Goal: Task Accomplishment & Management: Manage account settings

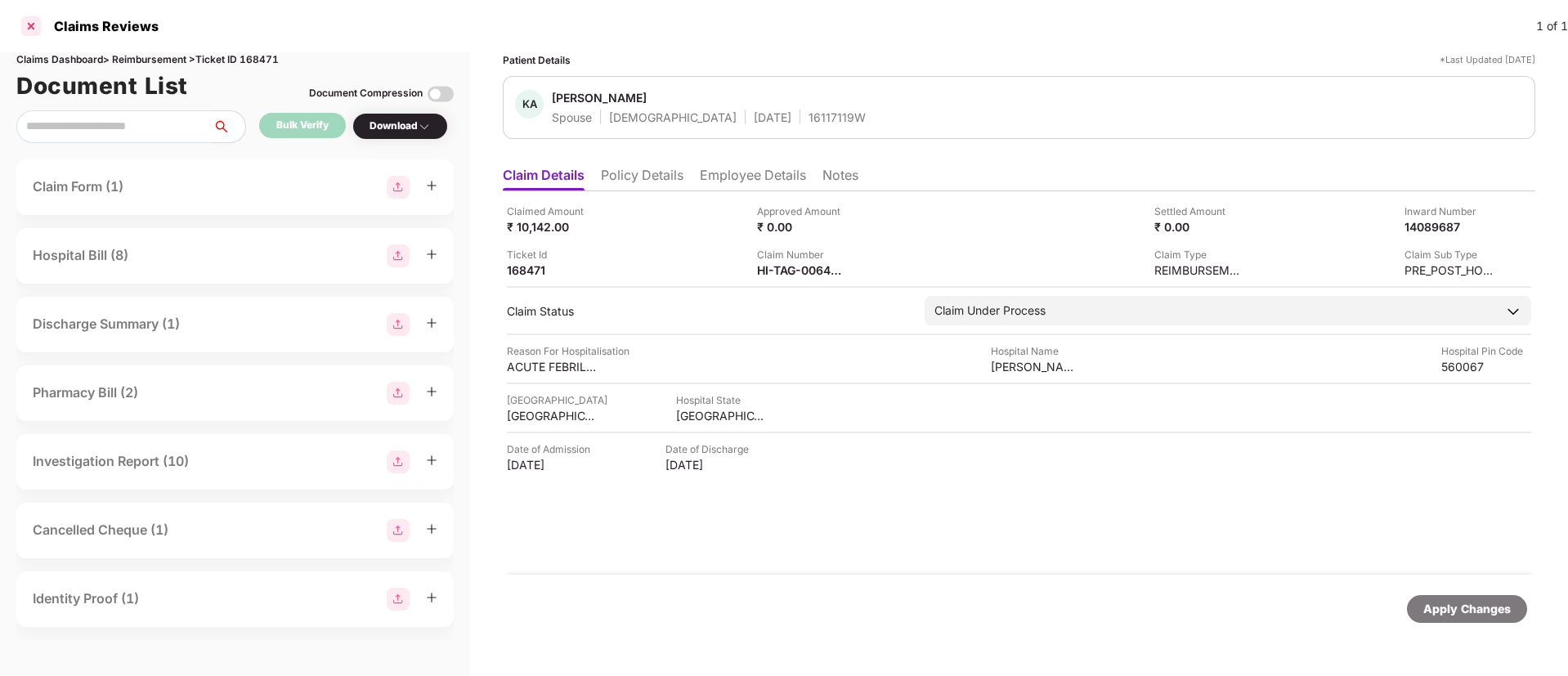
click at [35, 21] on div at bounding box center [30, 26] width 26 height 26
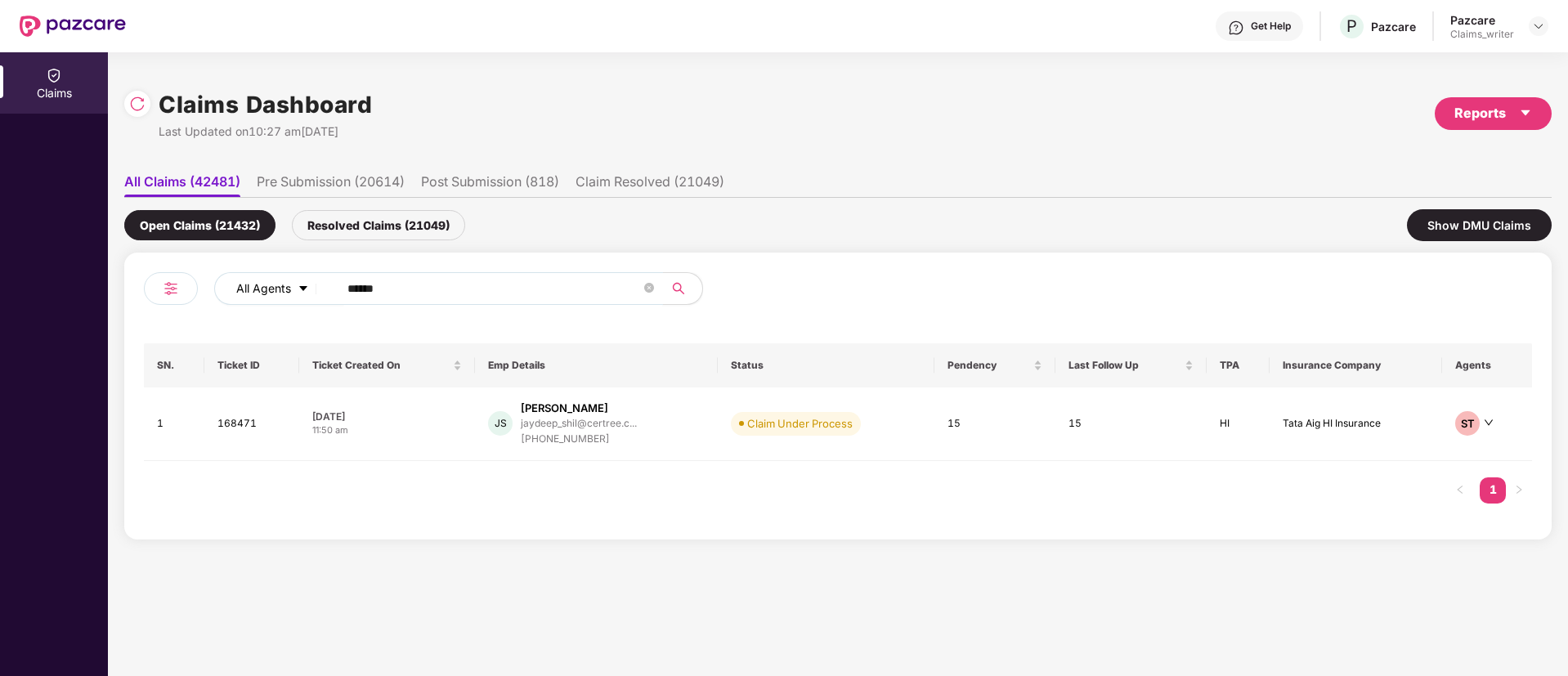
drag, startPoint x: 422, startPoint y: 286, endPoint x: 322, endPoint y: 294, distance: 100.3
click at [322, 294] on div "All Agents ******" at bounding box center [630, 288] width 833 height 33
paste input "text"
type input "******"
click at [231, 431] on td "168323" at bounding box center [248, 424] width 93 height 74
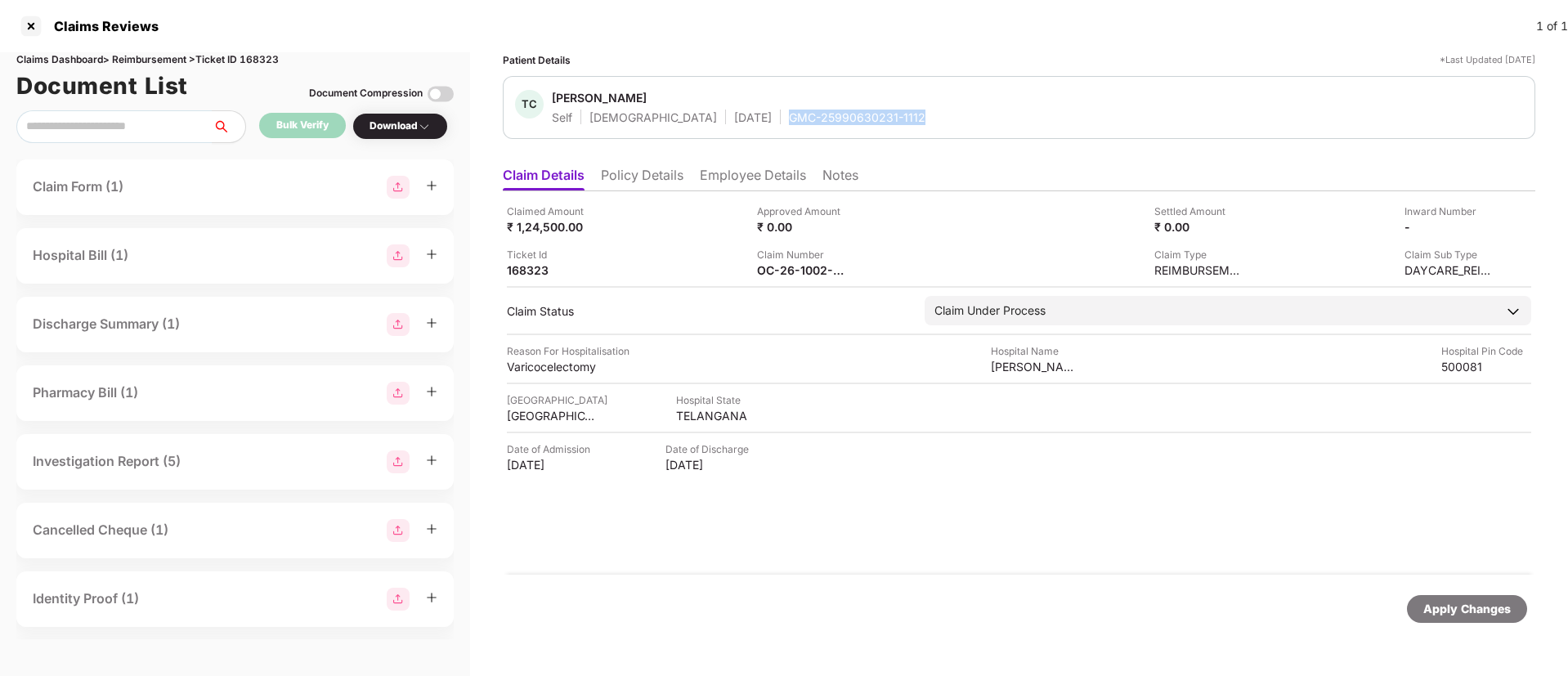
drag, startPoint x: 717, startPoint y: 119, endPoint x: 862, endPoint y: 127, distance: 145.2
click at [862, 127] on div "TC [PERSON_NAME] Self [DEMOGRAPHIC_DATA] [DATE] GMC-25990630231-1112" at bounding box center [1020, 107] width 1033 height 63
copy div "GMC-25990630231-1112"
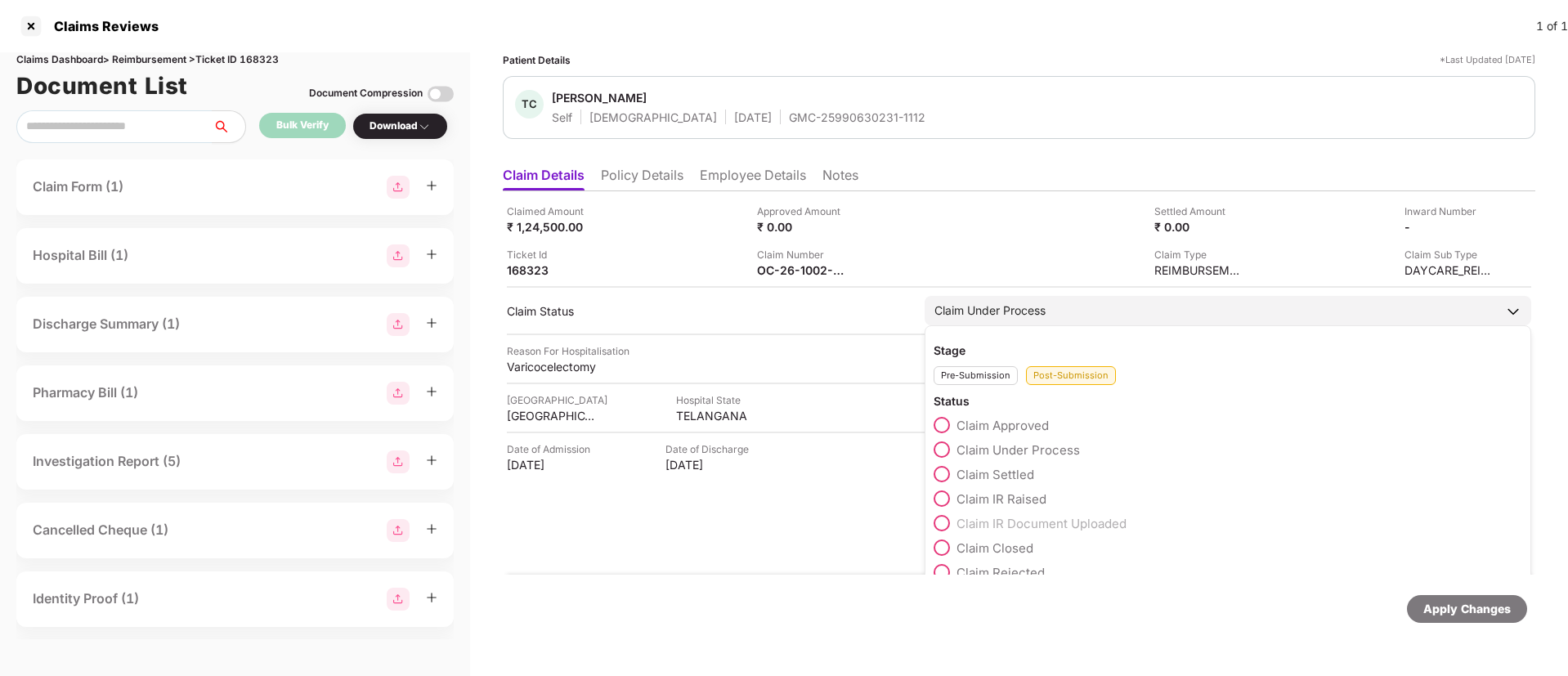
click at [942, 424] on span at bounding box center [942, 425] width 16 height 16
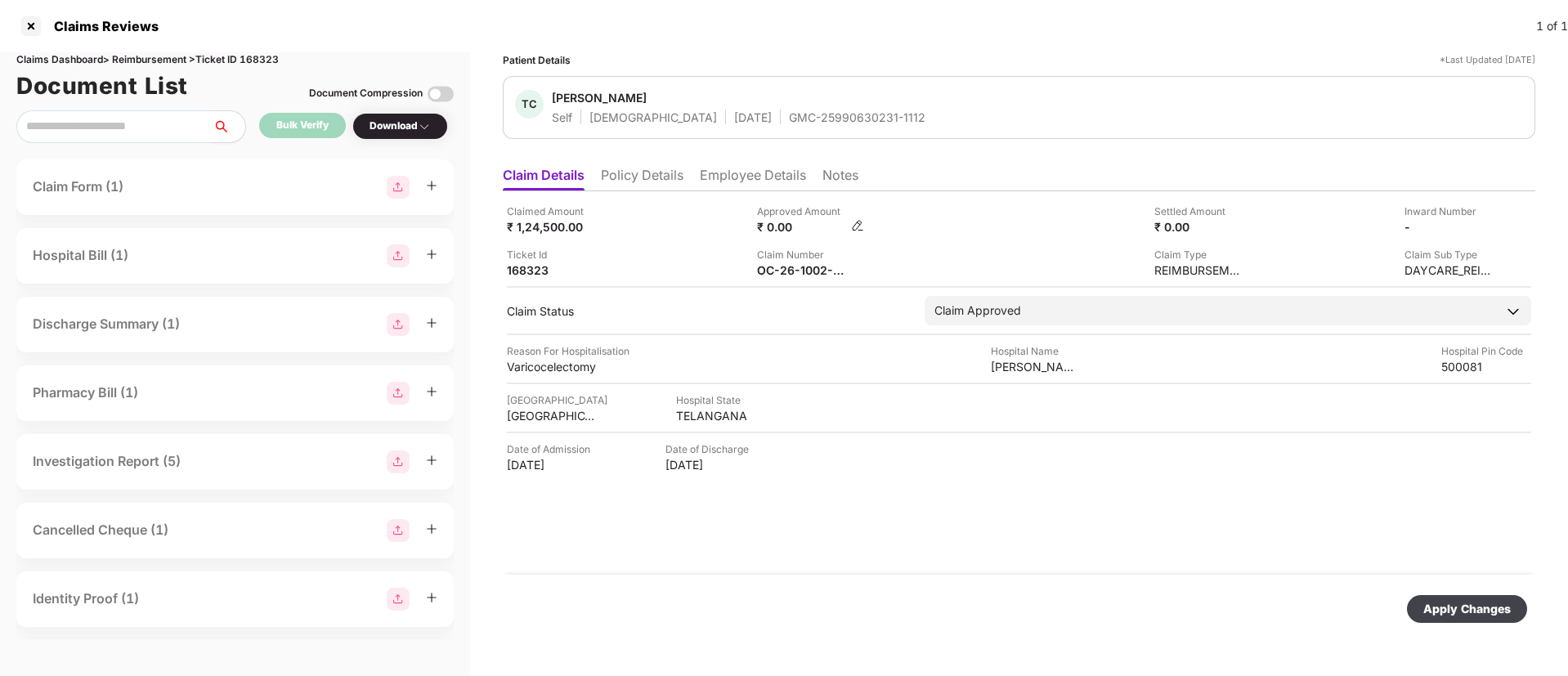
click at [856, 224] on img at bounding box center [857, 225] width 13 height 13
drag, startPoint x: 794, startPoint y: 241, endPoint x: 775, endPoint y: 250, distance: 21.0
click at [823, 229] on div "₹ 0.00" at bounding box center [801, 227] width 90 height 16
click at [837, 225] on div "₹ 0.00" at bounding box center [801, 227] width 90 height 16
click at [863, 226] on img at bounding box center [857, 225] width 13 height 13
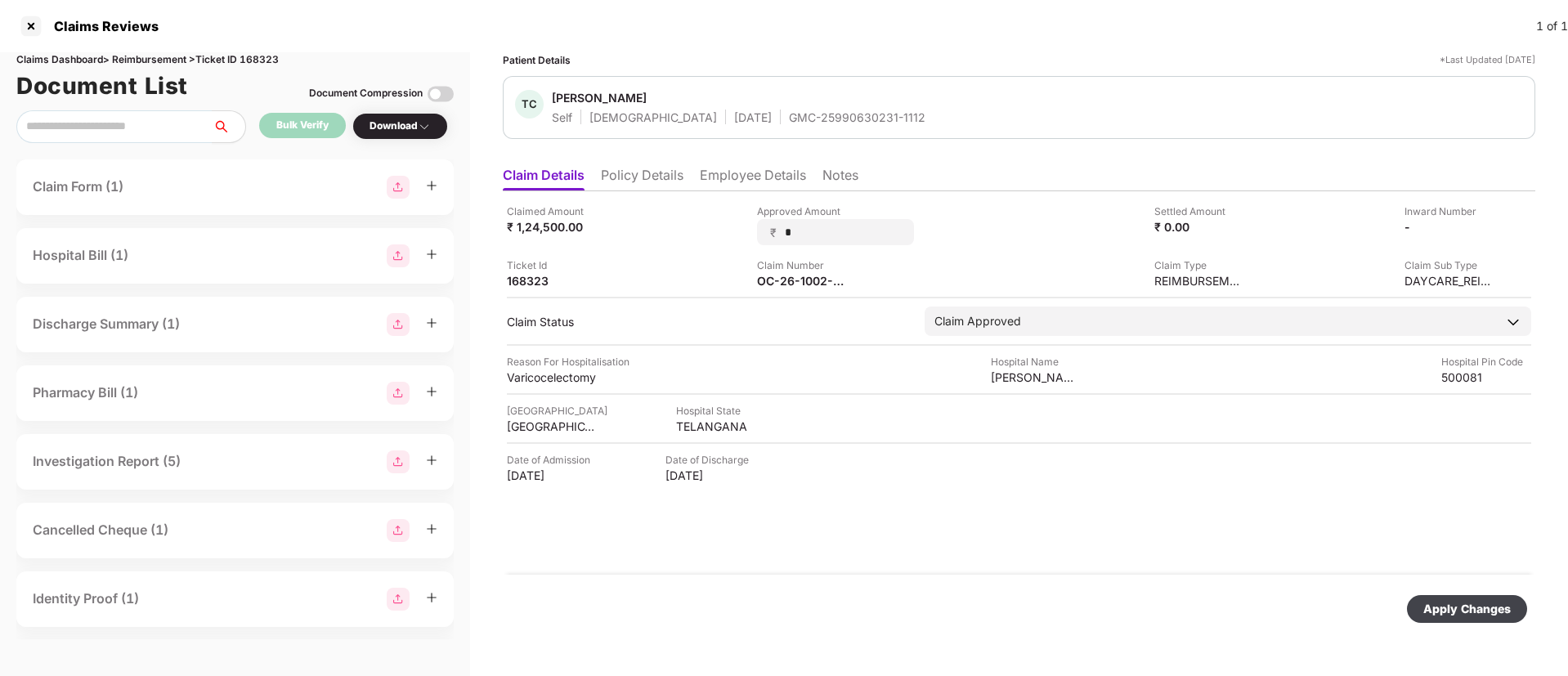
drag, startPoint x: 828, startPoint y: 235, endPoint x: 757, endPoint y: 242, distance: 71.3
click at [757, 242] on div "₹ *" at bounding box center [835, 232] width 157 height 26
type input "******"
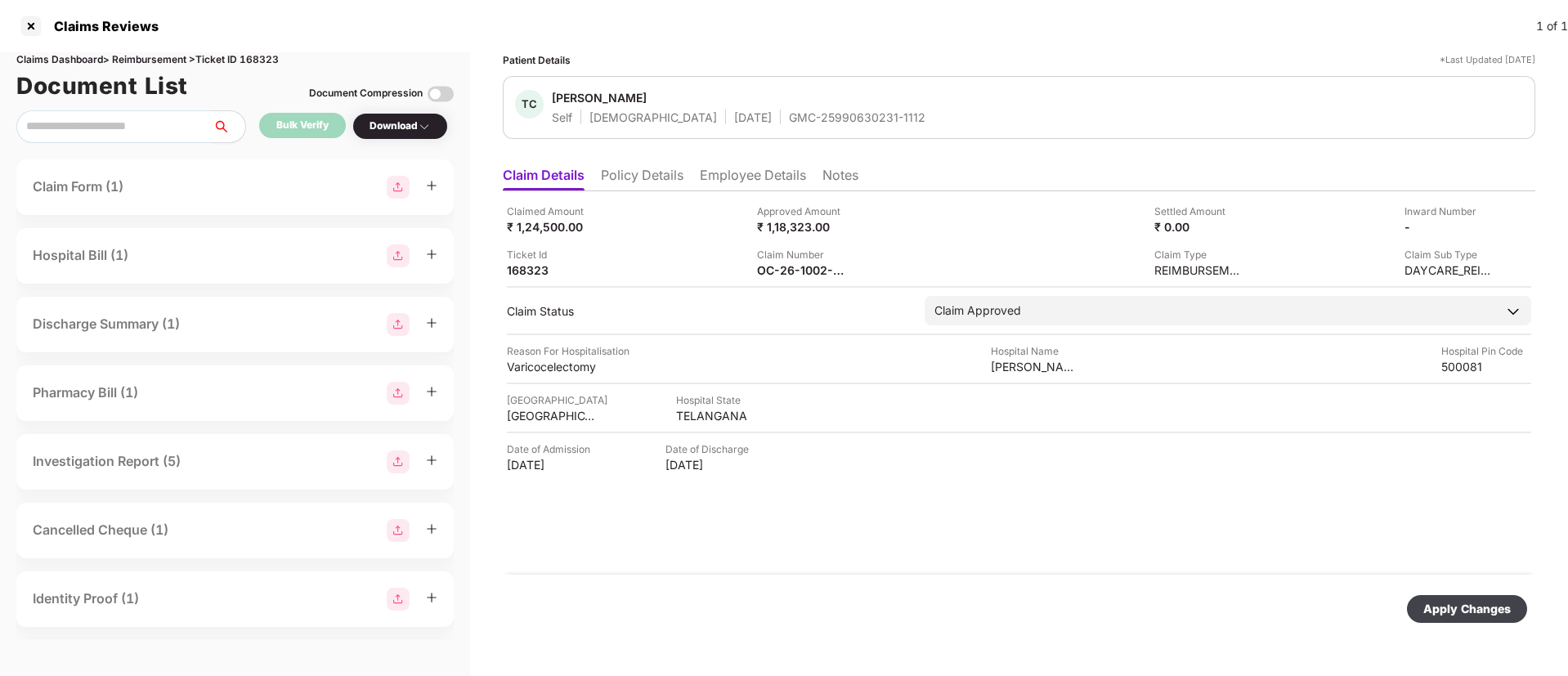
click at [1440, 598] on div "Apply Changes" at bounding box center [1467, 609] width 120 height 28
click at [850, 272] on div "OC-26-1002-8403-00410865" at bounding box center [810, 271] width 107 height 16
click at [15, 32] on div "Claims Reviews 1 of 1" at bounding box center [784, 26] width 1568 height 52
click at [26, 33] on div at bounding box center [30, 26] width 26 height 26
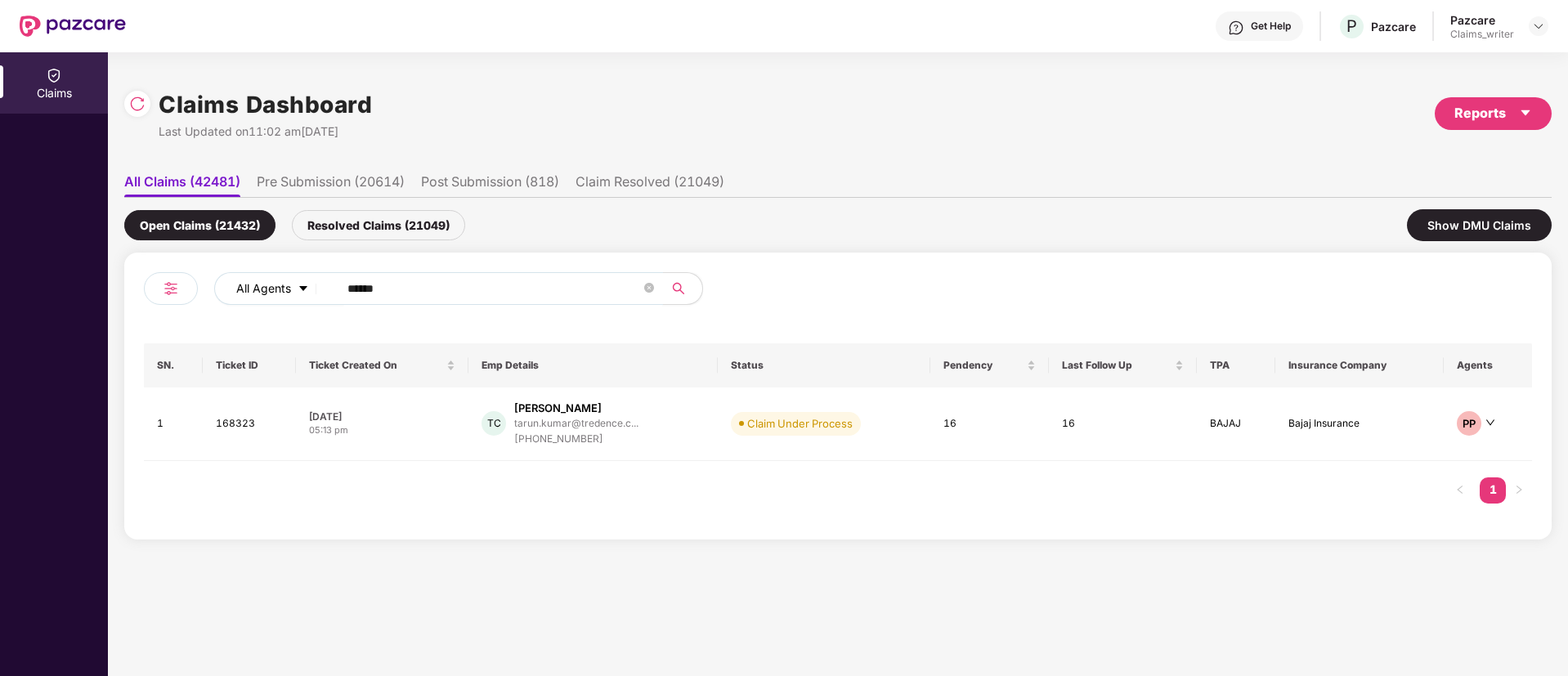
drag, startPoint x: 400, startPoint y: 292, endPoint x: 305, endPoint y: 284, distance: 95.3
click at [305, 284] on div "All Agents ******" at bounding box center [630, 288] width 833 height 33
paste input "text"
type input "******"
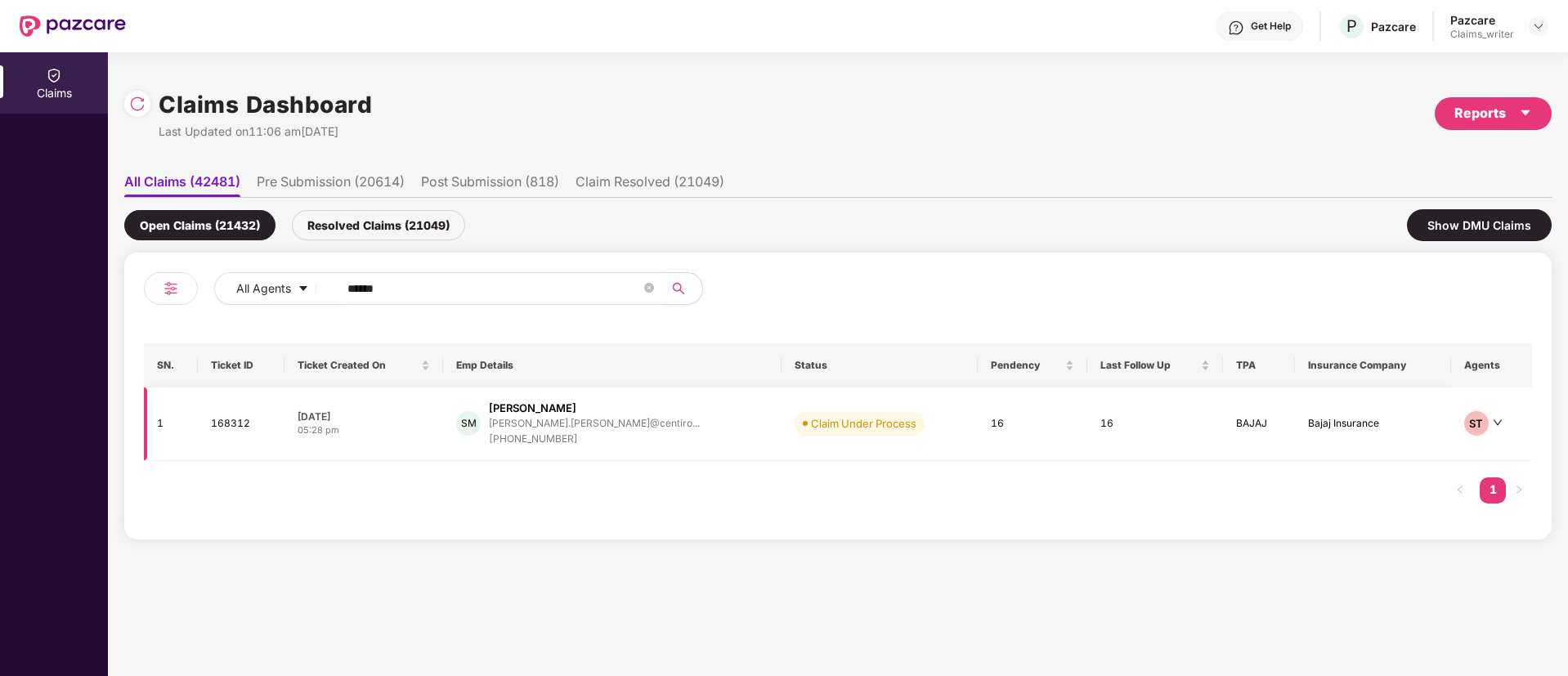
click at [217, 434] on td "168312" at bounding box center [240, 424] width 86 height 74
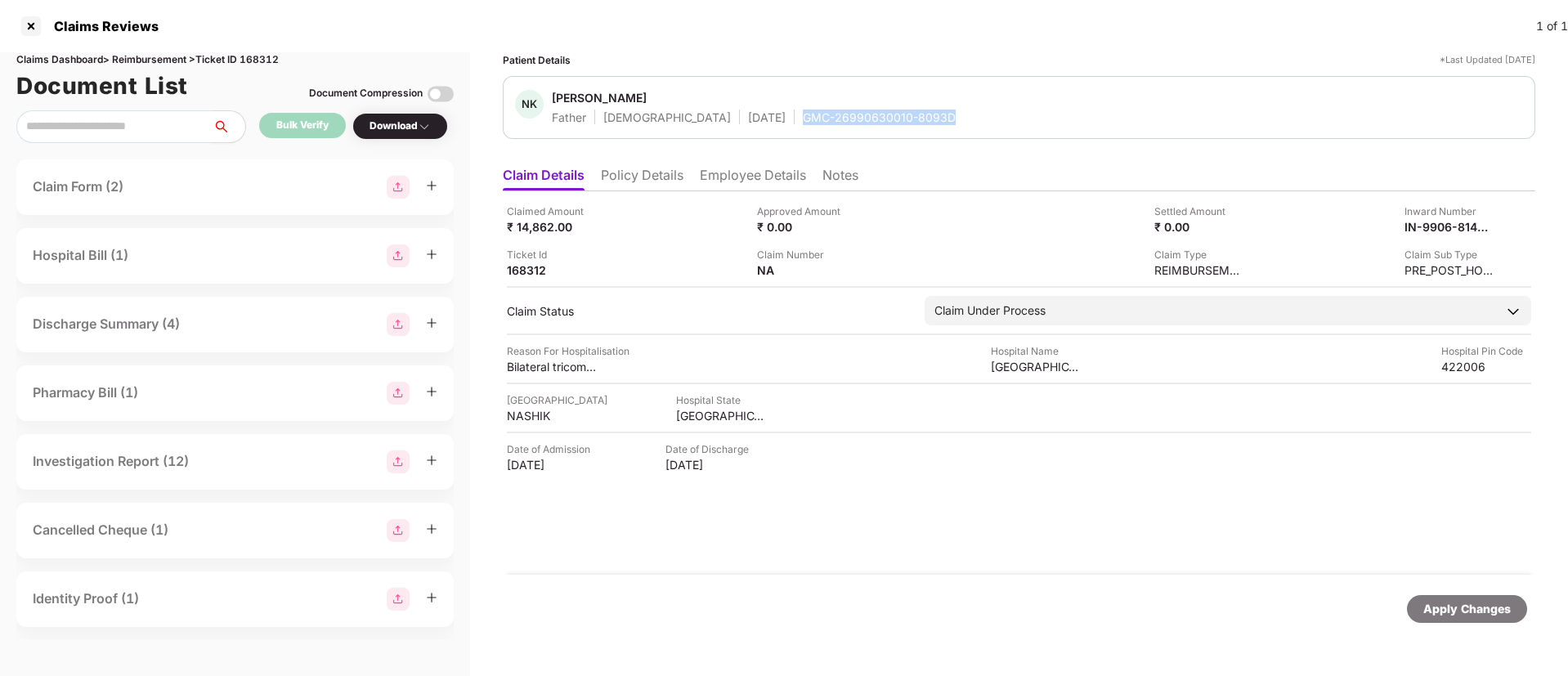
drag, startPoint x: 731, startPoint y: 119, endPoint x: 880, endPoint y: 111, distance: 149.2
click at [880, 111] on div "NK Narayan Koli Father Male 01 Jan 1960 GMC-26990630010-8093D" at bounding box center [1019, 107] width 1008 height 35
copy div "GMC-26990630010-8093D"
click at [396, 122] on div "Download" at bounding box center [399, 127] width 61 height 16
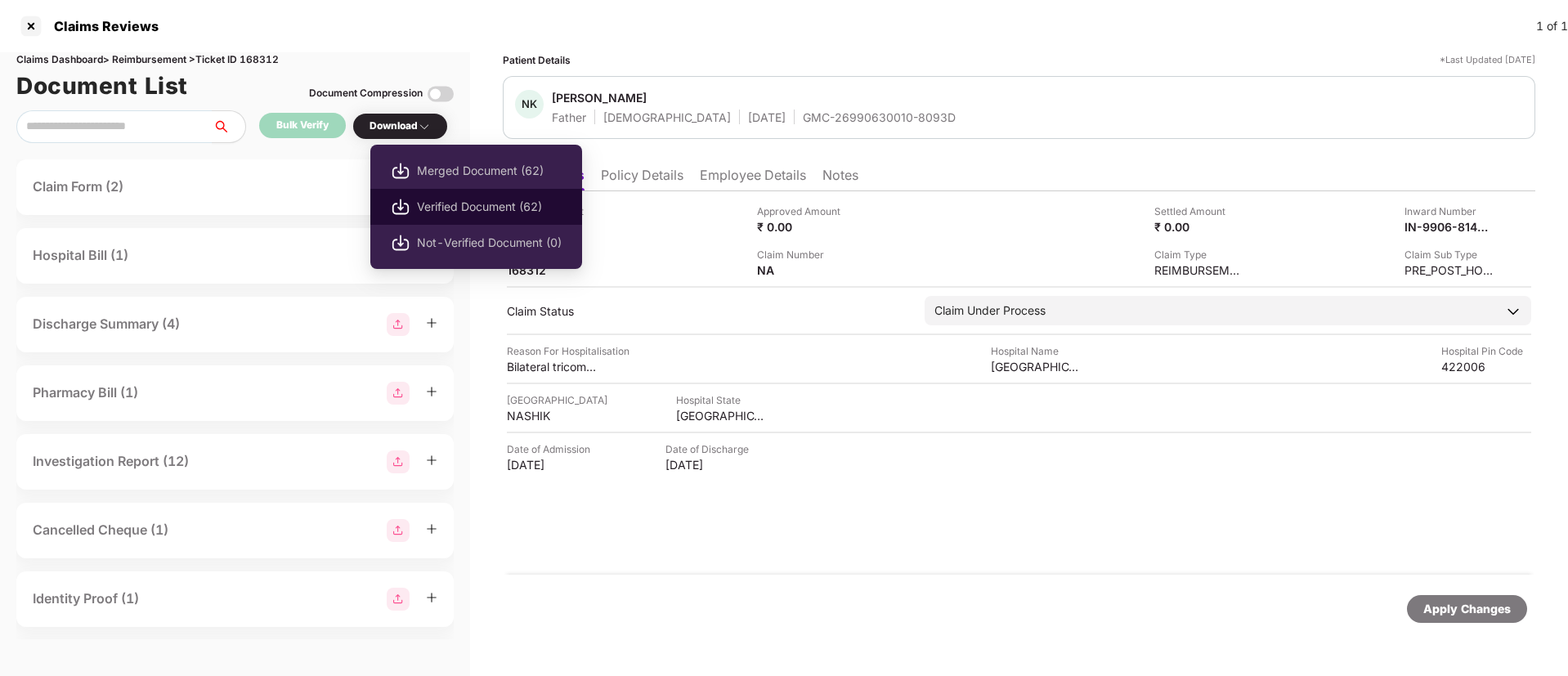
click at [466, 202] on span "Verified Document (62)" at bounding box center [489, 207] width 145 height 18
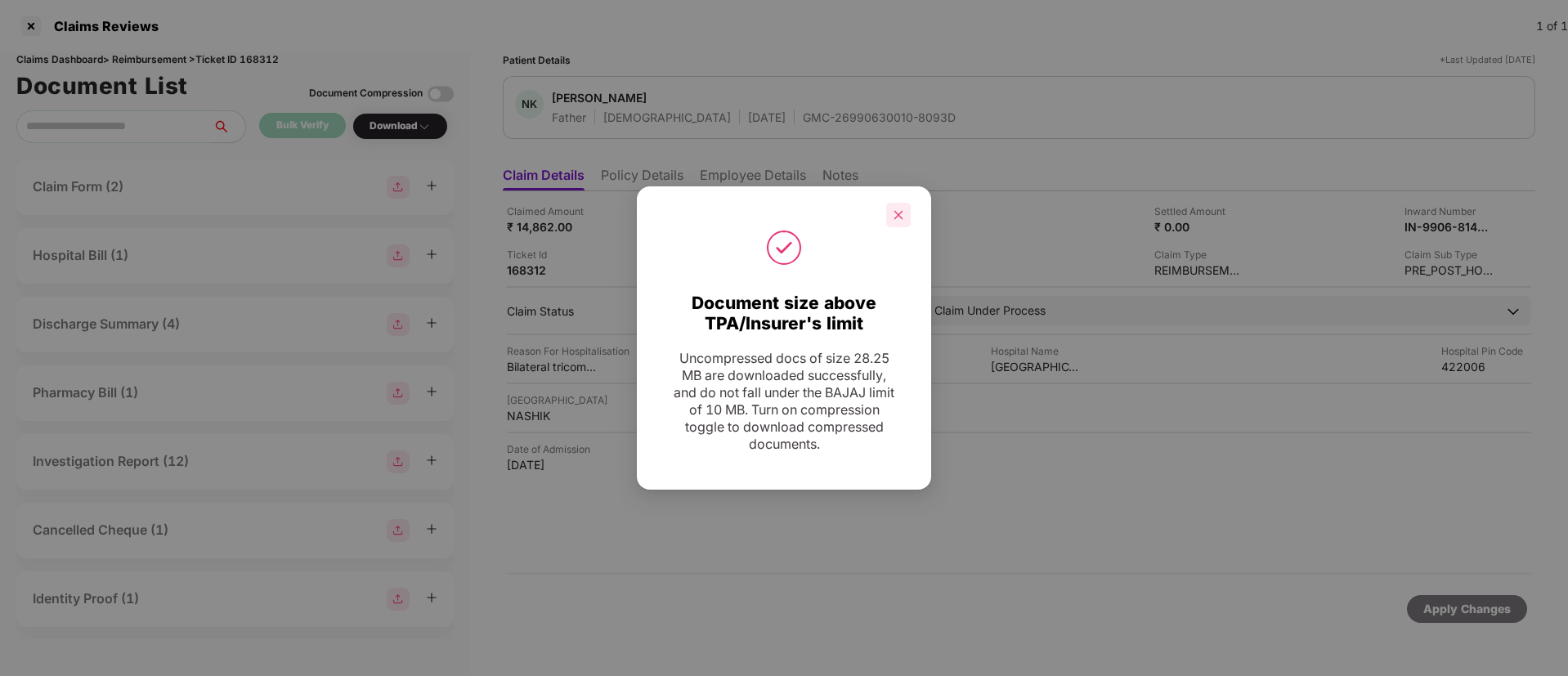
click at [895, 213] on icon "close" at bounding box center [898, 215] width 12 height 12
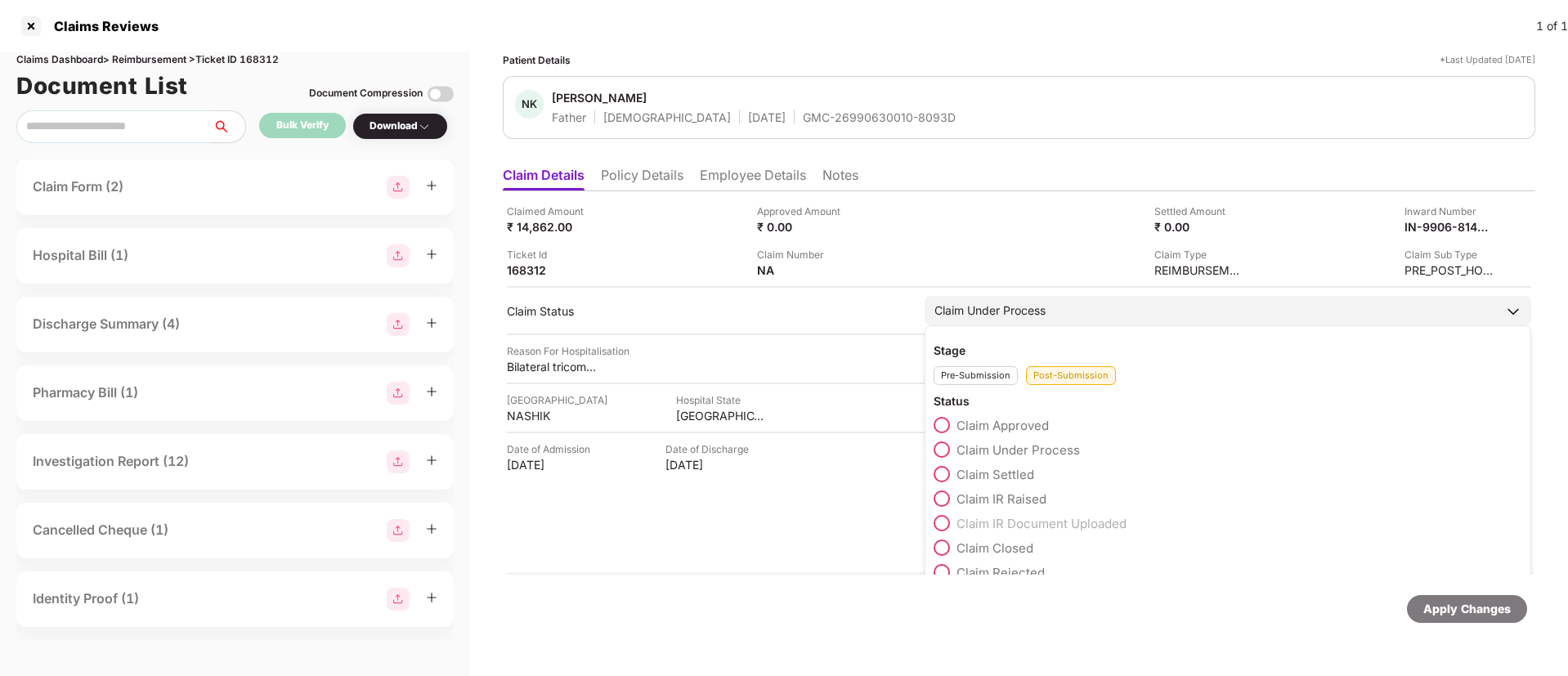
click at [945, 425] on span at bounding box center [942, 425] width 16 height 16
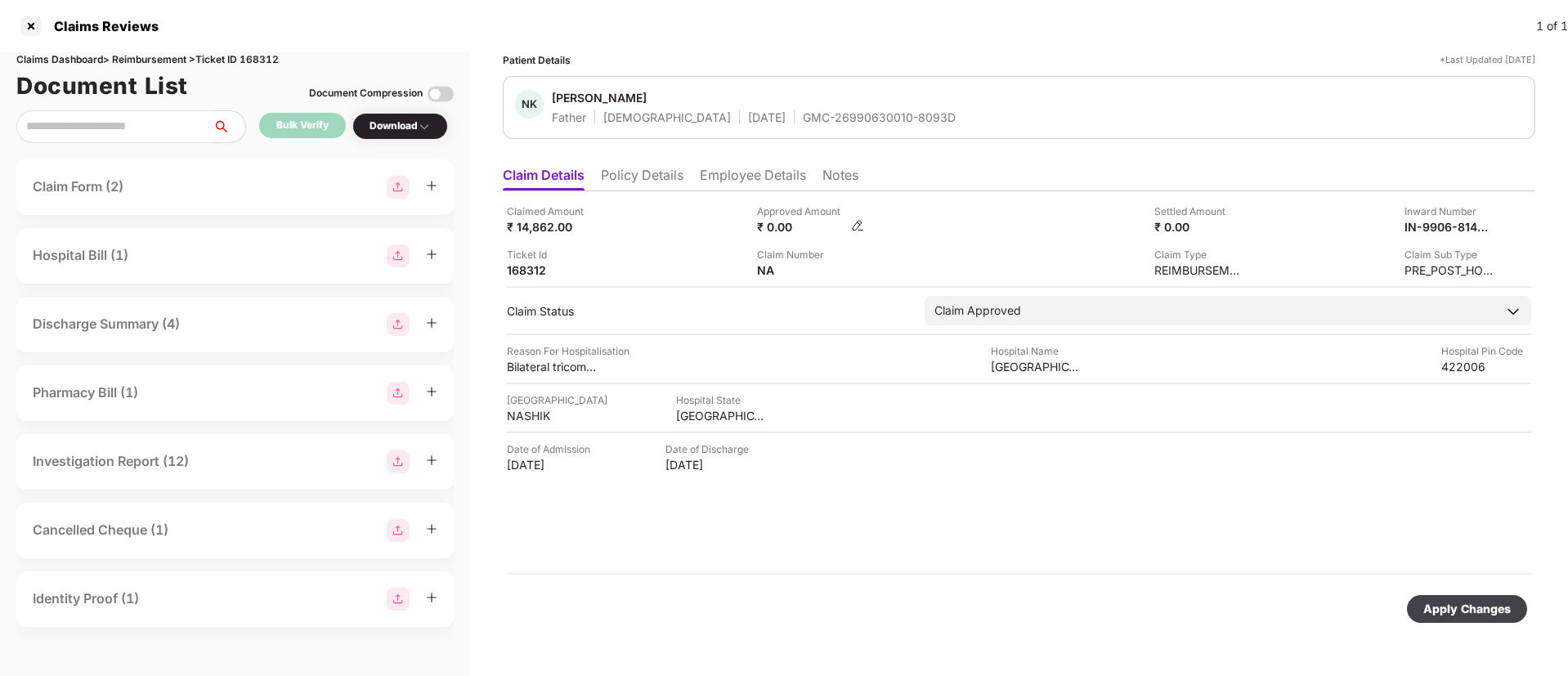
click at [862, 225] on img at bounding box center [857, 225] width 13 height 13
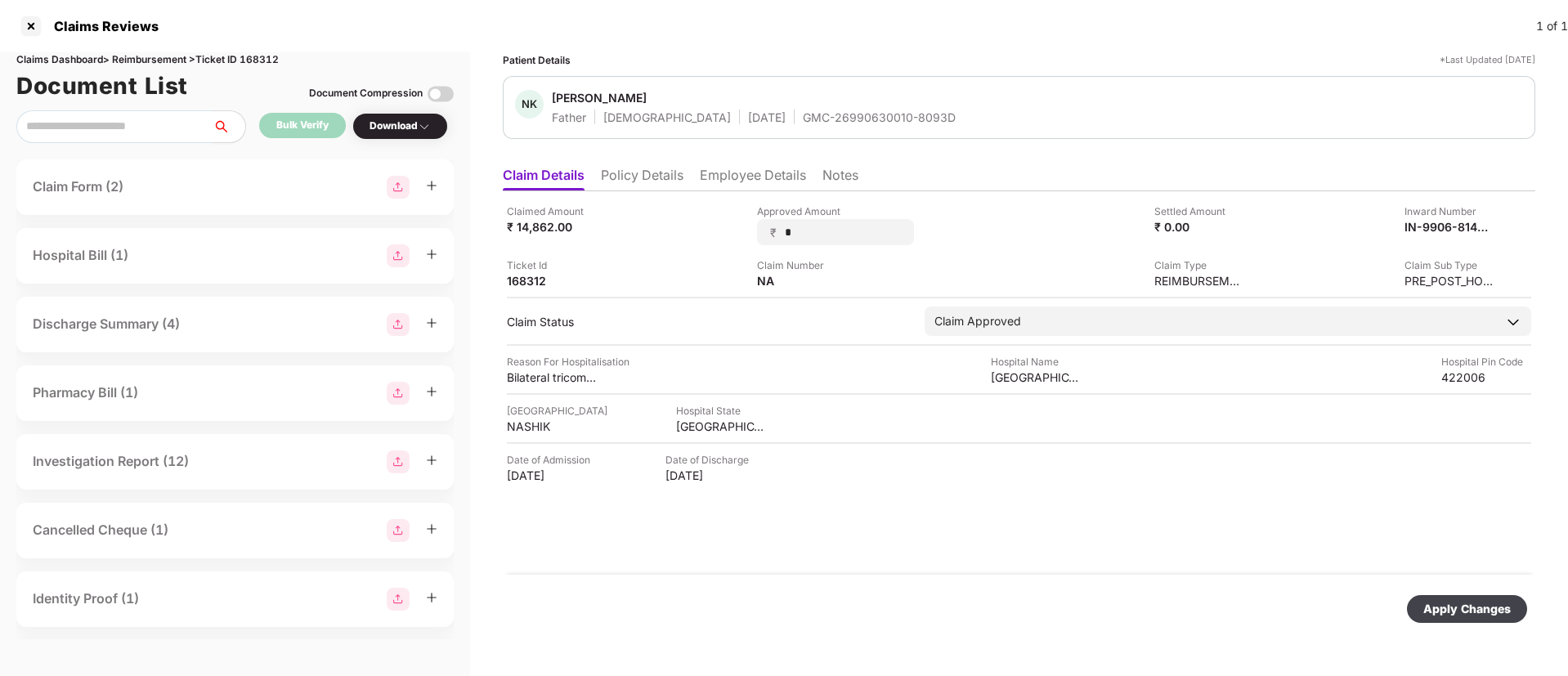
drag, startPoint x: 800, startPoint y: 230, endPoint x: 742, endPoint y: 228, distance: 58.0
click at [743, 228] on div "Claimed Amount ₹ 14,862.00 Approved Amount ₹ * Settled Amount ₹ 0.00 Inward Num…" at bounding box center [1019, 246] width 1024 height 85
type input "*****"
click at [1435, 606] on div "Apply Changes" at bounding box center [1467, 609] width 88 height 18
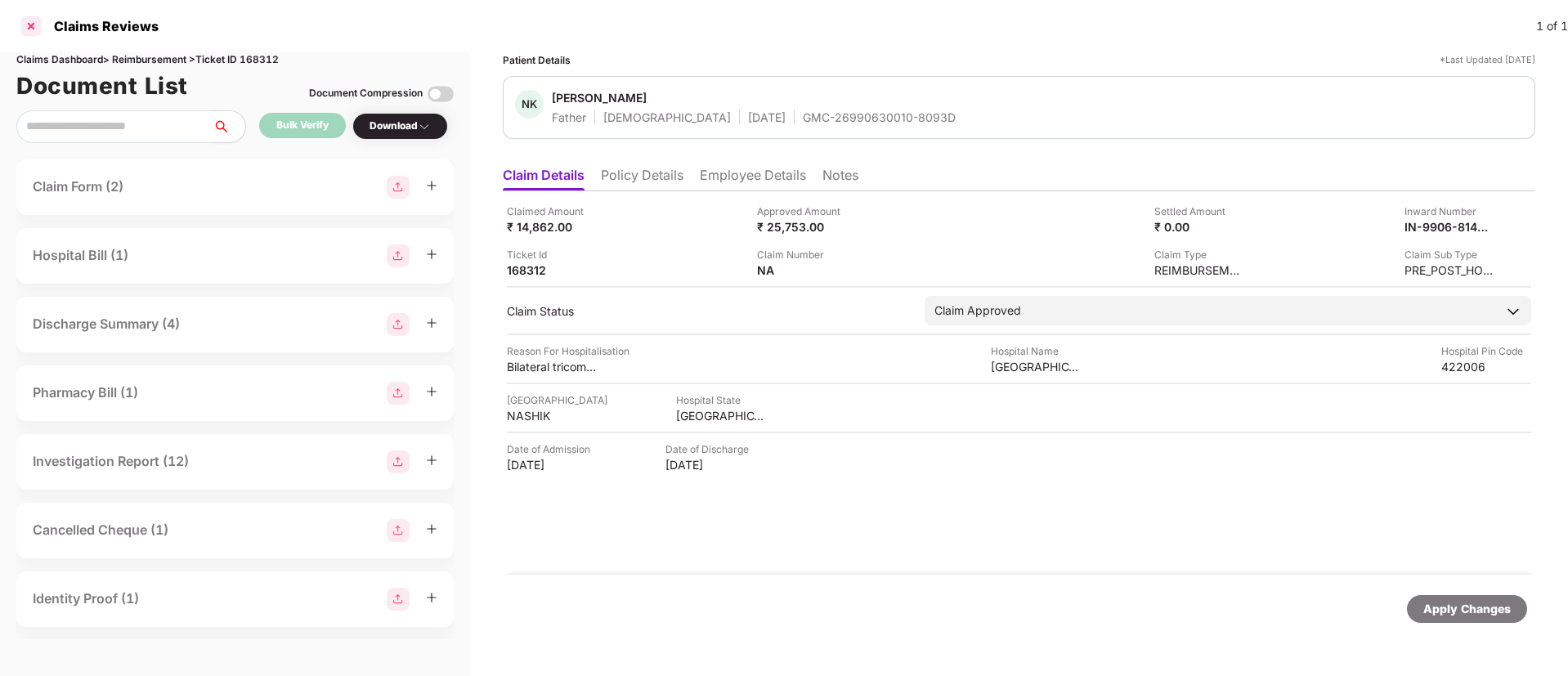
click at [35, 31] on div at bounding box center [30, 26] width 26 height 26
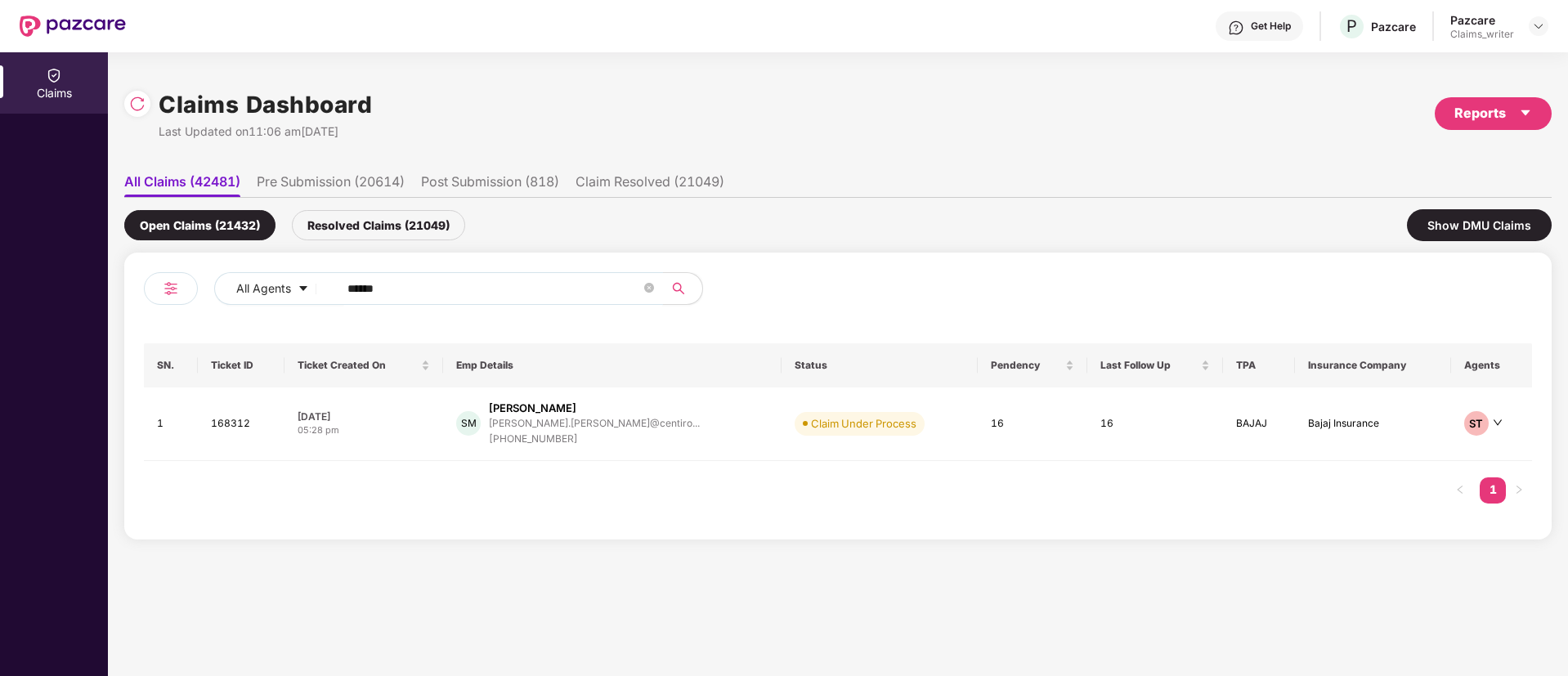
drag, startPoint x: 402, startPoint y: 295, endPoint x: 328, endPoint y: 286, distance: 74.5
click at [328, 286] on span "******" at bounding box center [495, 288] width 335 height 33
paste input "text"
type input "******"
click at [240, 428] on td "168257" at bounding box center [240, 424] width 85 height 74
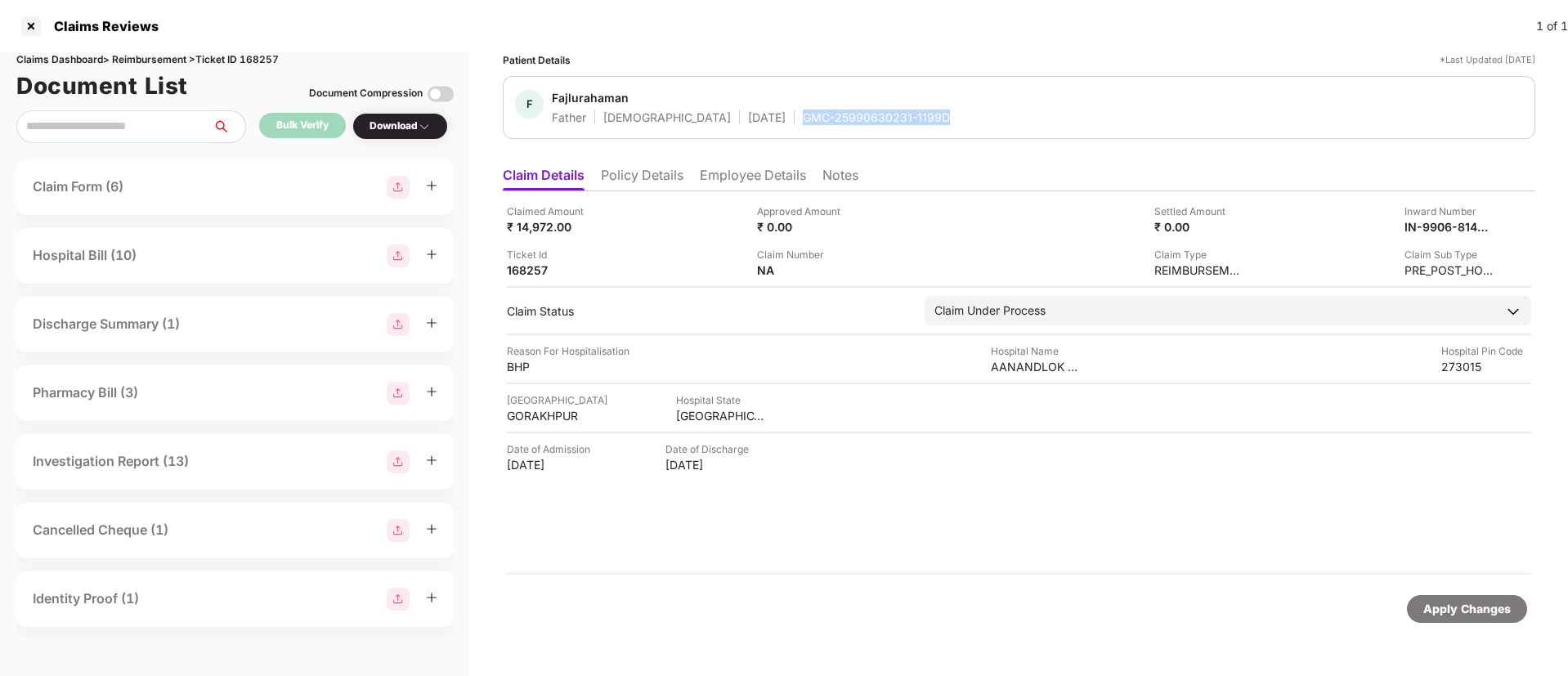
drag, startPoint x: 730, startPoint y: 124, endPoint x: 879, endPoint y: 118, distance: 149.1
click at [879, 118] on div "F Fajlurahaman Father Male 28 Jan 1975 GMC-25990630231-1199D" at bounding box center [1019, 107] width 1008 height 35
copy div "GMC-25990630231-1199D"
click at [745, 185] on li "Employee Details" at bounding box center [753, 178] width 106 height 24
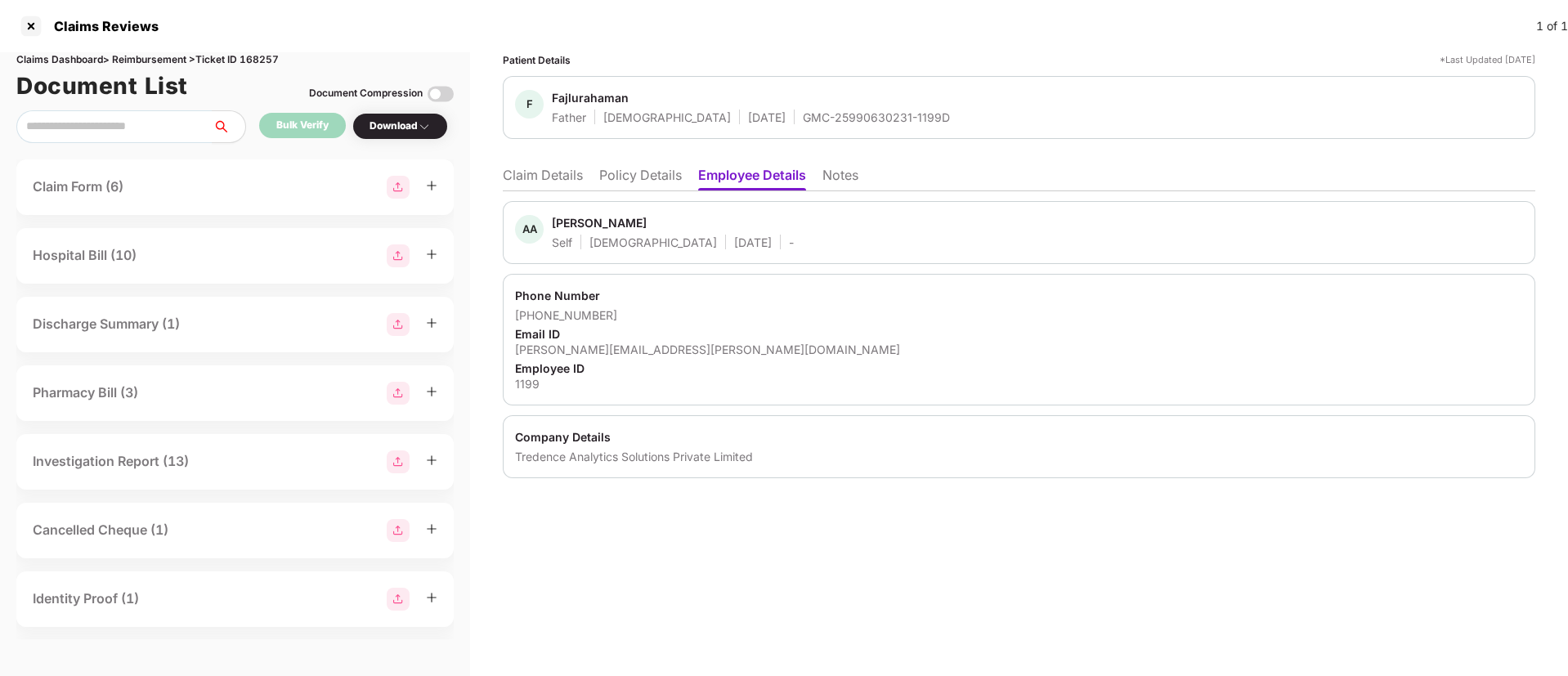
click at [563, 175] on li "Claim Details" at bounding box center [543, 178] width 80 height 24
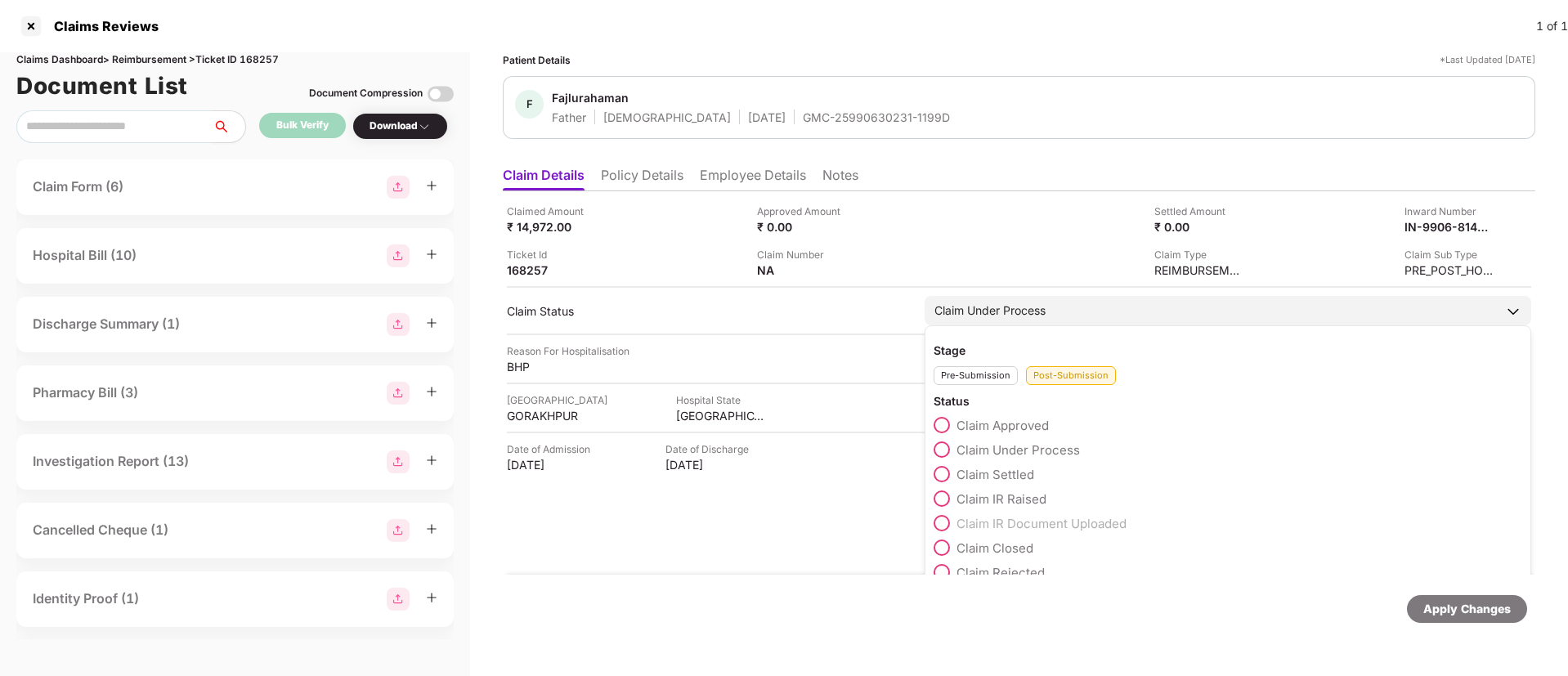
click at [947, 423] on span at bounding box center [942, 425] width 16 height 16
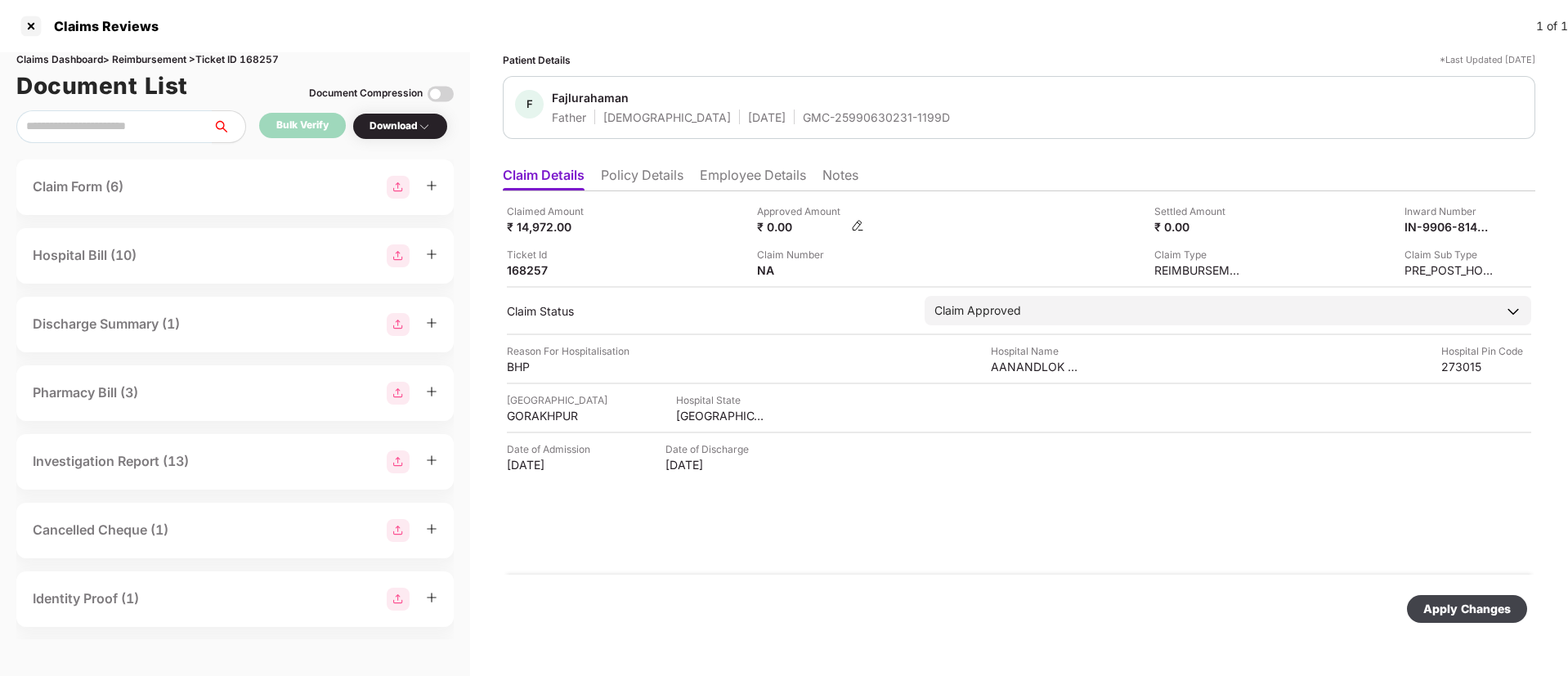
click at [855, 224] on img at bounding box center [857, 225] width 13 height 13
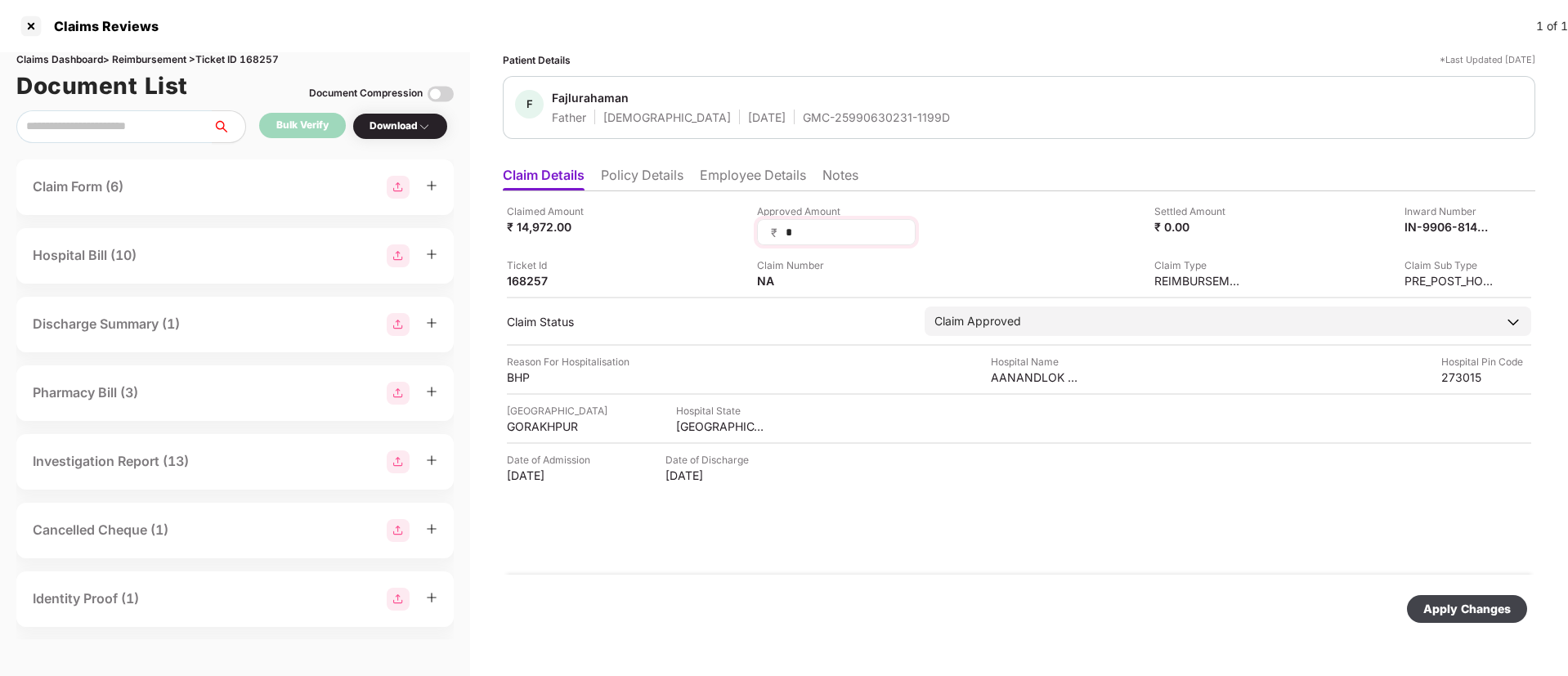
drag, startPoint x: 804, startPoint y: 232, endPoint x: 762, endPoint y: 224, distance: 42.8
click at [762, 224] on div "₹ *" at bounding box center [836, 232] width 159 height 26
type input "*****"
click at [1439, 601] on div "Apply Changes" at bounding box center [1467, 609] width 88 height 18
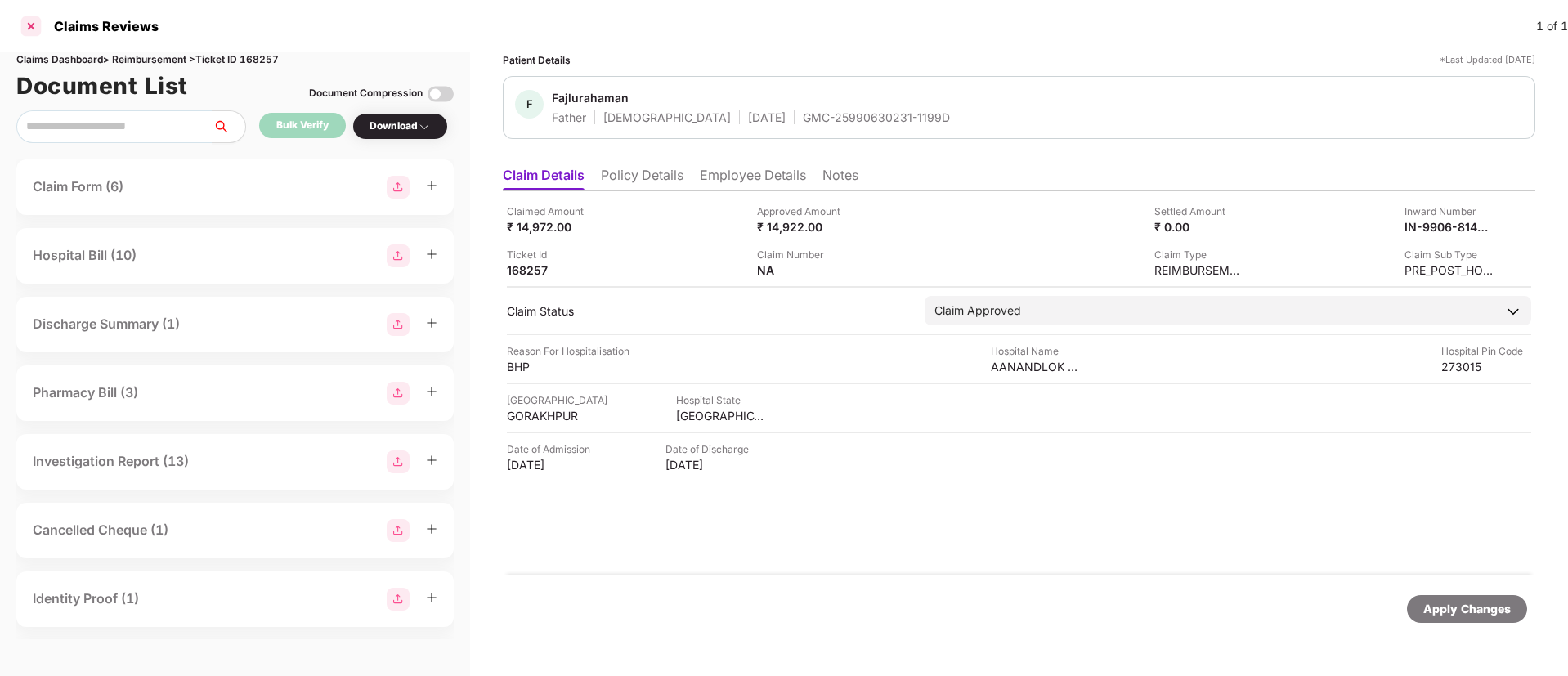
click at [36, 31] on div at bounding box center [30, 26] width 26 height 26
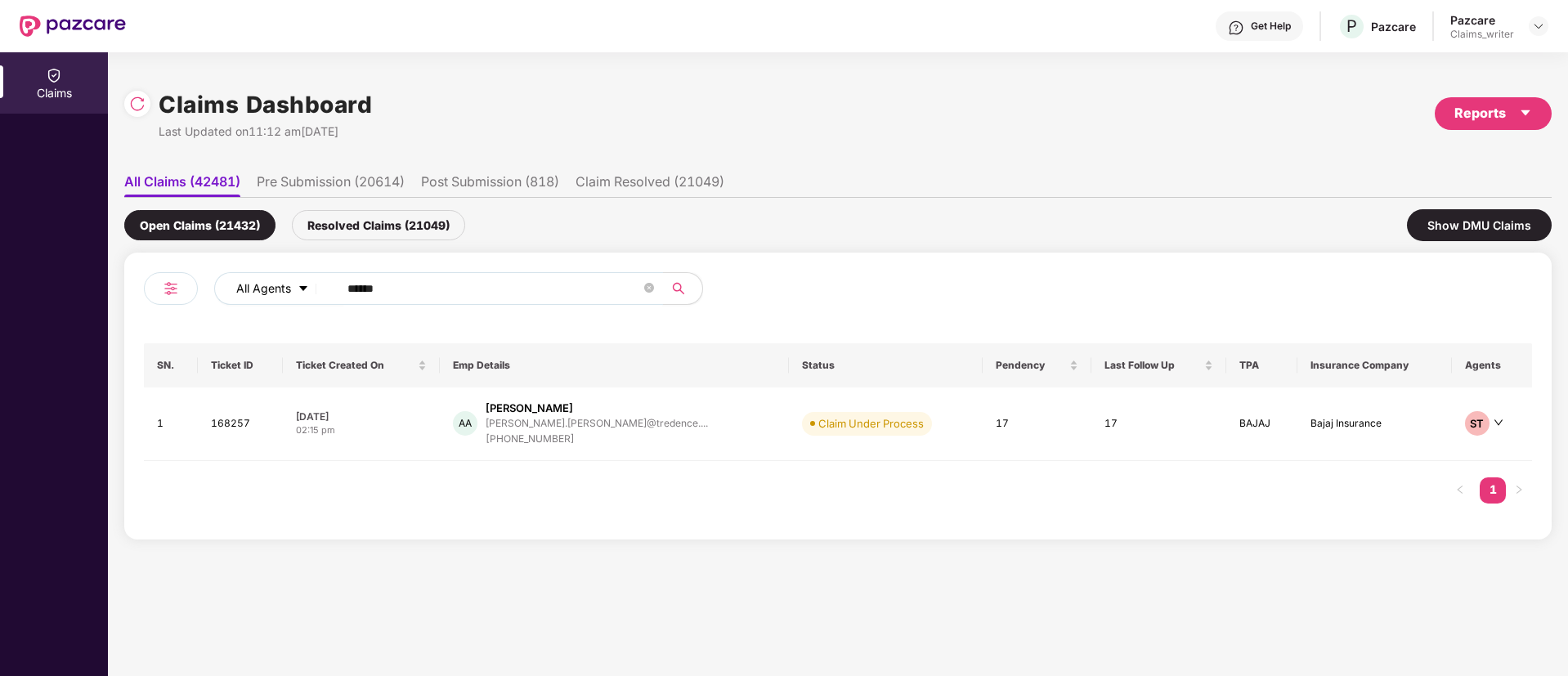
drag, startPoint x: 415, startPoint y: 279, endPoint x: 317, endPoint y: 280, distance: 98.0
click at [317, 280] on div "All Agents ******" at bounding box center [630, 288] width 833 height 33
click at [132, 105] on img at bounding box center [138, 104] width 16 height 16
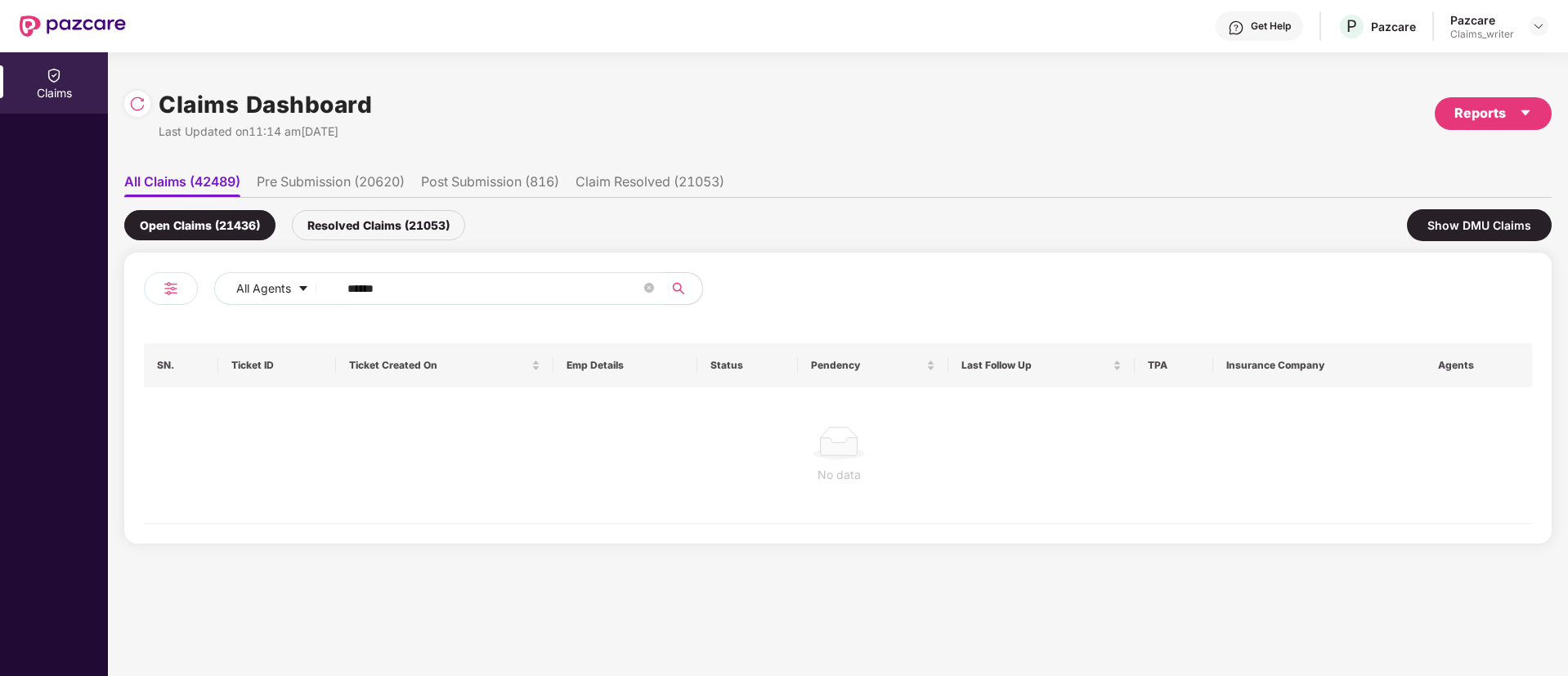
paste input "text"
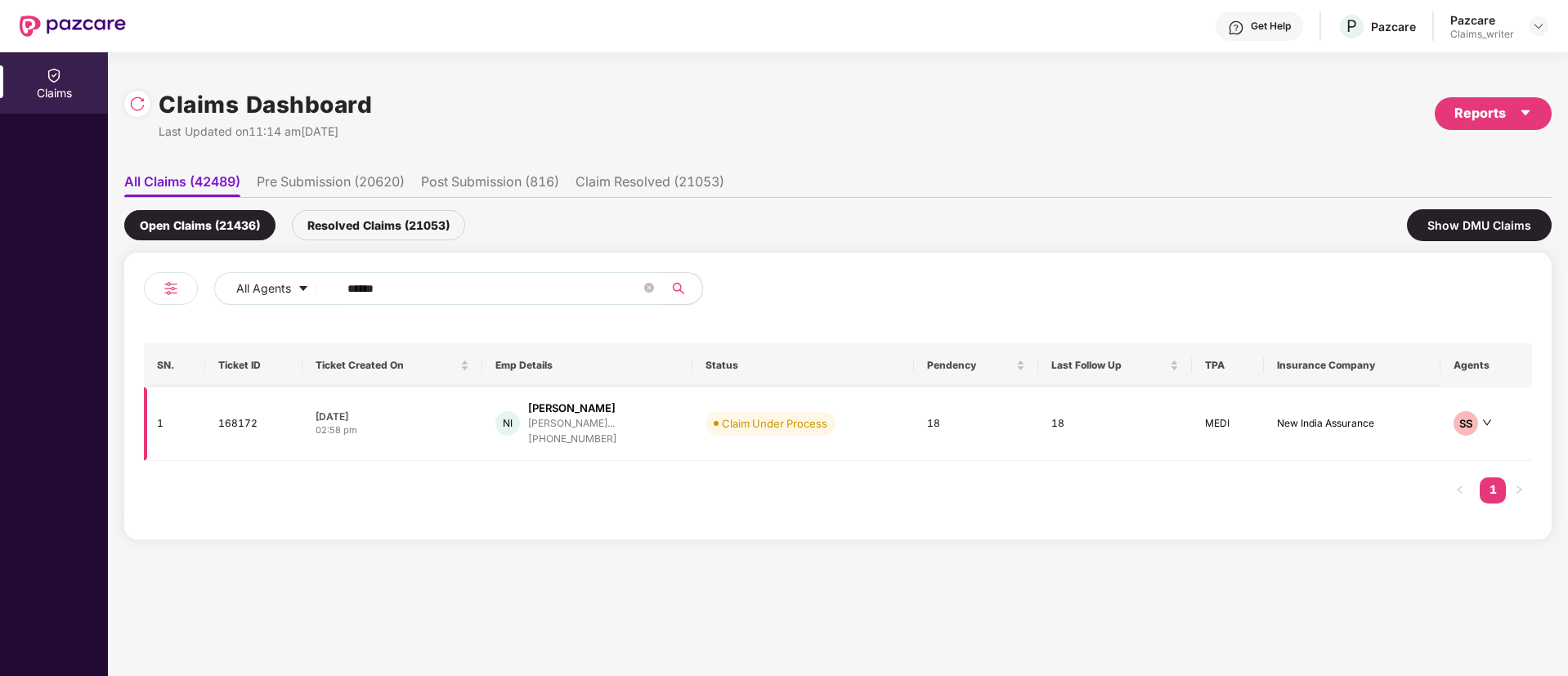
type input "******"
click at [240, 427] on td "168172" at bounding box center [254, 424] width 98 height 74
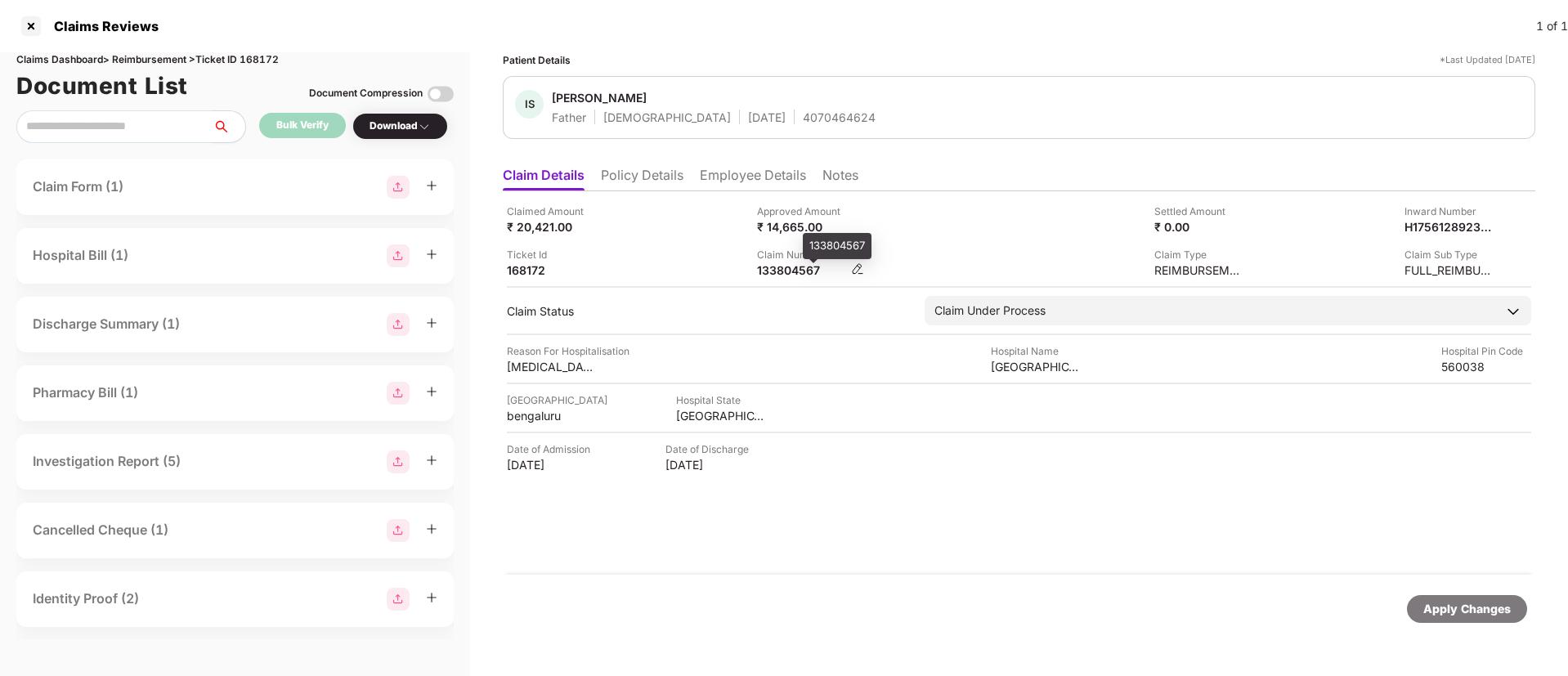
click at [796, 265] on div "133804567" at bounding box center [801, 271] width 90 height 16
copy div "133804567"
click at [744, 177] on li "Employee Details" at bounding box center [753, 178] width 106 height 24
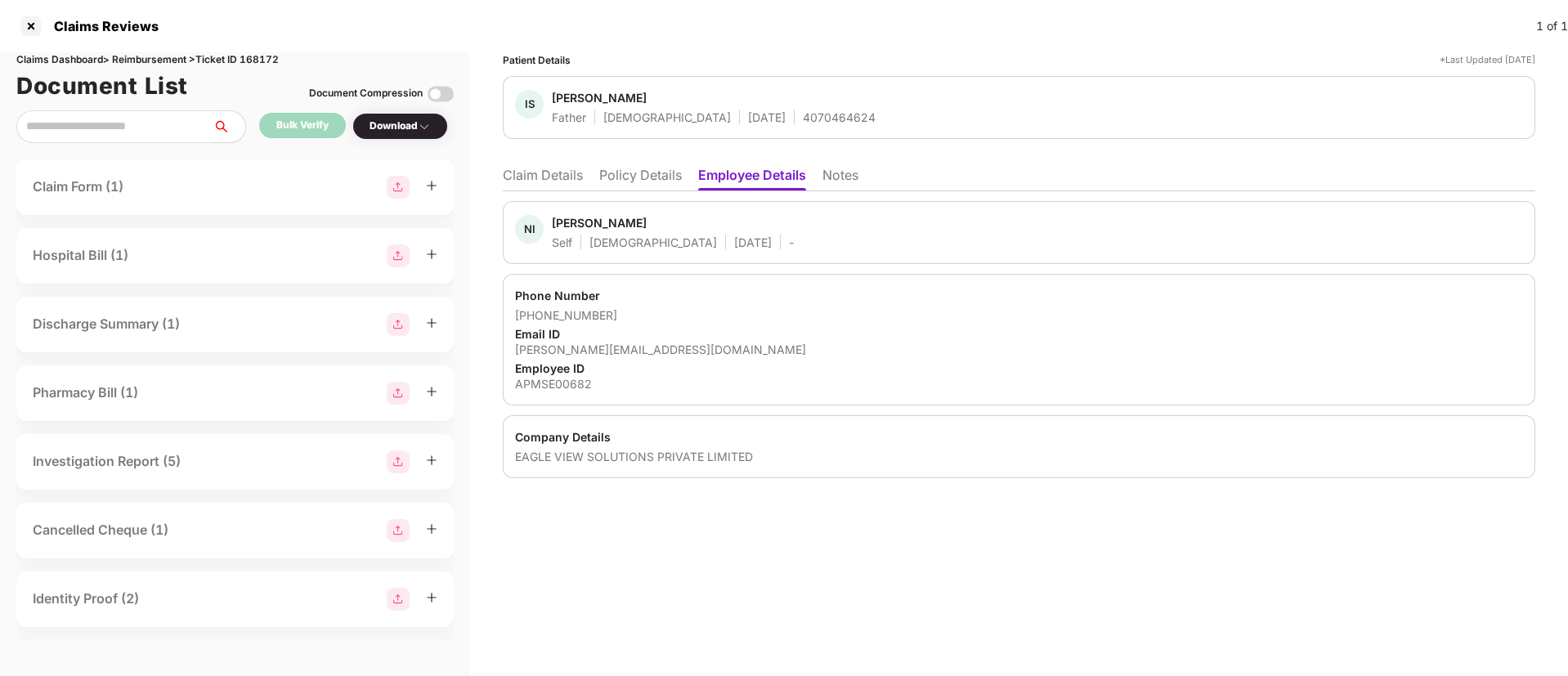
click at [555, 182] on li "Claim Details" at bounding box center [543, 178] width 80 height 24
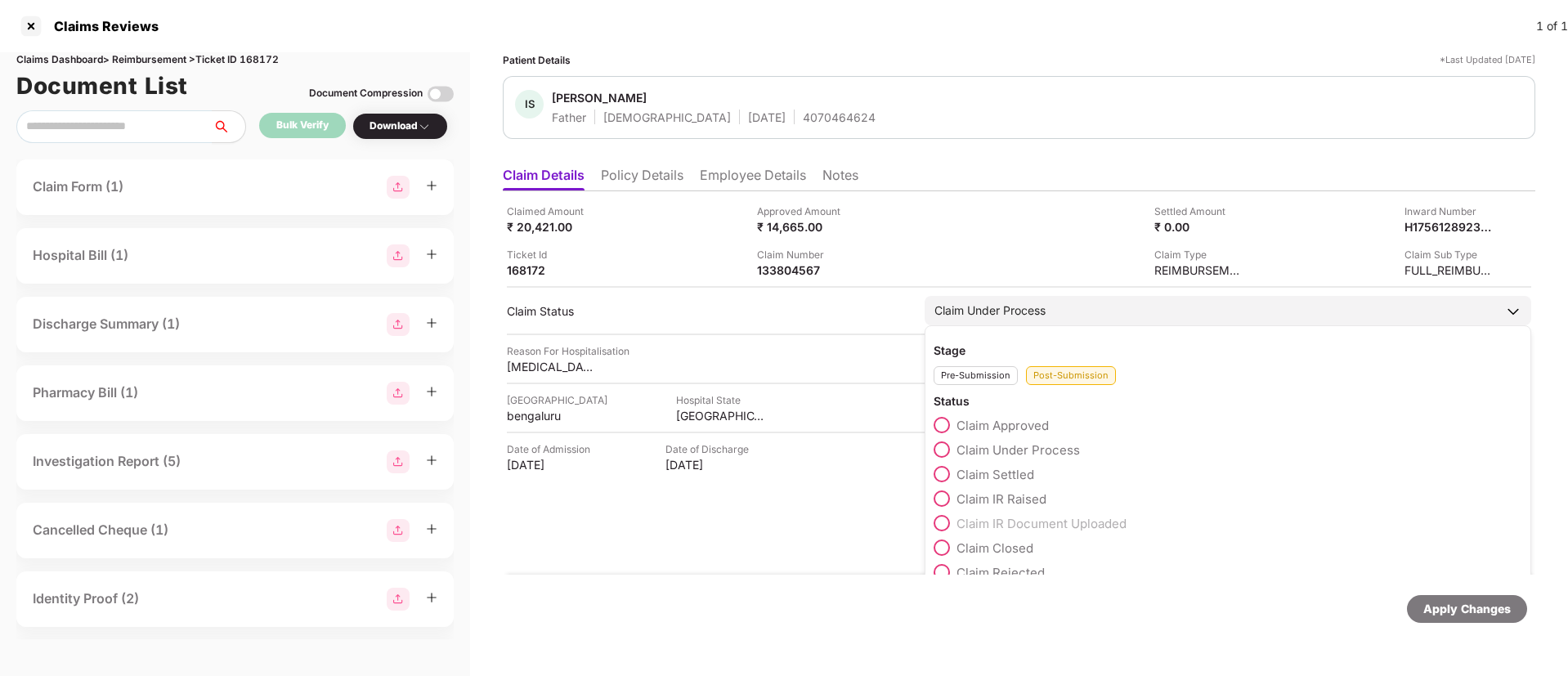
click at [942, 498] on span at bounding box center [942, 499] width 16 height 16
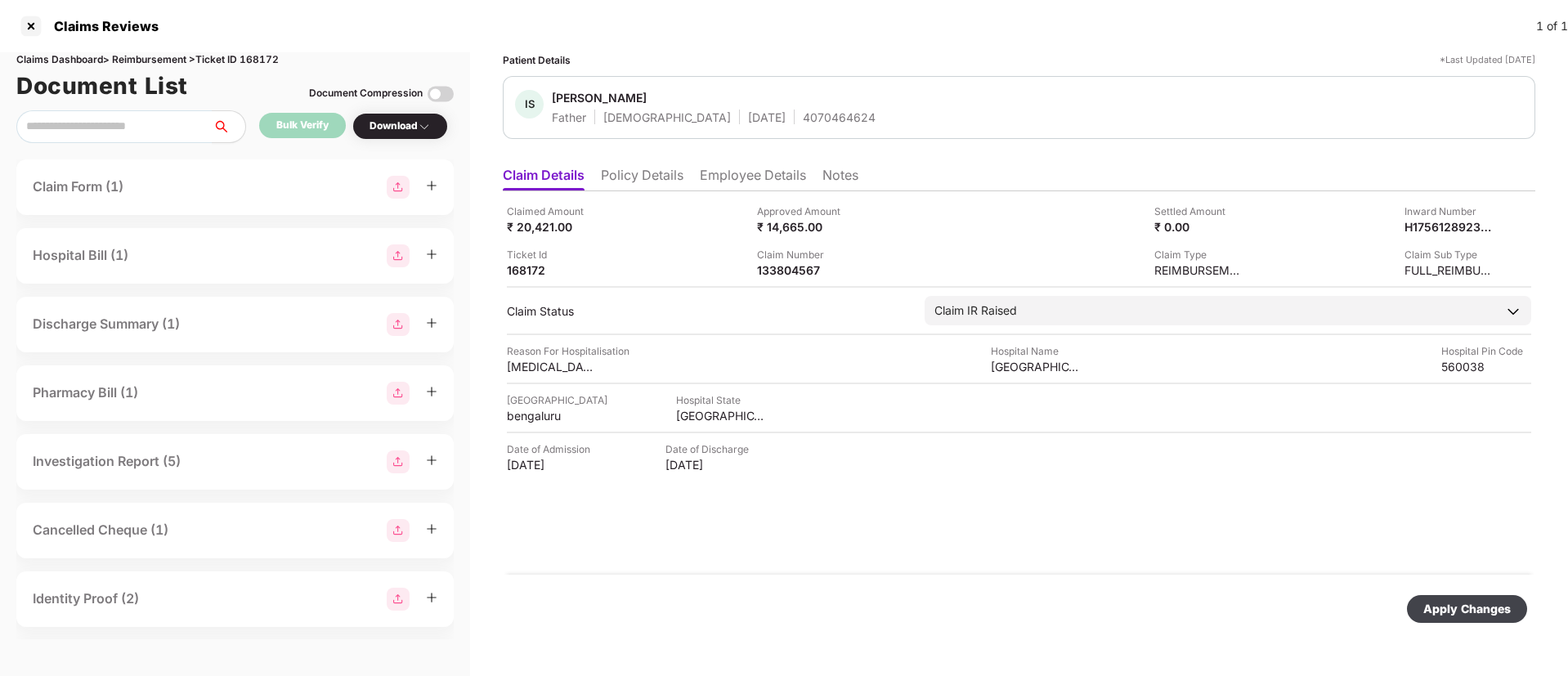
click at [1454, 609] on div "Apply Changes" at bounding box center [1467, 609] width 88 height 18
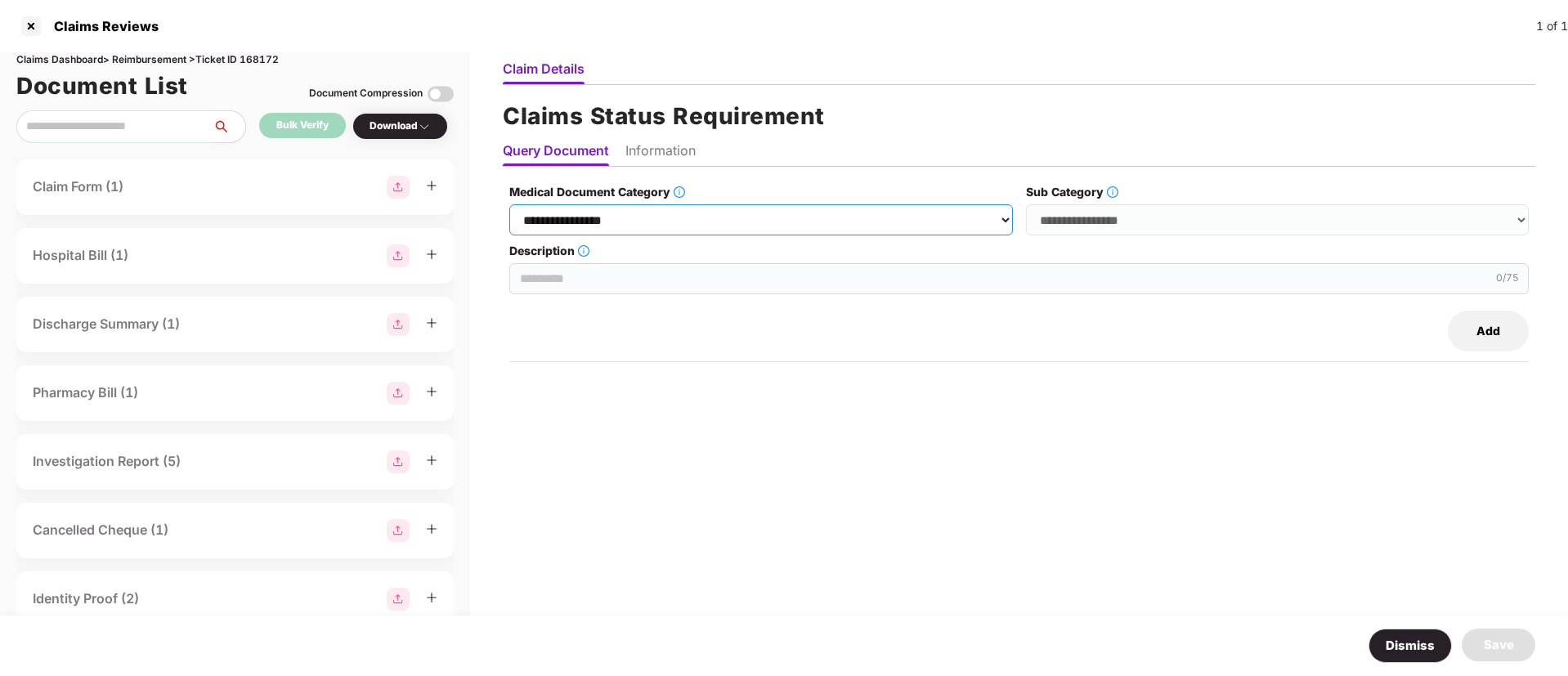
click at [702, 230] on select "**********" at bounding box center [760, 219] width 503 height 31
click at [633, 476] on div "**********" at bounding box center [1020, 398] width 1033 height 431
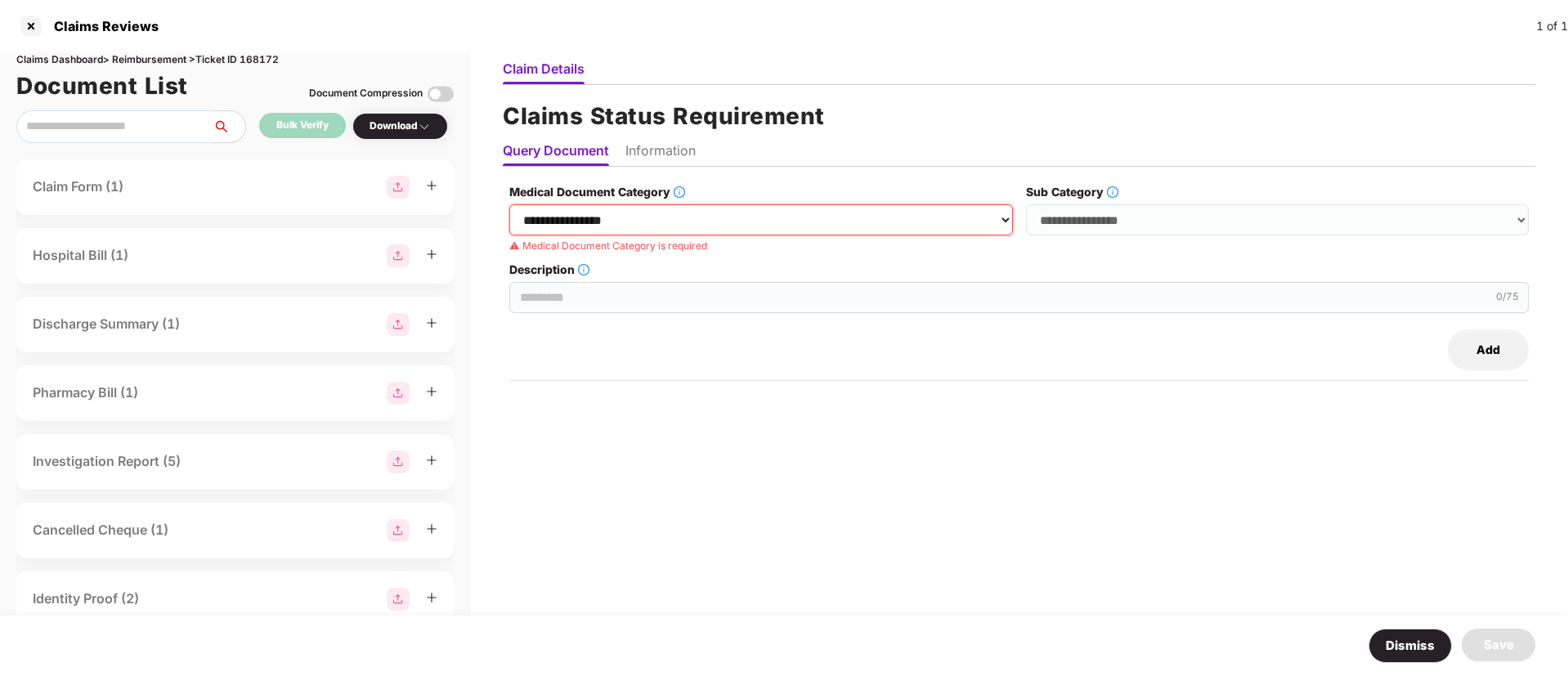
drag, startPoint x: 877, startPoint y: 217, endPoint x: 866, endPoint y: 232, distance: 18.6
click at [876, 216] on select "**********" at bounding box center [760, 219] width 503 height 31
select select "**********"
click at [510, 204] on select "**********" at bounding box center [760, 219] width 503 height 31
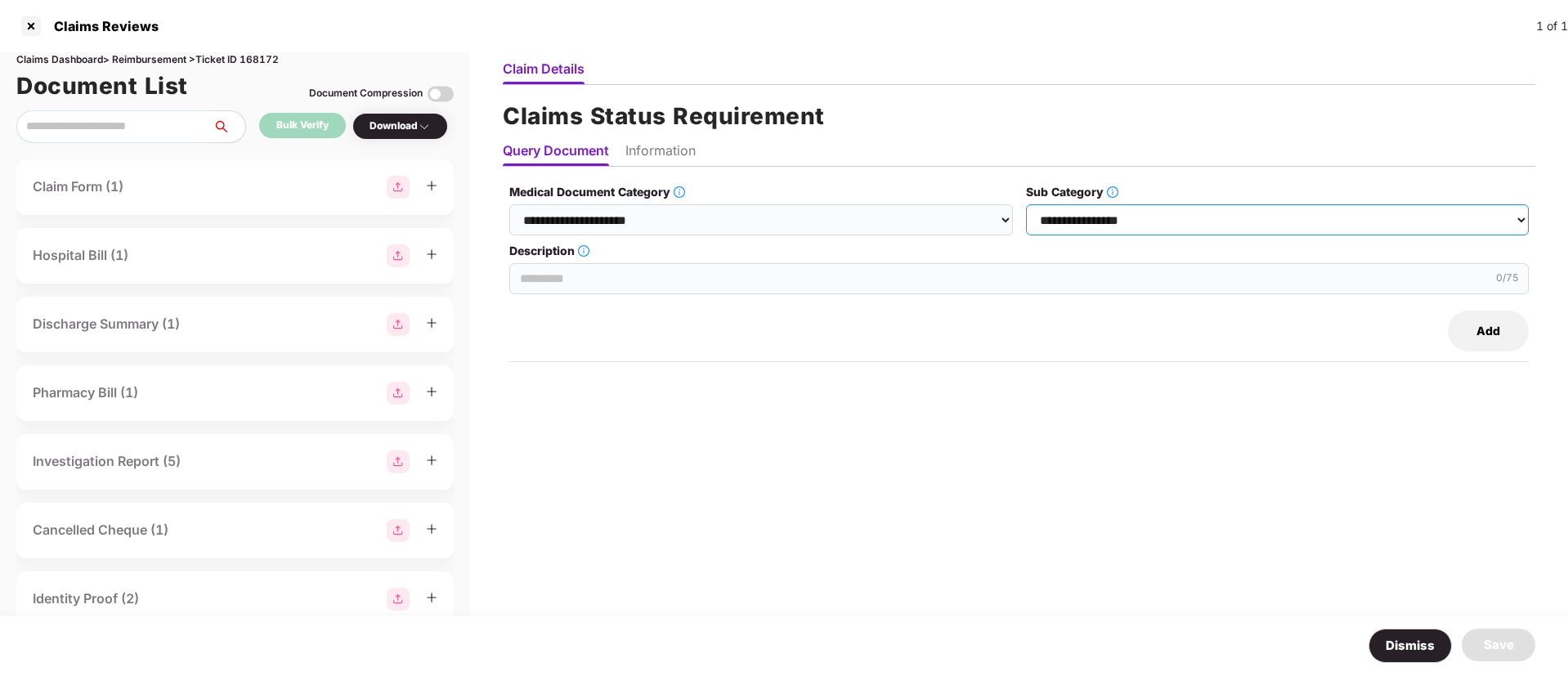
click at [1090, 220] on select "**********" at bounding box center [1277, 219] width 503 height 31
select select "******"
click at [1027, 204] on select "**********" at bounding box center [1277, 219] width 503 height 31
click at [669, 267] on input "Description" at bounding box center [1019, 279] width 1020 height 31
paste input "**********"
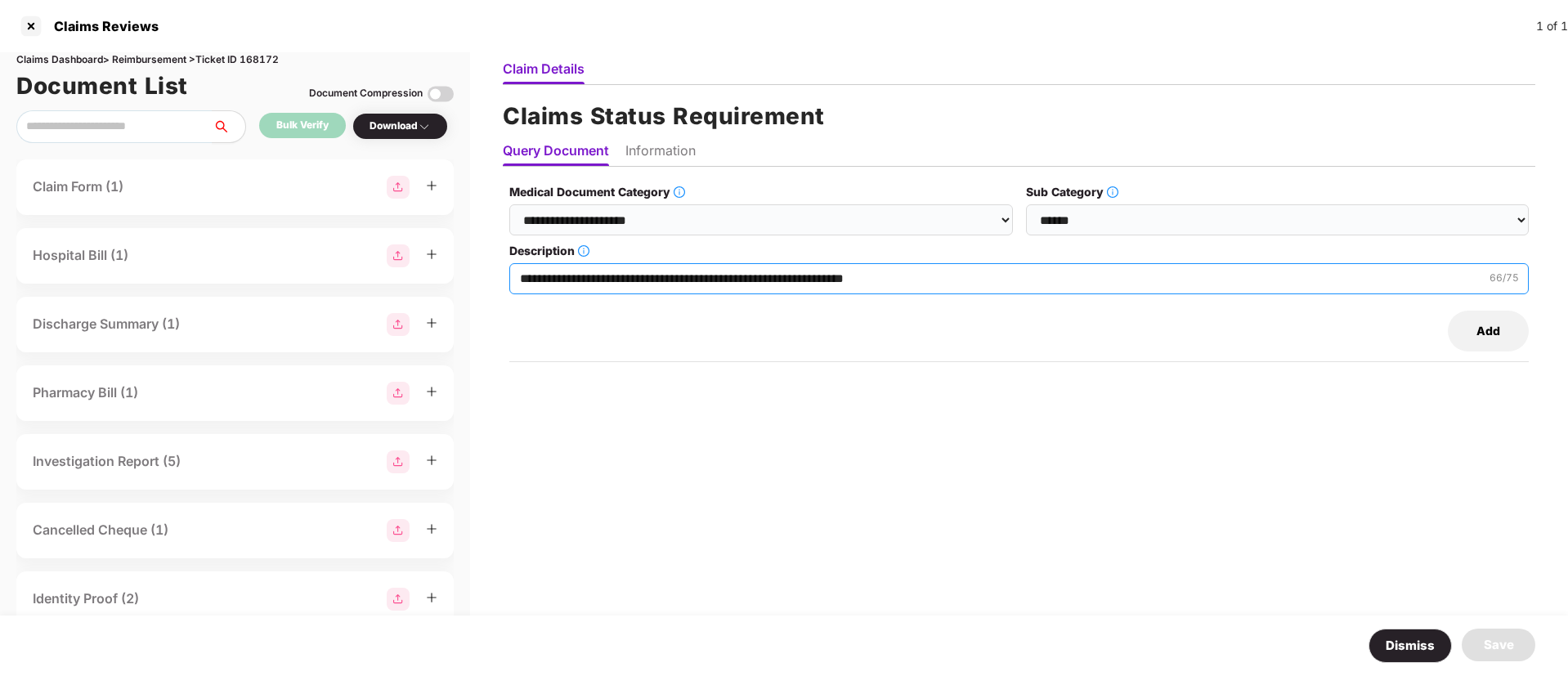
type input "**********"
click at [658, 147] on li "Information" at bounding box center [660, 153] width 70 height 24
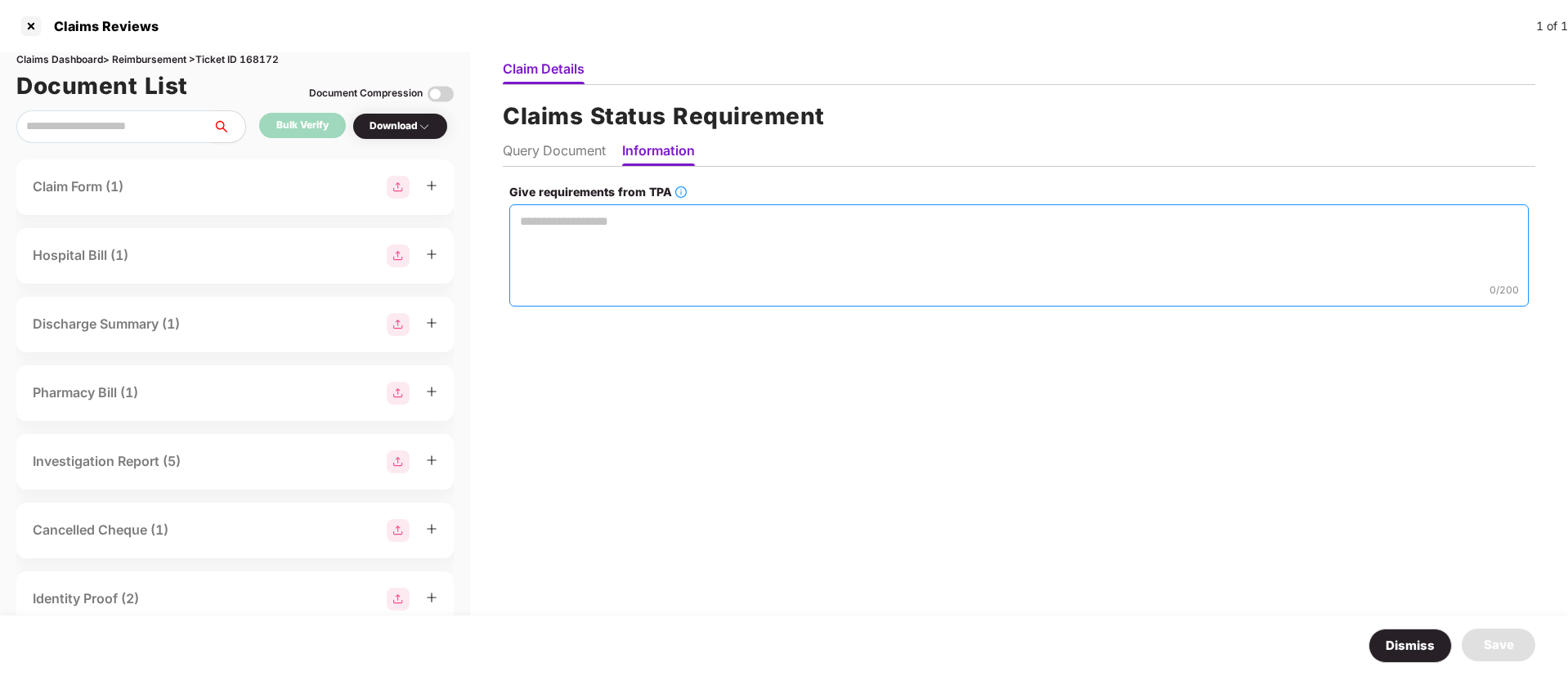
click at [626, 263] on textarea "Give requirements from TPA" at bounding box center [1019, 255] width 1020 height 102
paste textarea "**********"
type textarea "**********"
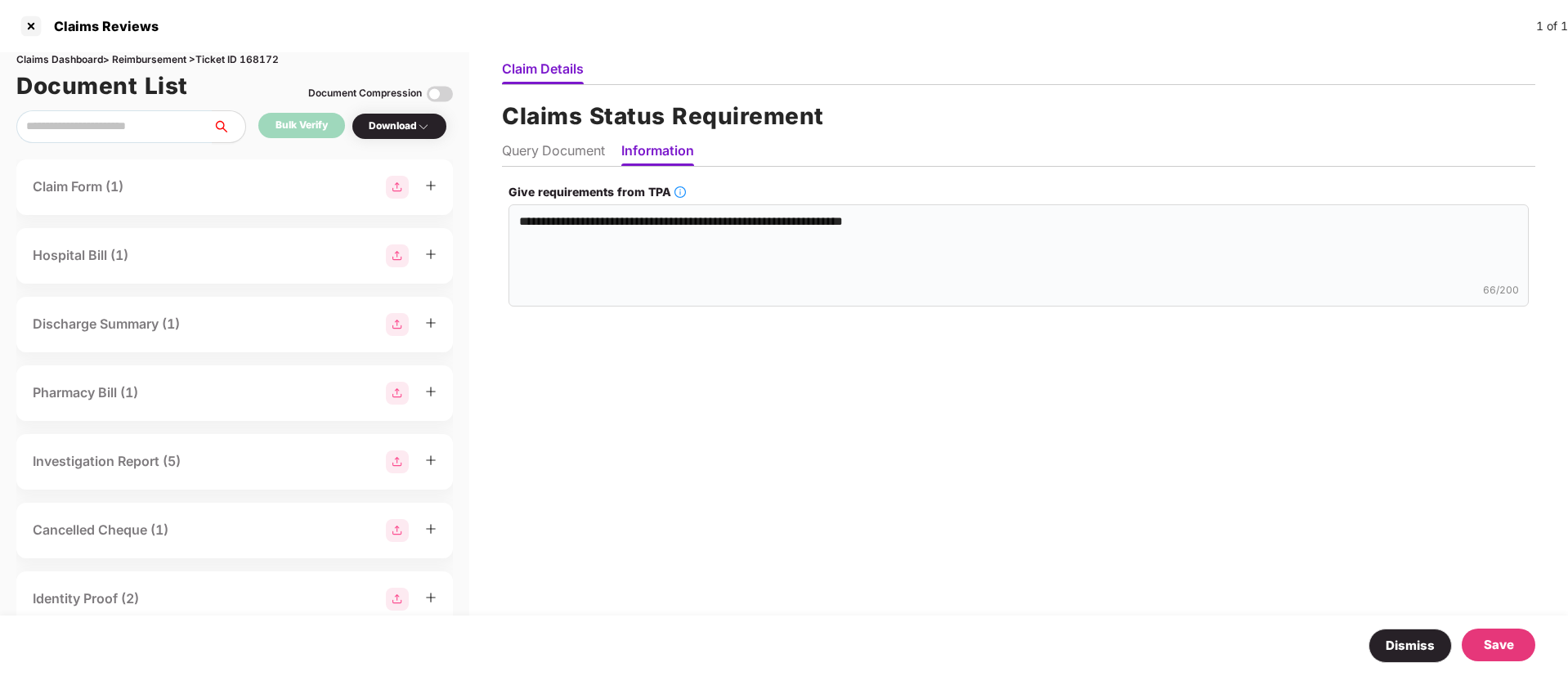
click at [1497, 649] on div "Save" at bounding box center [1499, 645] width 30 height 20
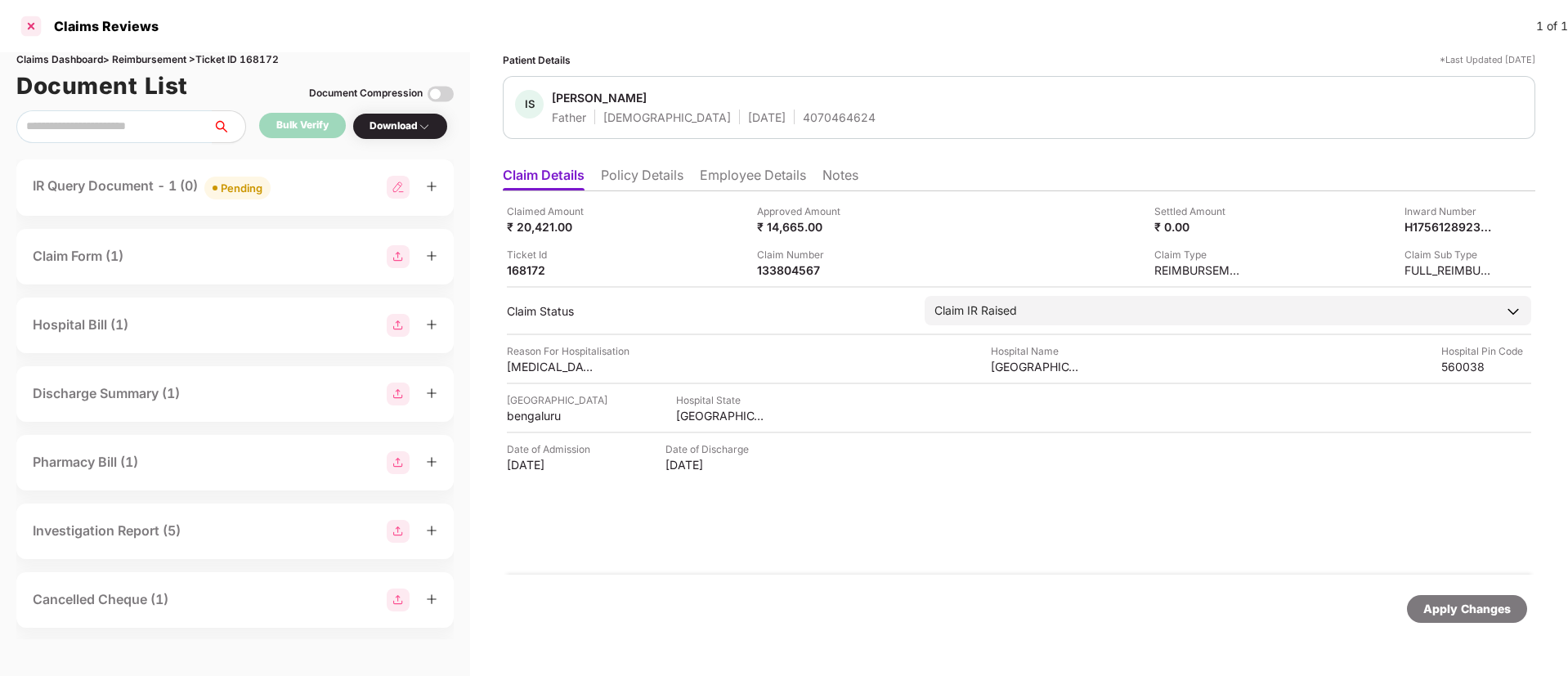
click at [33, 27] on div at bounding box center [30, 26] width 26 height 26
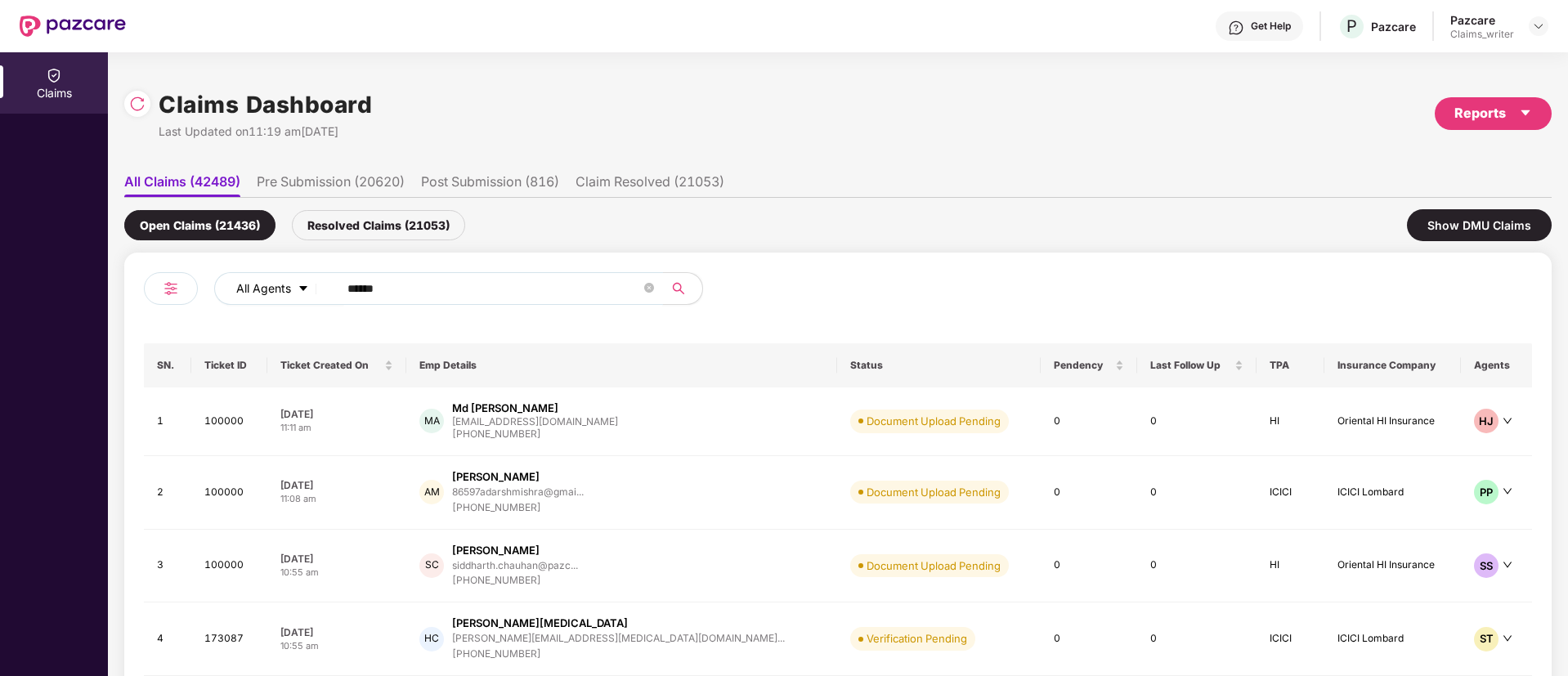
drag, startPoint x: 413, startPoint y: 283, endPoint x: 311, endPoint y: 279, distance: 102.1
click at [311, 279] on div "All Agents ******" at bounding box center [630, 288] width 833 height 33
paste input "text"
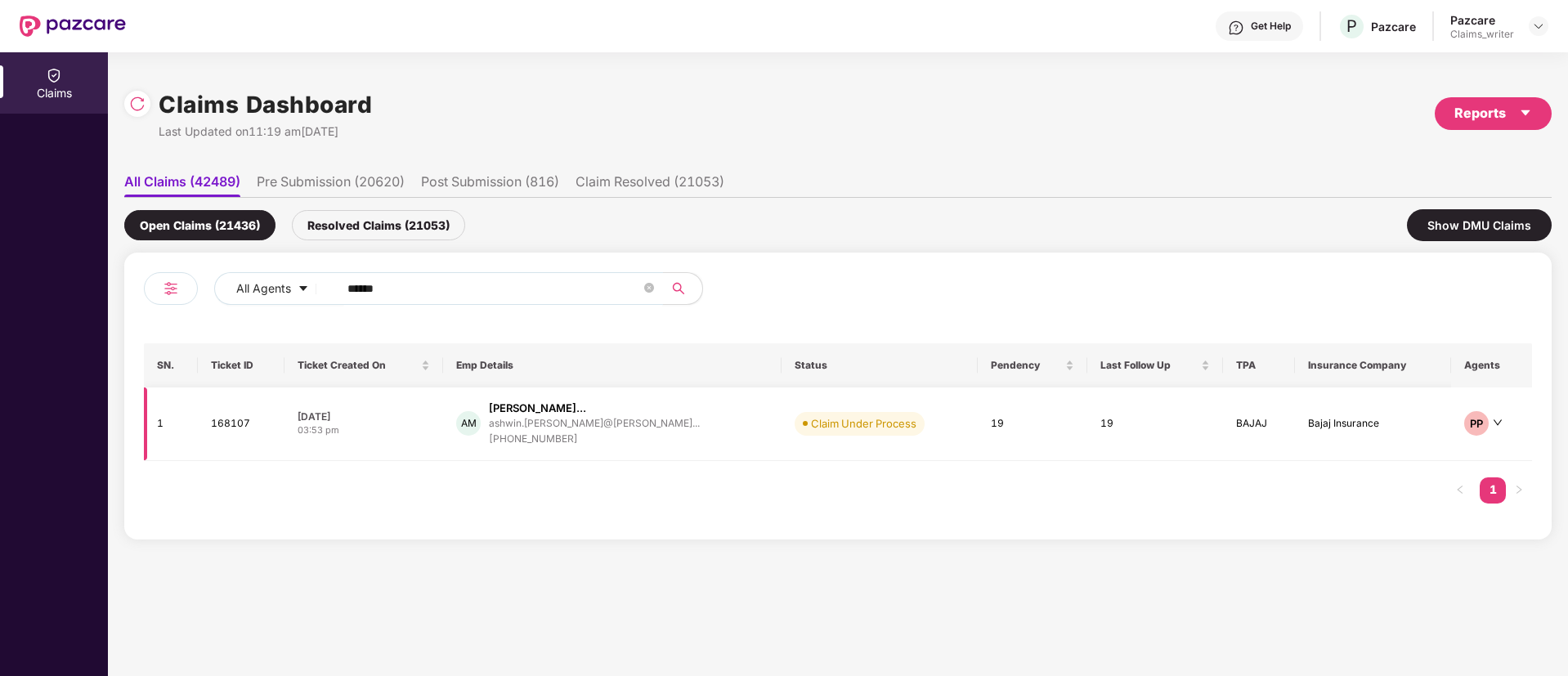
type input "******"
click at [224, 423] on td "168107" at bounding box center [240, 424] width 86 height 74
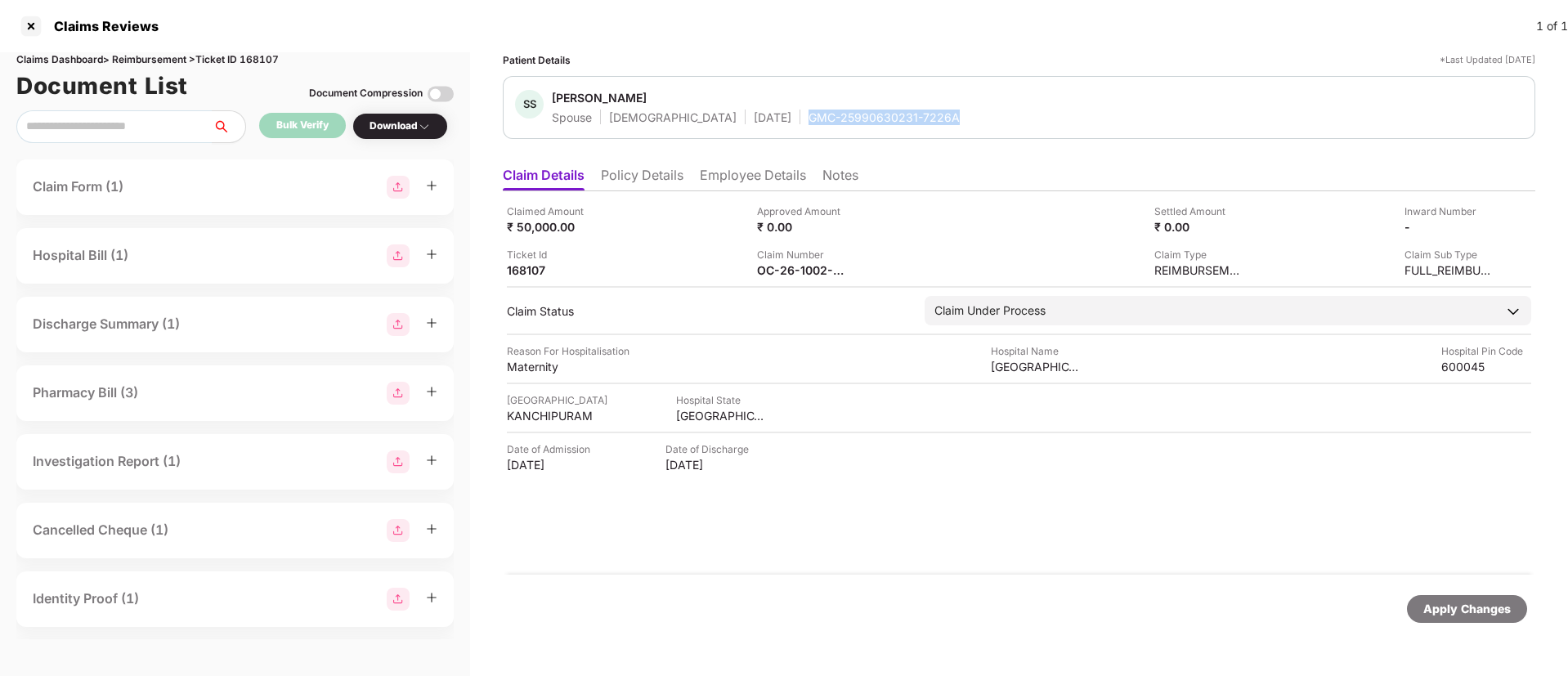
drag, startPoint x: 752, startPoint y: 117, endPoint x: 904, endPoint y: 115, distance: 152.0
click at [904, 115] on div "SS Sruthi Sridhar Spouse Female 29 Jan 1996 GMC-25990630231-7226A" at bounding box center [1019, 107] width 1008 height 35
copy div "GMC-25990630231-7226A"
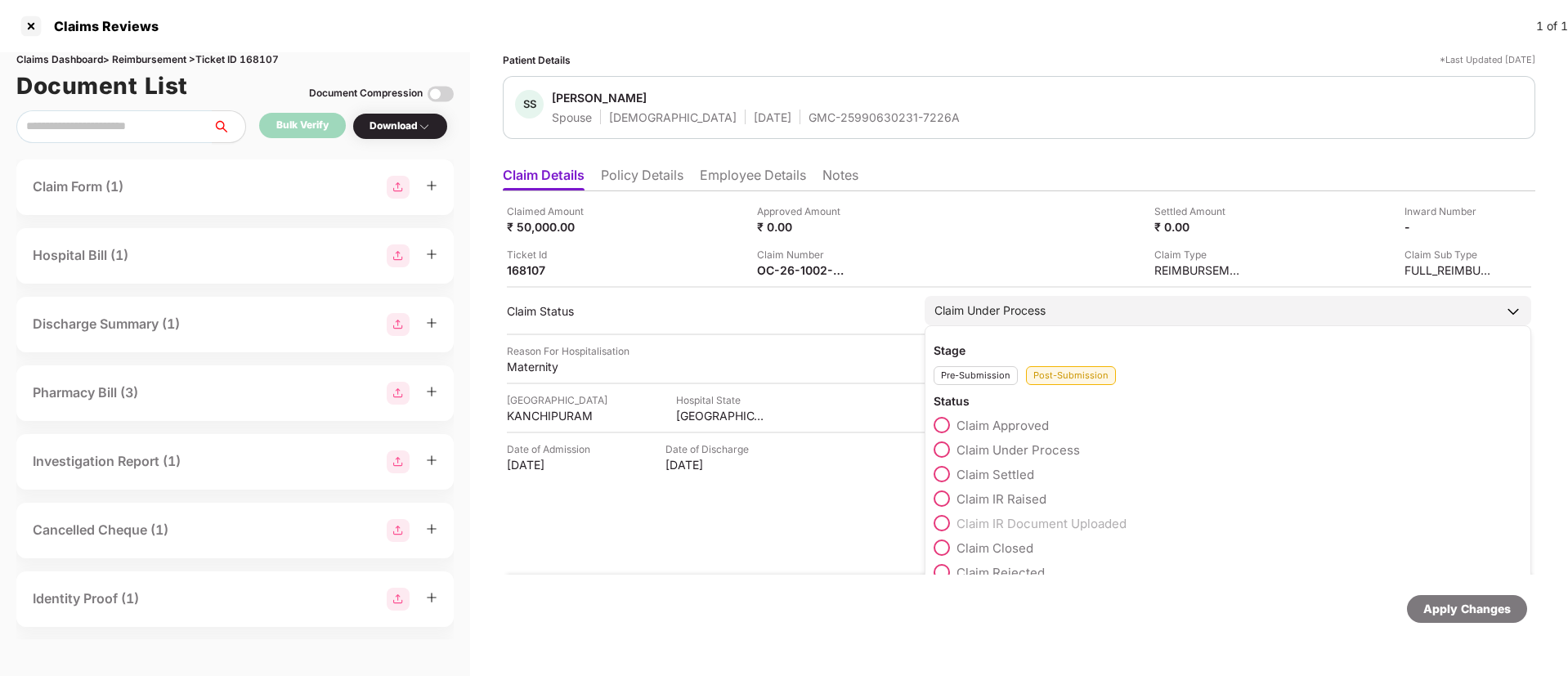
click at [946, 425] on span at bounding box center [942, 425] width 16 height 16
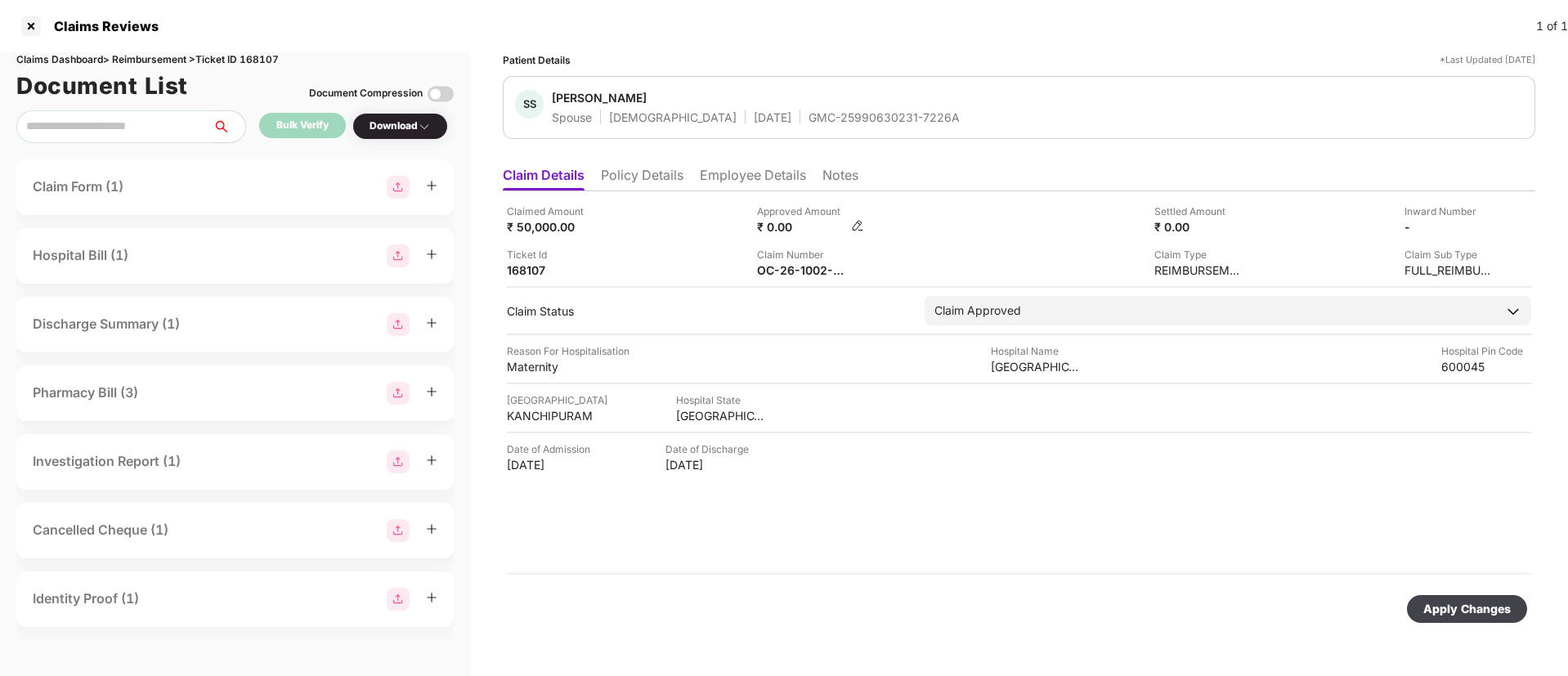
click at [861, 225] on img at bounding box center [857, 225] width 13 height 13
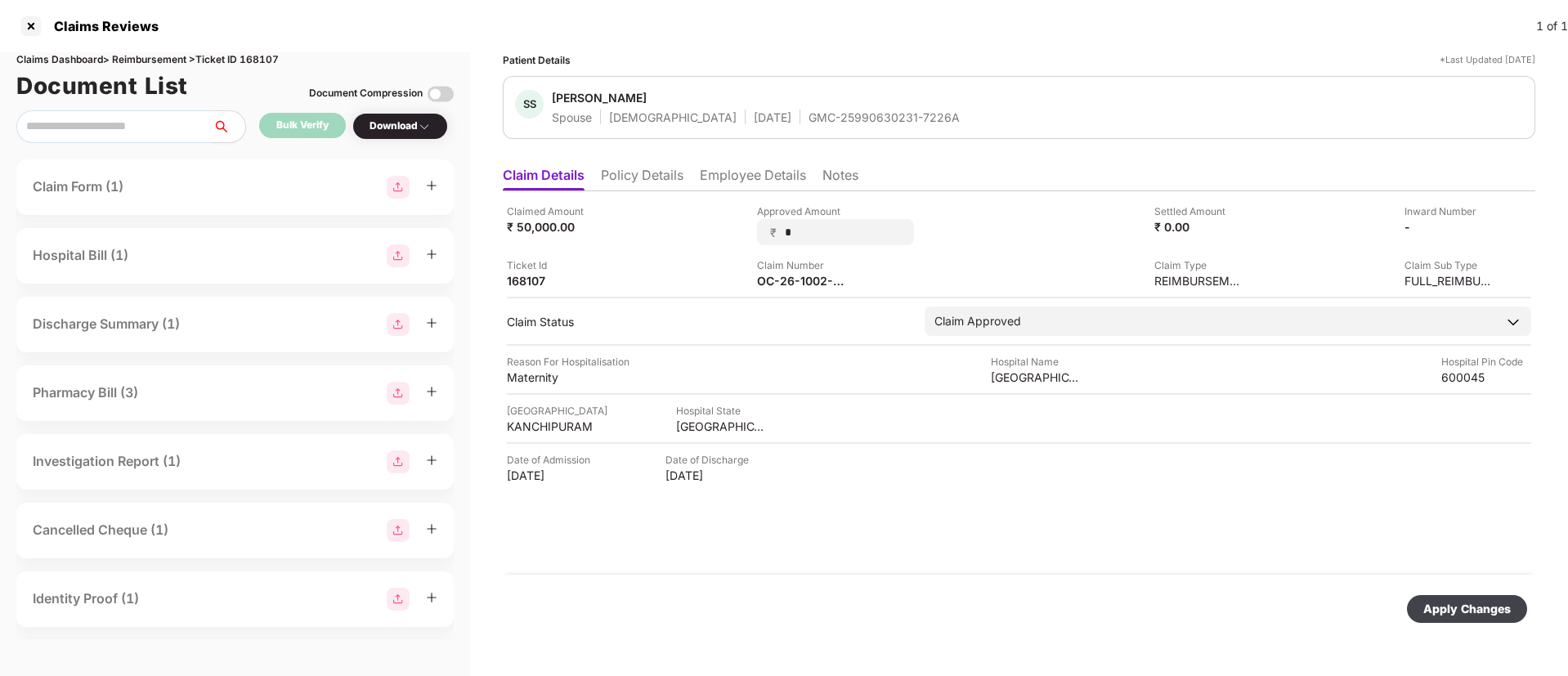
drag, startPoint x: 840, startPoint y: 231, endPoint x: 755, endPoint y: 221, distance: 85.6
click at [755, 221] on div "Claimed Amount ₹ 50,000.00 Approved Amount ₹ * Settled Amount ₹ 0.00 Inward Num…" at bounding box center [1019, 246] width 1024 height 85
type input "*****"
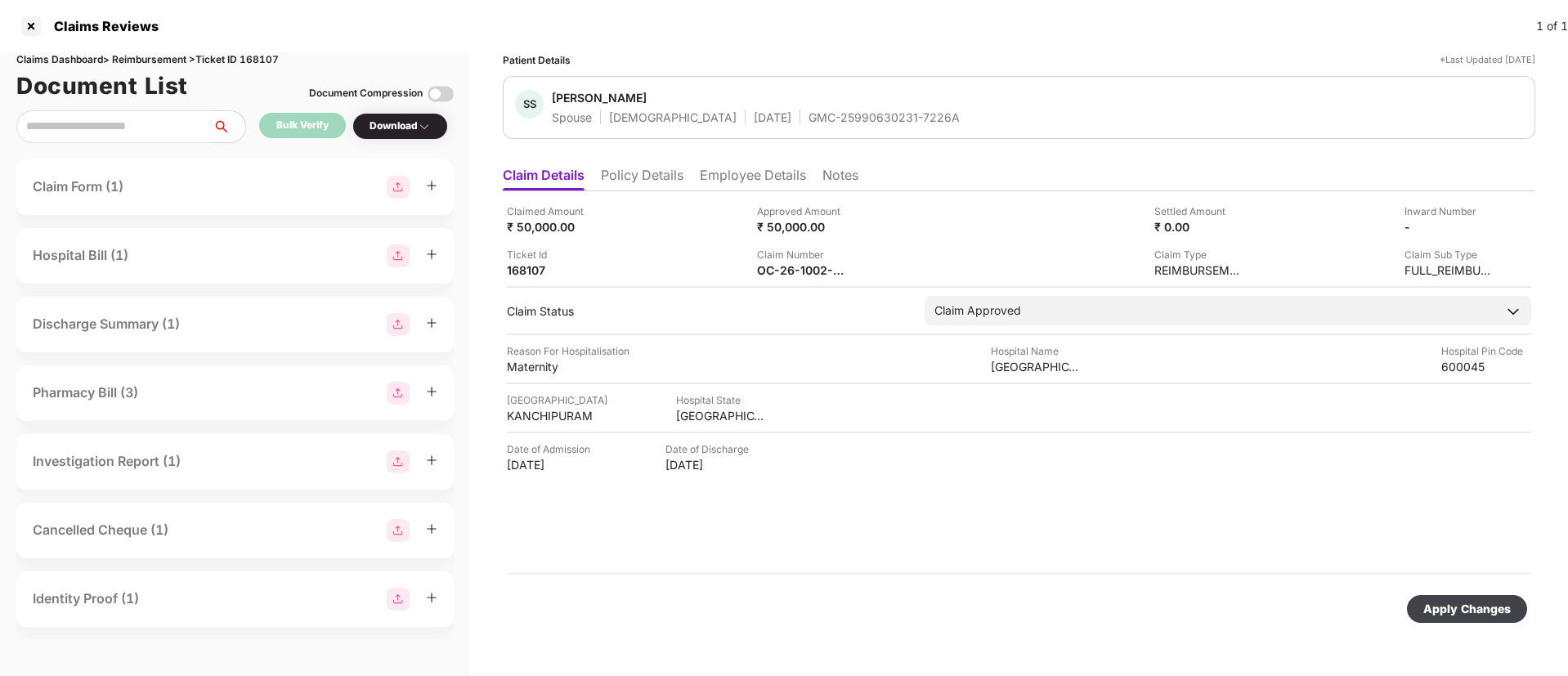
click at [1424, 601] on div "Apply Changes" at bounding box center [1467, 609] width 120 height 28
click at [35, 28] on div at bounding box center [30, 26] width 26 height 26
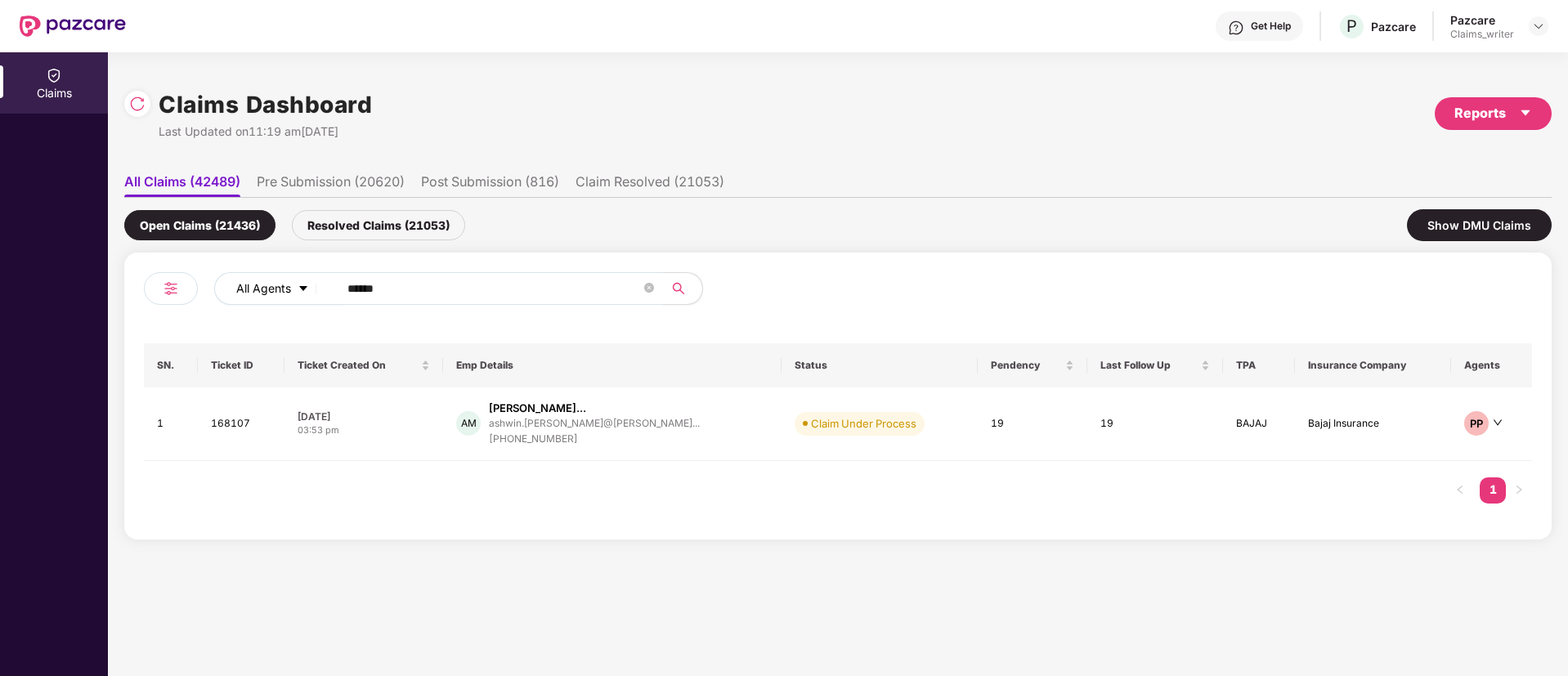
drag, startPoint x: 407, startPoint y: 286, endPoint x: 308, endPoint y: 287, distance: 99.0
click at [308, 287] on div "All Agents ******" at bounding box center [630, 288] width 833 height 33
click at [143, 110] on img at bounding box center [138, 104] width 16 height 16
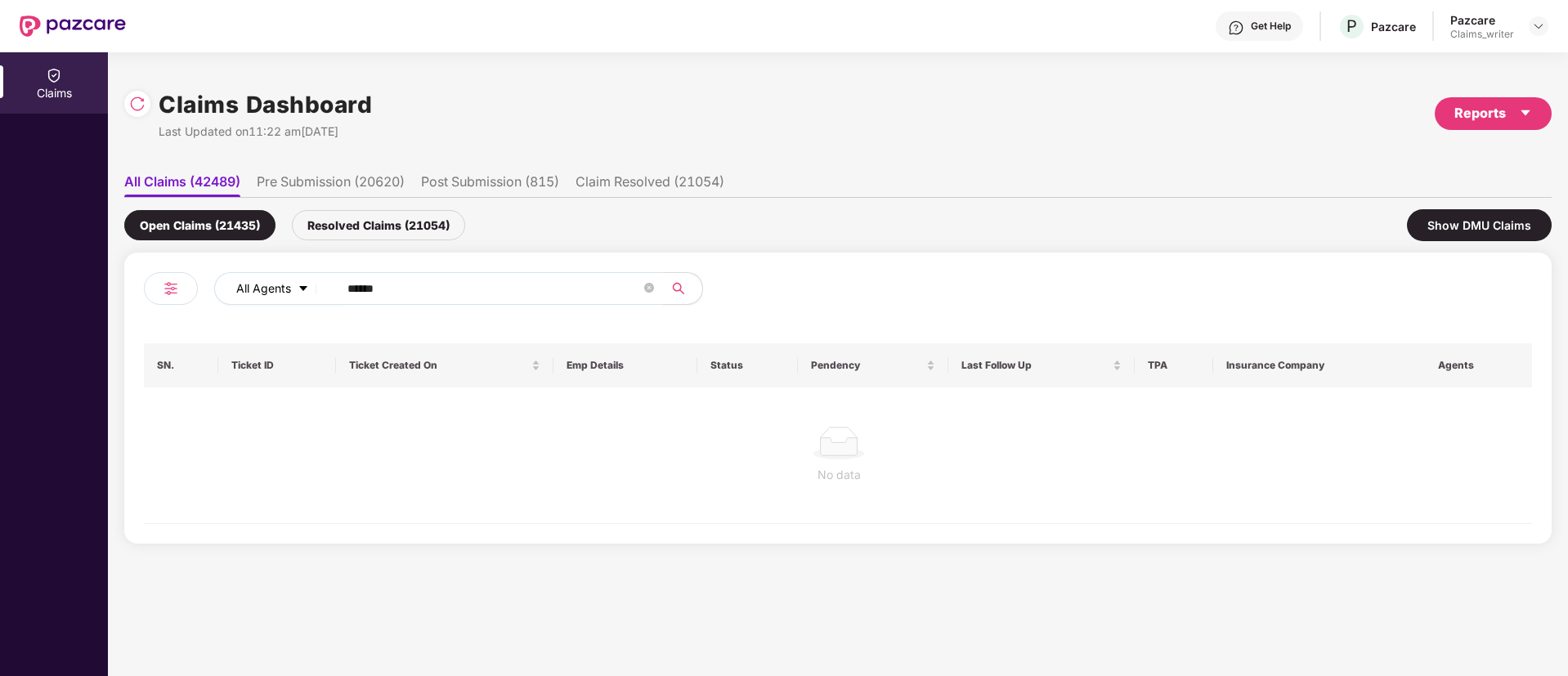
paste input "text"
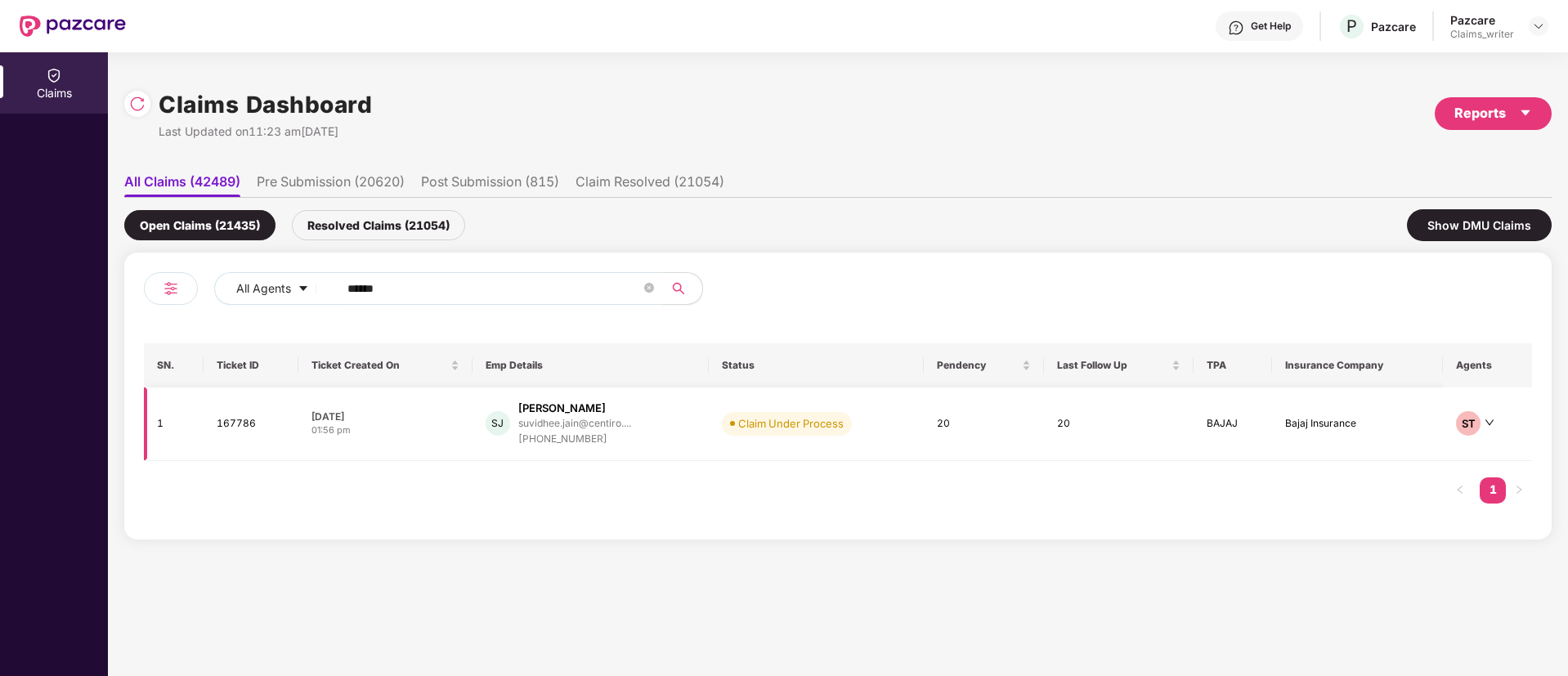
type input "******"
click at [240, 426] on td "167786" at bounding box center [250, 424] width 95 height 74
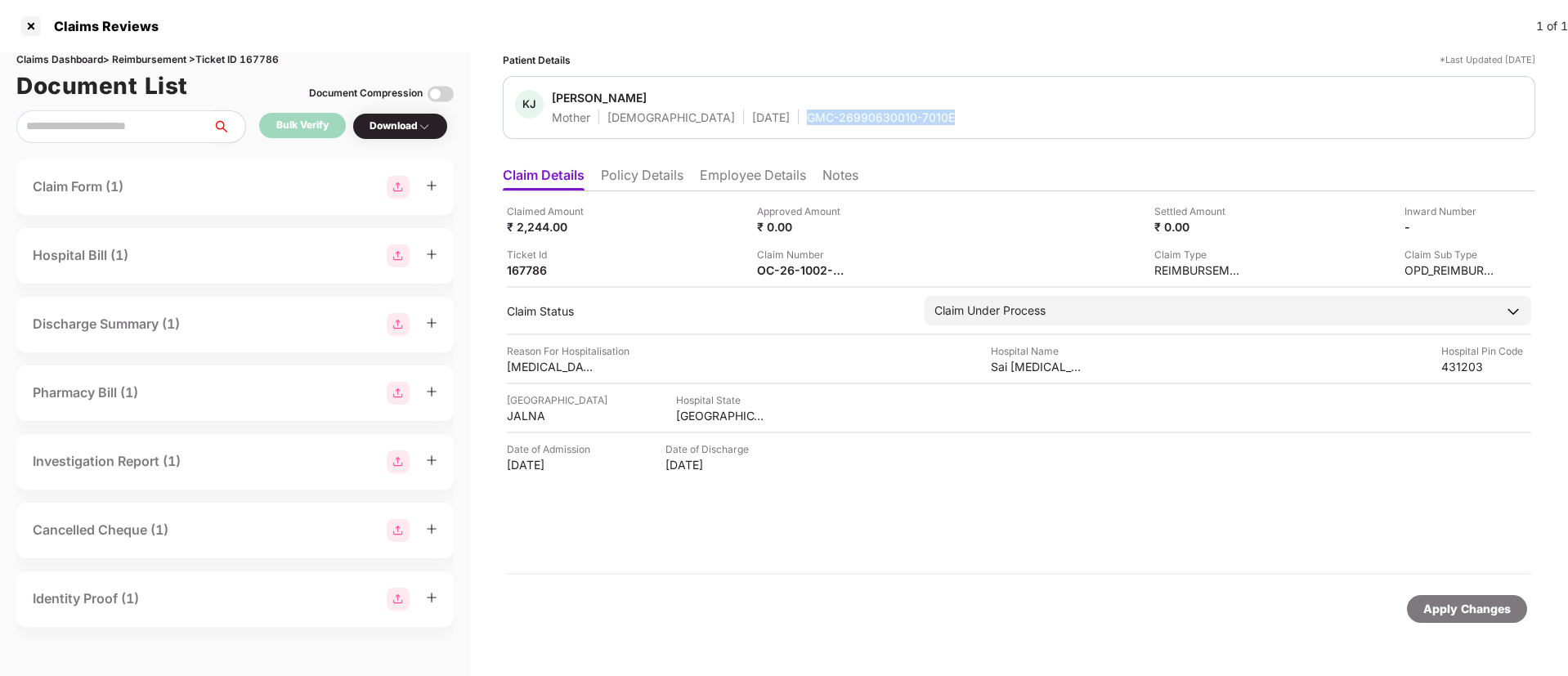
drag, startPoint x: 745, startPoint y: 122, endPoint x: 898, endPoint y: 118, distance: 153.1
click at [898, 118] on div "KJ Kalpana Jain Mother Female 04 Jan 1974 GMC-26990630010-7010E" at bounding box center [1019, 107] width 1008 height 35
copy div "GMC-26990630010-7010E"
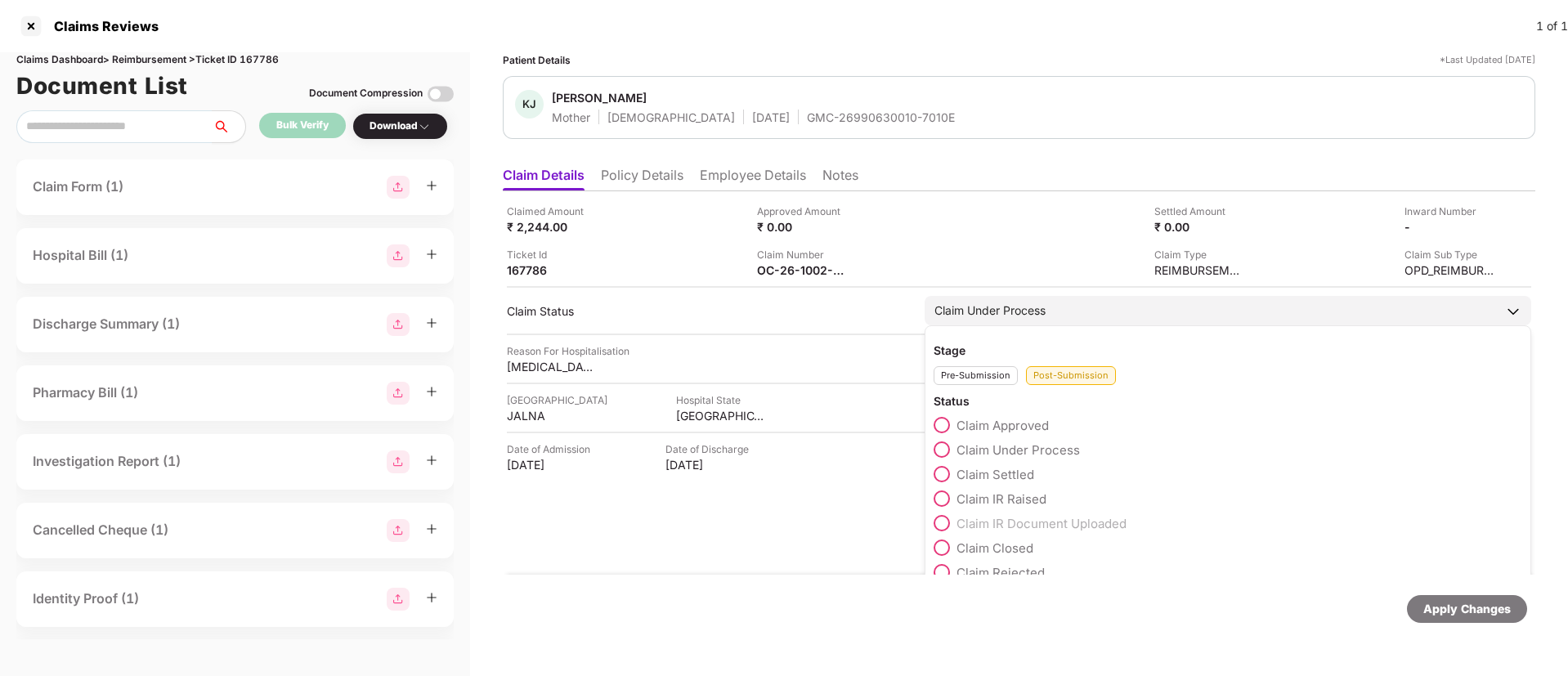
click at [944, 428] on span at bounding box center [942, 425] width 16 height 16
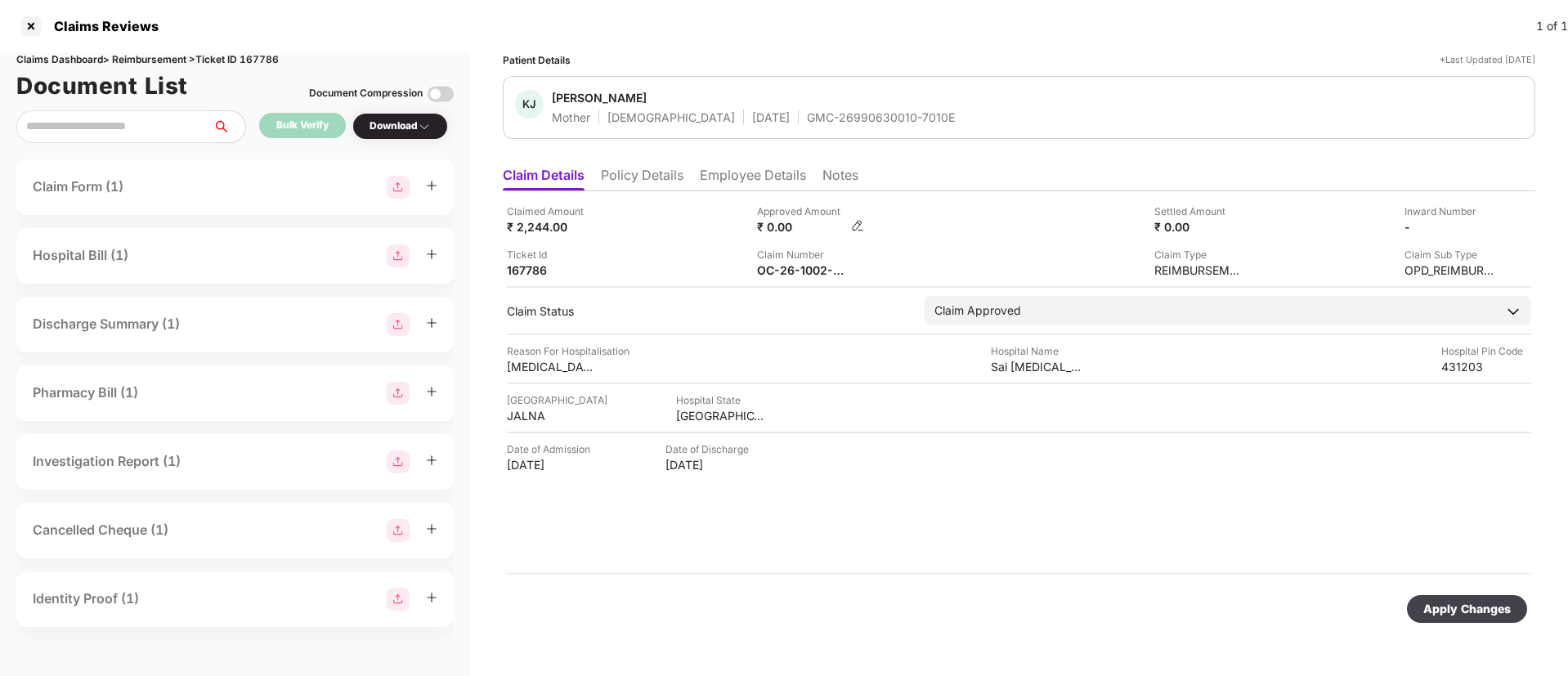
click at [855, 224] on img at bounding box center [857, 225] width 13 height 13
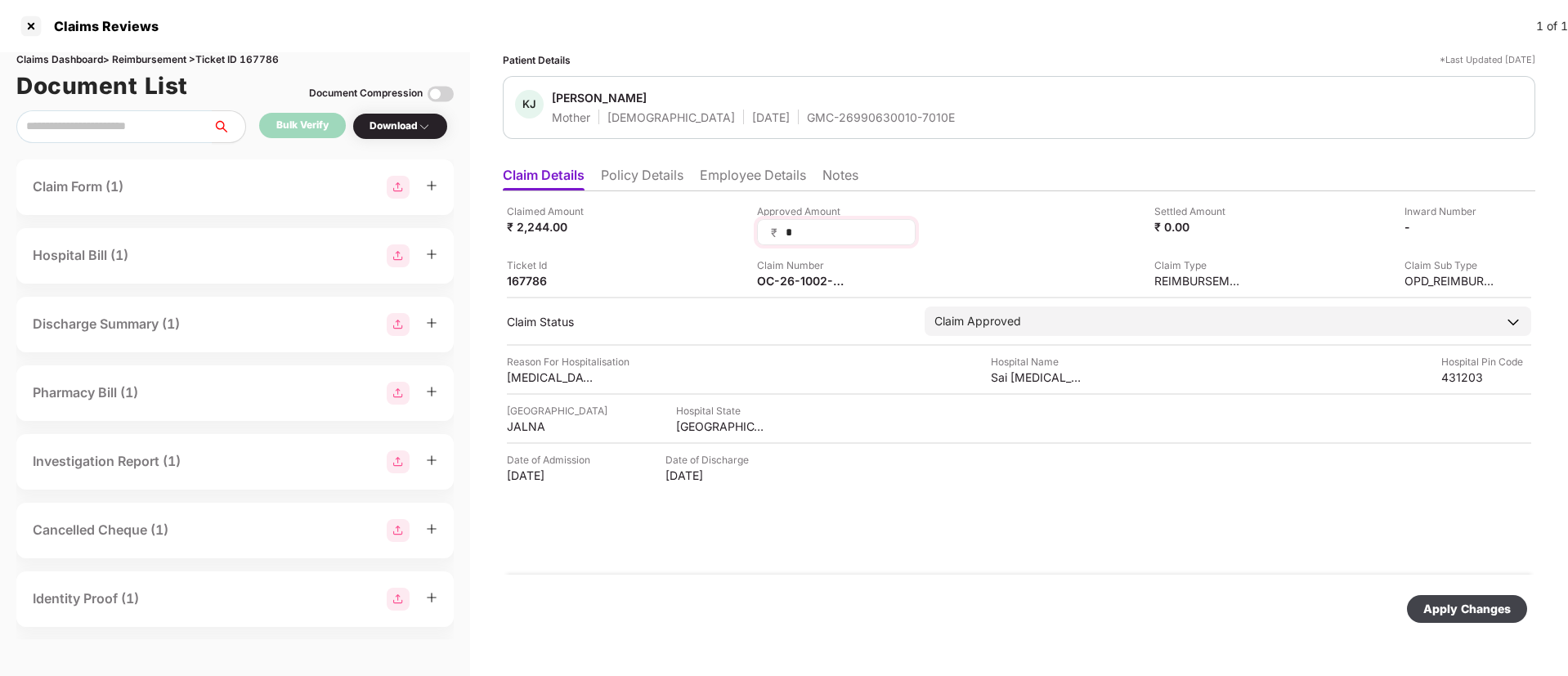
drag, startPoint x: 800, startPoint y: 238, endPoint x: 763, endPoint y: 232, distance: 37.5
click at [763, 232] on div "₹ *" at bounding box center [836, 232] width 159 height 26
type input "****"
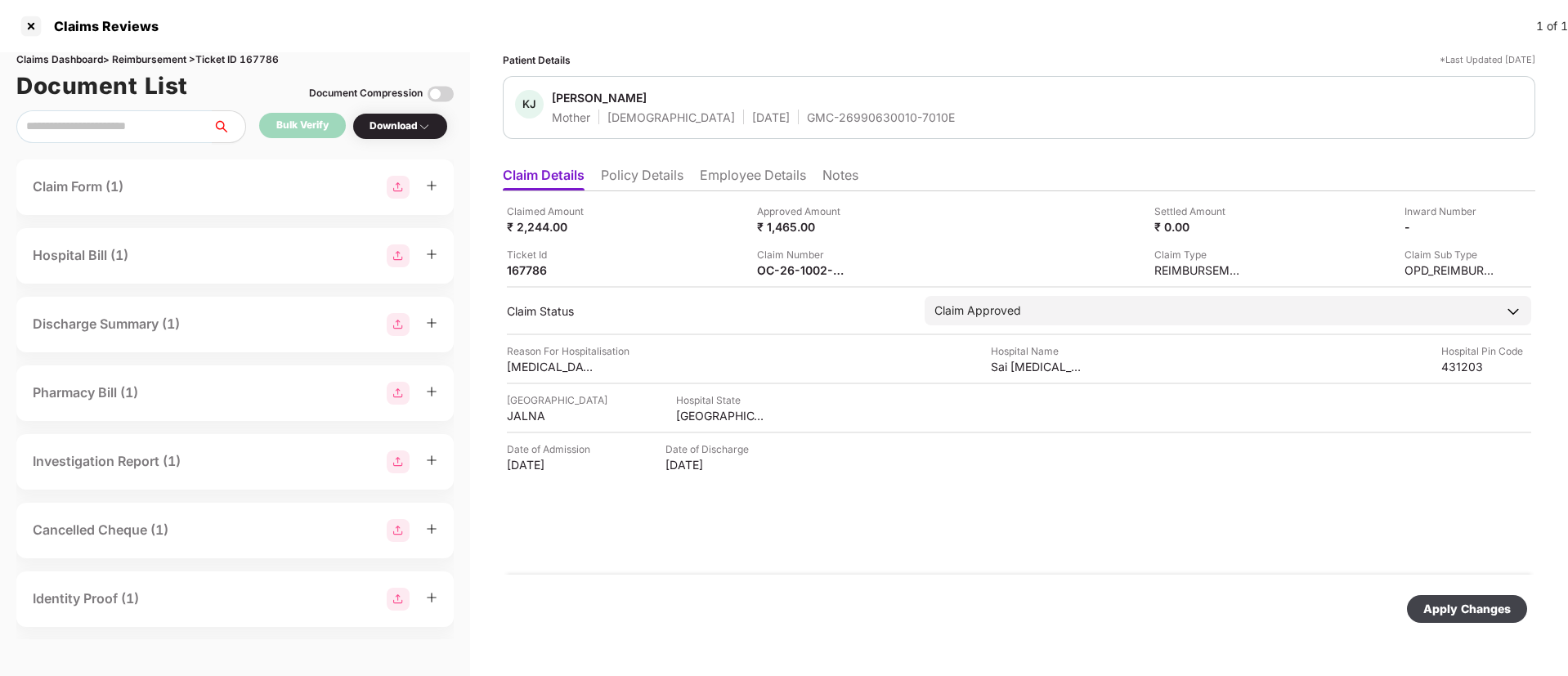
click at [1432, 602] on div "Apply Changes" at bounding box center [1467, 609] width 88 height 18
click at [29, 26] on div at bounding box center [30, 26] width 26 height 26
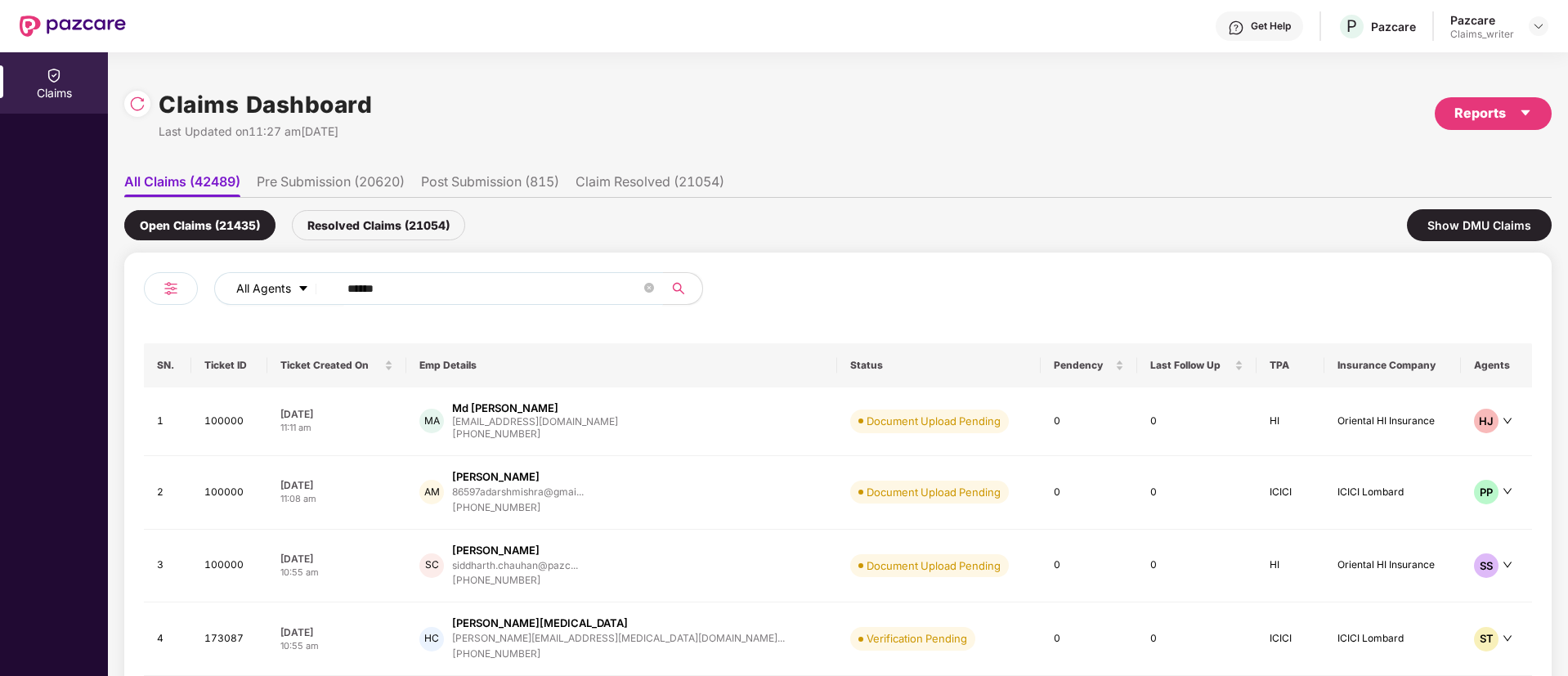
drag, startPoint x: 394, startPoint y: 296, endPoint x: 304, endPoint y: 288, distance: 90.4
click at [304, 288] on div "All Agents ******" at bounding box center [630, 288] width 833 height 33
paste input "text"
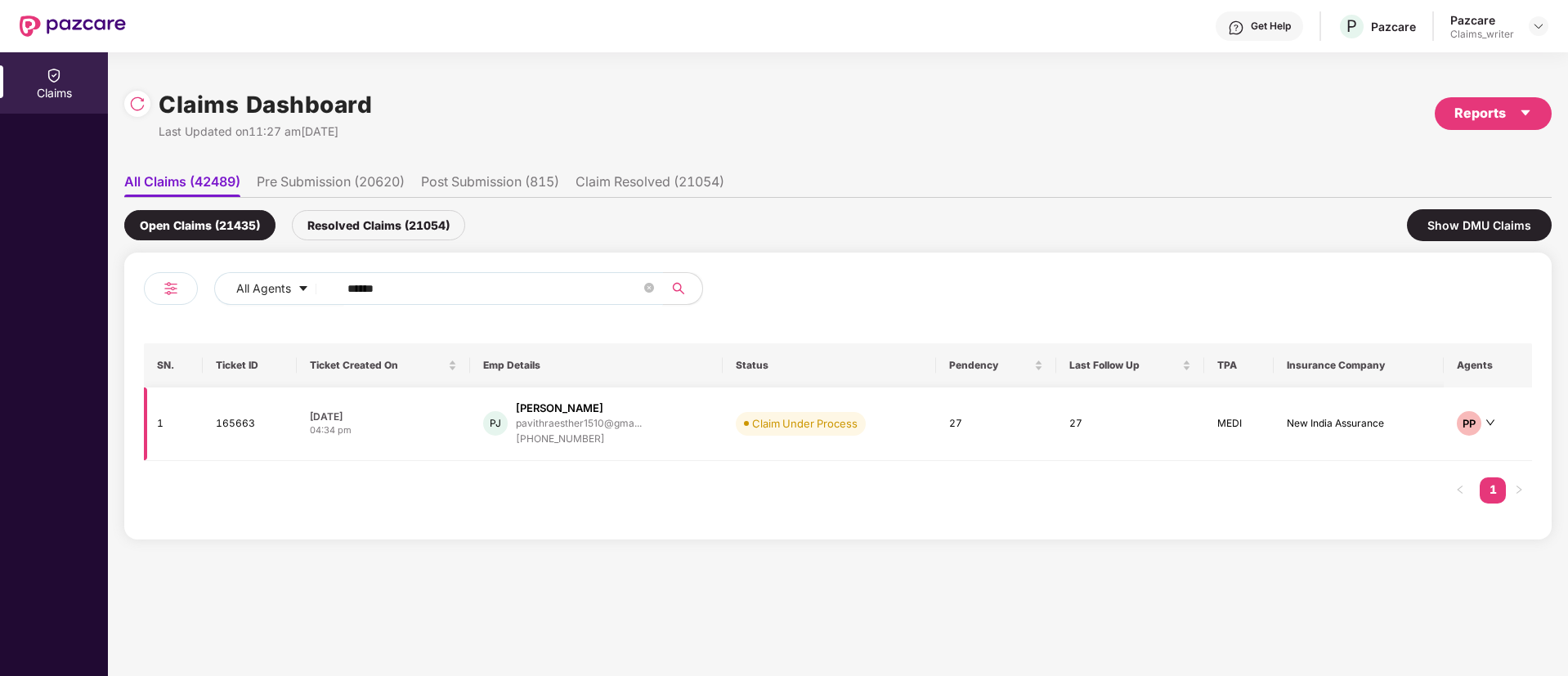
type input "******"
click at [256, 424] on td "165663" at bounding box center [249, 424] width 94 height 74
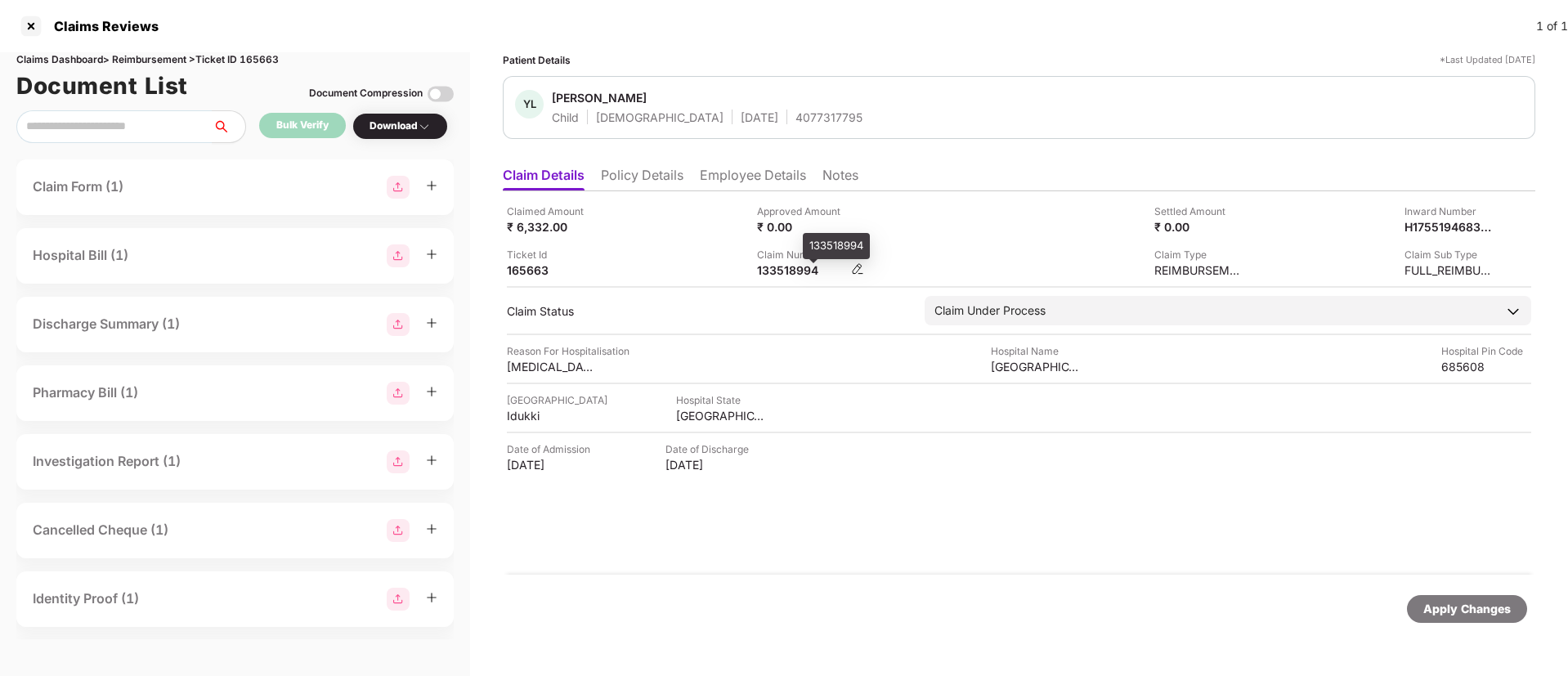
click at [789, 274] on div "133518994" at bounding box center [801, 271] width 90 height 16
copy div "133518994"
click at [745, 172] on li "Employee Details" at bounding box center [753, 178] width 106 height 24
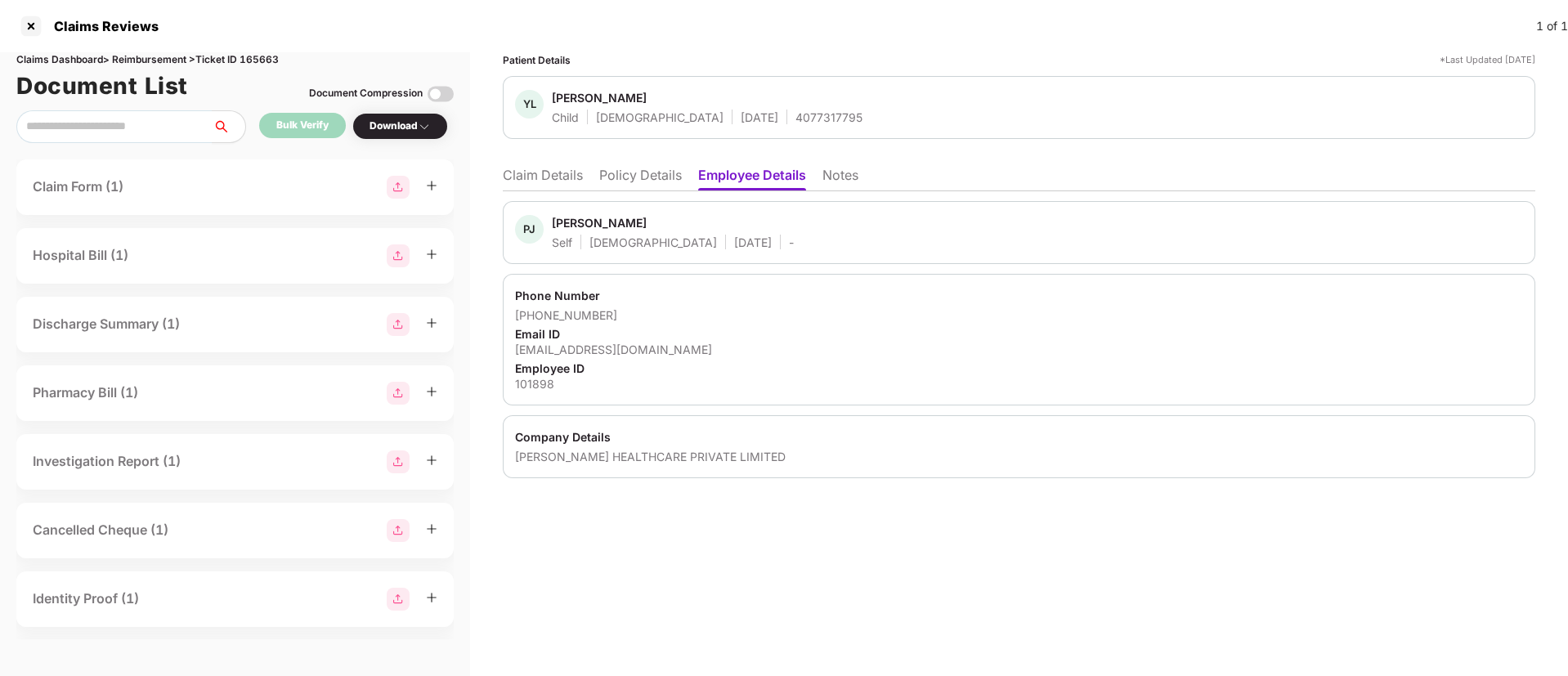
click at [553, 174] on li "Claim Details" at bounding box center [543, 178] width 80 height 24
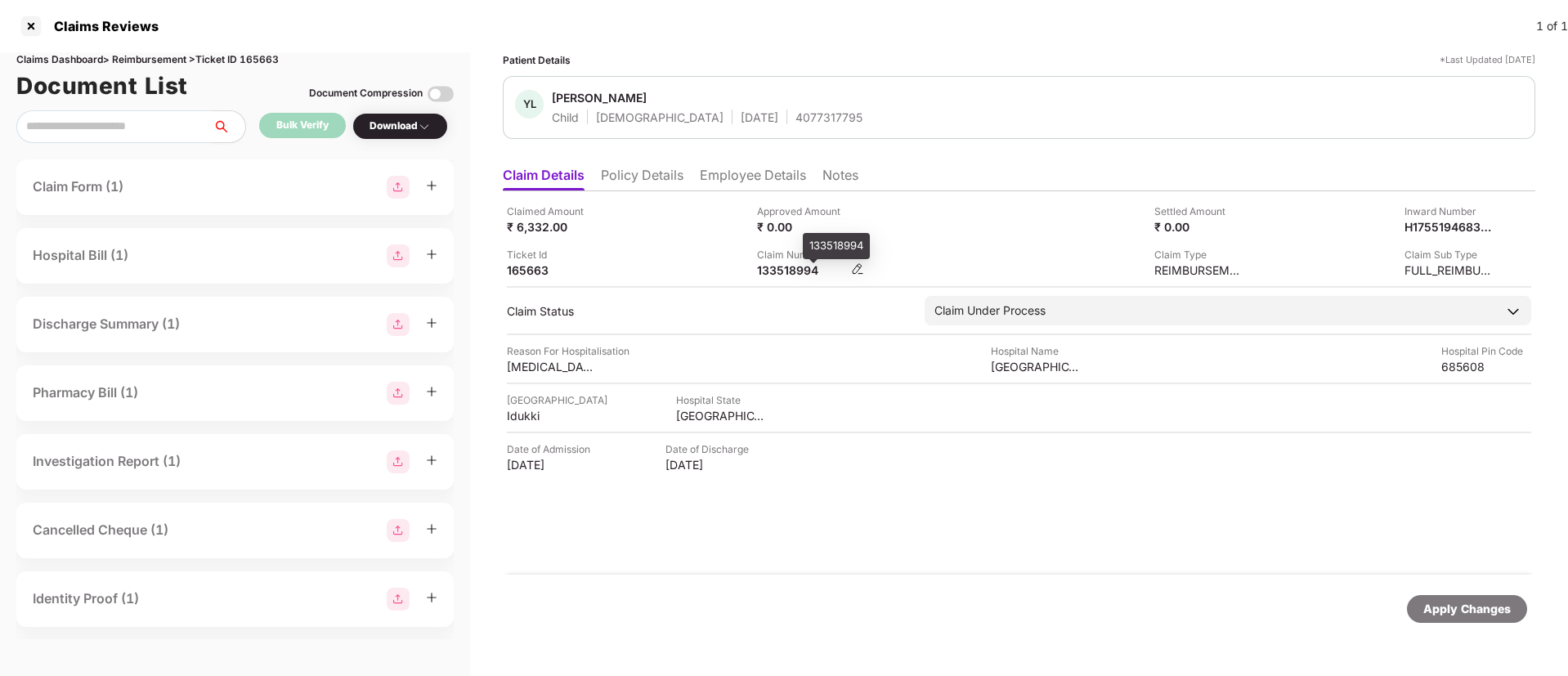
click at [778, 275] on div "133518994" at bounding box center [801, 271] width 90 height 16
copy div "133518994"
click at [29, 30] on div at bounding box center [30, 26] width 26 height 26
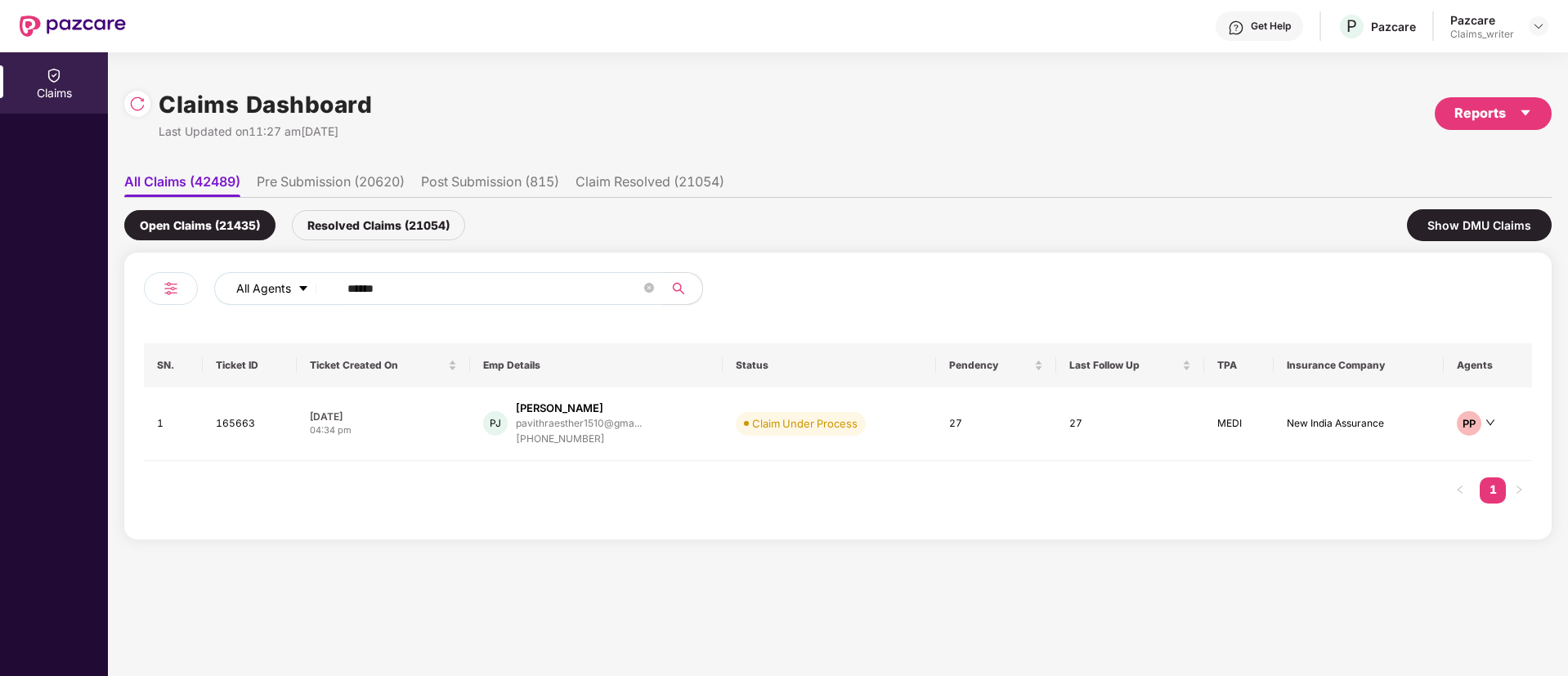
drag, startPoint x: 418, startPoint y: 286, endPoint x: 322, endPoint y: 295, distance: 96.4
click at [322, 295] on div "All Agents ******" at bounding box center [630, 288] width 833 height 33
paste input "text"
type input "******"
click at [239, 431] on td "168105" at bounding box center [248, 424] width 93 height 74
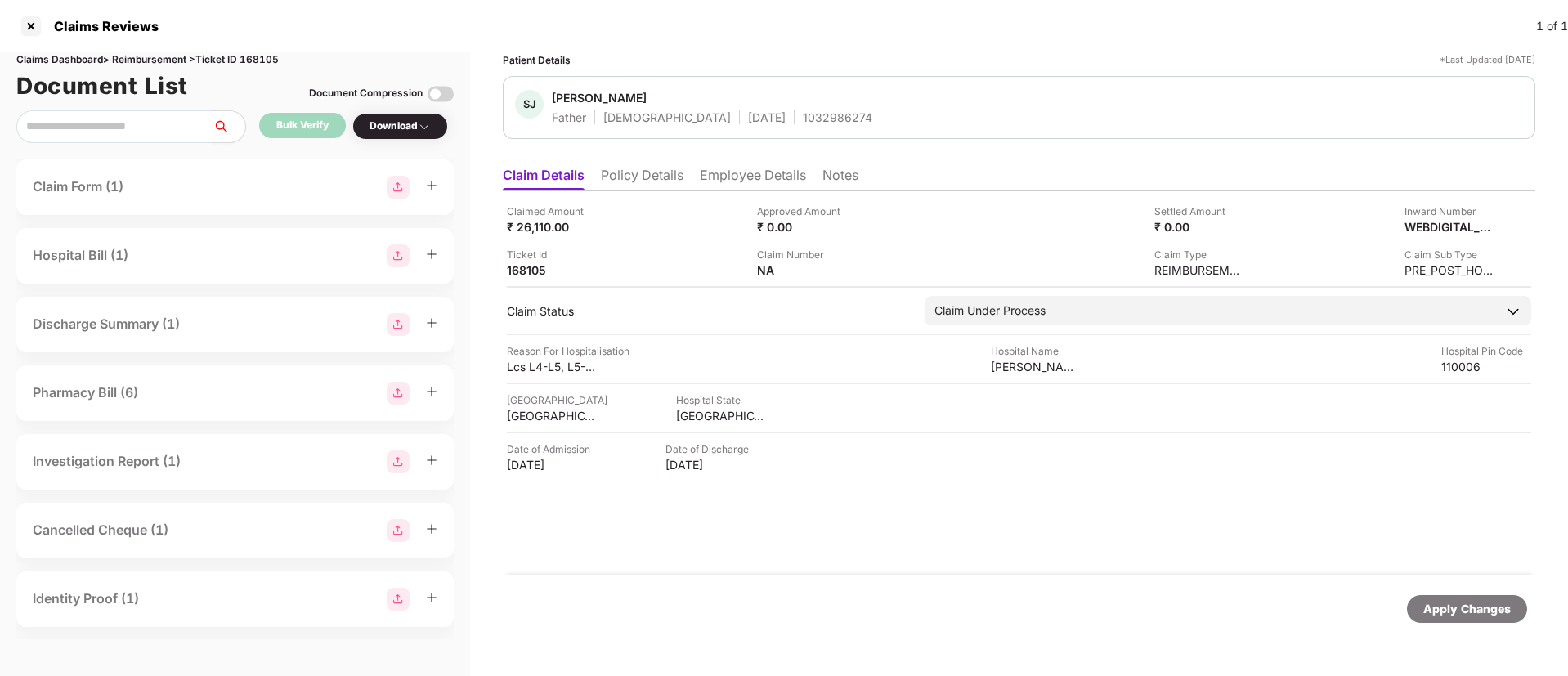
click at [803, 120] on div "1032986274" at bounding box center [838, 117] width 69 height 16
copy div "1032986274"
click at [852, 261] on div "Claim Number NA" at bounding box center [876, 262] width 238 height 31
click at [858, 268] on img at bounding box center [857, 269] width 13 height 13
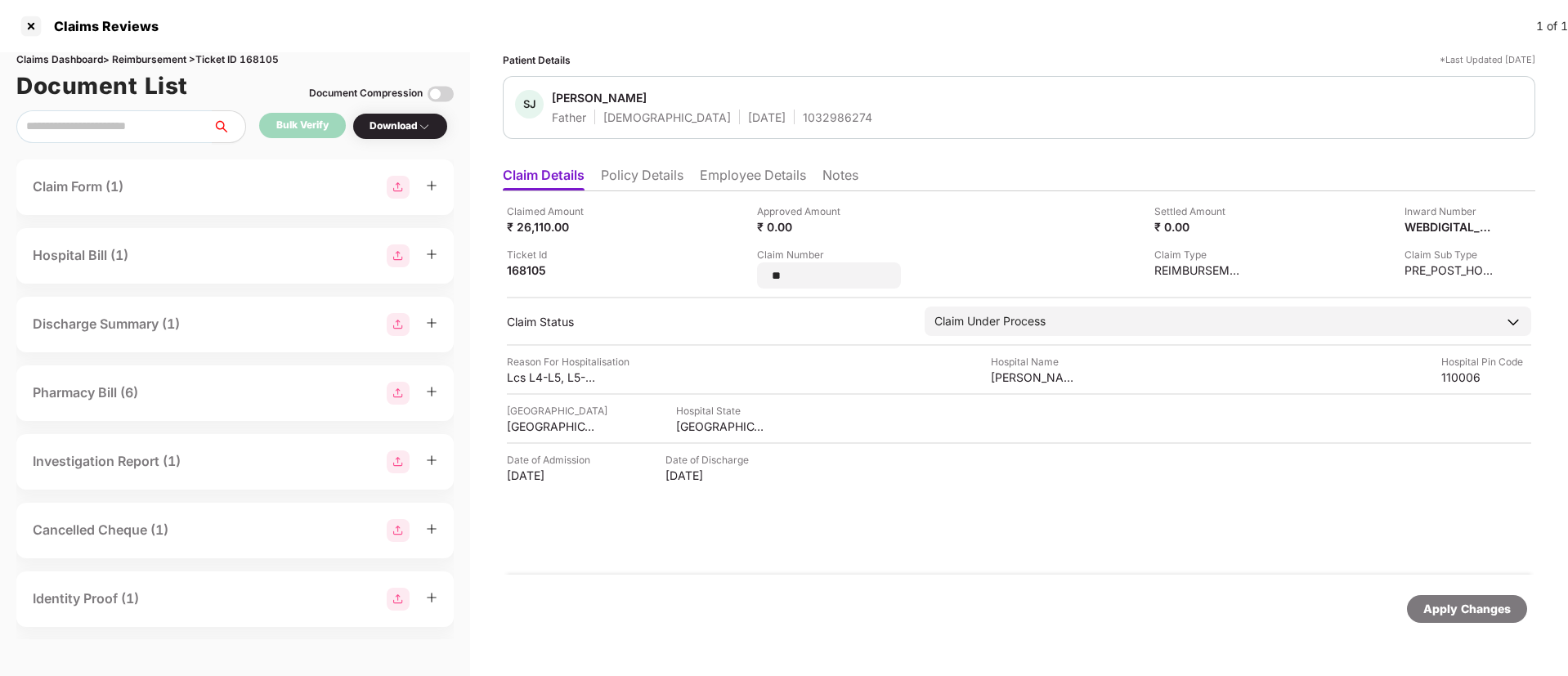
click at [858, 268] on input "**" at bounding box center [829, 275] width 118 height 17
type input "**********"
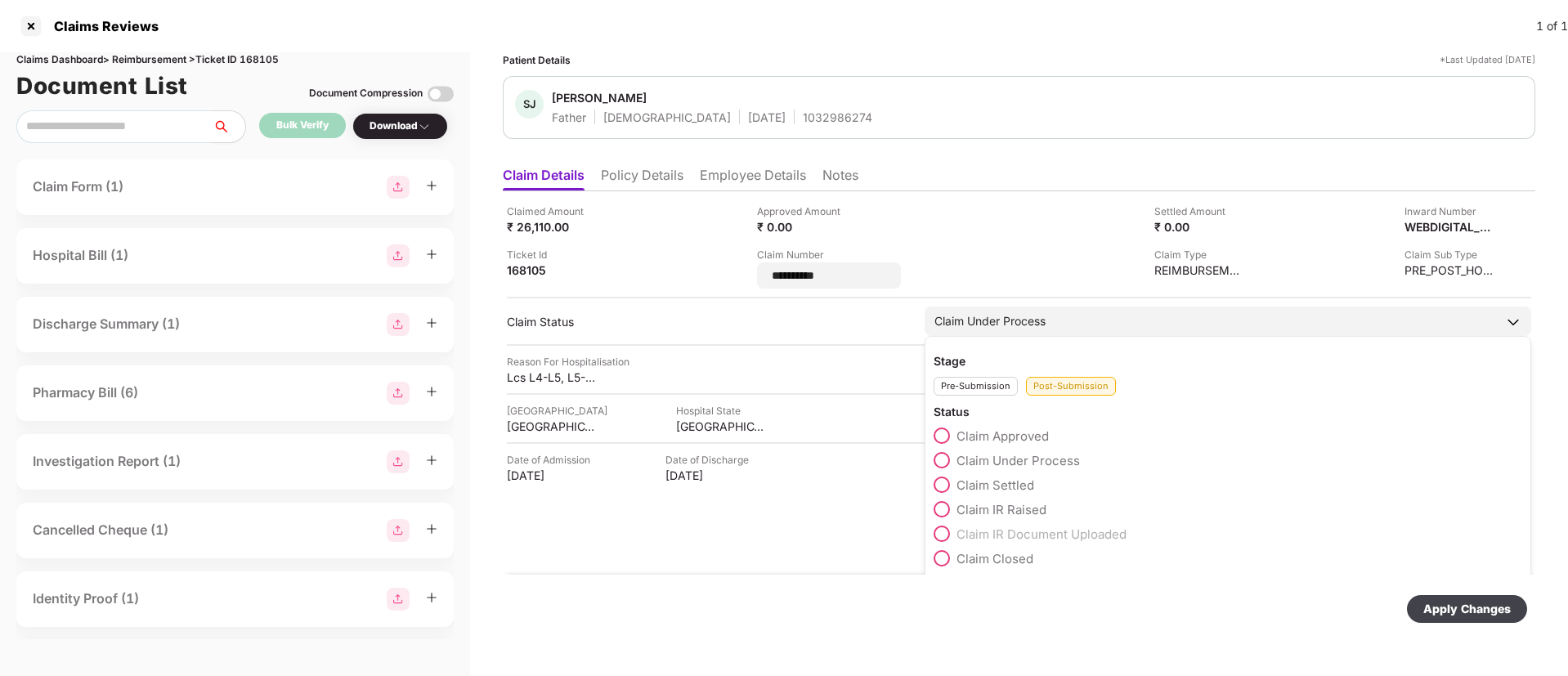
click at [942, 433] on div "Claim Approved" at bounding box center [1227, 440] width 588 height 25
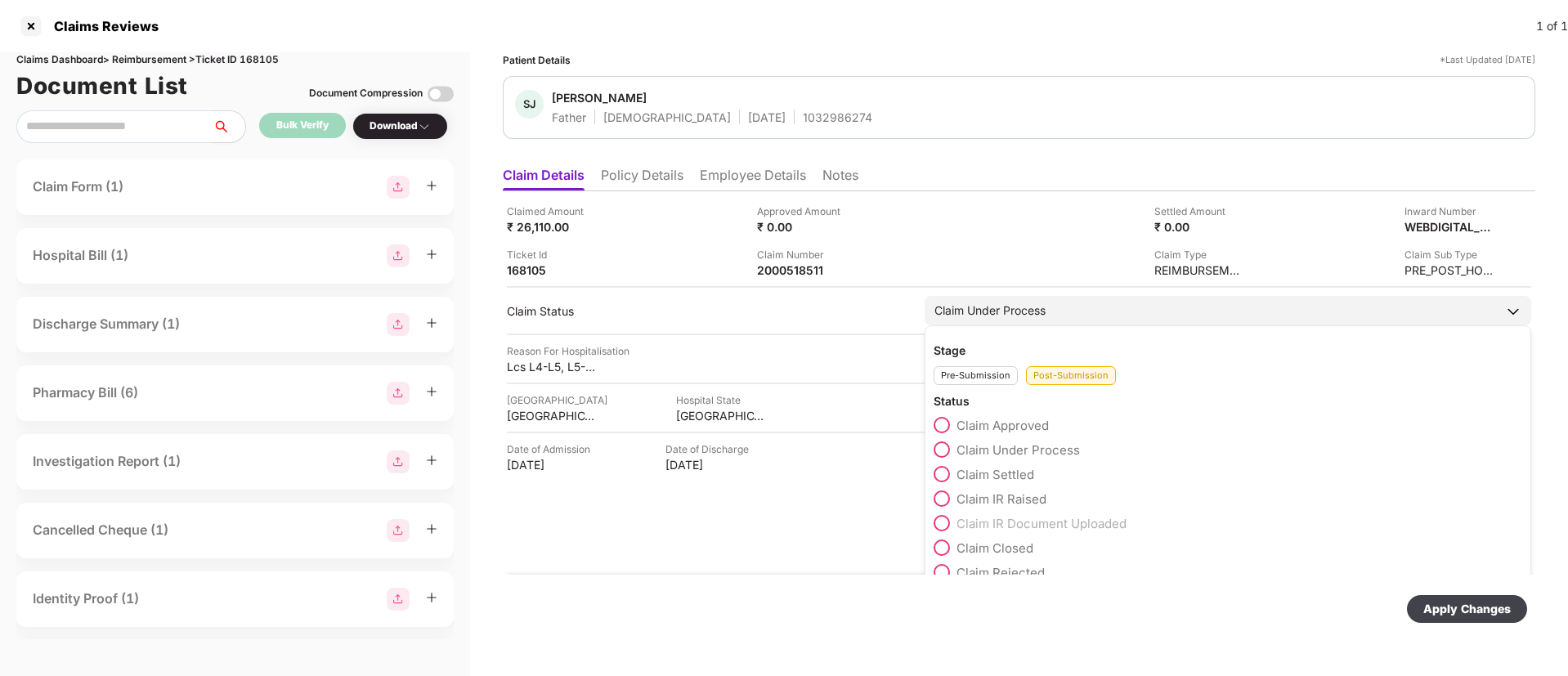
click at [981, 308] on div "Claim Under Process" at bounding box center [989, 310] width 111 height 18
click at [944, 421] on span at bounding box center [942, 425] width 16 height 16
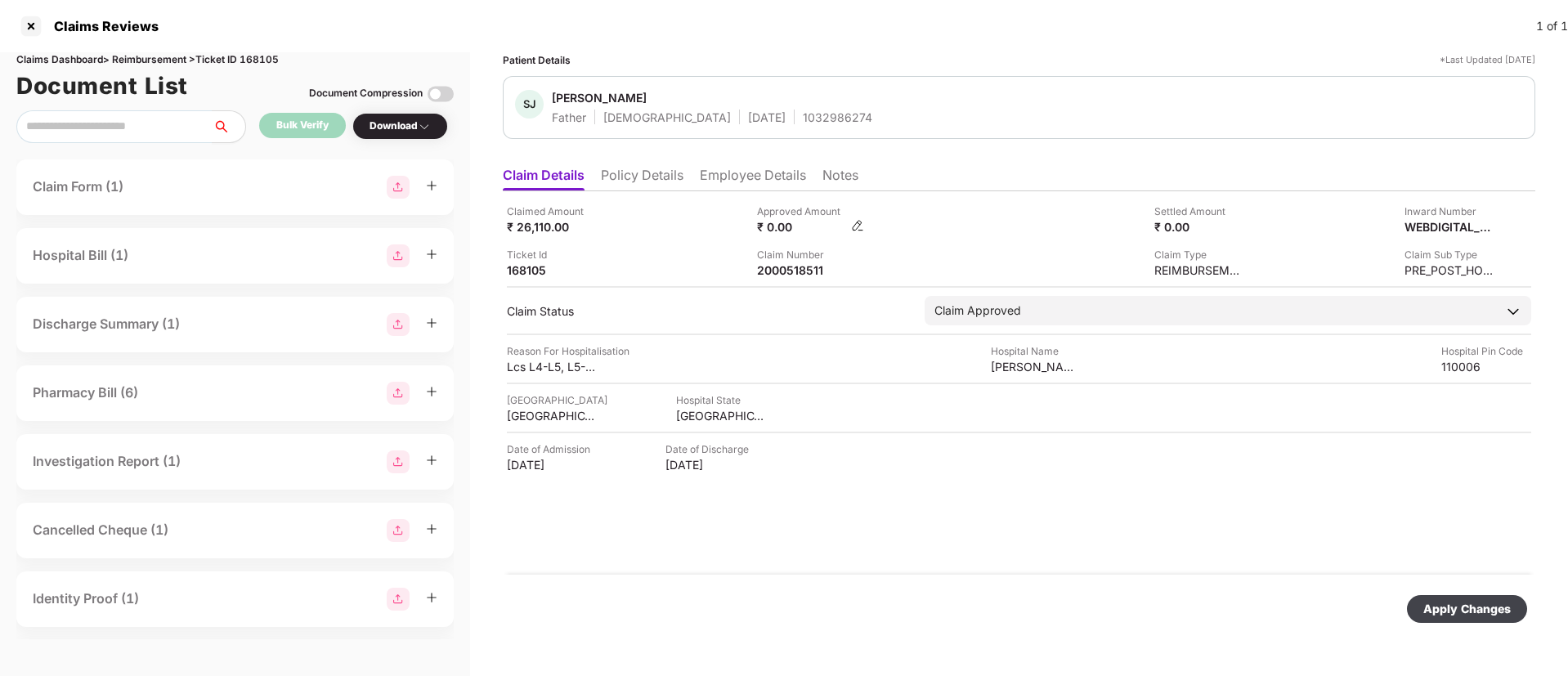
click at [862, 227] on img at bounding box center [857, 225] width 13 height 13
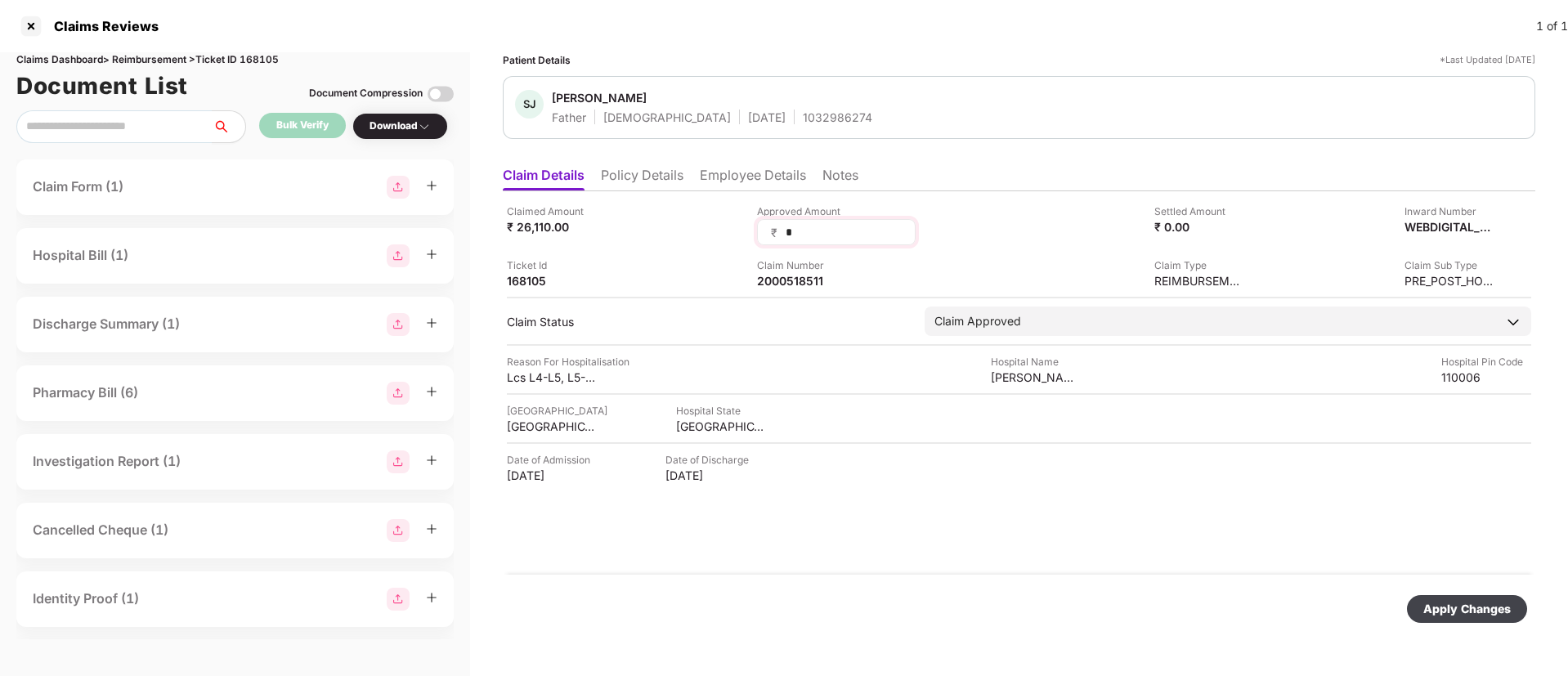
drag, startPoint x: 817, startPoint y: 240, endPoint x: 768, endPoint y: 229, distance: 50.2
click at [768, 229] on div "₹ *" at bounding box center [836, 232] width 159 height 26
type input "*****"
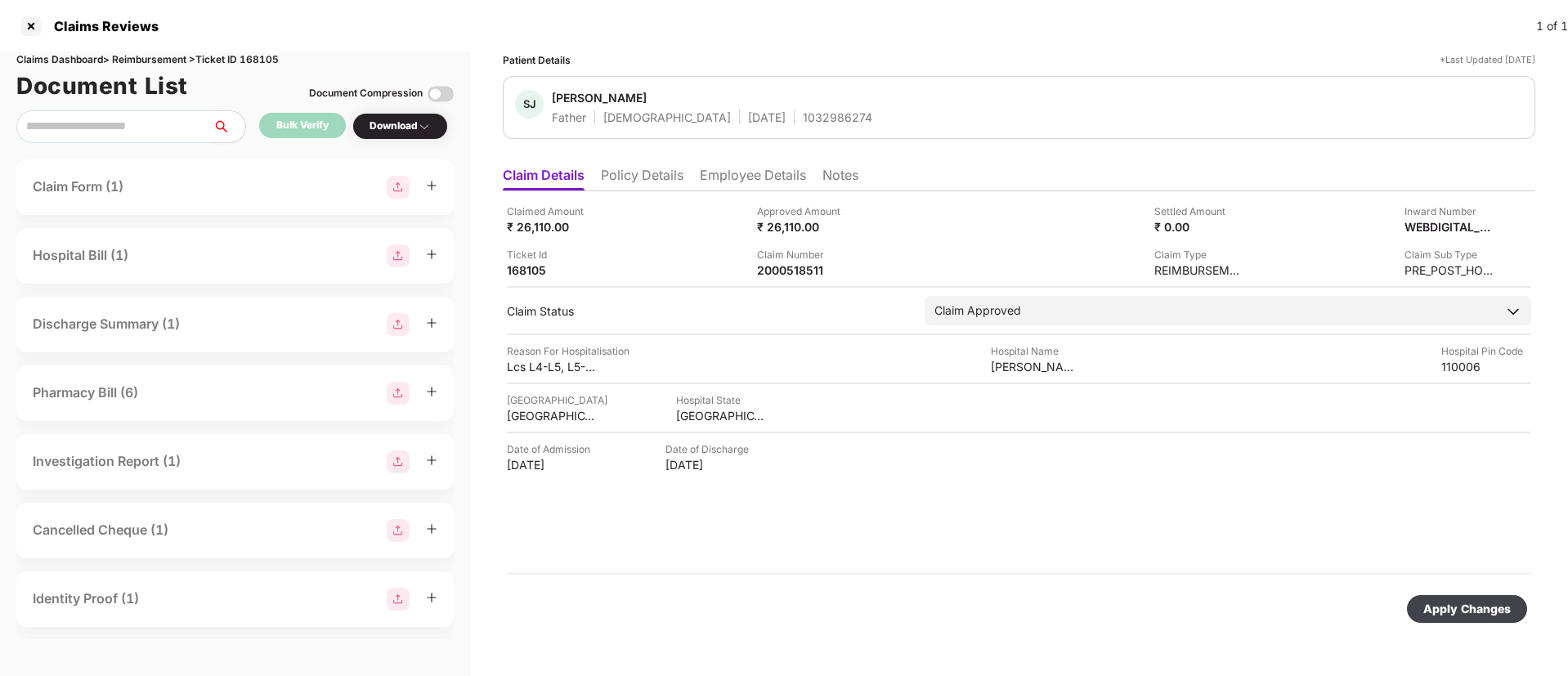
click at [1454, 609] on div "Apply Changes" at bounding box center [1467, 609] width 88 height 18
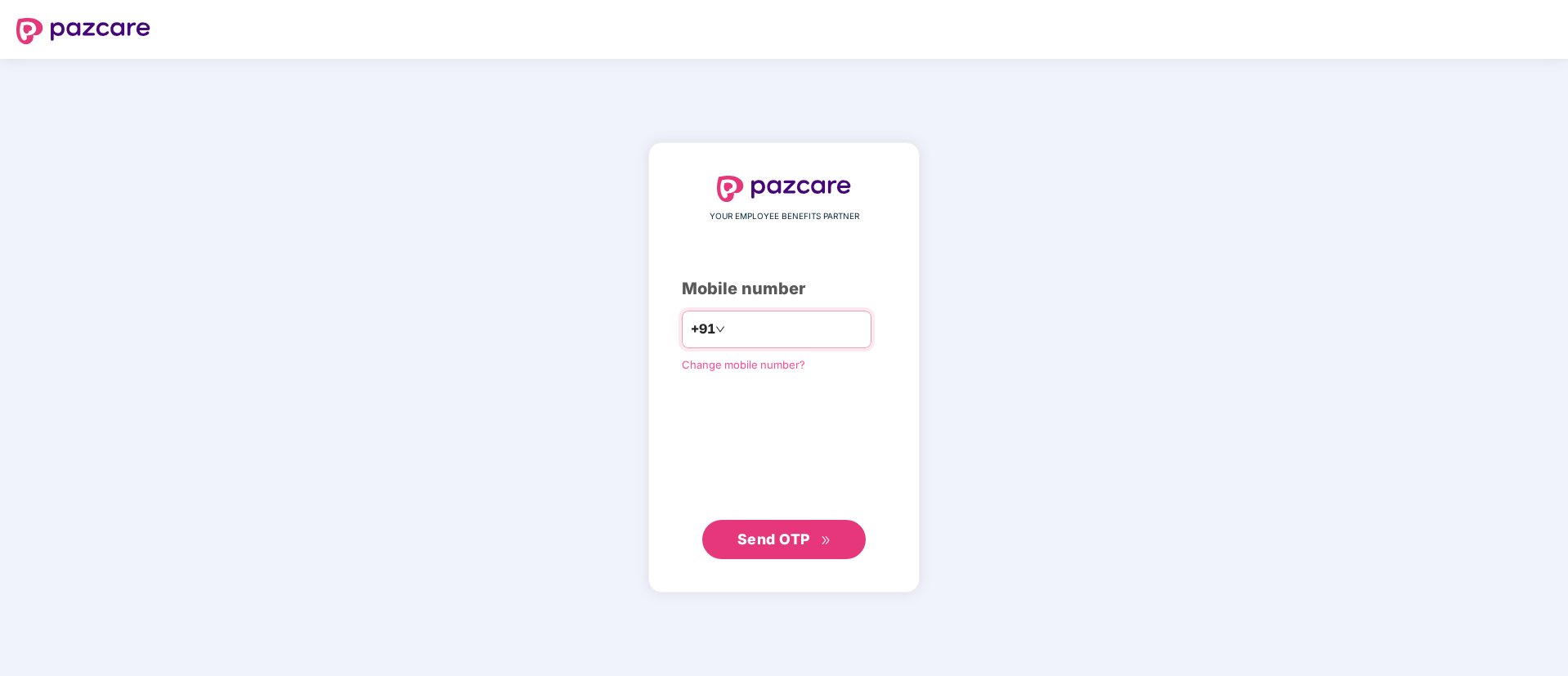
type input "**********"
click at [792, 546] on span "Send OTP" at bounding box center [784, 539] width 94 height 23
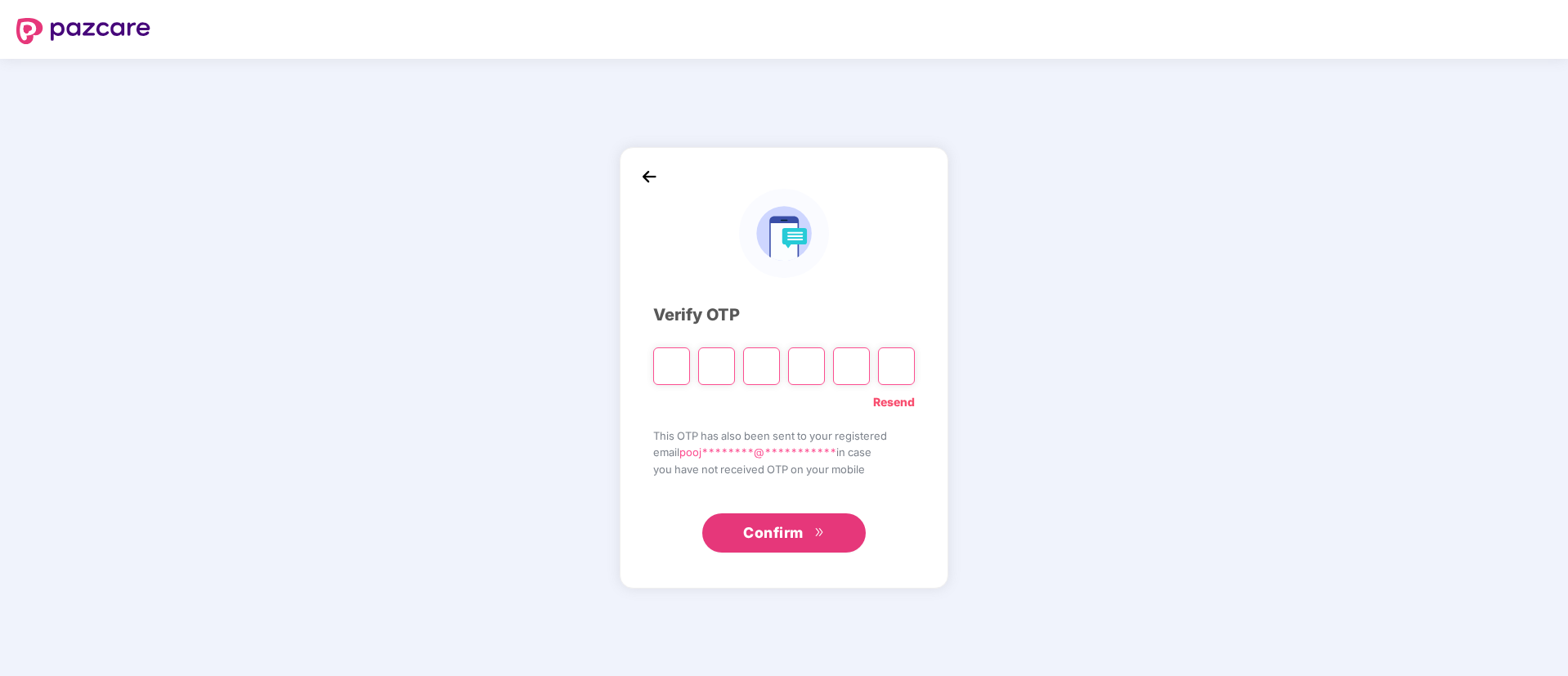
type input "*"
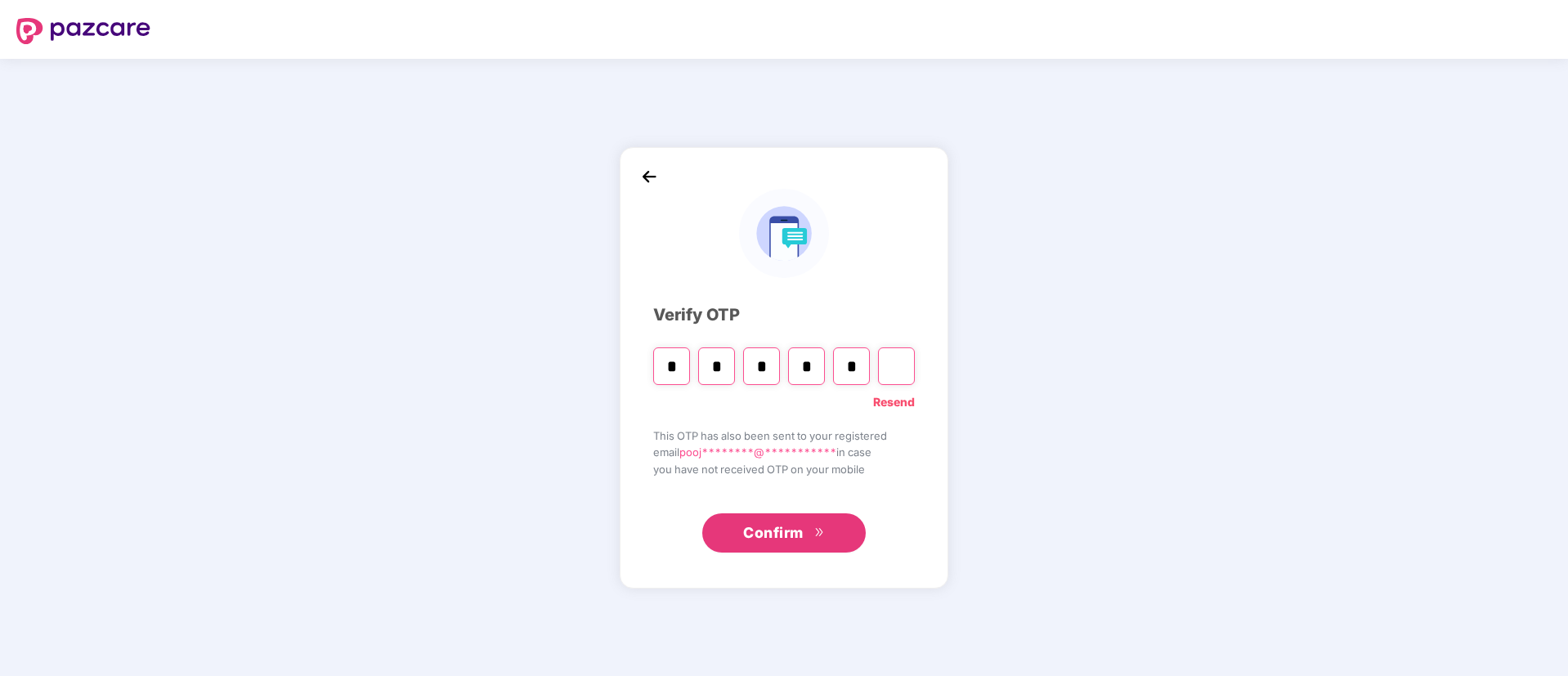
type input "*"
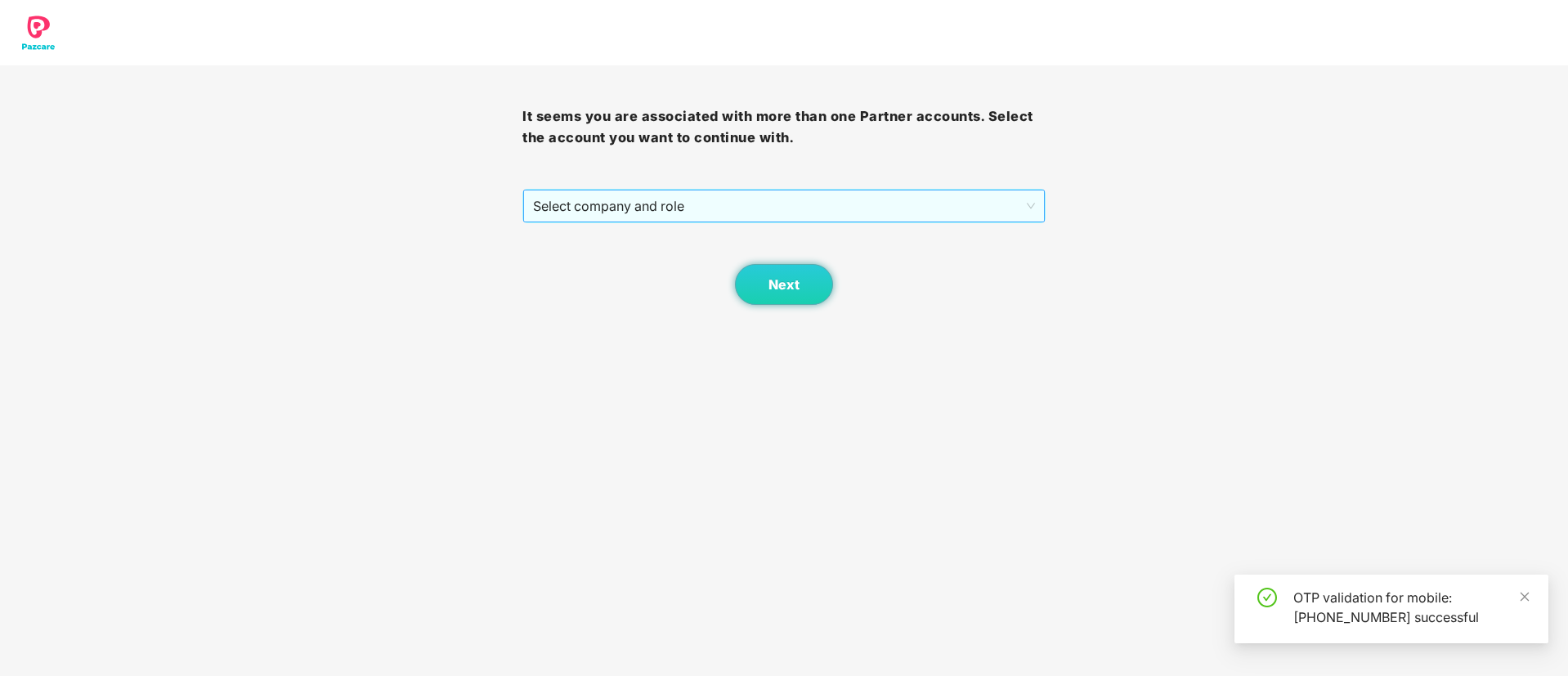
click at [626, 209] on span "Select company and role" at bounding box center [784, 206] width 501 height 31
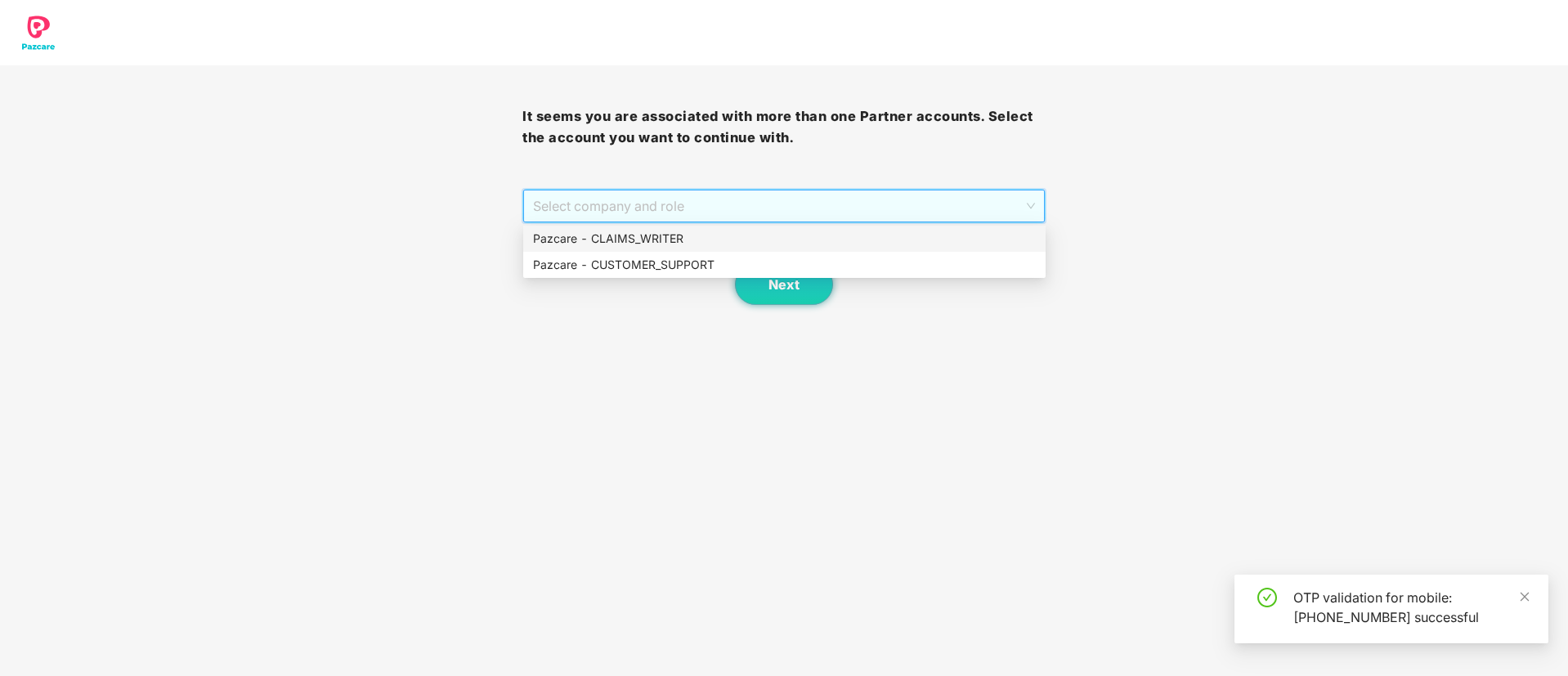
click at [628, 232] on div "Pazcare - CLAIMS_WRITER" at bounding box center [784, 239] width 503 height 18
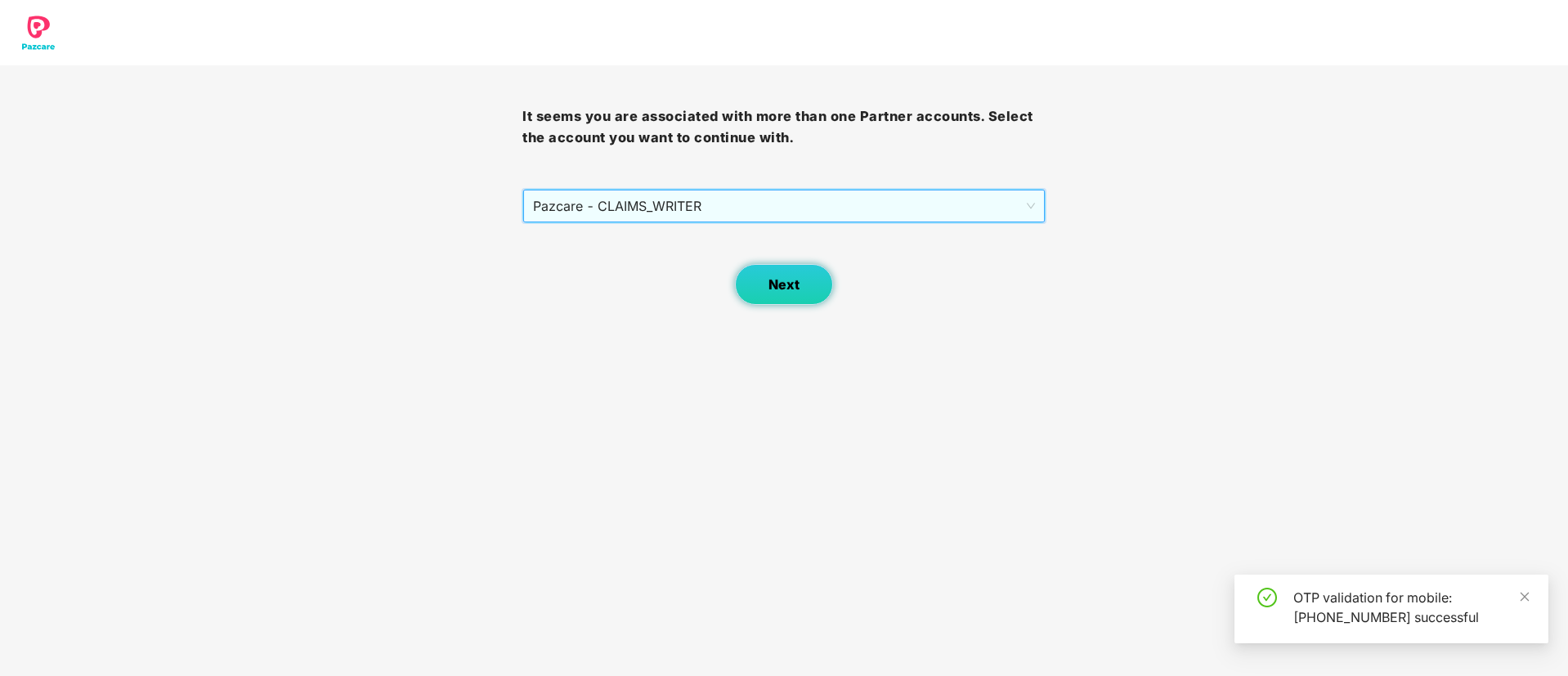
click at [798, 294] on button "Next" at bounding box center [784, 285] width 98 height 41
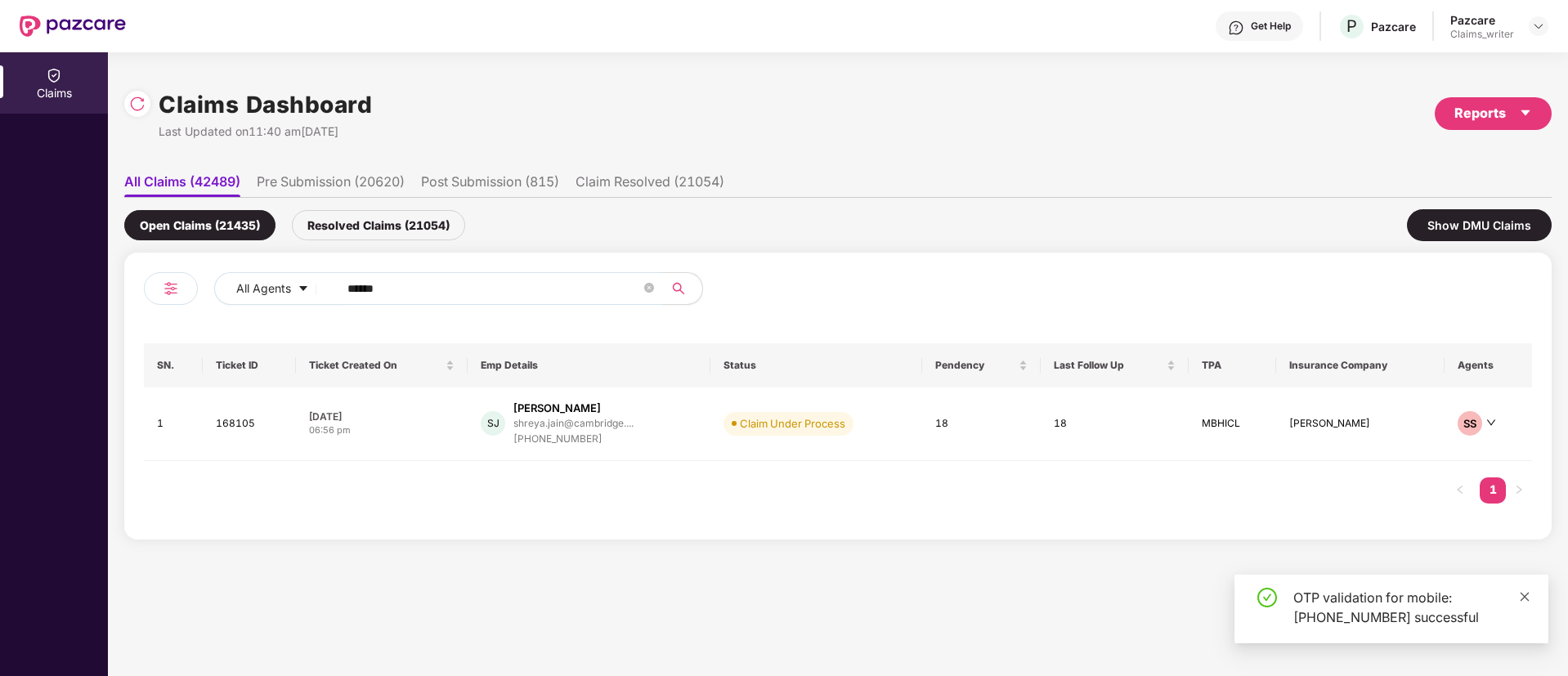
click at [1525, 605] on link at bounding box center [1525, 596] width 12 height 18
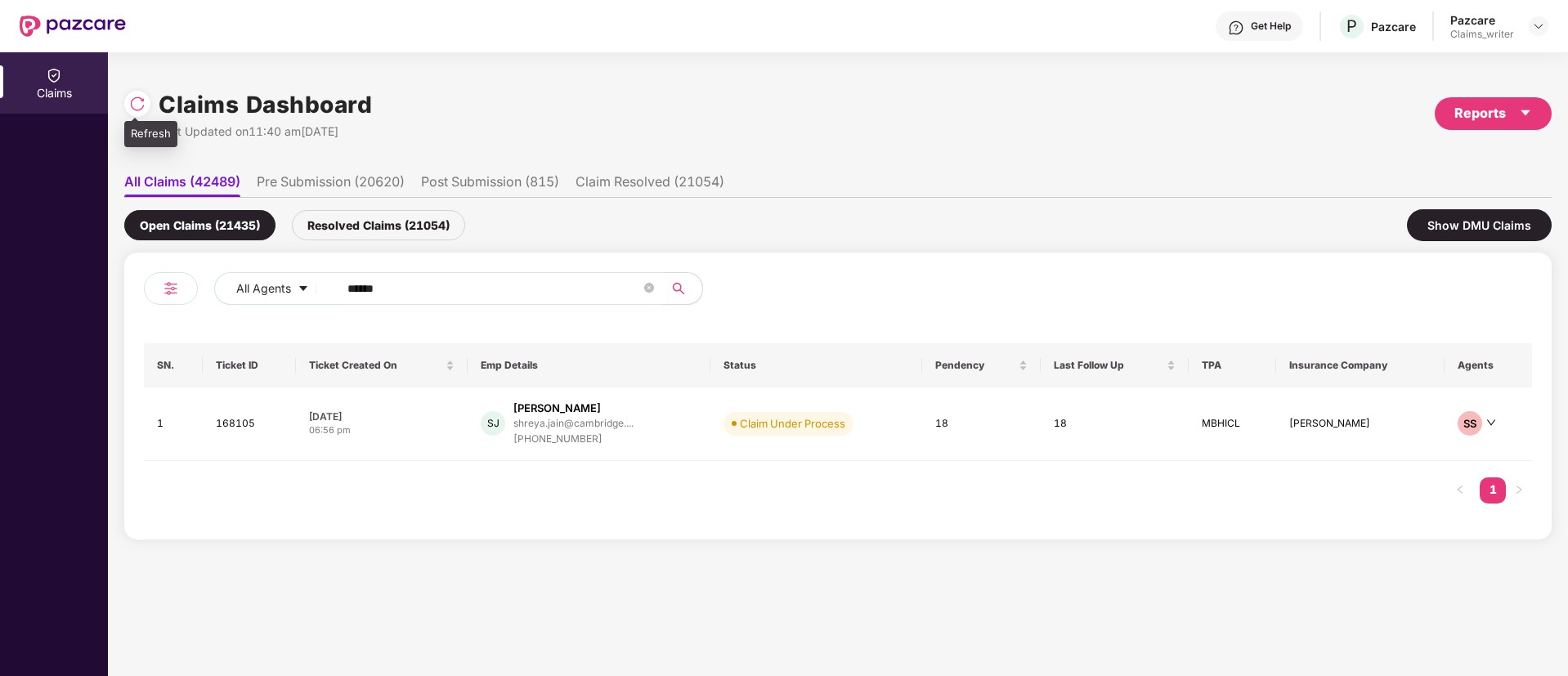
click at [133, 112] on div at bounding box center [137, 103] width 26 height 26
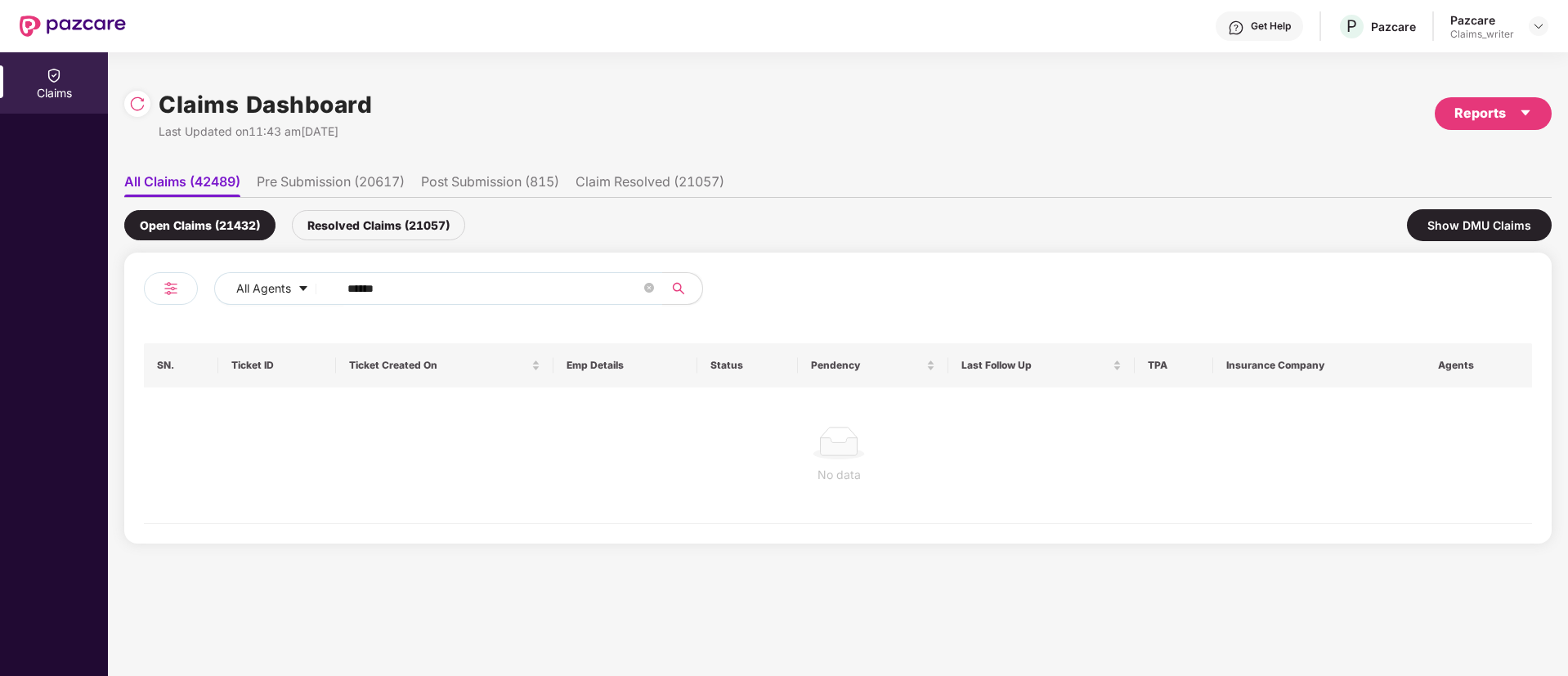
click at [356, 229] on div "Resolved Claims (21057)" at bounding box center [378, 225] width 173 height 30
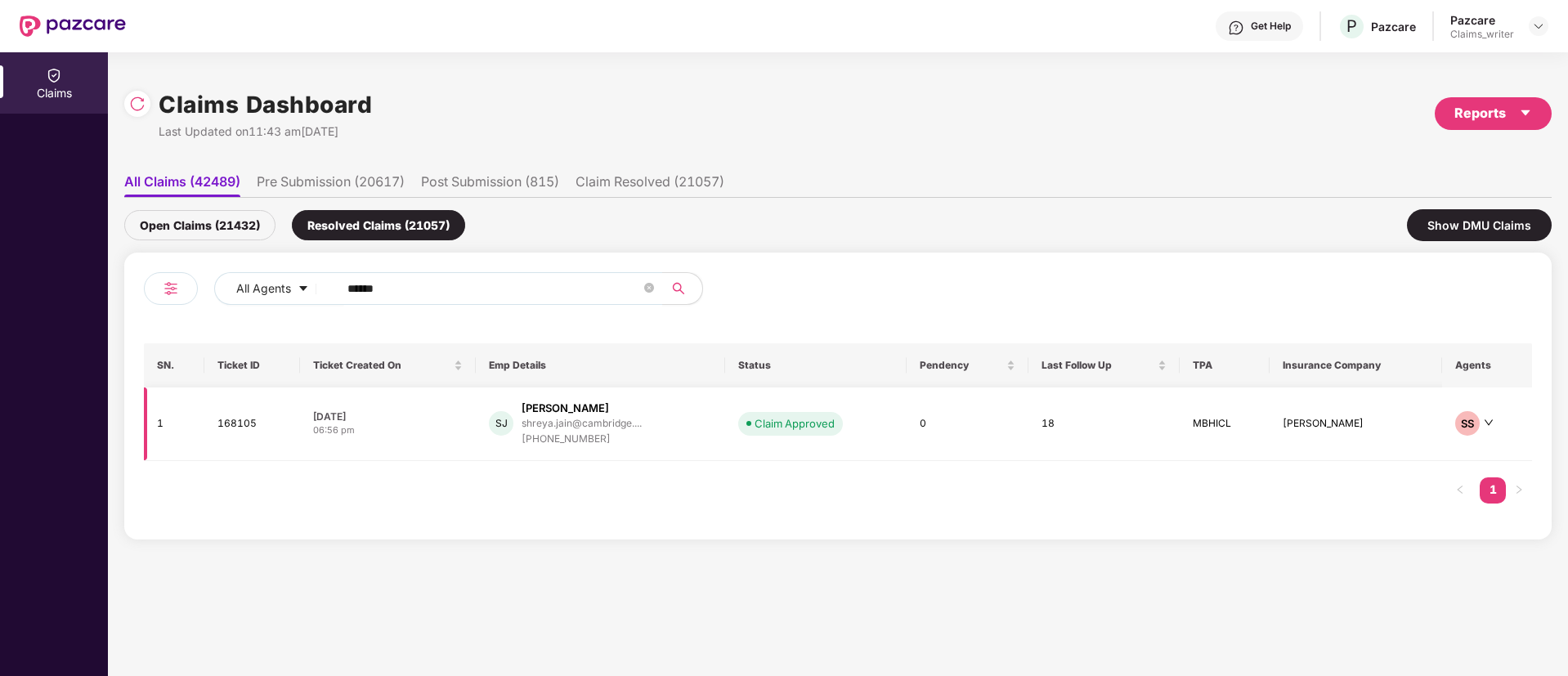
click at [237, 420] on td "168105" at bounding box center [252, 424] width 96 height 74
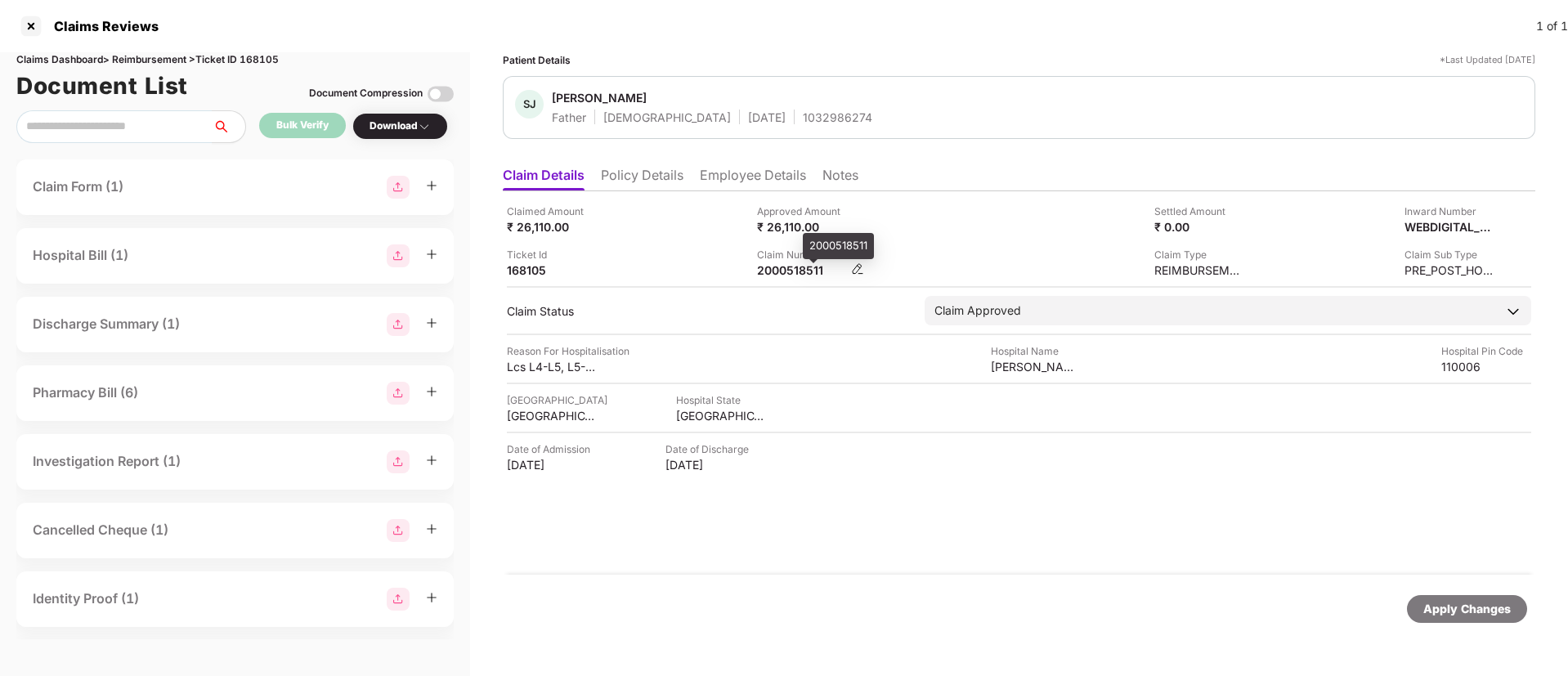
click at [788, 270] on div "2000518511" at bounding box center [801, 271] width 90 height 16
copy div "2000518511"
click at [28, 24] on div at bounding box center [30, 26] width 26 height 26
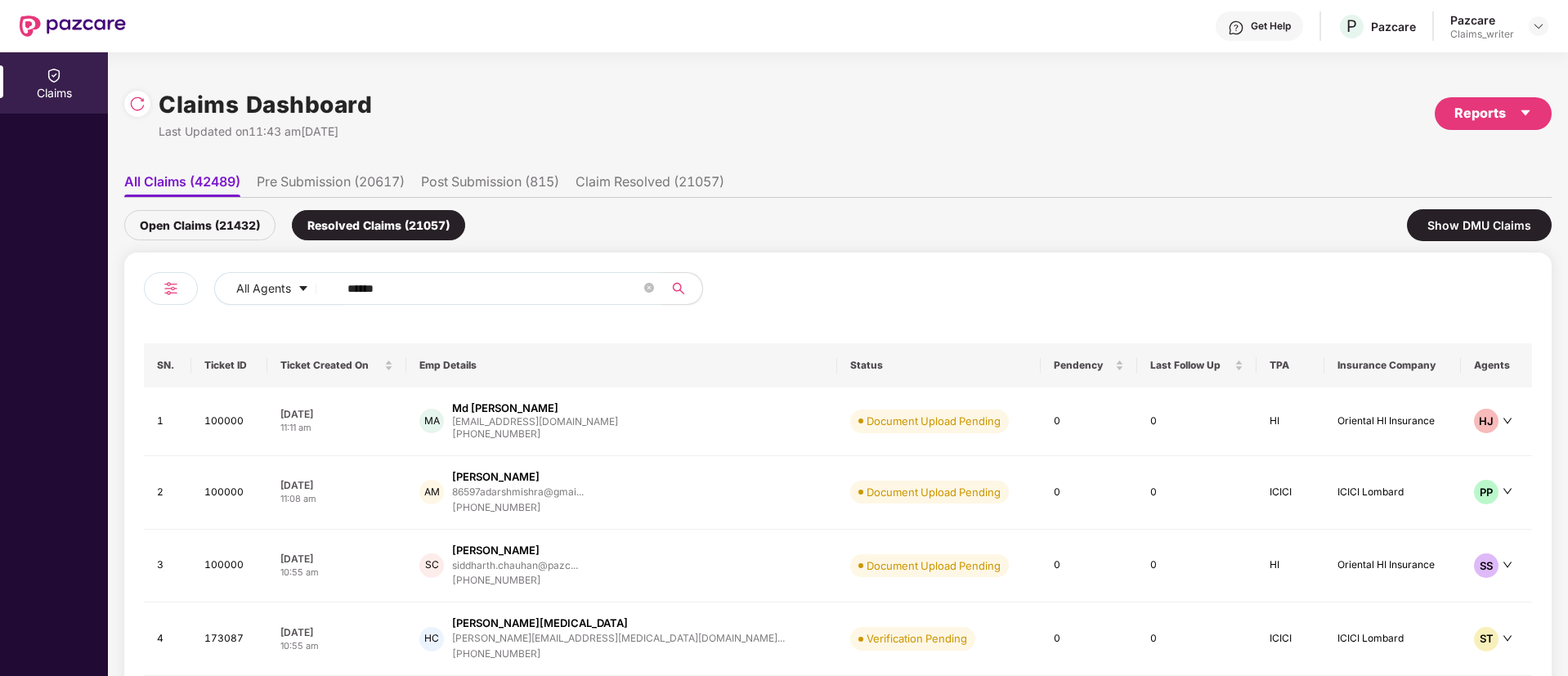
click at [255, 231] on div "Open Claims (21432)" at bounding box center [200, 225] width 151 height 30
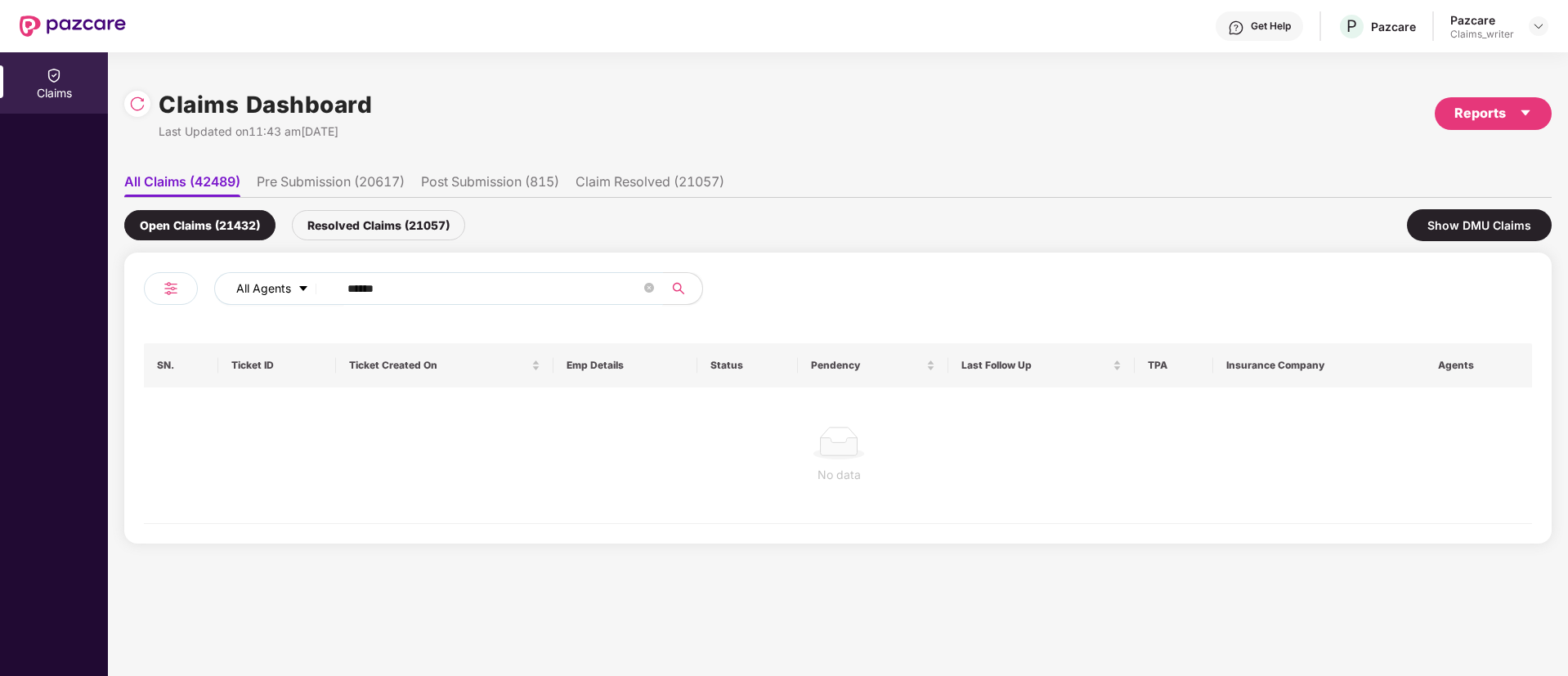
drag, startPoint x: 417, startPoint y: 284, endPoint x: 295, endPoint y: 271, distance: 122.7
click at [296, 272] on div "All Agents ******" at bounding box center [630, 288] width 833 height 33
paste input "text"
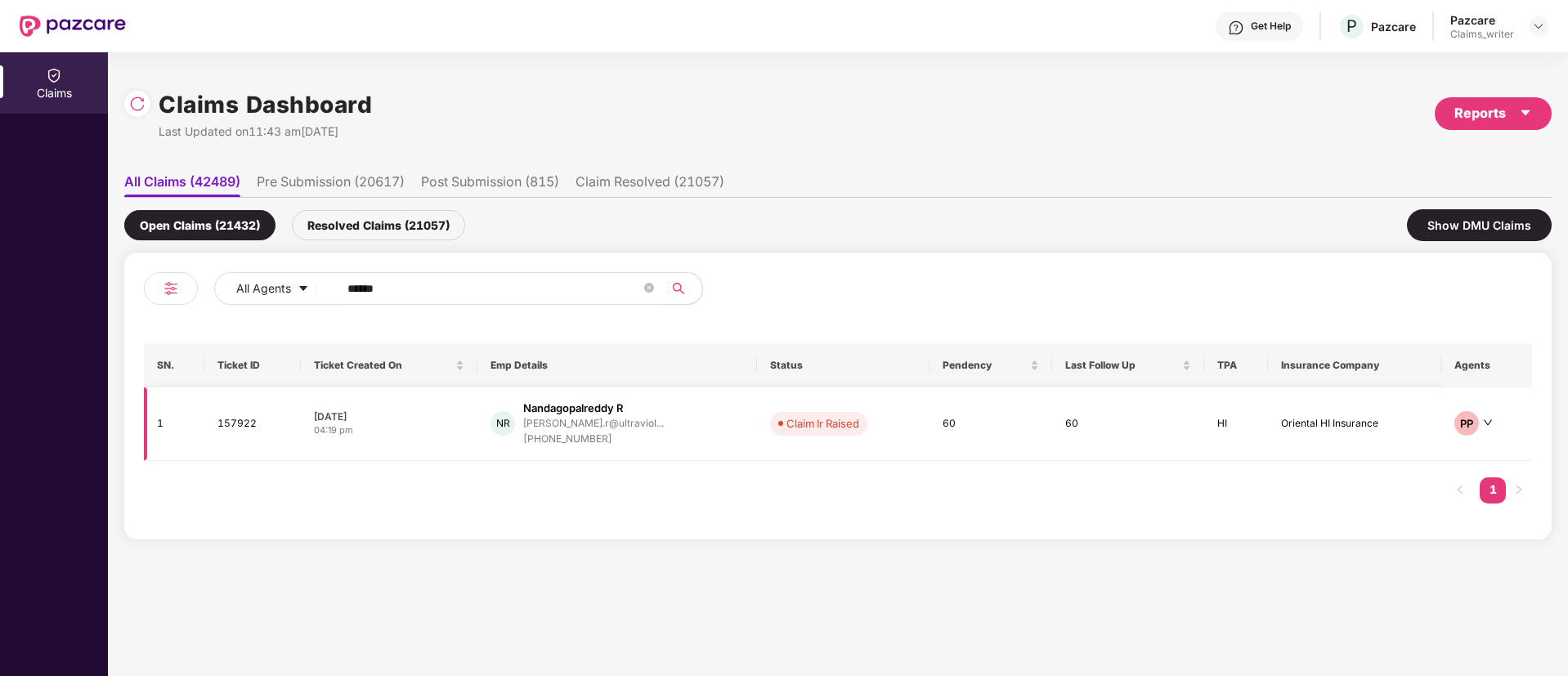
type input "******"
click at [243, 424] on td "157922" at bounding box center [252, 424] width 96 height 74
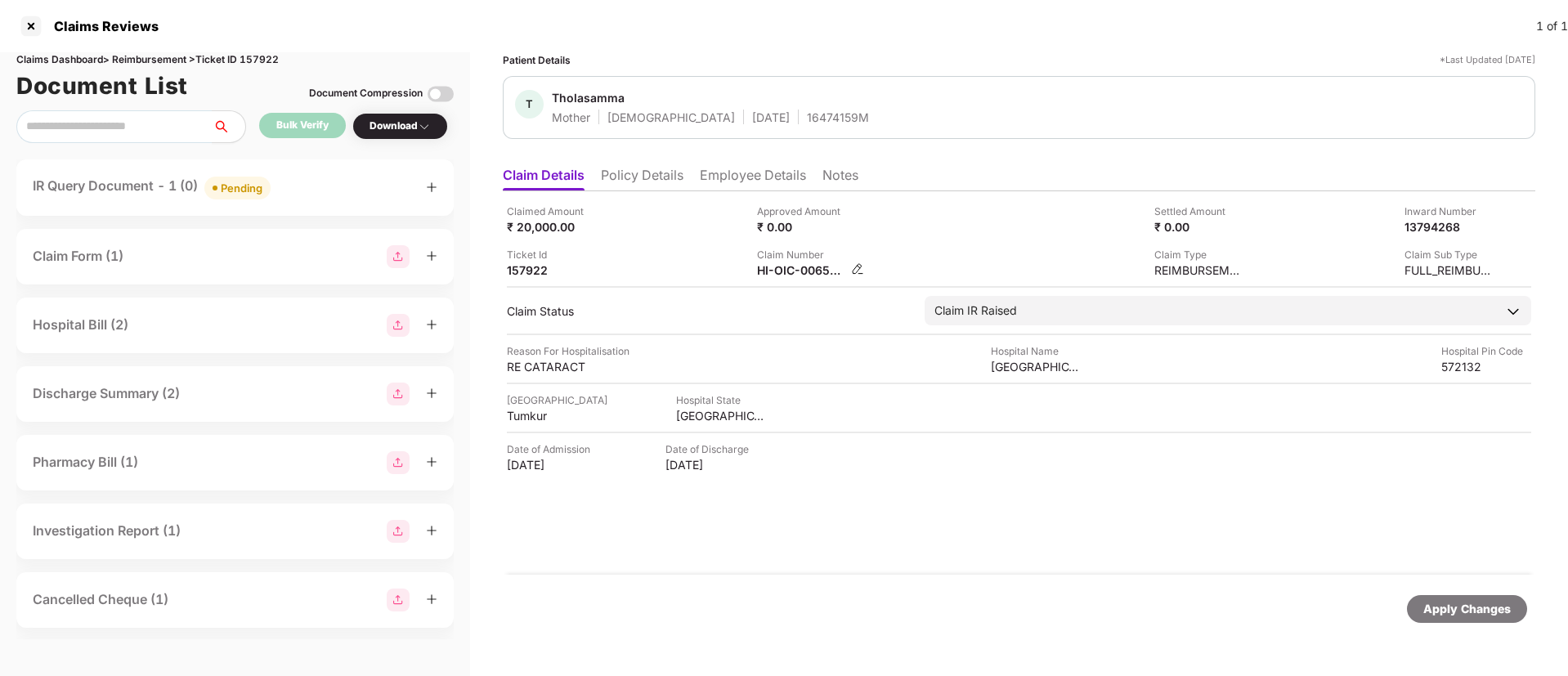
click at [858, 269] on img at bounding box center [857, 269] width 13 height 13
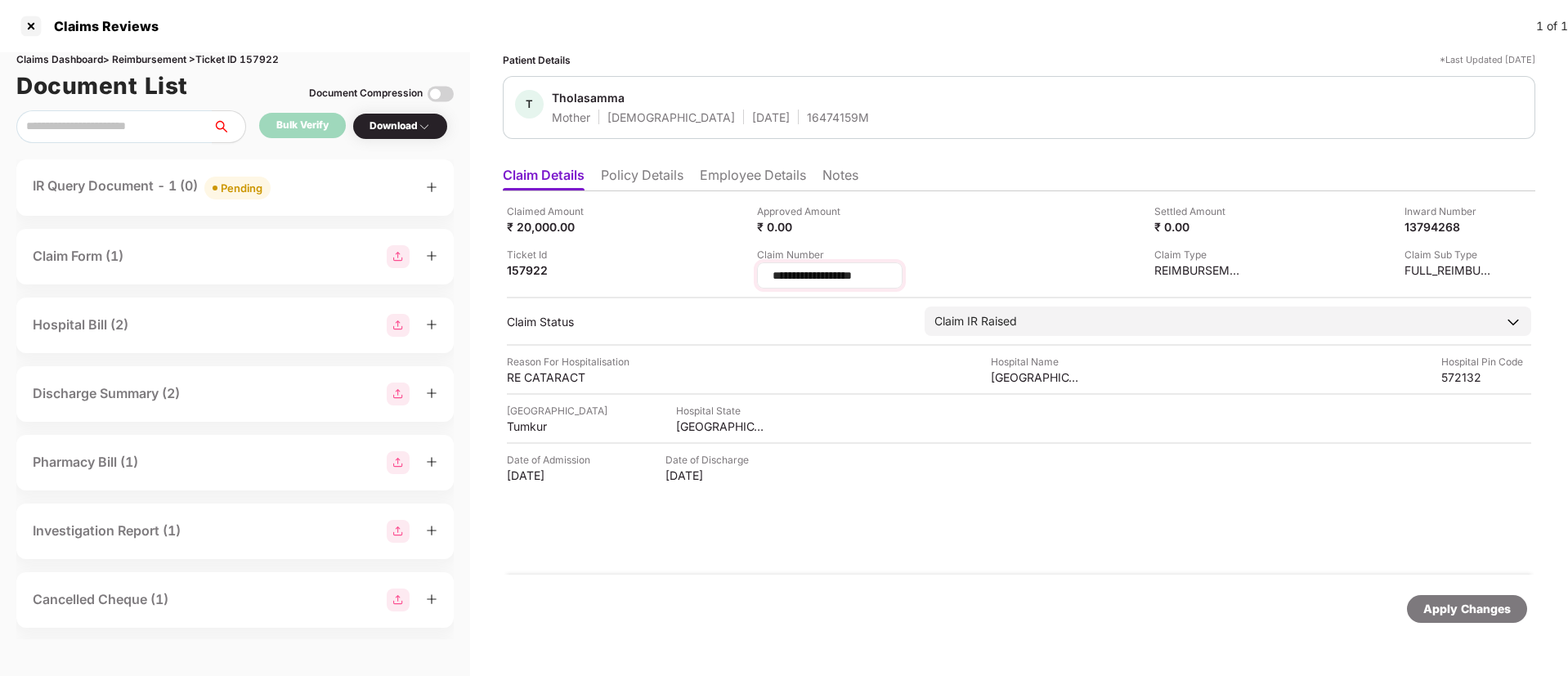
drag, startPoint x: 876, startPoint y: 273, endPoint x: 770, endPoint y: 275, distance: 106.0
click at [770, 275] on div "**********" at bounding box center [830, 275] width 146 height 26
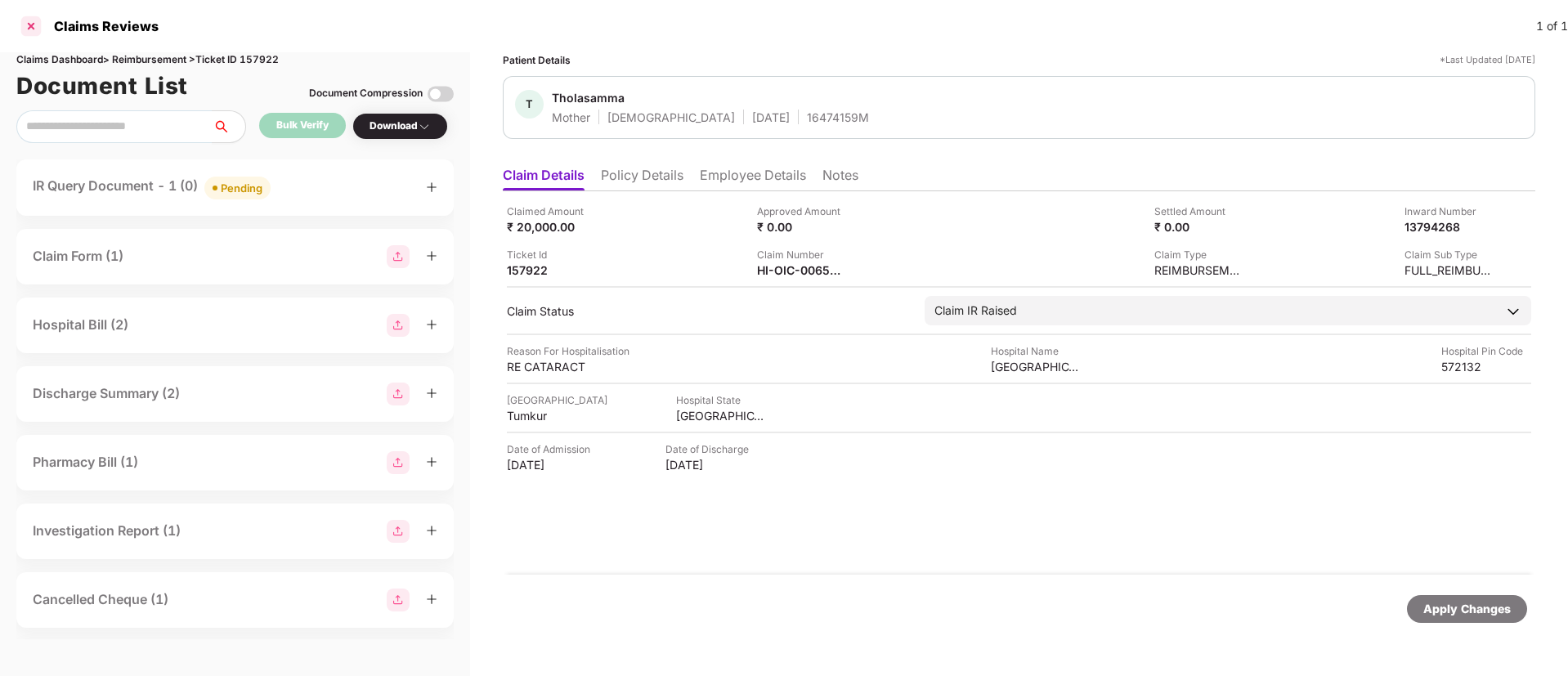
click at [40, 25] on div at bounding box center [30, 26] width 26 height 26
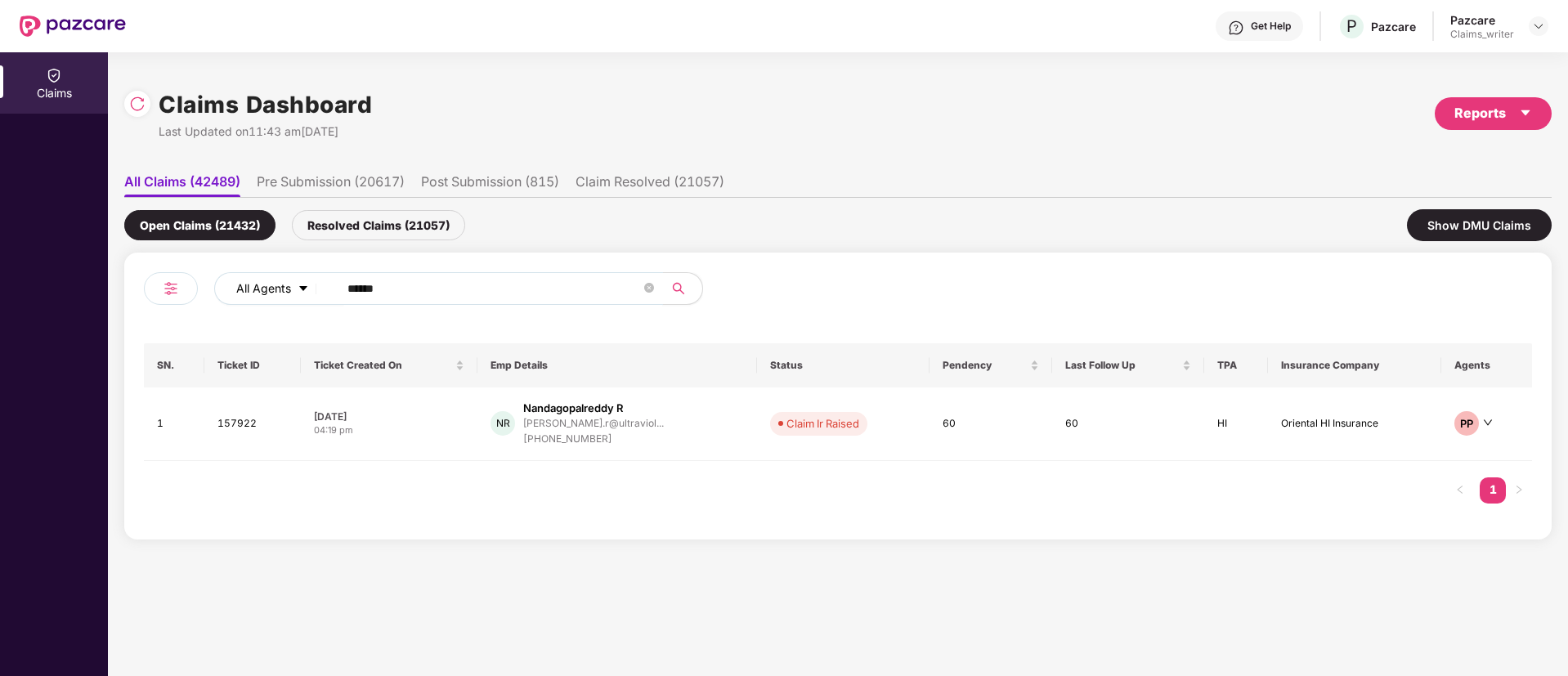
drag, startPoint x: 415, startPoint y: 280, endPoint x: 289, endPoint y: 289, distance: 126.3
click at [289, 289] on div "All Agents ******" at bounding box center [630, 288] width 833 height 33
paste input "text"
type input "******"
click at [234, 436] on td "162607" at bounding box center [250, 424] width 95 height 74
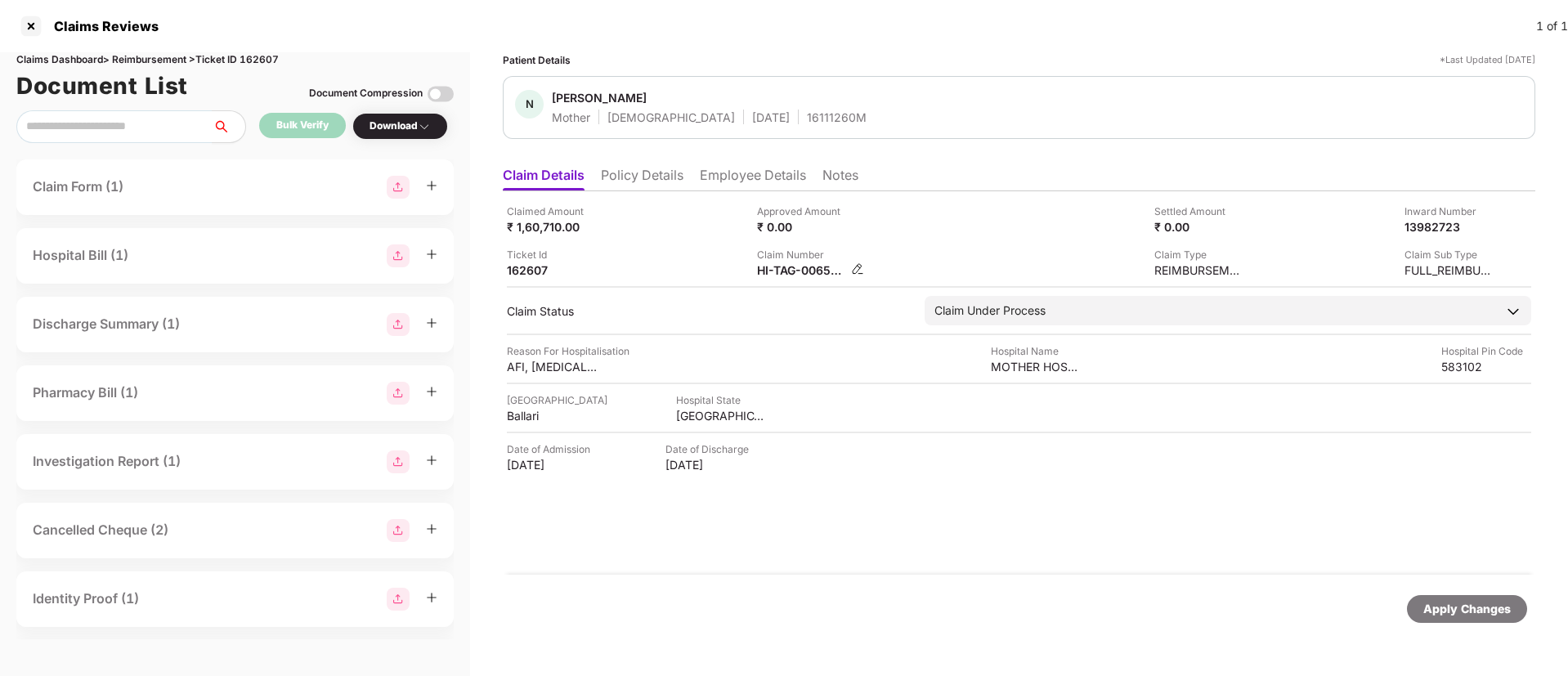
click at [855, 271] on img at bounding box center [857, 269] width 13 height 13
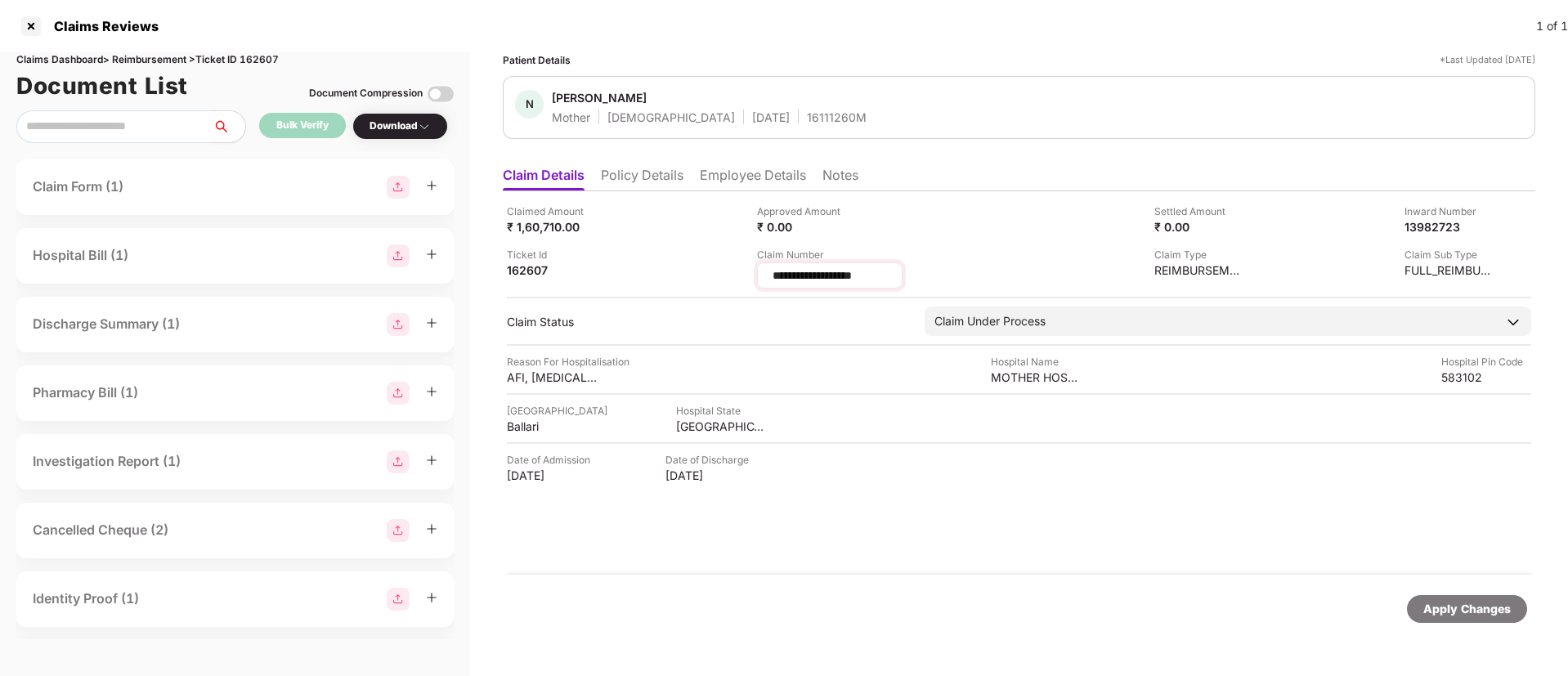
drag, startPoint x: 883, startPoint y: 277, endPoint x: 774, endPoint y: 275, distance: 109.0
click at [774, 275] on input "**********" at bounding box center [830, 275] width 118 height 17
click at [843, 270] on input "**********" at bounding box center [830, 275] width 118 height 17
drag, startPoint x: 881, startPoint y: 277, endPoint x: 748, endPoint y: 272, distance: 133.1
click at [748, 272] on div "**********" at bounding box center [1019, 246] width 1024 height 85
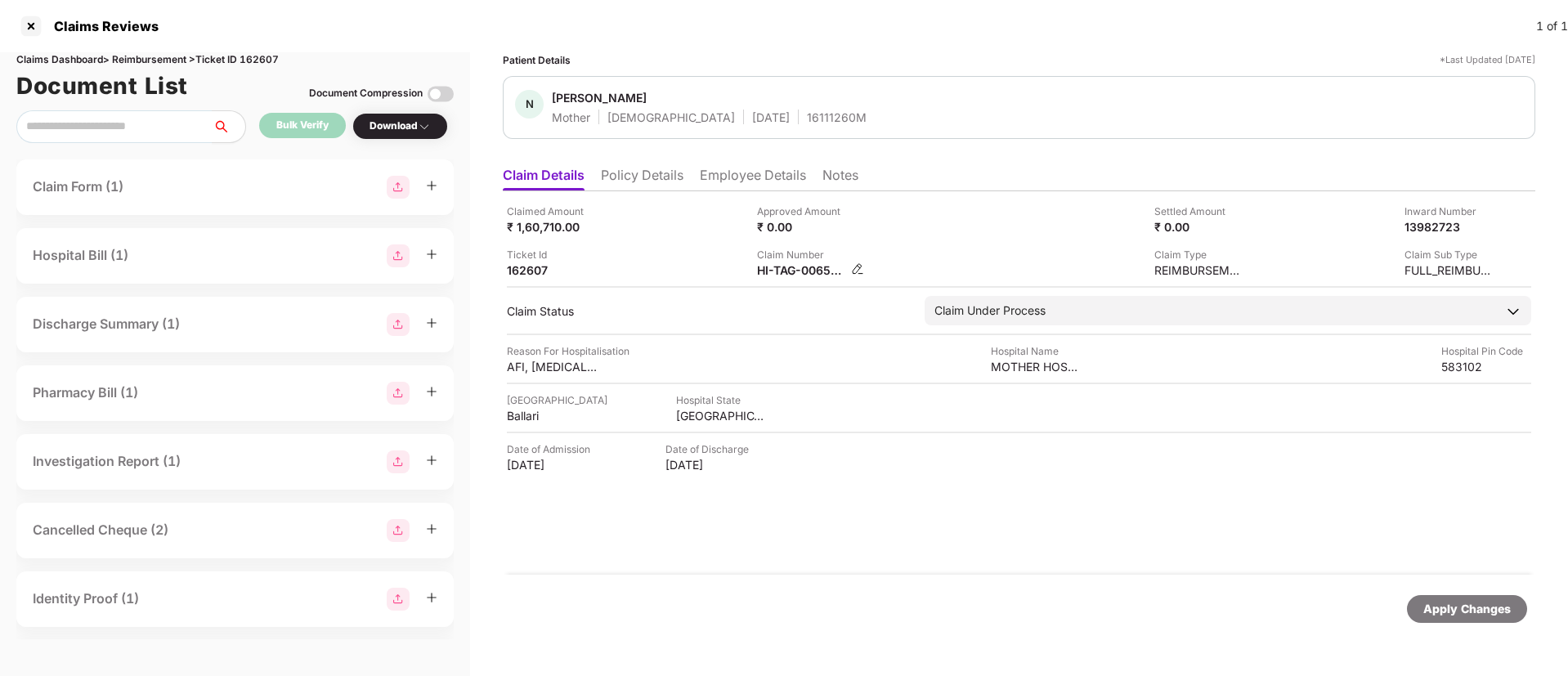
click at [850, 270] on div "HI-TAG-006539598(0)" at bounding box center [810, 271] width 107 height 16
click at [852, 271] on img at bounding box center [857, 269] width 13 height 13
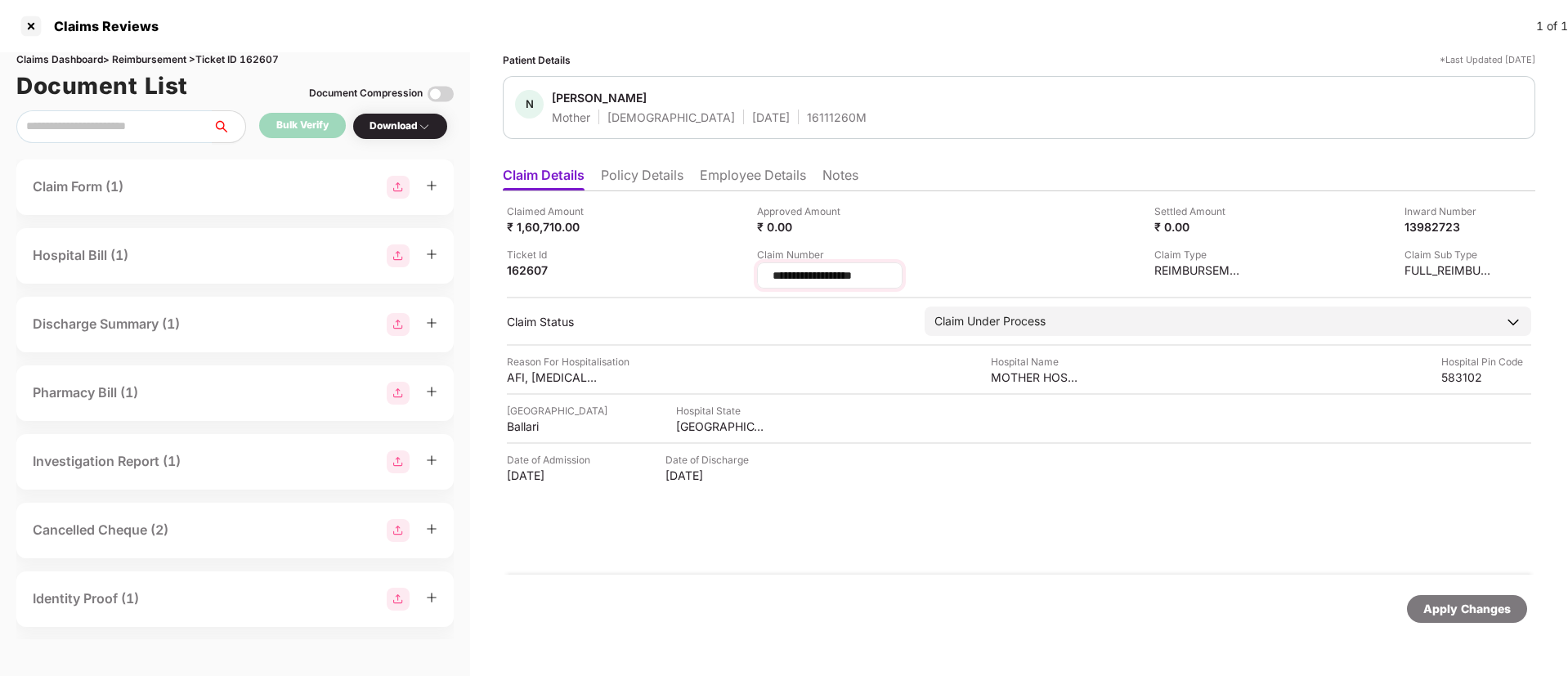
drag, startPoint x: 905, startPoint y: 272, endPoint x: 767, endPoint y: 269, distance: 138.0
click at [767, 269] on div "**********" at bounding box center [830, 275] width 146 height 26
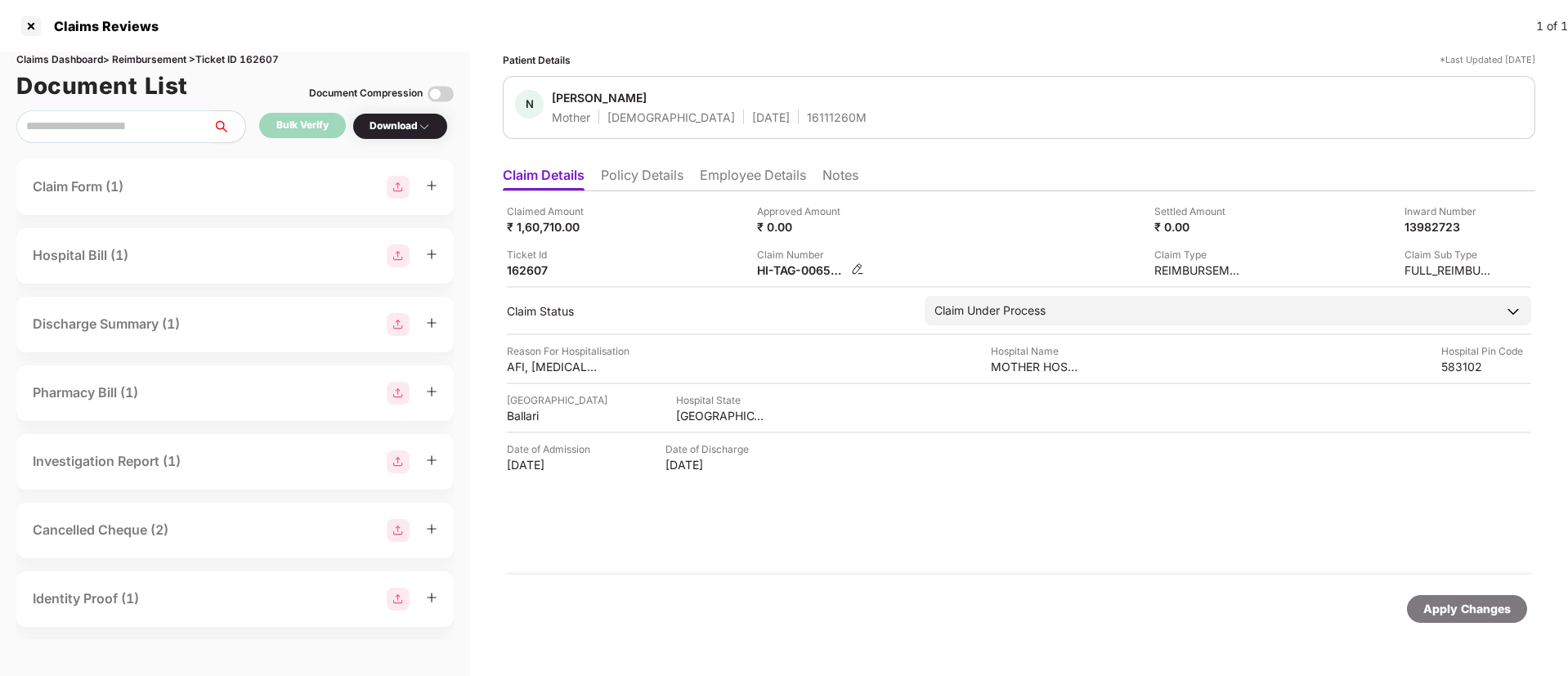
click at [857, 271] on img at bounding box center [857, 269] width 13 height 13
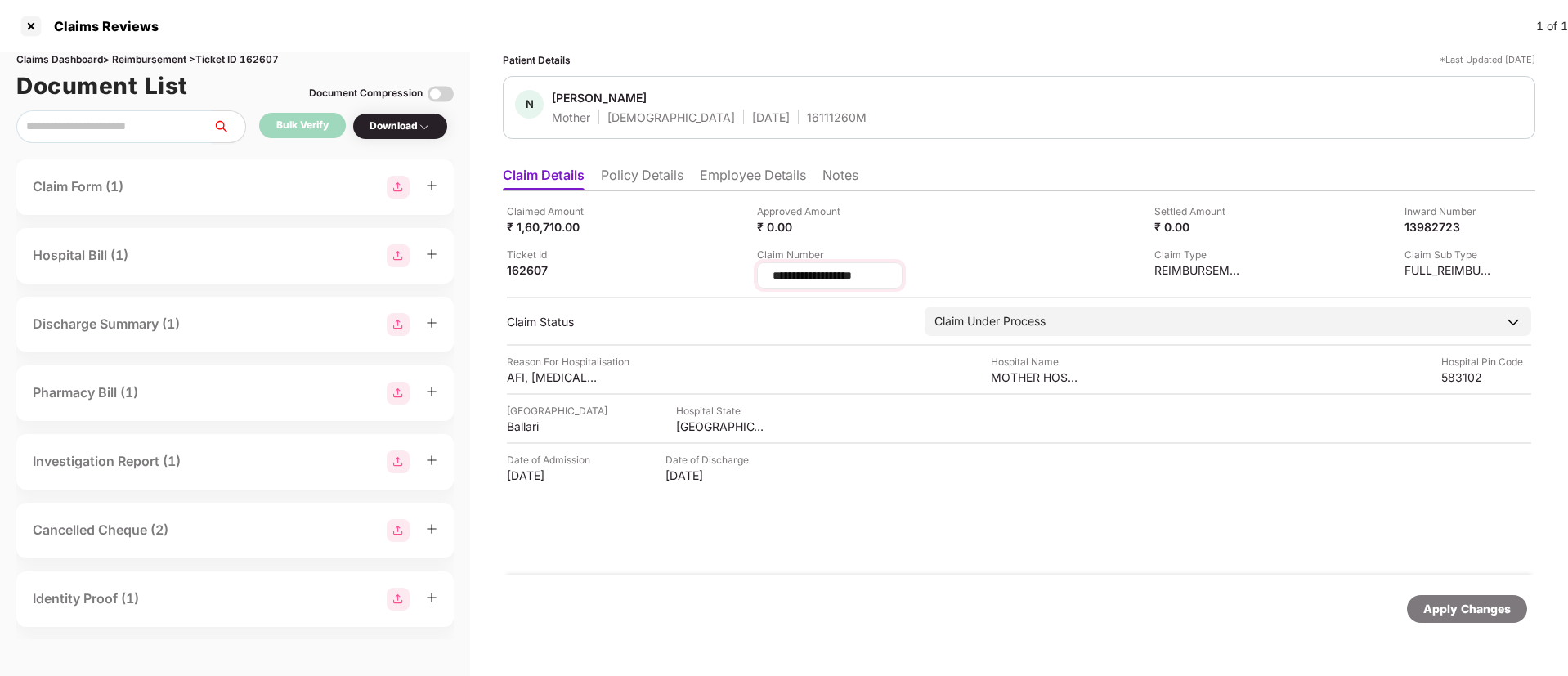
drag, startPoint x: 911, startPoint y: 275, endPoint x: 759, endPoint y: 274, distance: 152.0
click at [759, 274] on div "**********" at bounding box center [830, 275] width 146 height 26
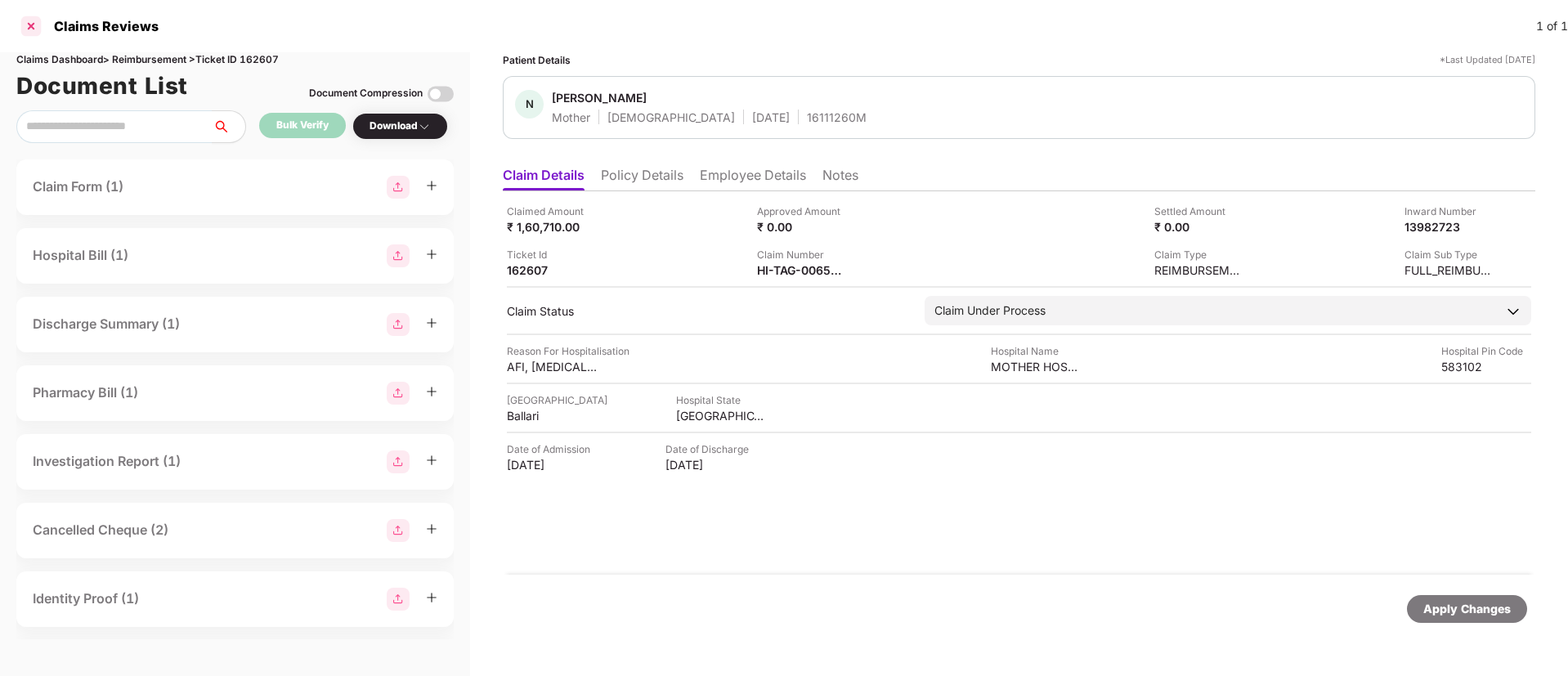
click at [36, 27] on div at bounding box center [30, 26] width 26 height 26
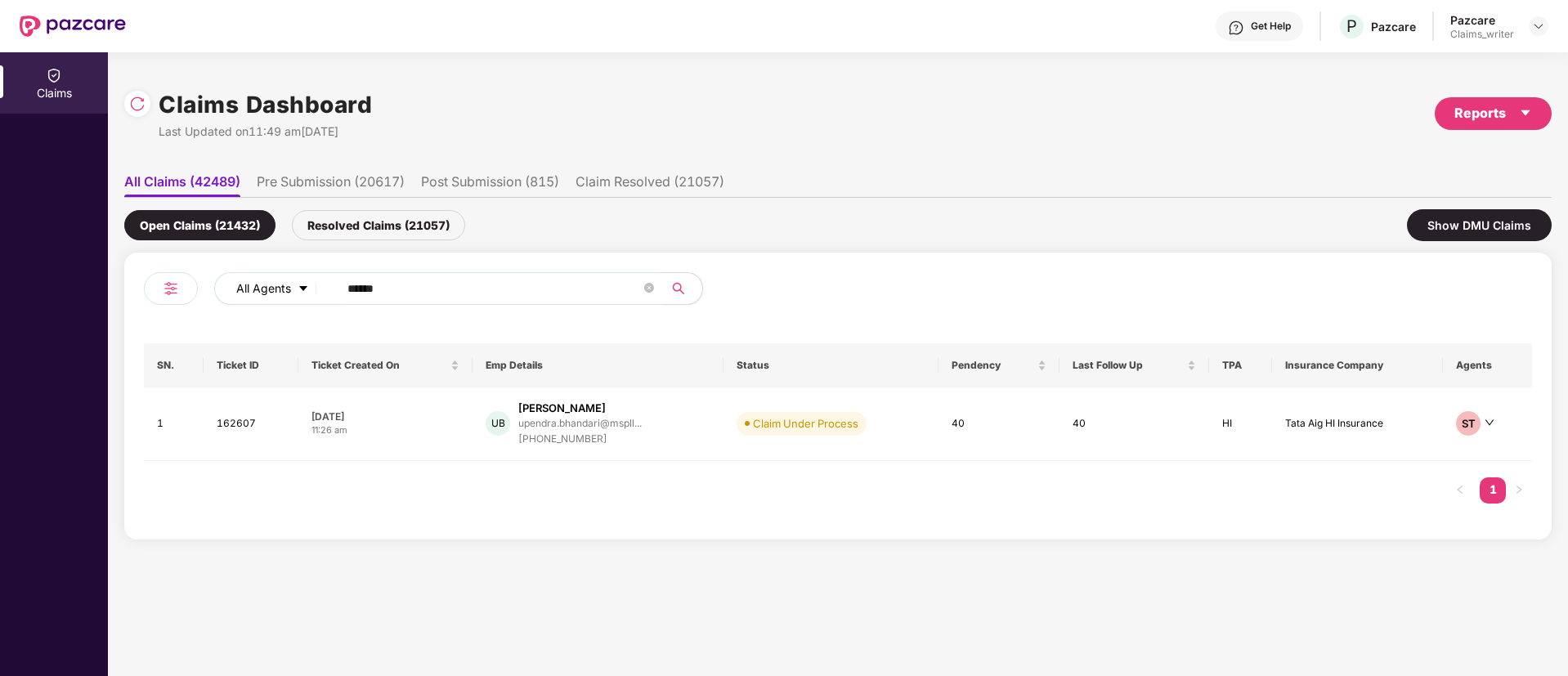
drag, startPoint x: 434, startPoint y: 293, endPoint x: 307, endPoint y: 280, distance: 127.7
click at [307, 280] on div "All Agents ******" at bounding box center [630, 288] width 833 height 33
paste input "text"
type input "******"
click at [236, 419] on td "163114" at bounding box center [248, 424] width 91 height 74
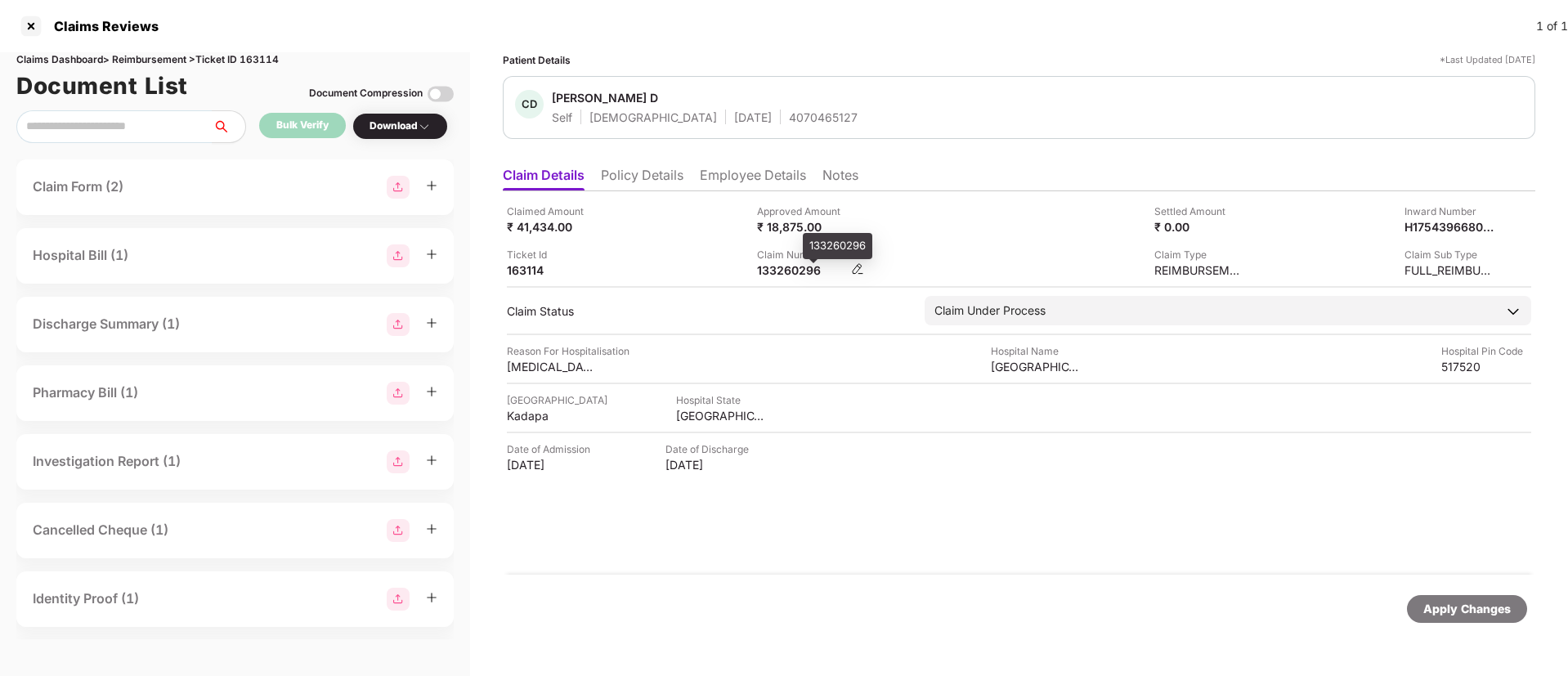
click at [790, 267] on div "133260296" at bounding box center [801, 271] width 90 height 16
copy div "133260296"
click at [630, 176] on li "Policy Details" at bounding box center [642, 178] width 83 height 24
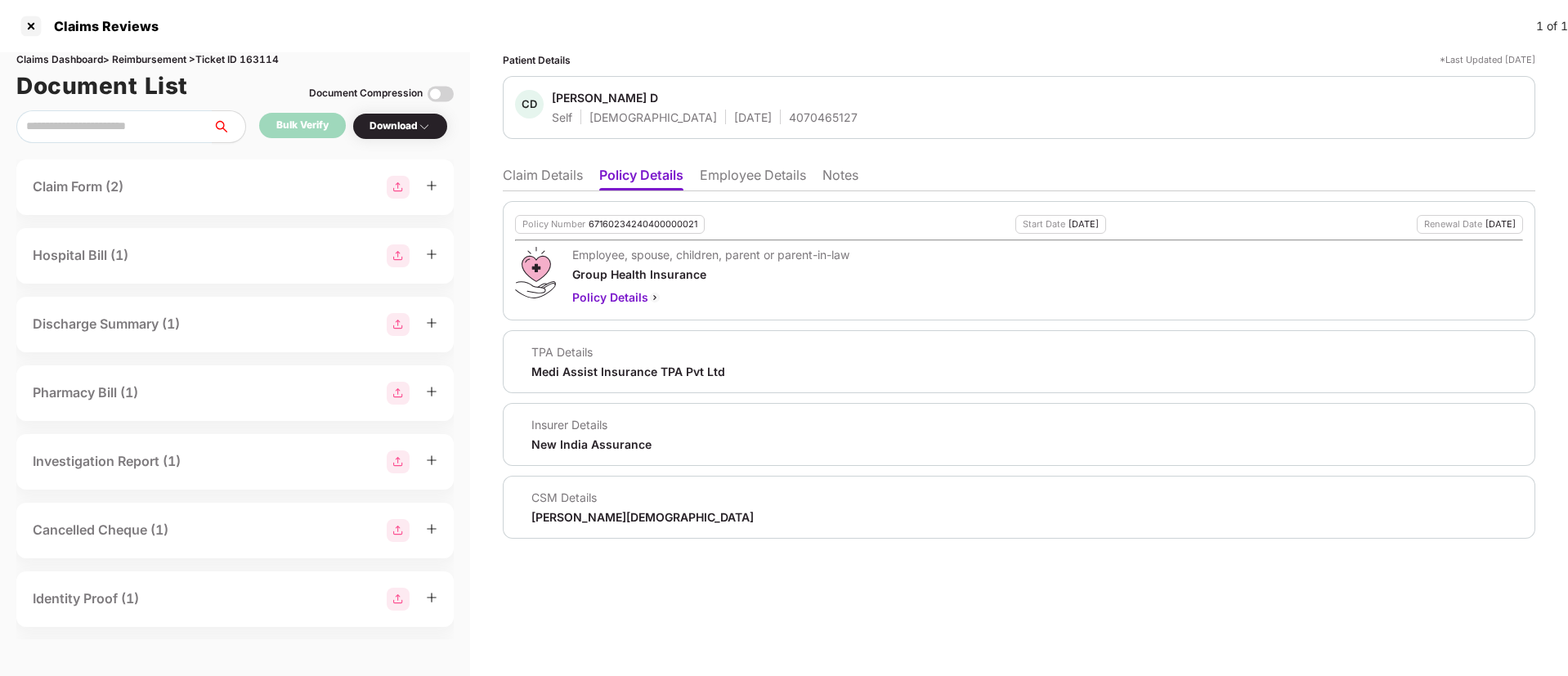
click at [719, 175] on li "Employee Details" at bounding box center [753, 178] width 106 height 24
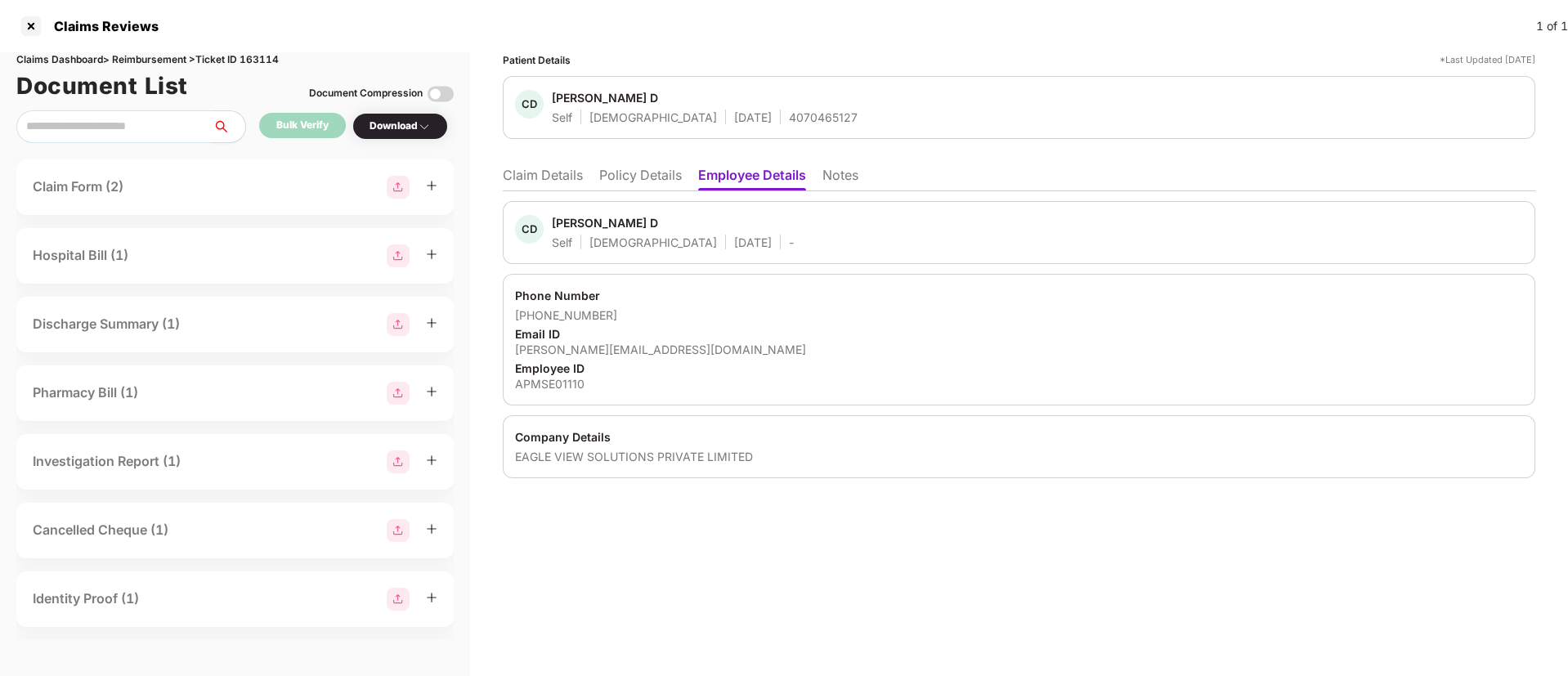
click at [536, 180] on li "Claim Details" at bounding box center [543, 178] width 80 height 24
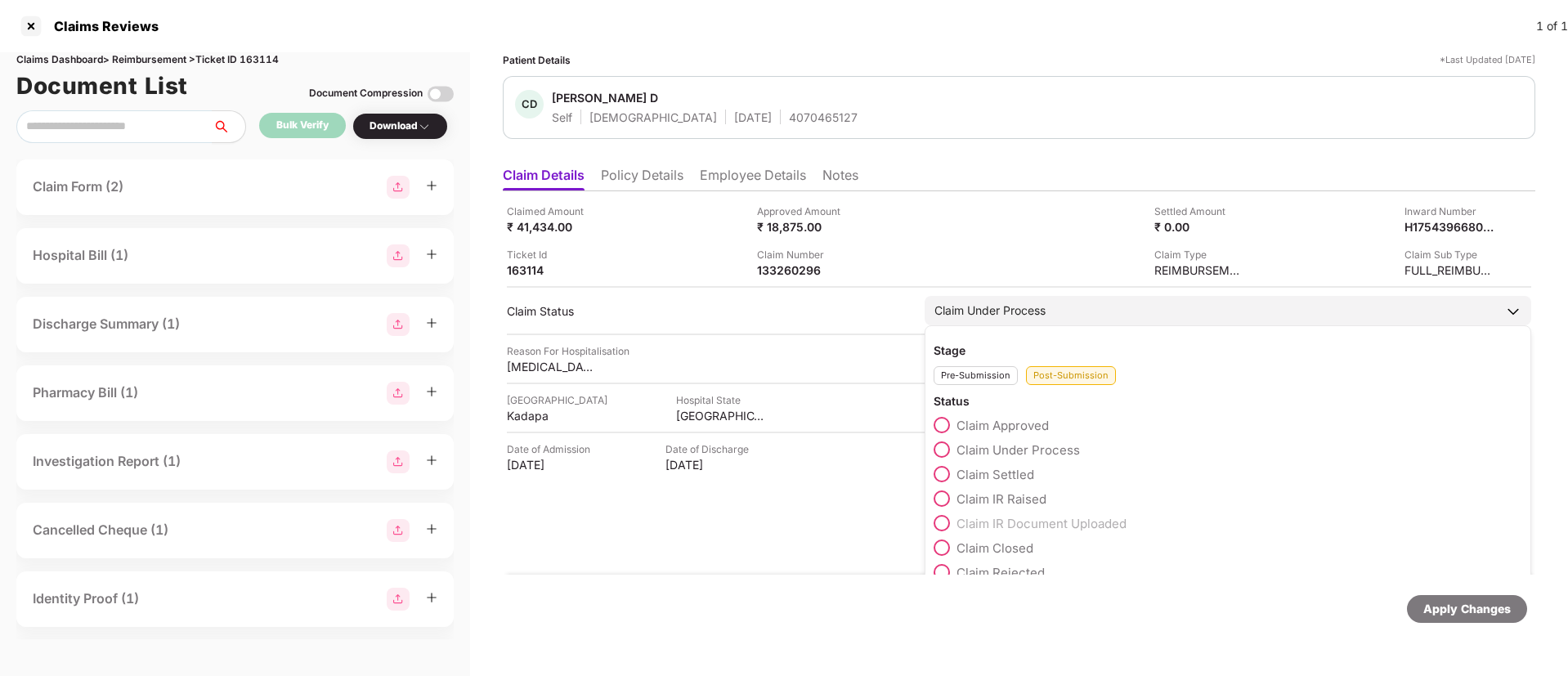
click at [942, 500] on span at bounding box center [942, 499] width 16 height 16
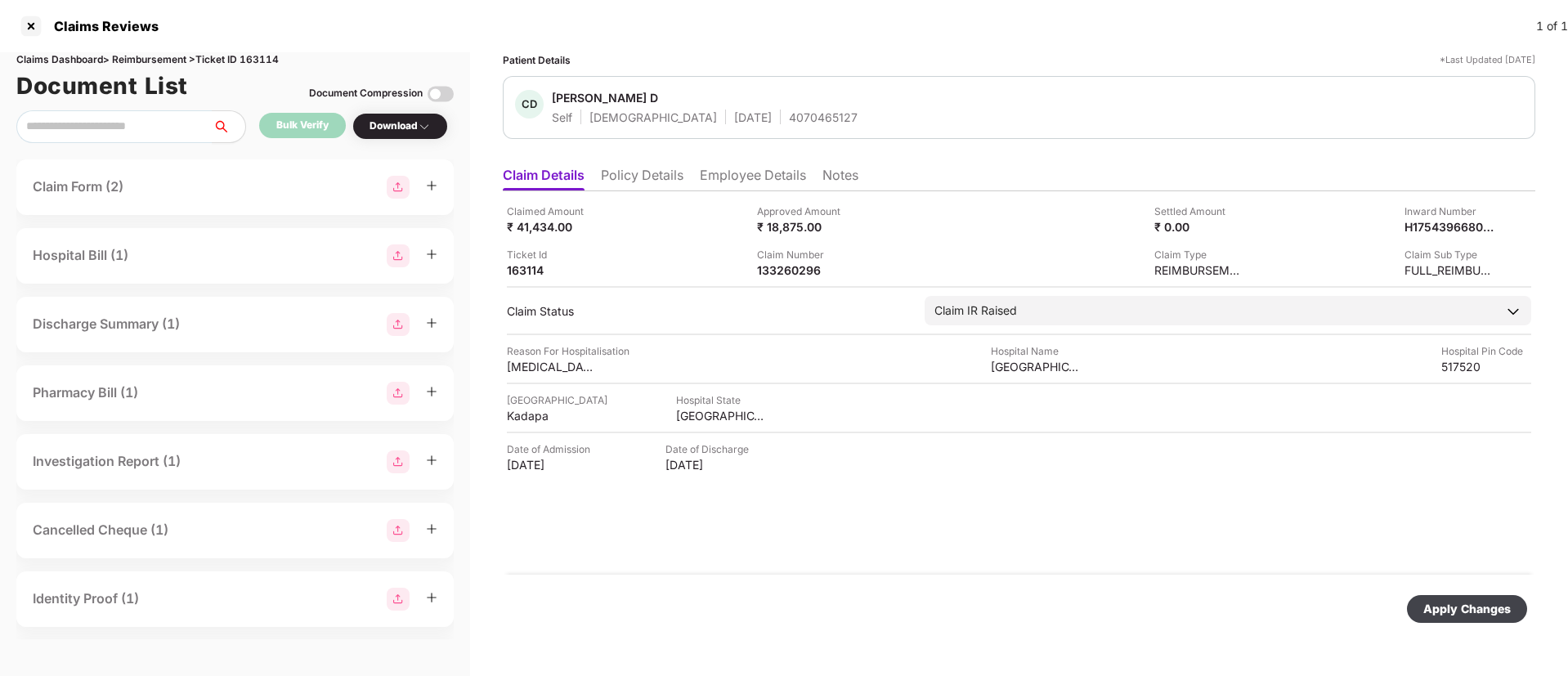
click at [1461, 614] on div "Apply Changes" at bounding box center [1467, 609] width 88 height 18
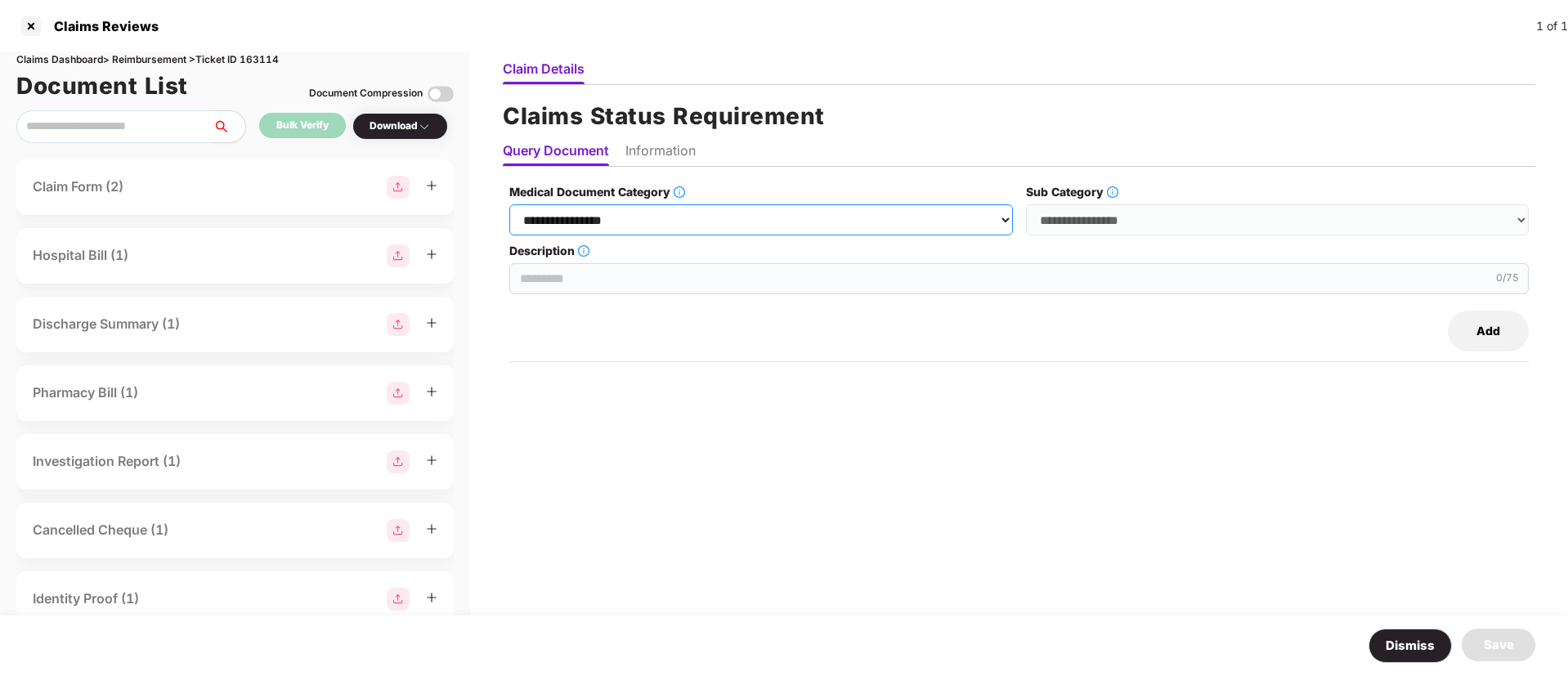
click at [697, 213] on select "**********" at bounding box center [760, 219] width 503 height 31
select select "**********"
click at [510, 204] on select "**********" at bounding box center [760, 219] width 503 height 31
click at [1107, 213] on select "**********" at bounding box center [1277, 219] width 503 height 31
select select "******"
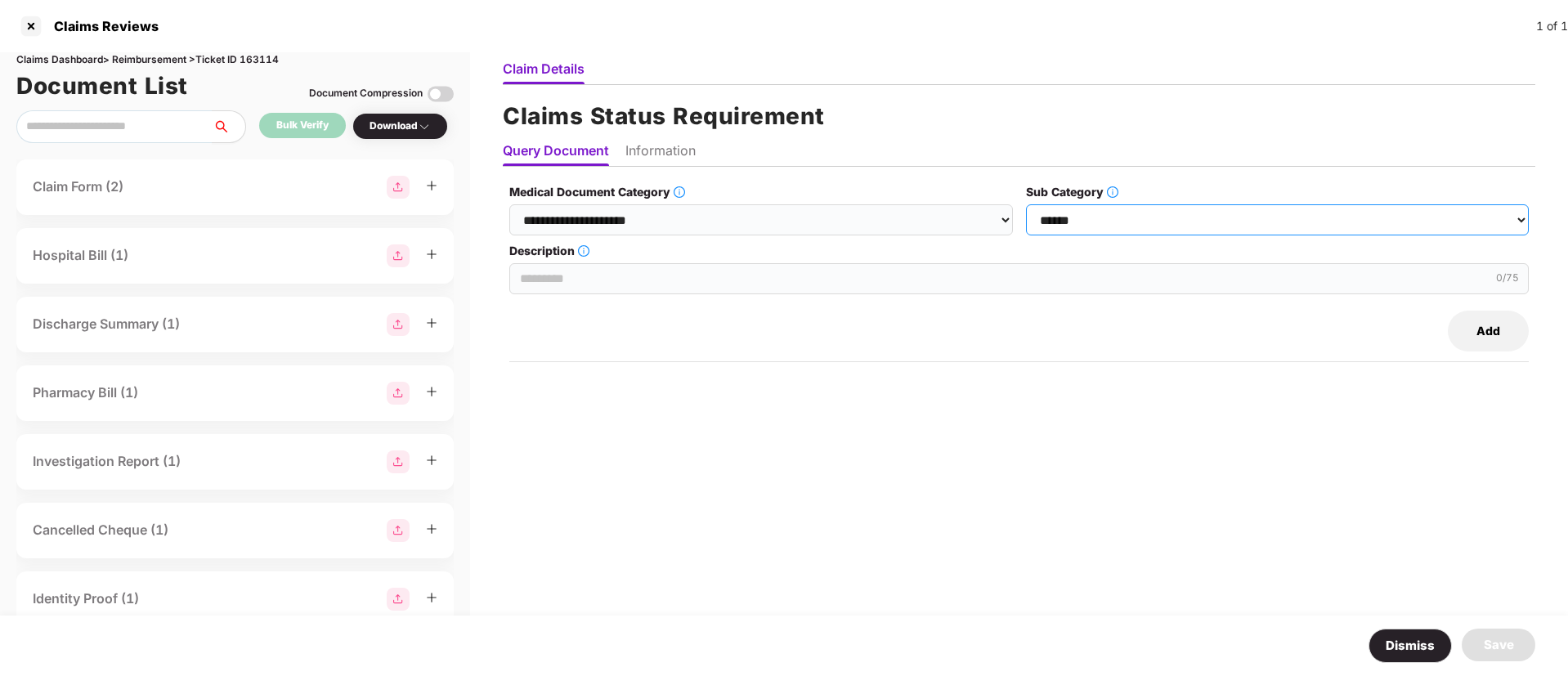
click at [1027, 204] on select "**********" at bounding box center [1277, 219] width 503 height 31
click at [650, 274] on input "Description" at bounding box center [1019, 279] width 1020 height 31
paste input "**********"
type input "**********"
click at [663, 145] on li "Information" at bounding box center [660, 153] width 70 height 24
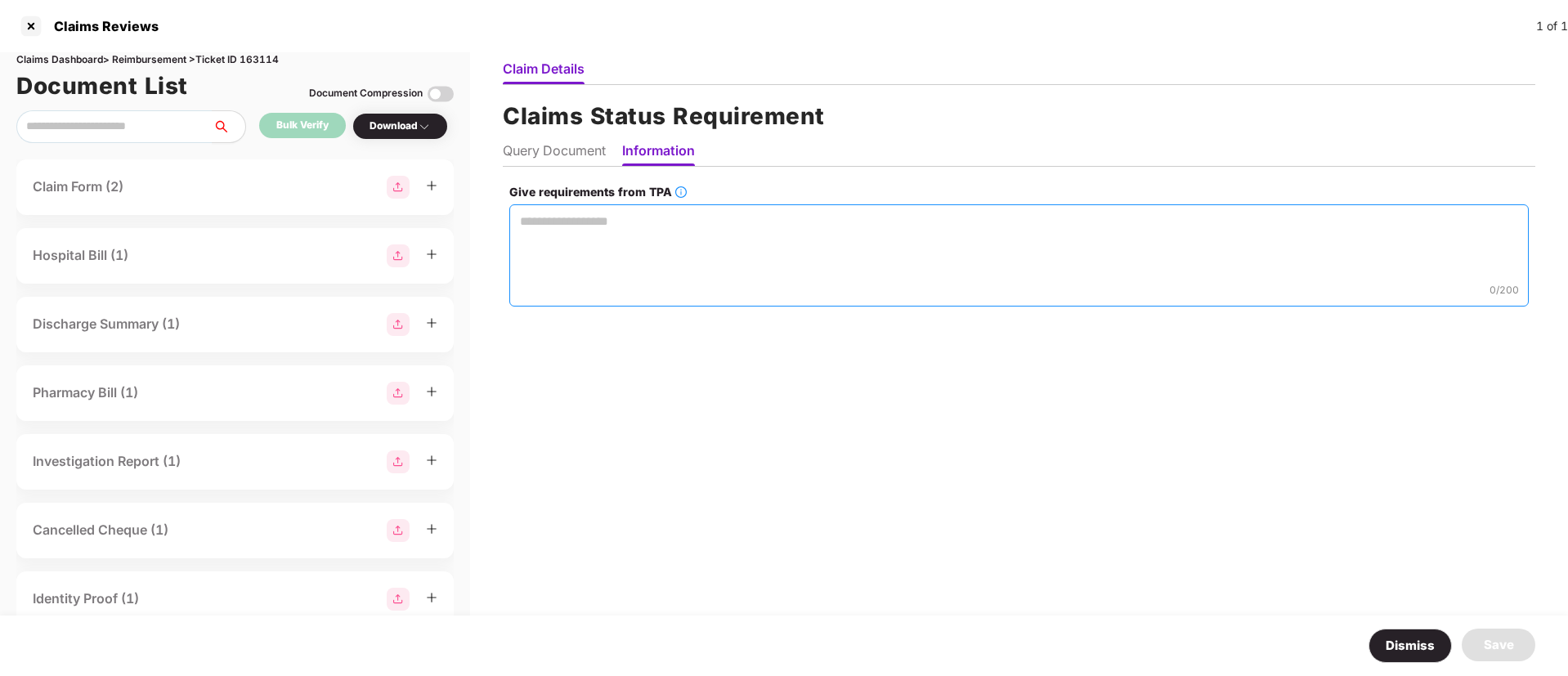
click at [680, 255] on textarea "Give requirements from TPA" at bounding box center [1019, 255] width 1020 height 102
paste textarea "**********"
type textarea "**********"
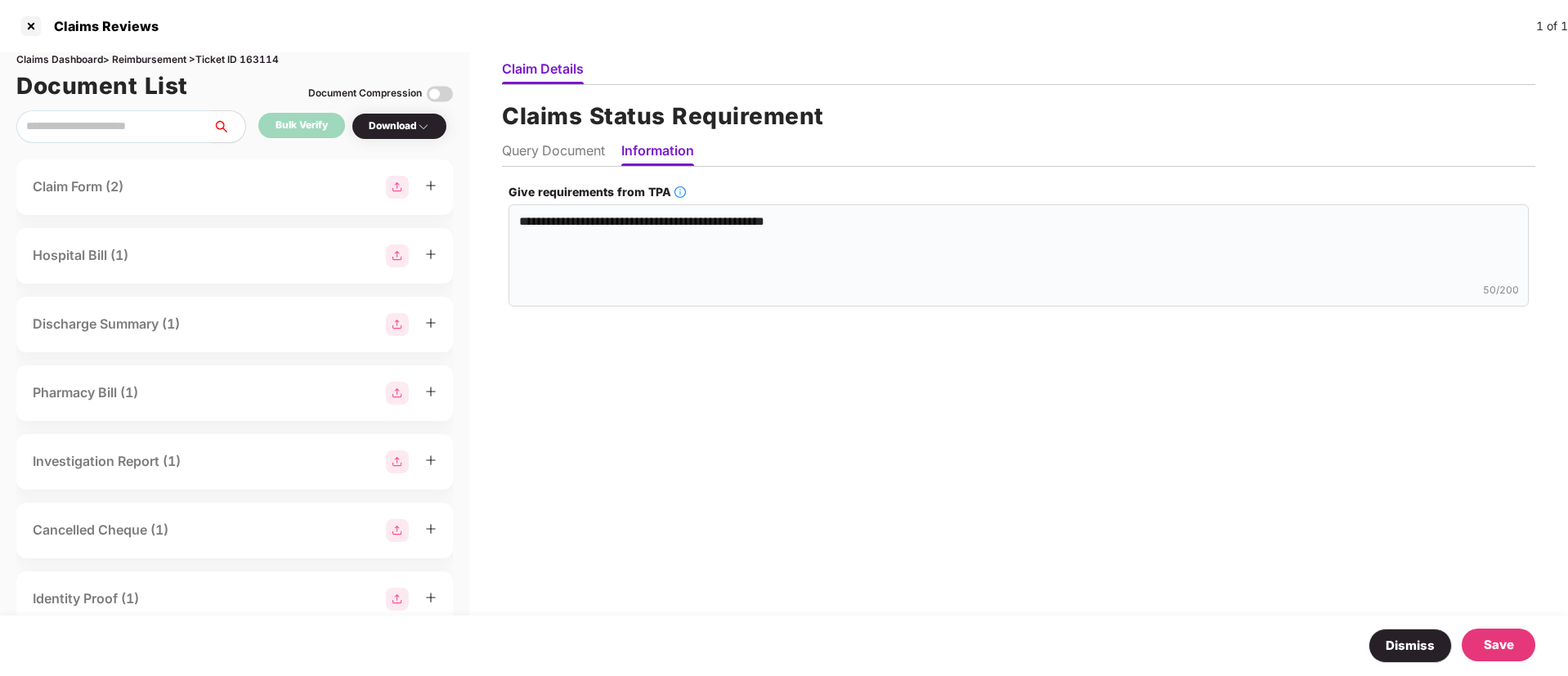
click at [1489, 640] on div "Save" at bounding box center [1499, 645] width 30 height 20
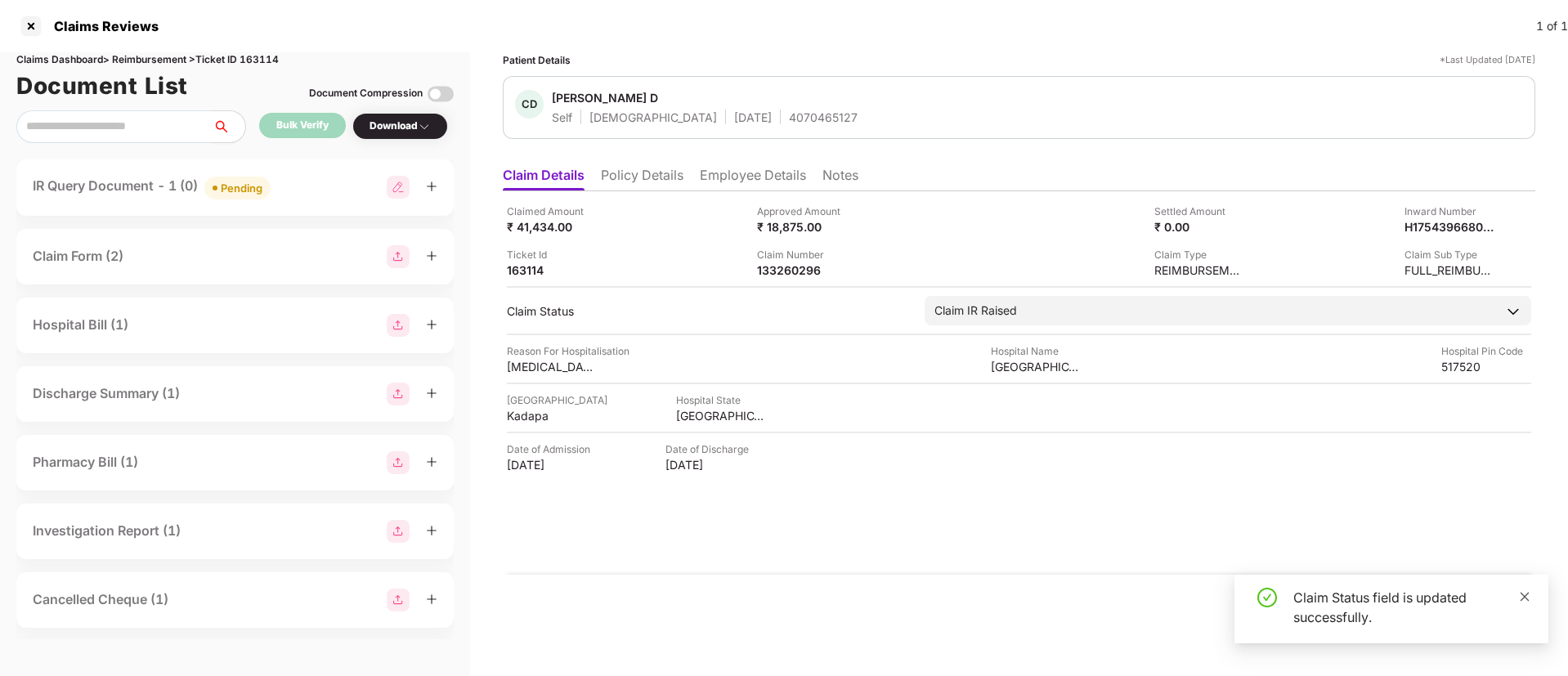
click at [1525, 600] on icon "close" at bounding box center [1525, 596] width 12 height 12
click at [29, 23] on div at bounding box center [30, 26] width 26 height 26
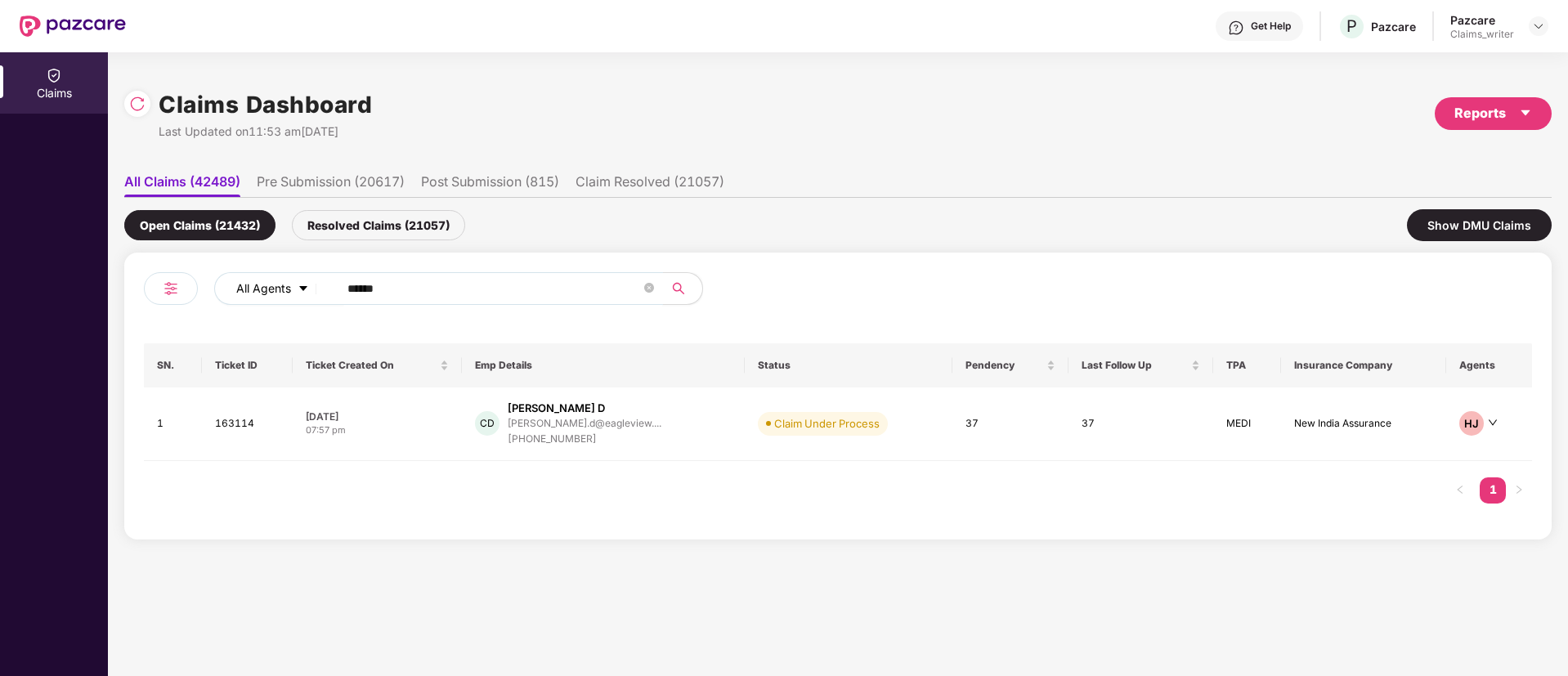
drag, startPoint x: 411, startPoint y: 287, endPoint x: 324, endPoint y: 286, distance: 87.0
click at [324, 286] on div "All Agents ******" at bounding box center [630, 288] width 833 height 33
paste input "text"
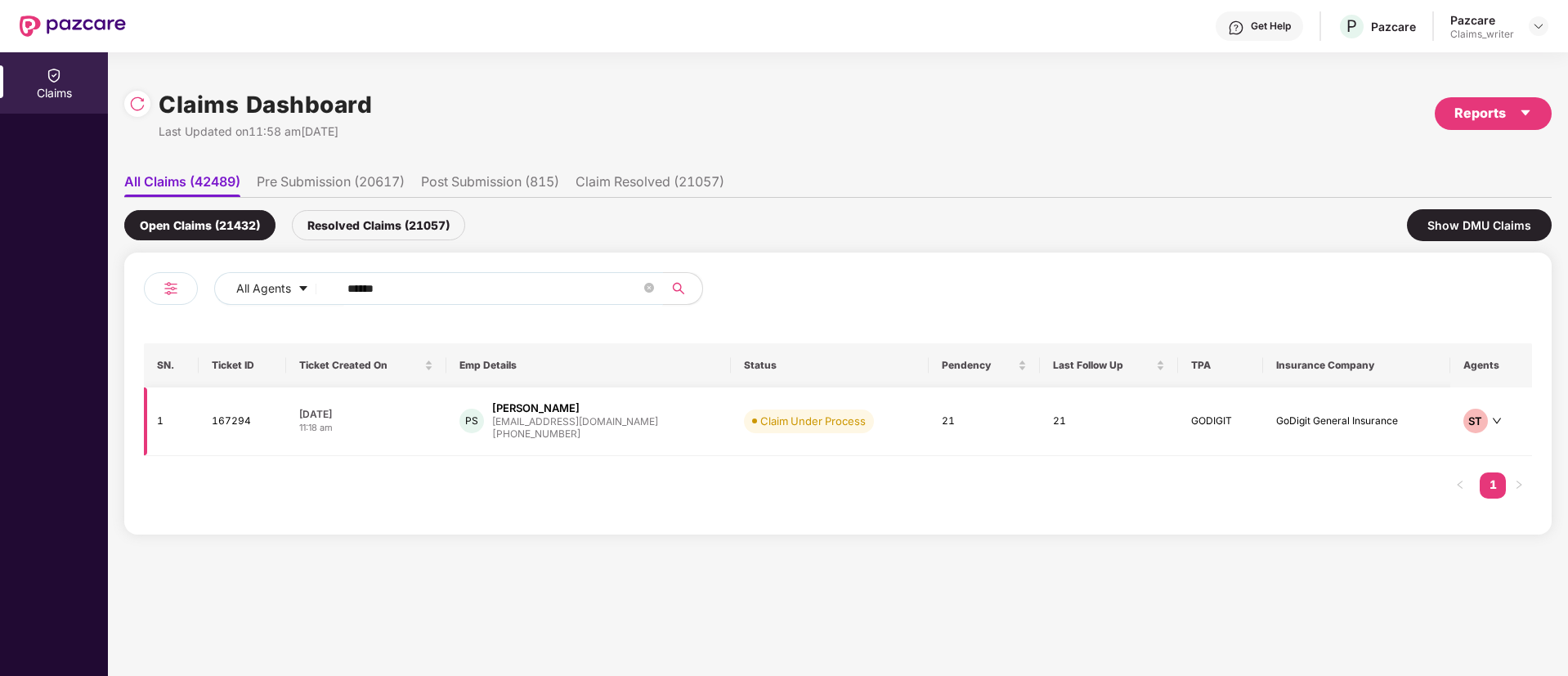
type input "******"
click at [243, 428] on td "167294" at bounding box center [242, 421] width 87 height 68
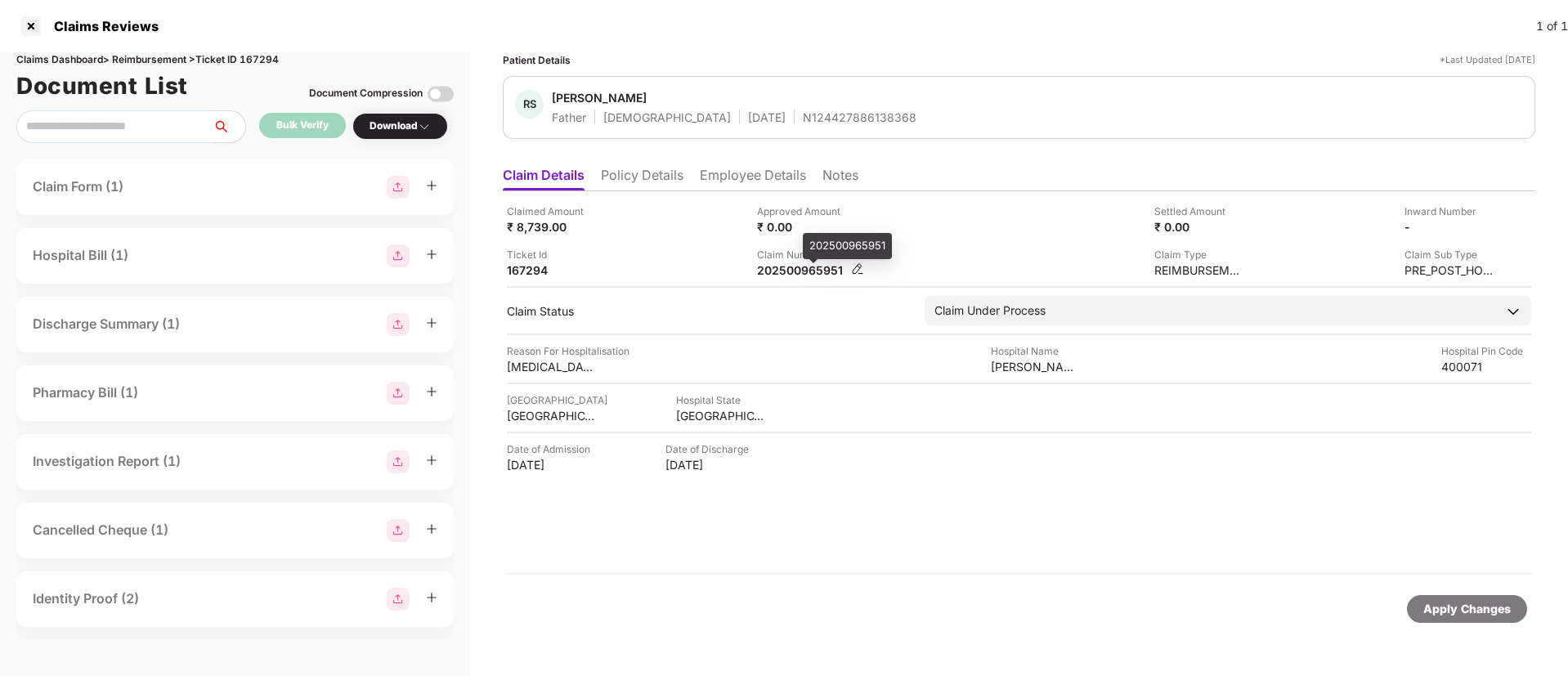
click at [808, 276] on div "202500965951" at bounding box center [801, 271] width 90 height 16
copy div "202500965951"
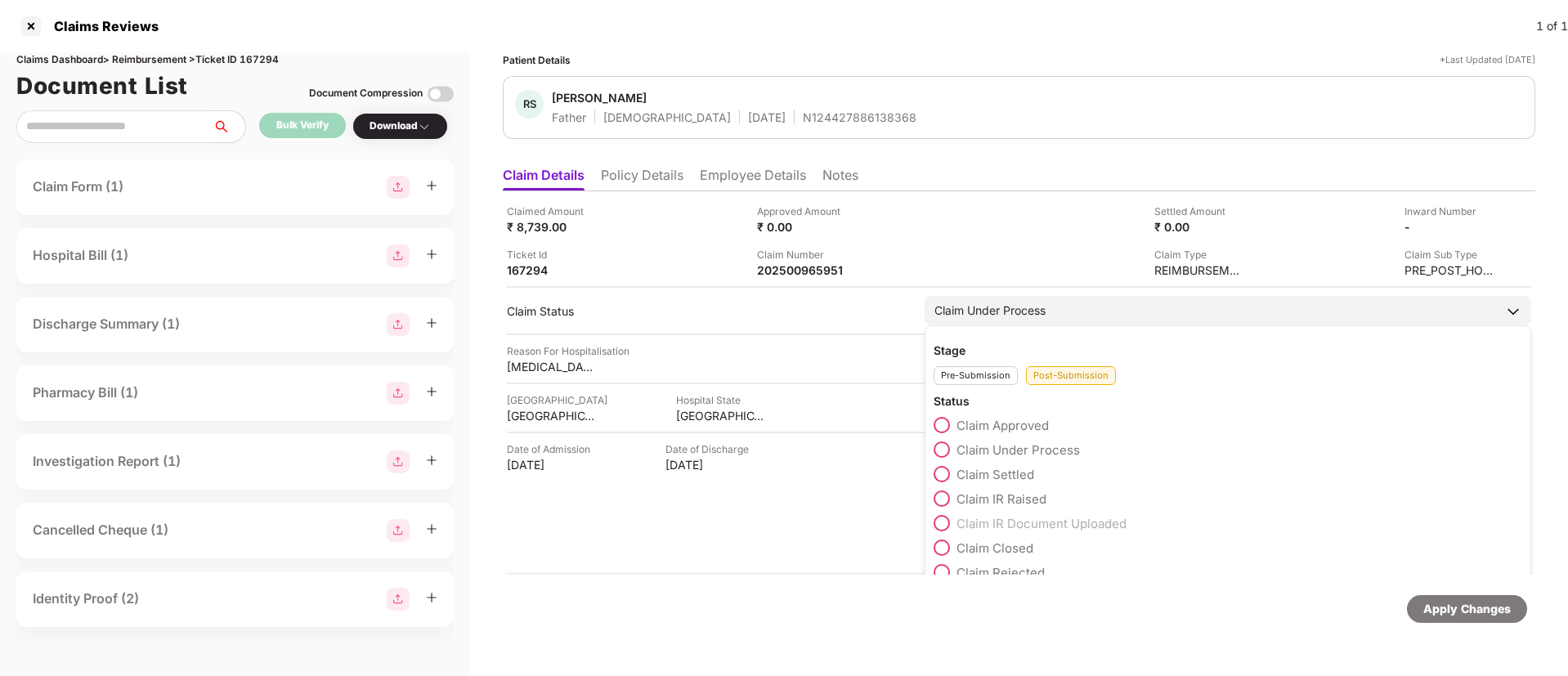
click at [942, 422] on span at bounding box center [942, 425] width 16 height 16
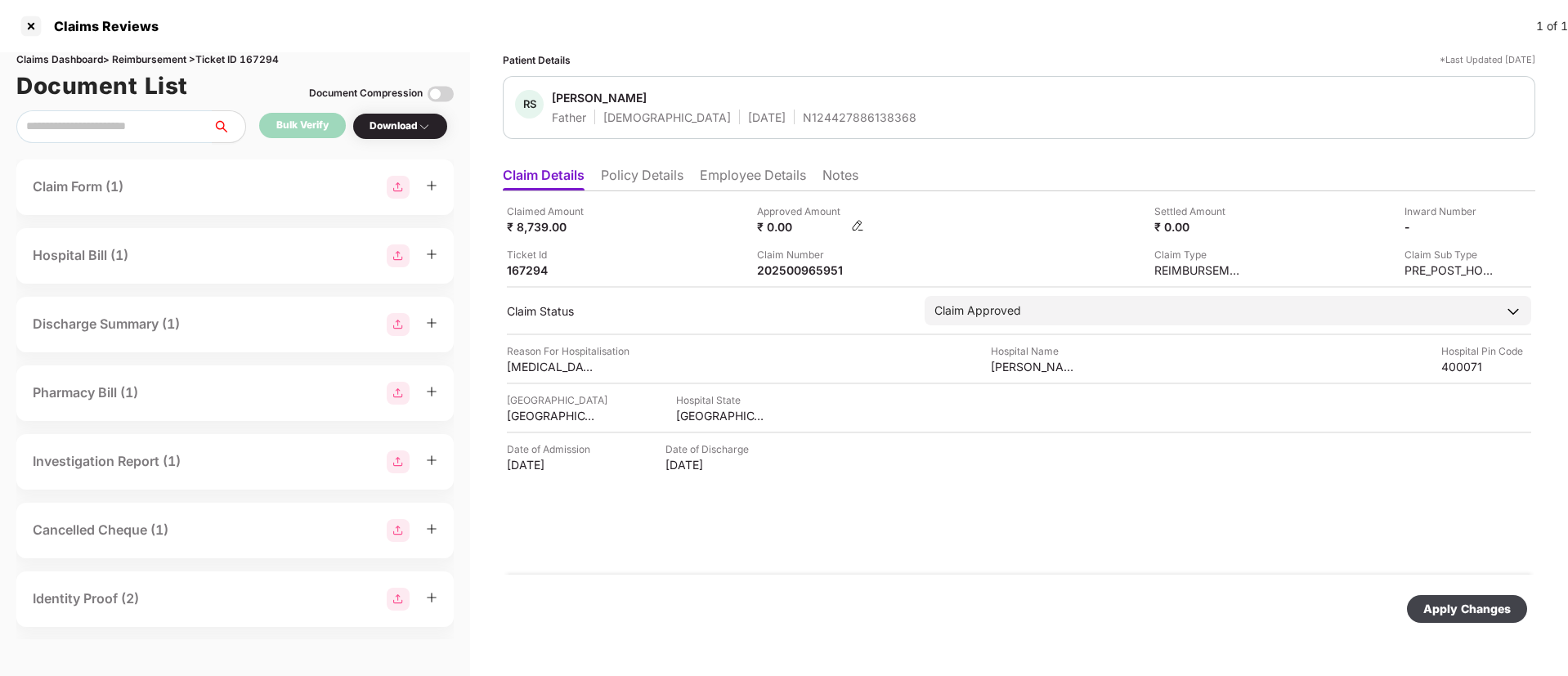
click at [854, 227] on img at bounding box center [857, 225] width 13 height 13
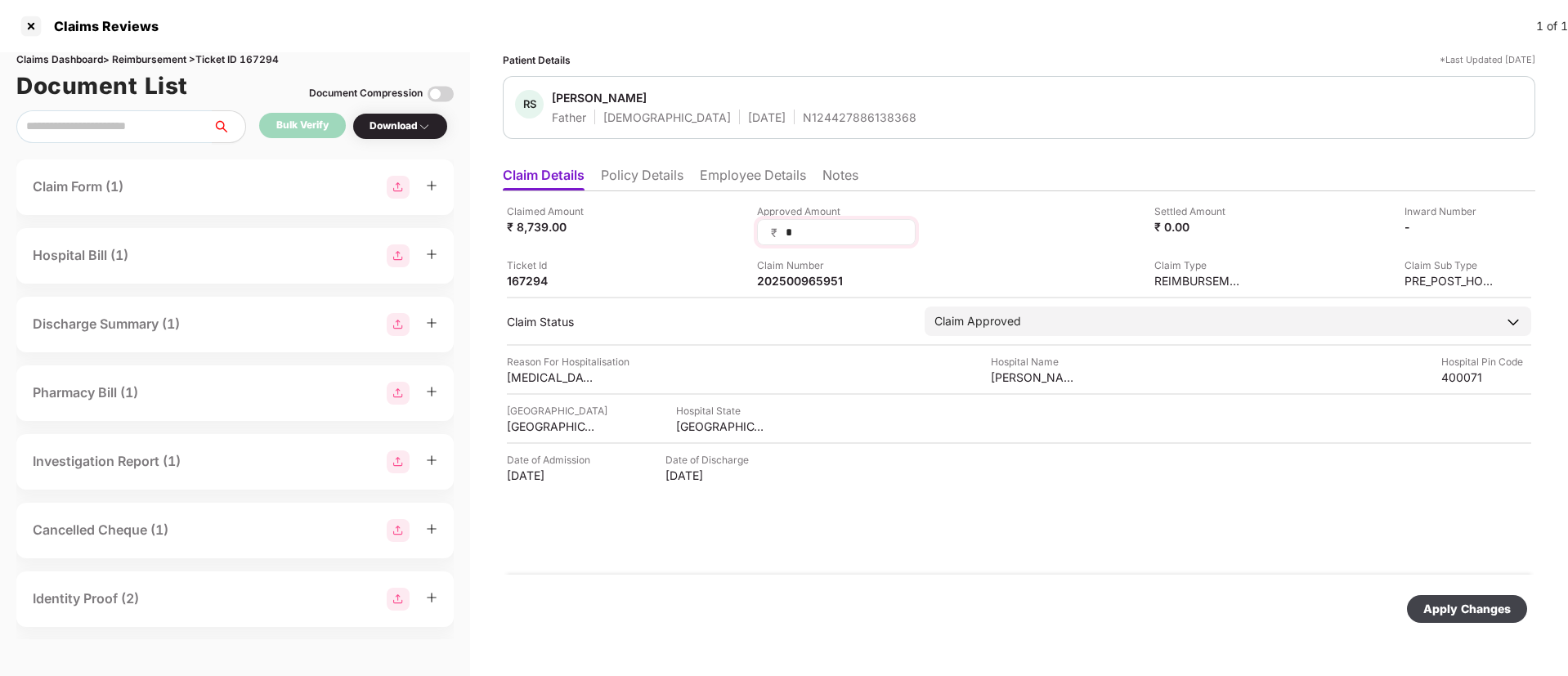
drag, startPoint x: 816, startPoint y: 238, endPoint x: 765, endPoint y: 230, distance: 51.6
click at [765, 230] on div "₹ *" at bounding box center [836, 232] width 159 height 26
type input "****"
click at [1438, 604] on div "Apply Changes" at bounding box center [1467, 609] width 88 height 18
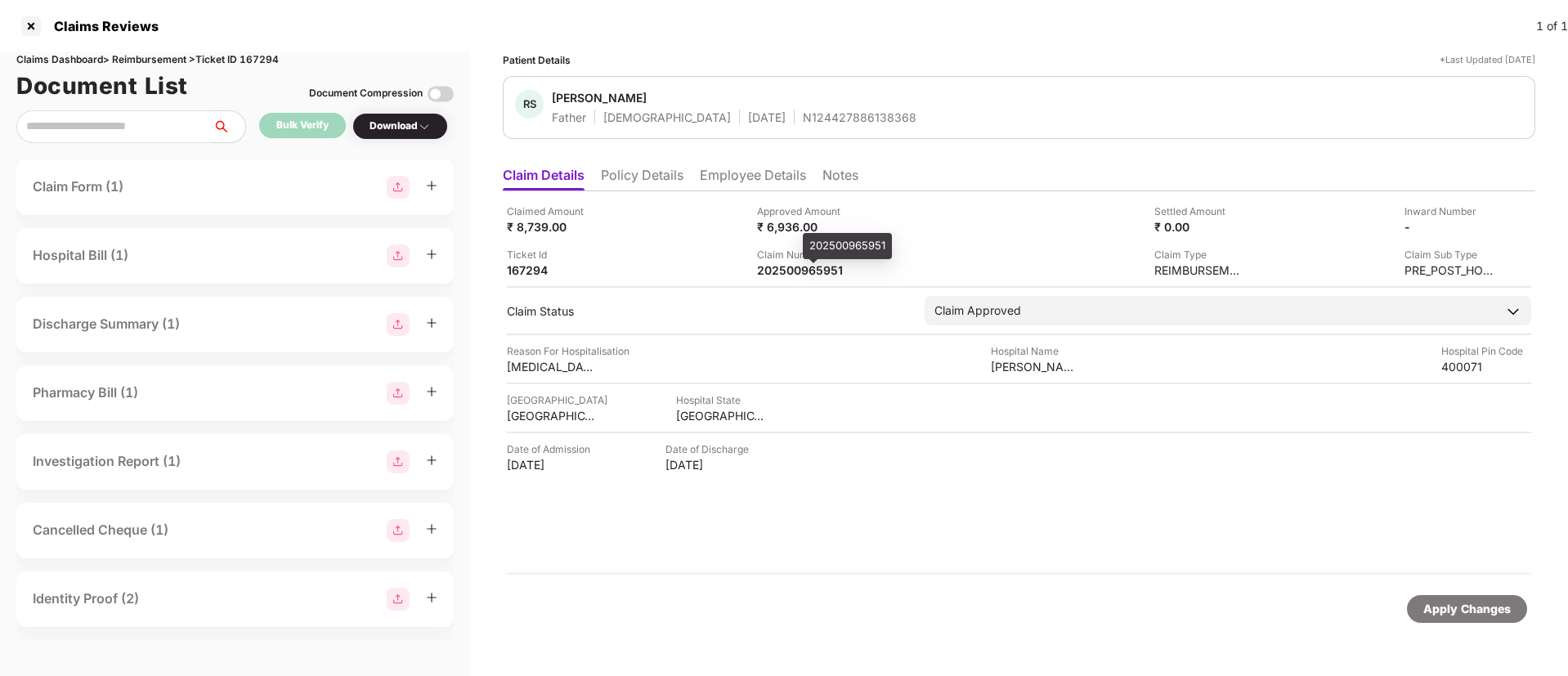
click at [811, 260] on span at bounding box center [813, 261] width 8 height 4
click at [801, 272] on div "202500965951" at bounding box center [801, 271] width 90 height 16
copy div "202500965951"
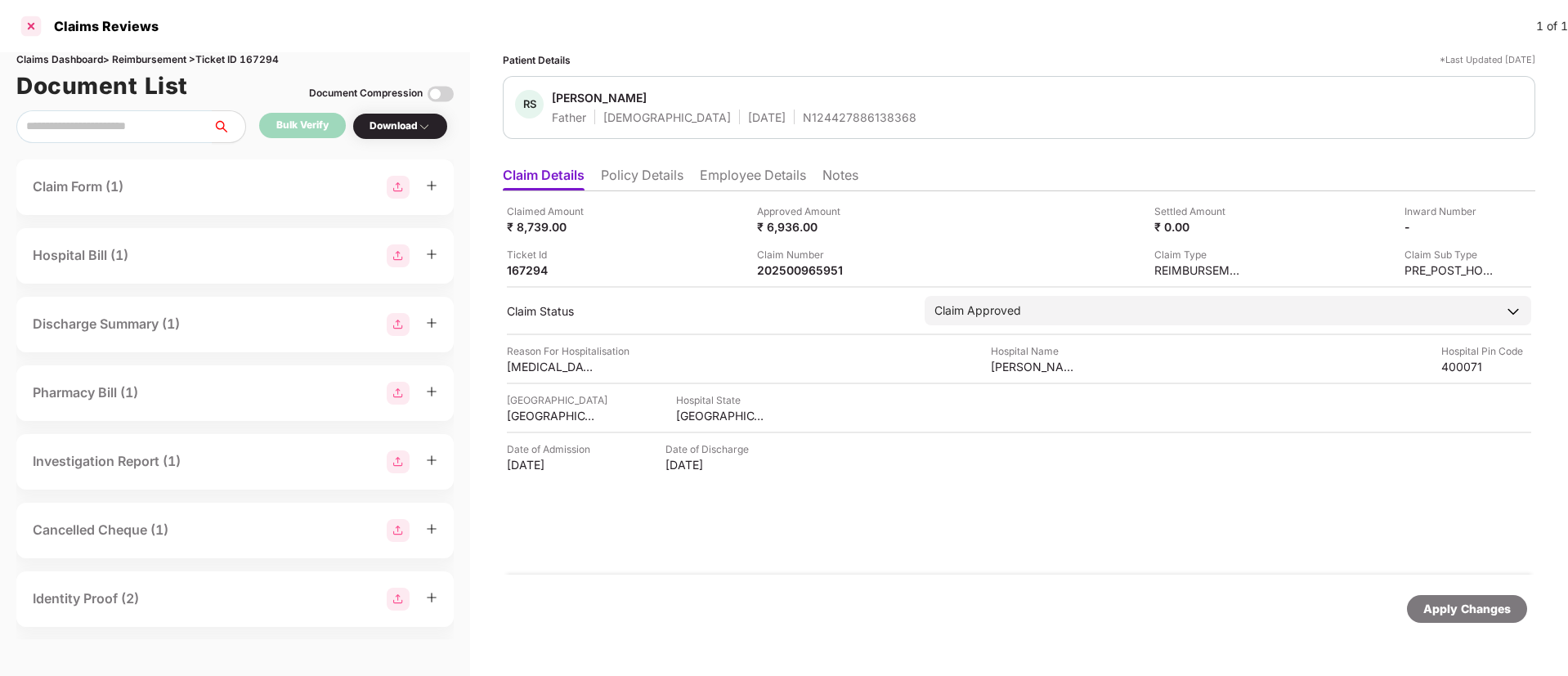
click at [28, 20] on div at bounding box center [30, 26] width 26 height 26
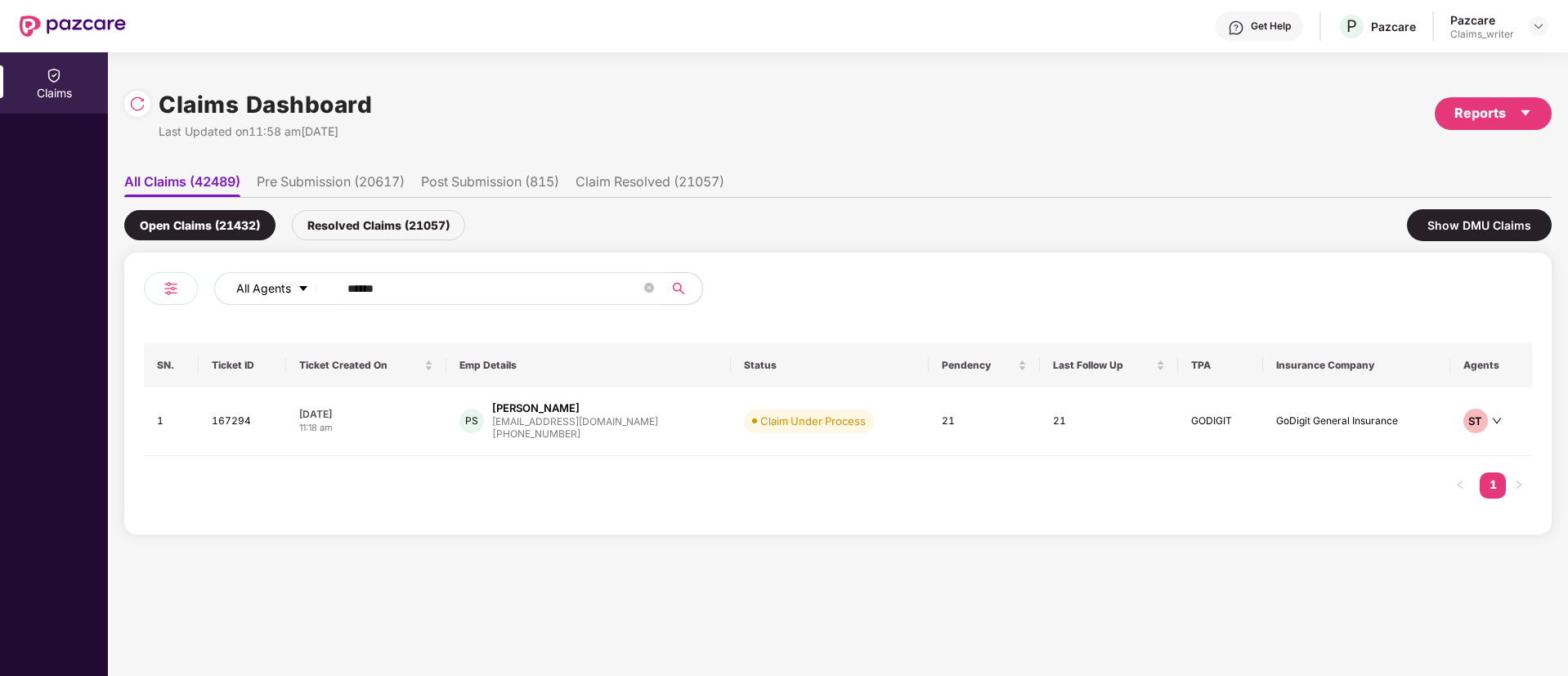
drag, startPoint x: 453, startPoint y: 291, endPoint x: 327, endPoint y: 282, distance: 126.3
click at [327, 282] on div "All Agents ******" at bounding box center [630, 288] width 833 height 33
paste input "text"
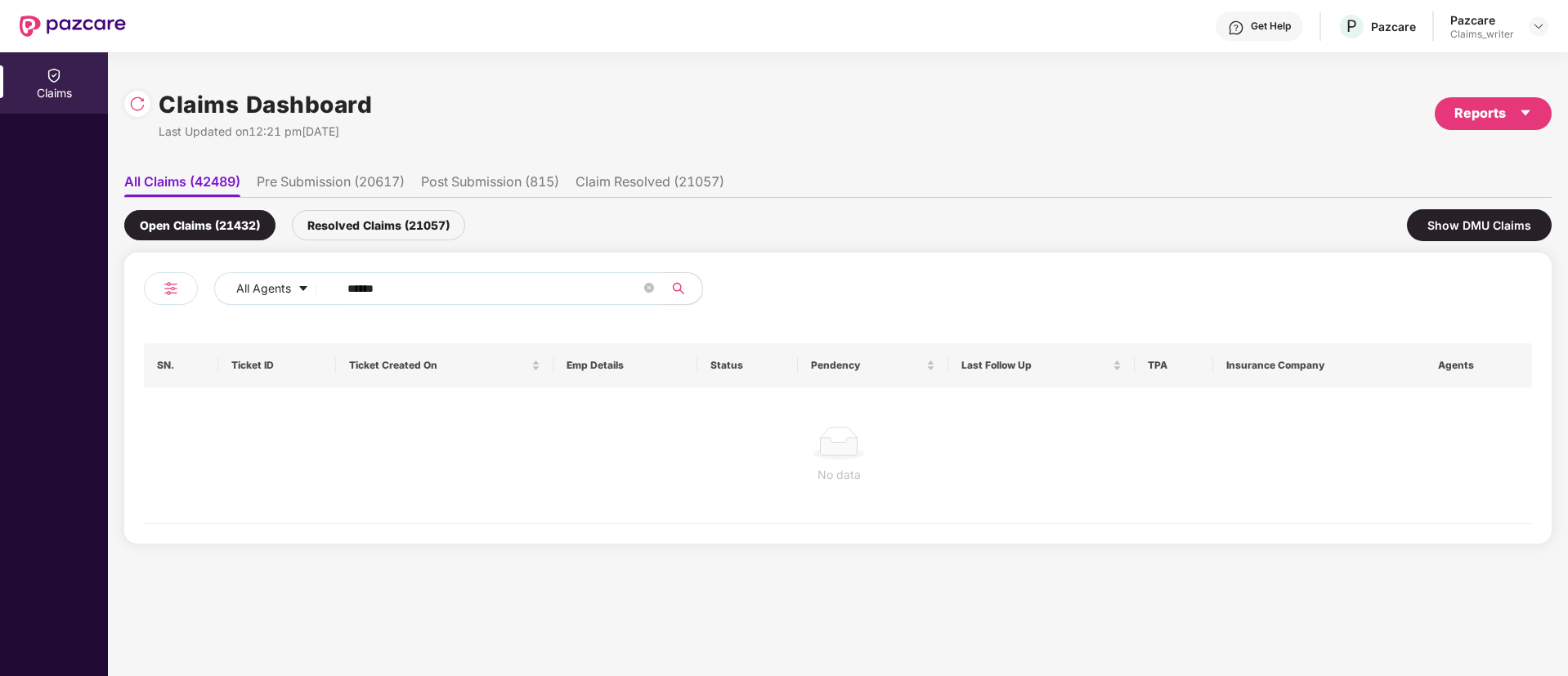
type input "******"
click at [358, 231] on div "Resolved Claims (21057)" at bounding box center [378, 225] width 173 height 30
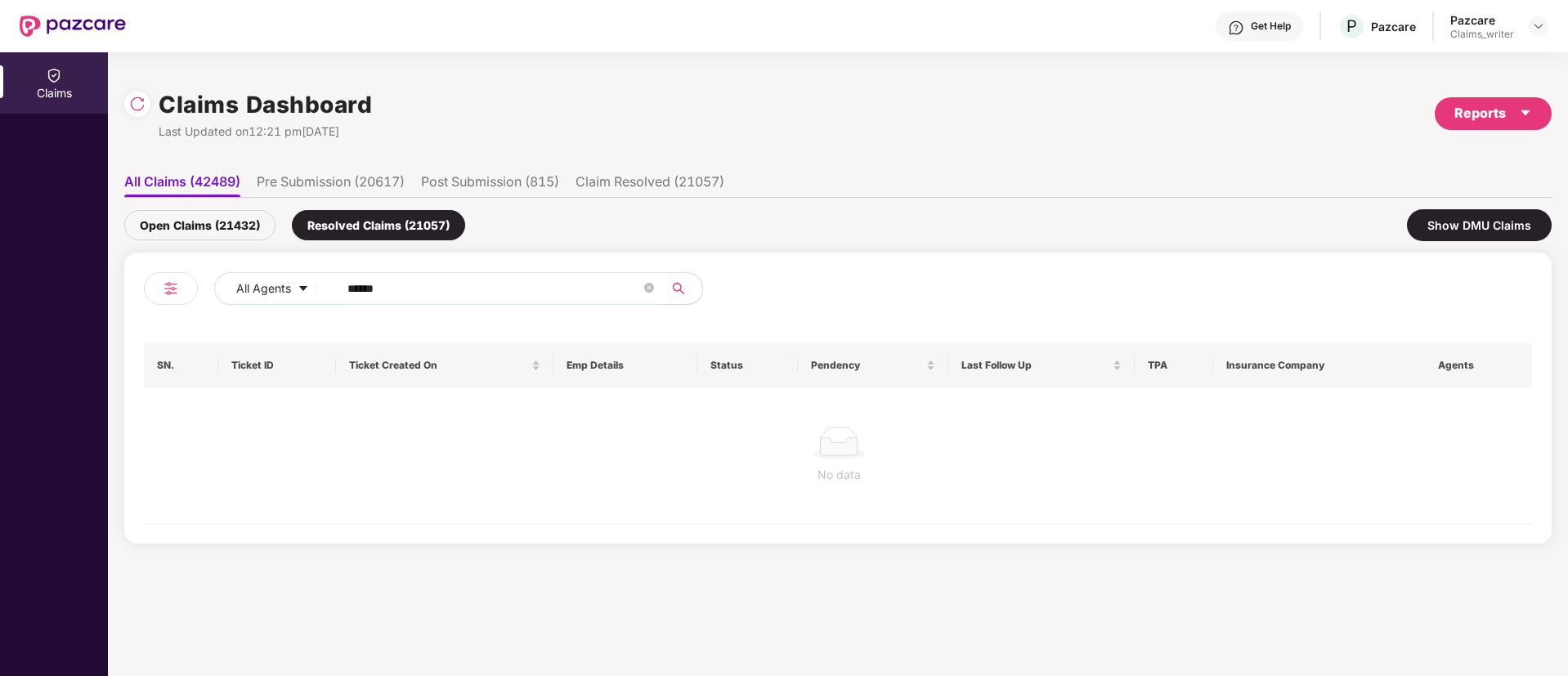
click at [232, 215] on div "Open Claims (21432)" at bounding box center [200, 225] width 151 height 30
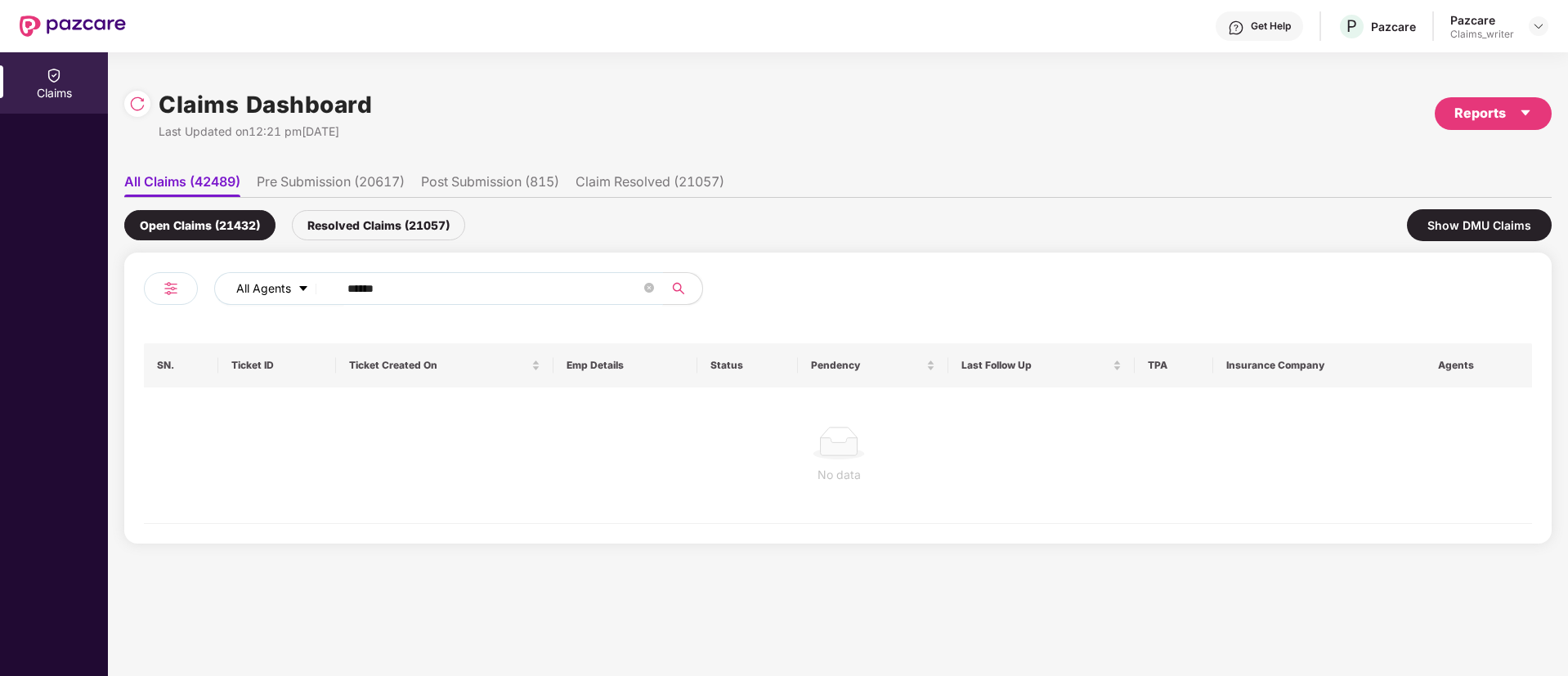
drag, startPoint x: 398, startPoint y: 294, endPoint x: 303, endPoint y: 286, distance: 95.3
click at [303, 286] on div "All Agents ******" at bounding box center [630, 288] width 833 height 33
click at [137, 106] on img at bounding box center [138, 104] width 16 height 16
click at [354, 223] on div "Resolved Claims (21059)" at bounding box center [378, 225] width 173 height 30
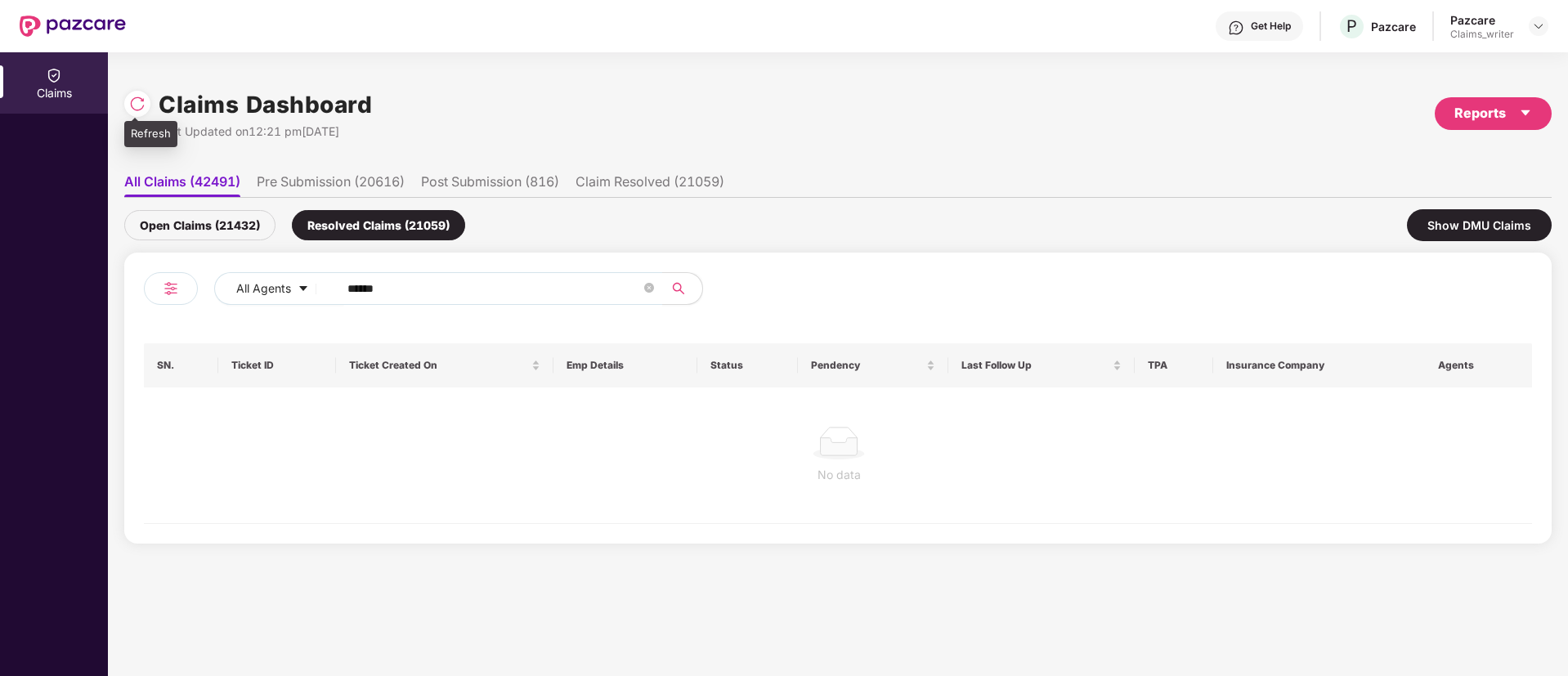
click at [136, 109] on img at bounding box center [138, 104] width 16 height 16
click at [146, 107] on div at bounding box center [137, 103] width 26 height 26
click at [235, 229] on div "Open Claims (21432)" at bounding box center [200, 225] width 151 height 30
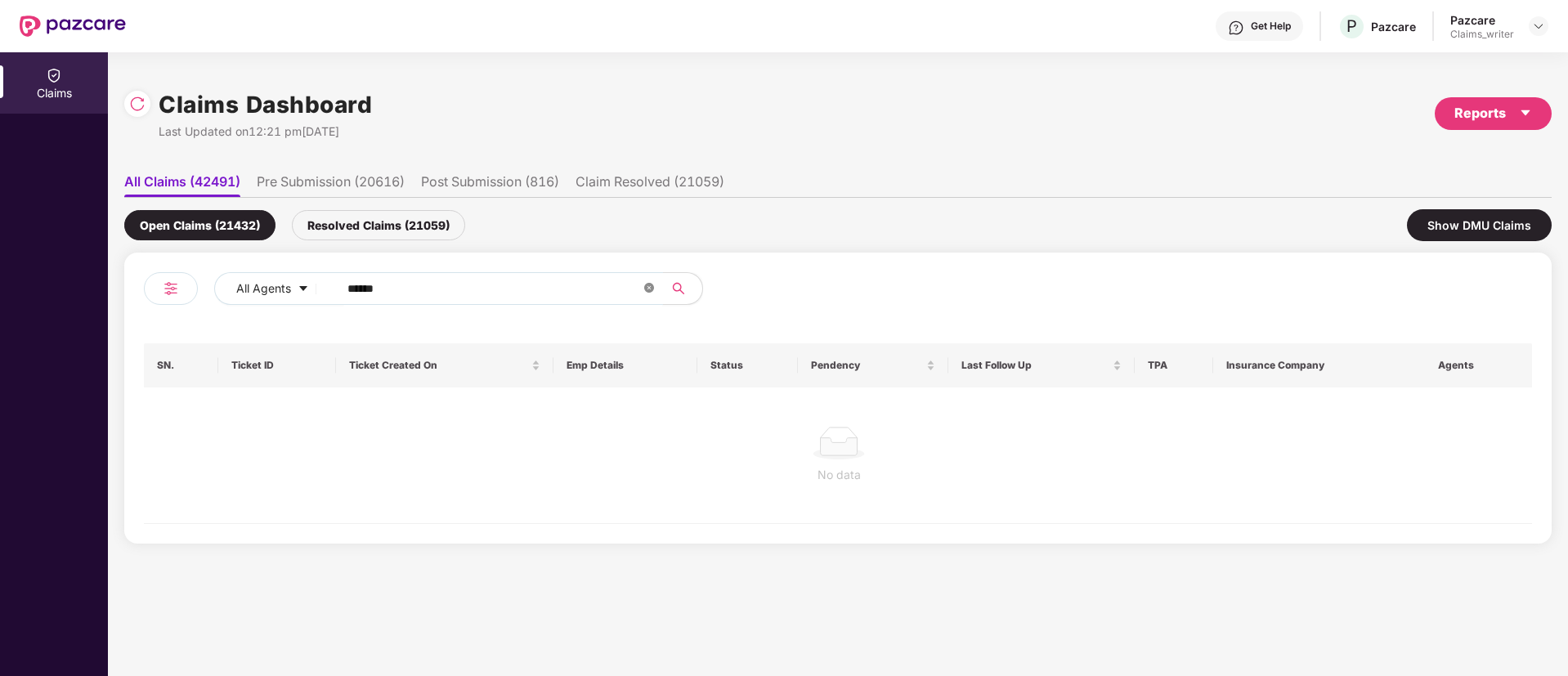
click at [648, 294] on span at bounding box center [649, 289] width 10 height 16
click at [594, 292] on input "text" at bounding box center [494, 288] width 294 height 25
type input "******"
click at [345, 224] on div "Resolved Claims (21059)" at bounding box center [378, 225] width 173 height 30
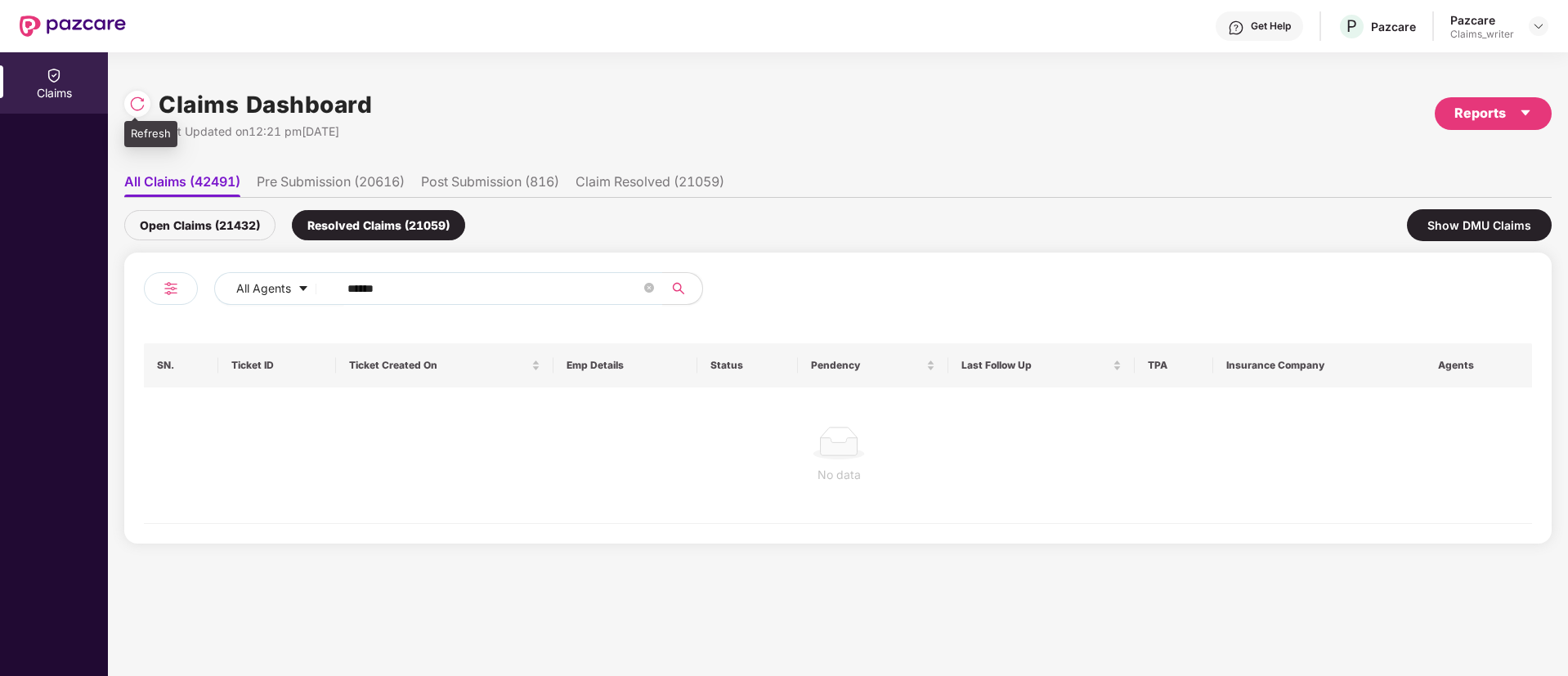
click at [138, 98] on img at bounding box center [138, 104] width 16 height 16
click at [144, 100] on img at bounding box center [138, 104] width 16 height 16
click at [204, 233] on div "Open Claims (21432)" at bounding box center [200, 225] width 151 height 30
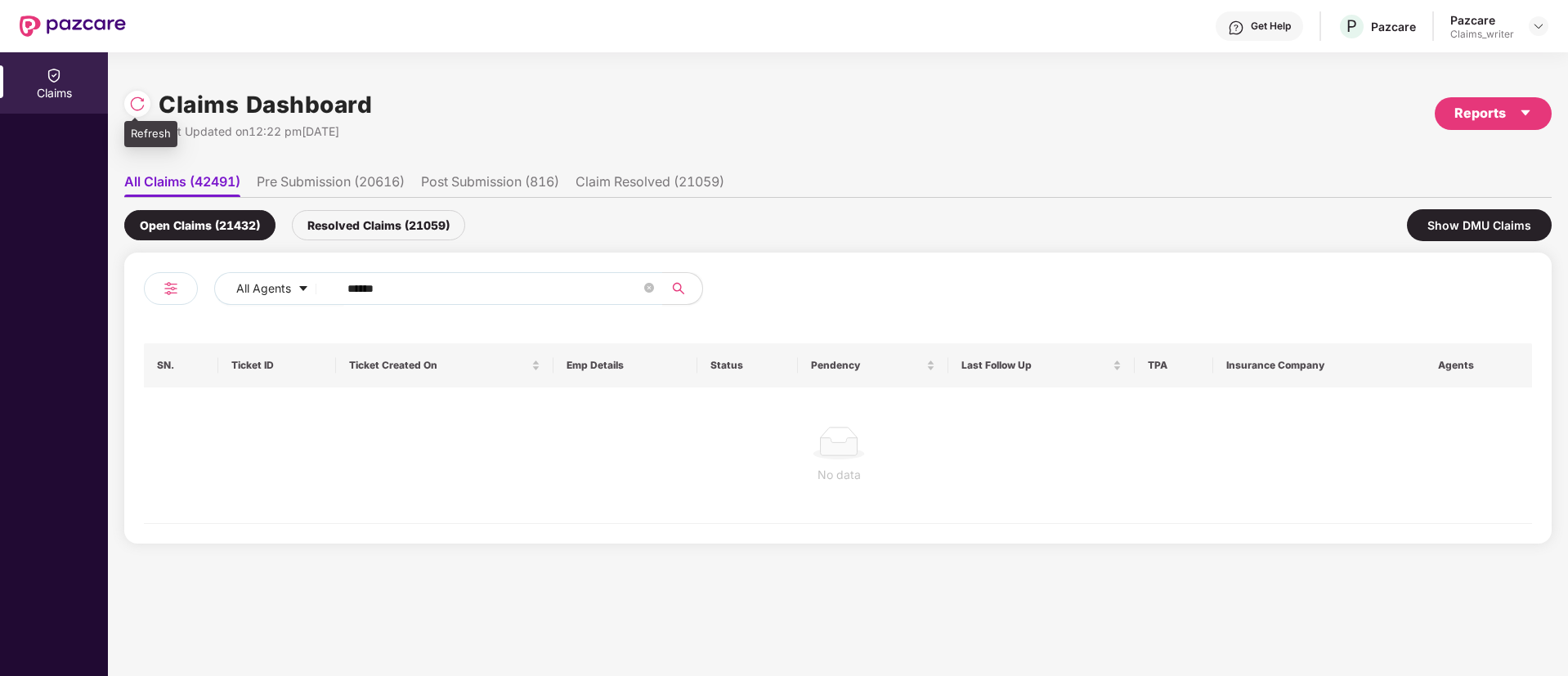
click at [137, 109] on img at bounding box center [138, 104] width 16 height 16
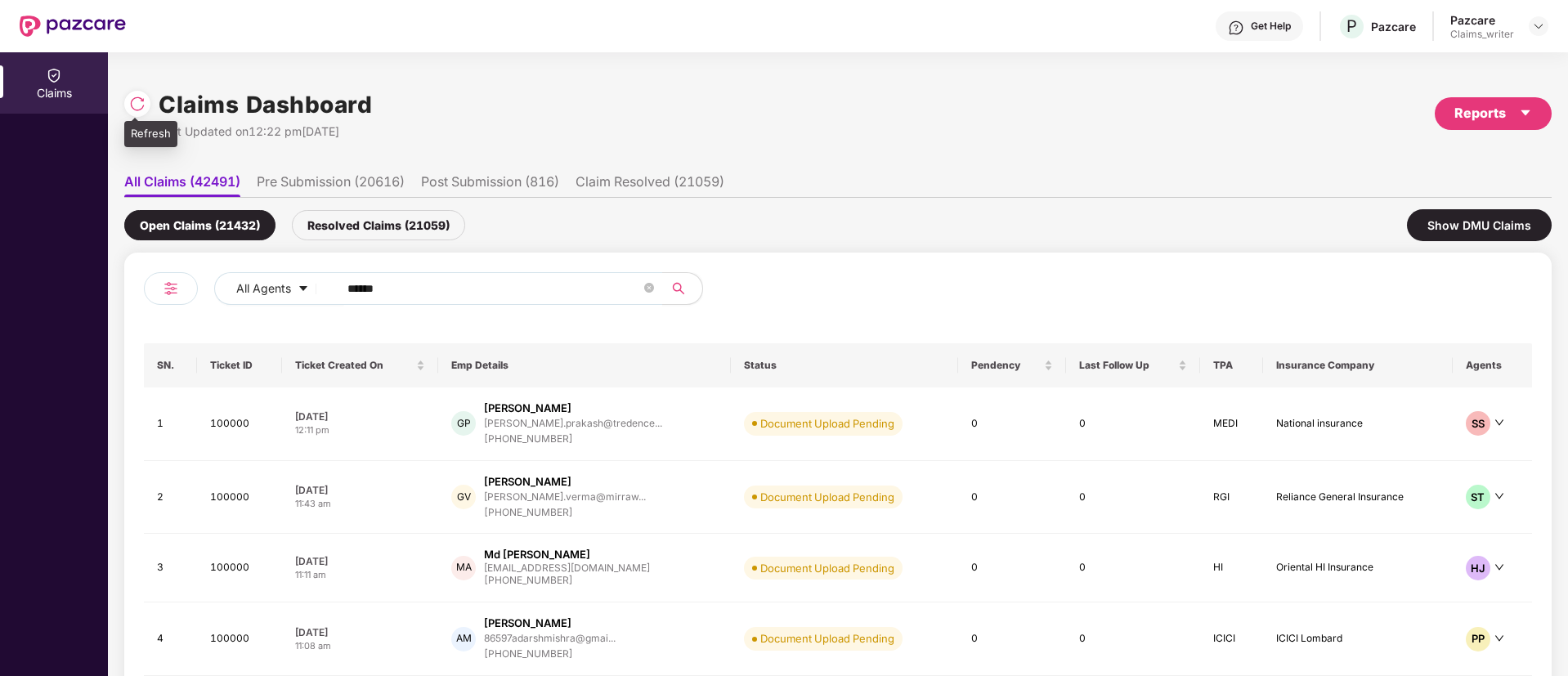
click at [138, 103] on img at bounding box center [138, 104] width 16 height 16
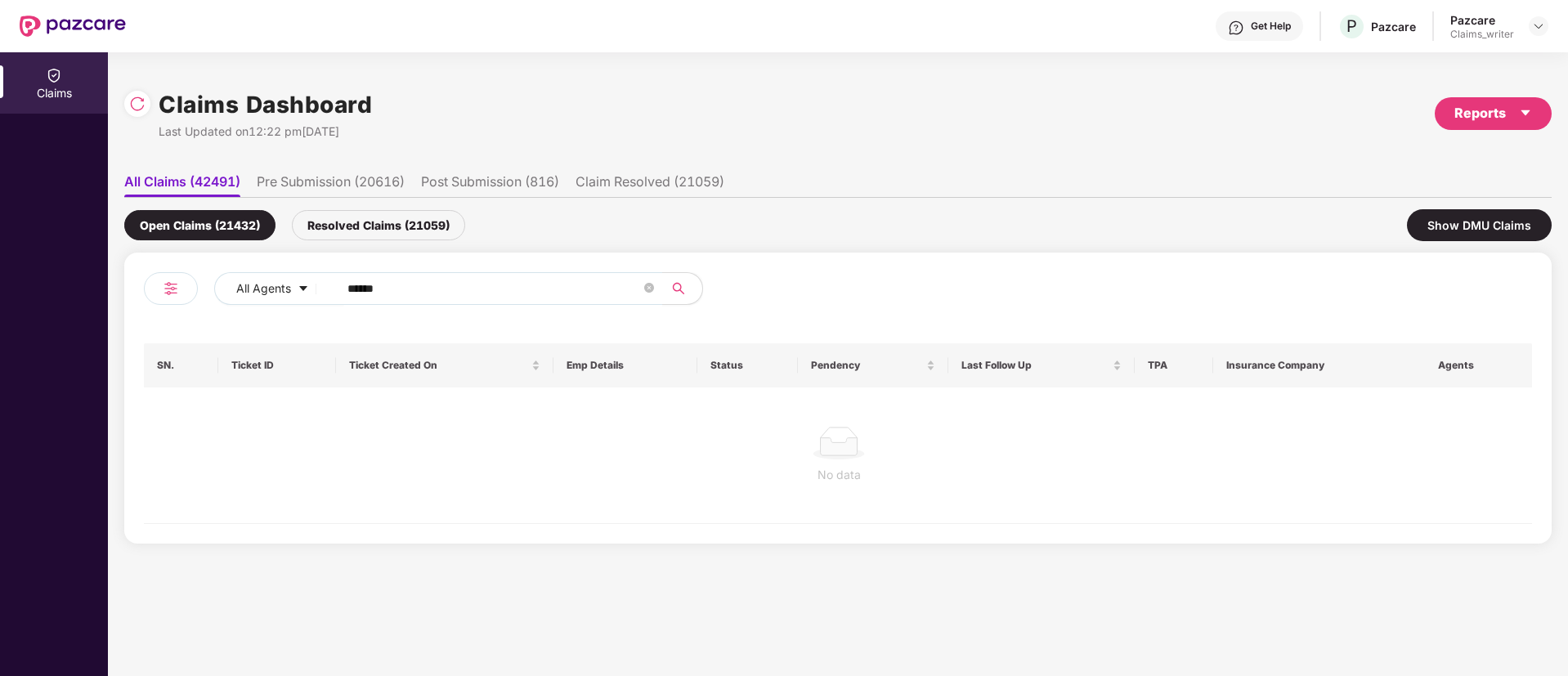
click at [377, 217] on div "Resolved Claims (21059)" at bounding box center [378, 225] width 173 height 30
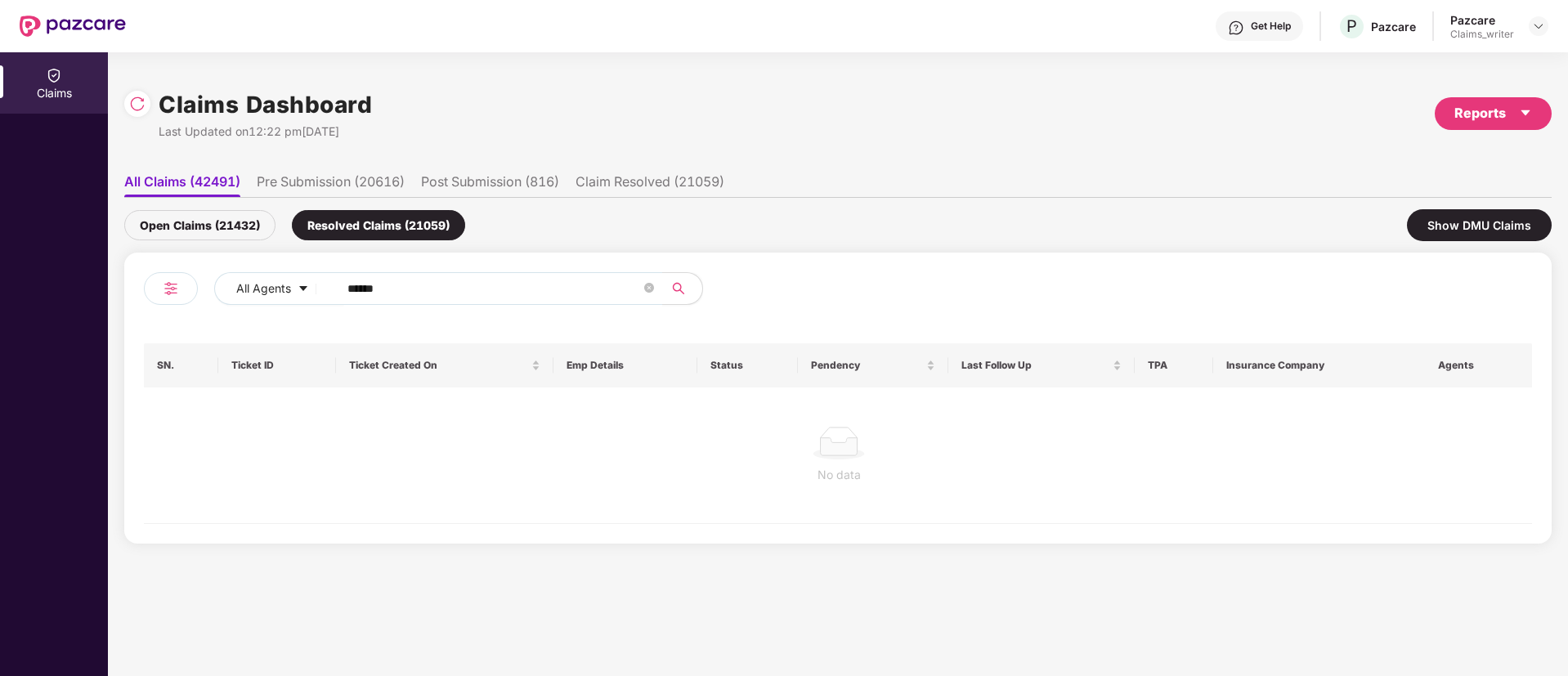
click at [194, 227] on div "Open Claims (21432)" at bounding box center [200, 225] width 151 height 30
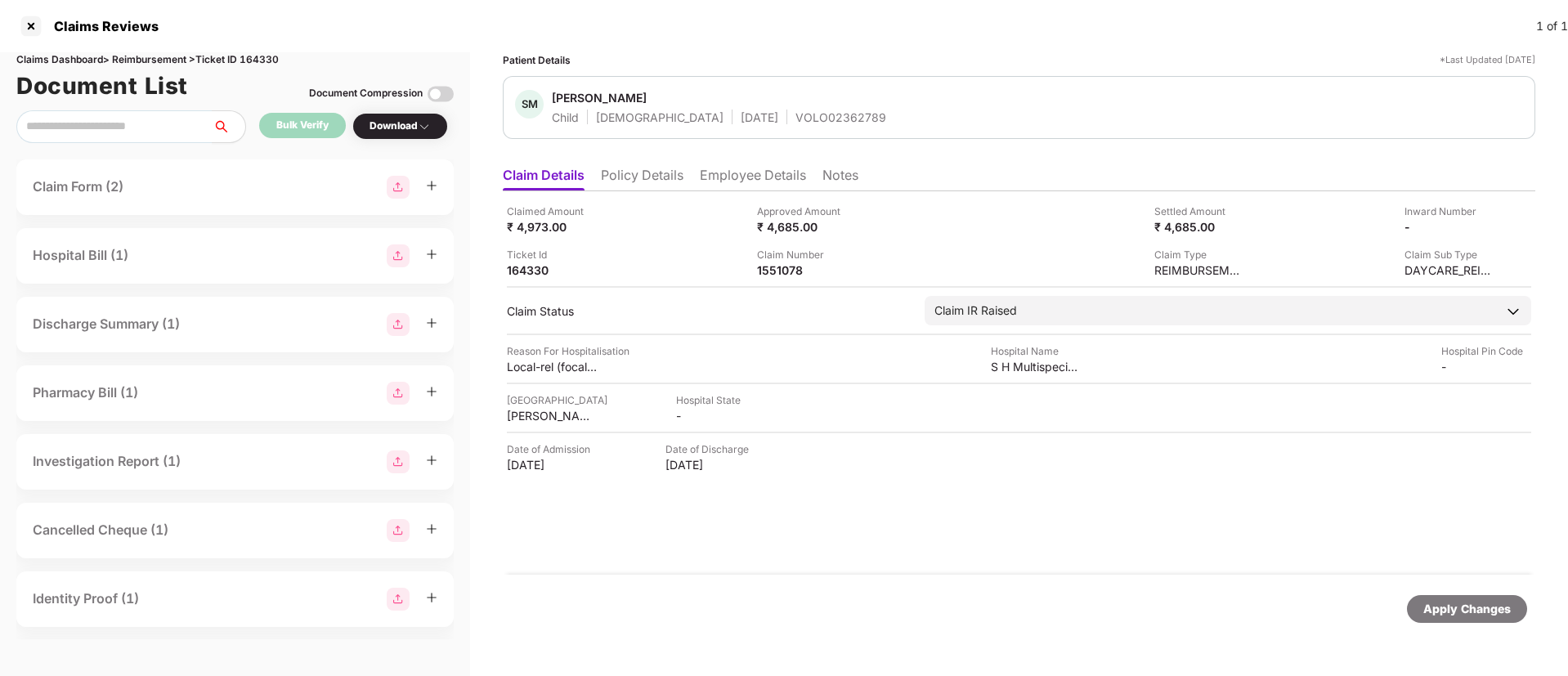
click at [711, 175] on li "Employee Details" at bounding box center [753, 178] width 106 height 24
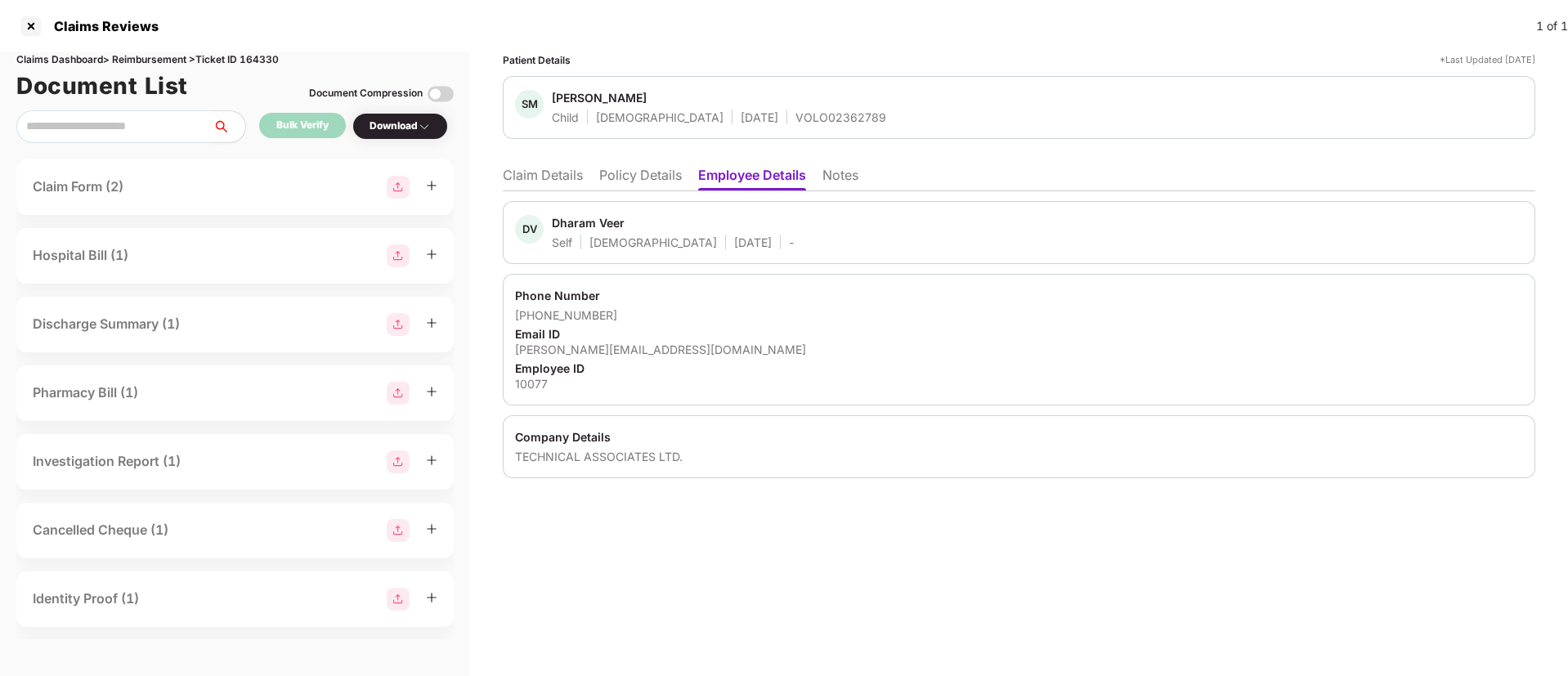
click at [629, 180] on li "Policy Details" at bounding box center [640, 178] width 83 height 24
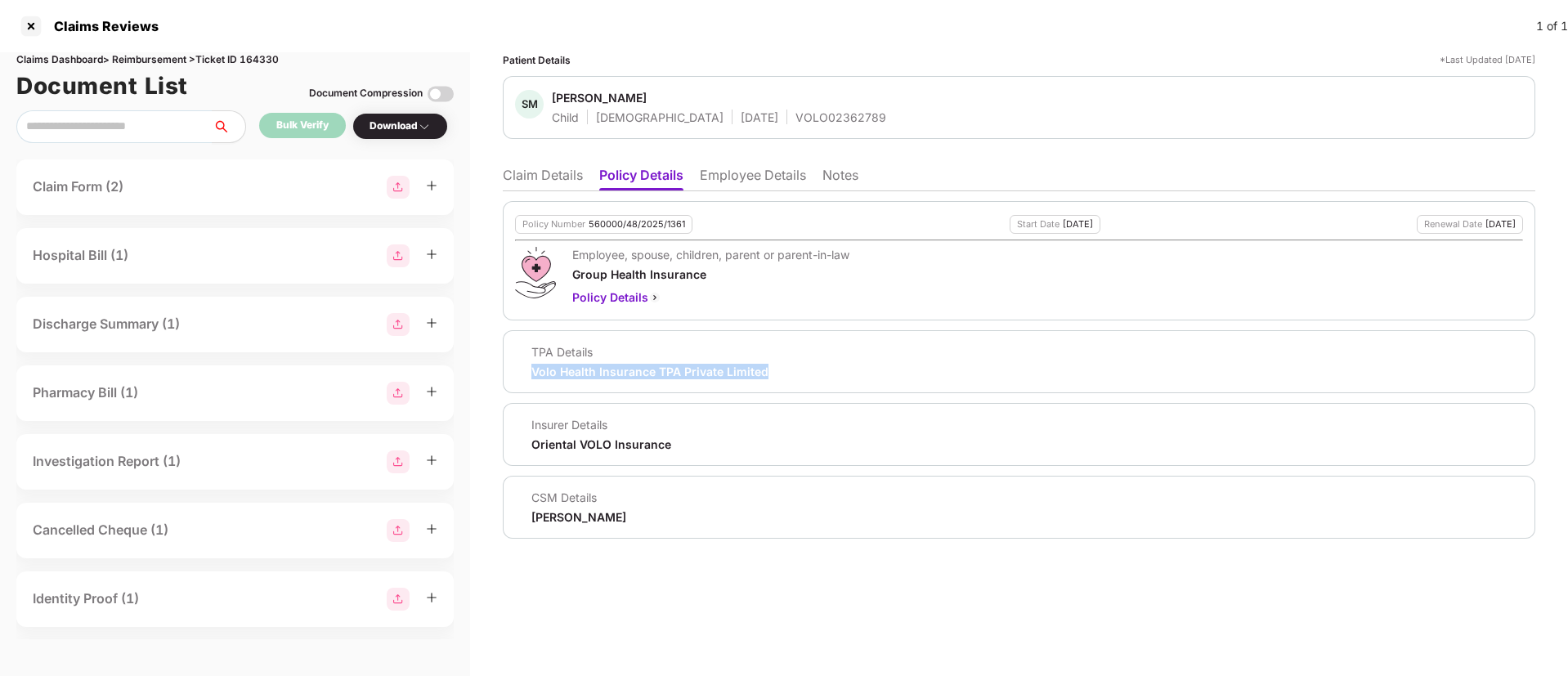
drag, startPoint x: 533, startPoint y: 373, endPoint x: 768, endPoint y: 377, distance: 235.0
click at [768, 377] on div "TPA Details Volo Health Insurance TPA Private Limited" at bounding box center [1019, 362] width 1008 height 35
copy div "Volo Health Insurance TPA Private Limited"
click at [24, 28] on div at bounding box center [30, 26] width 26 height 26
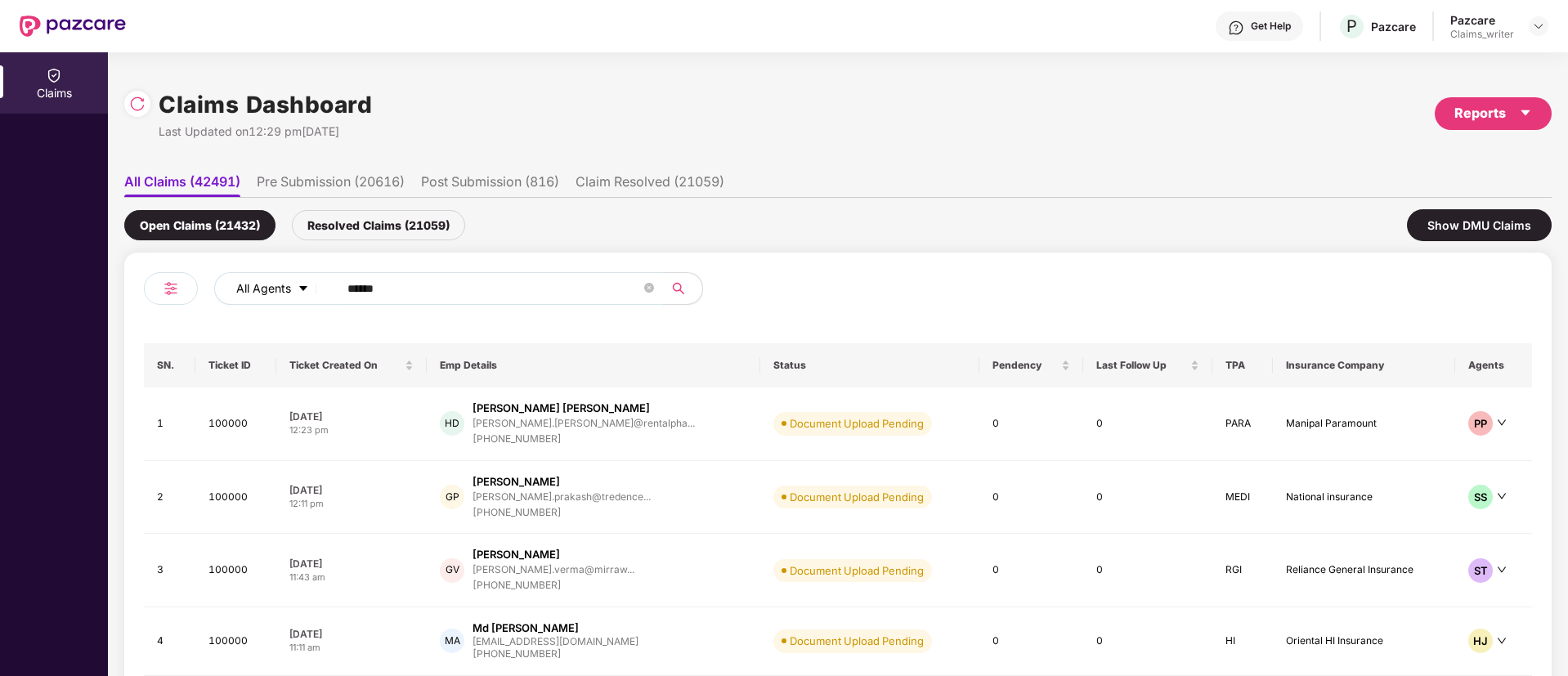
drag, startPoint x: 406, startPoint y: 292, endPoint x: 313, endPoint y: 287, distance: 93.1
click at [313, 287] on div "All Agents ******" at bounding box center [630, 288] width 833 height 33
paste input "text"
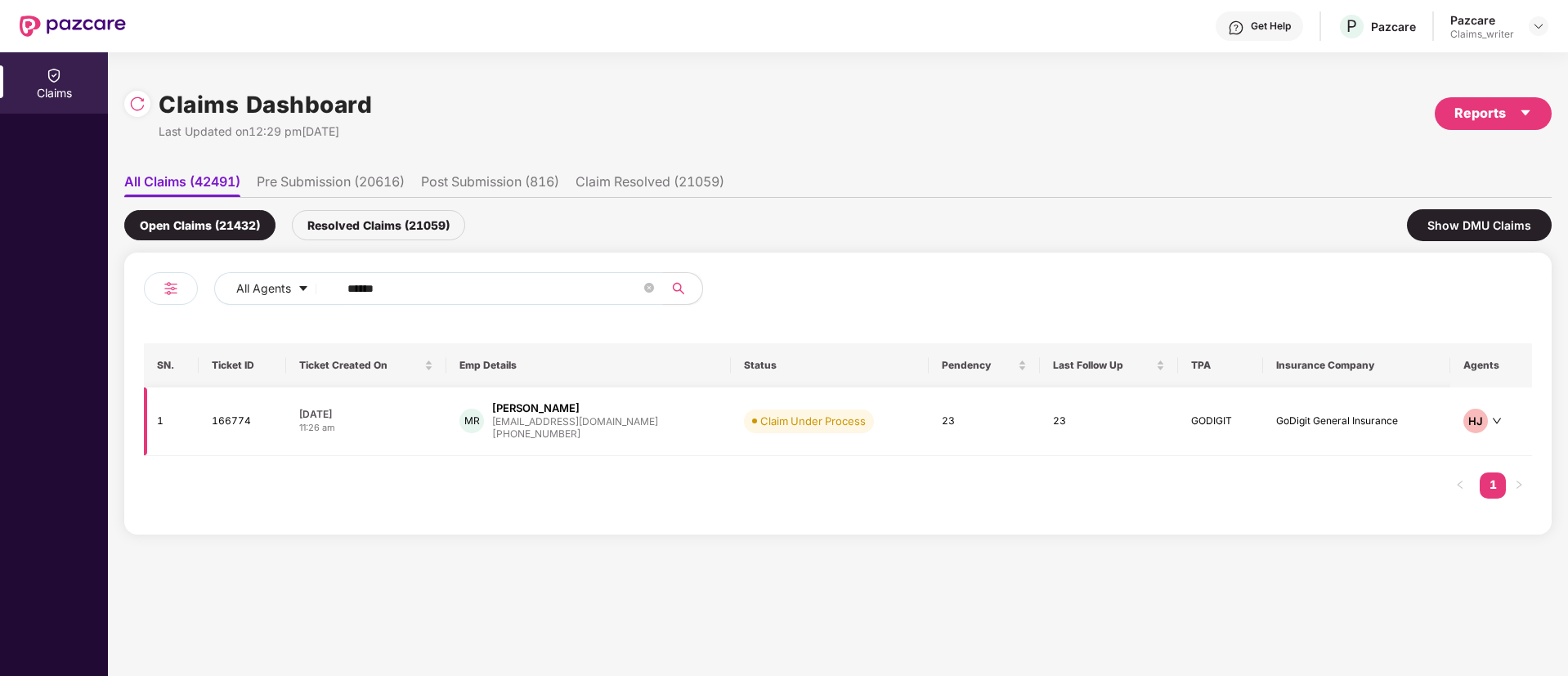
type input "******"
click at [229, 424] on td "166774" at bounding box center [242, 421] width 87 height 68
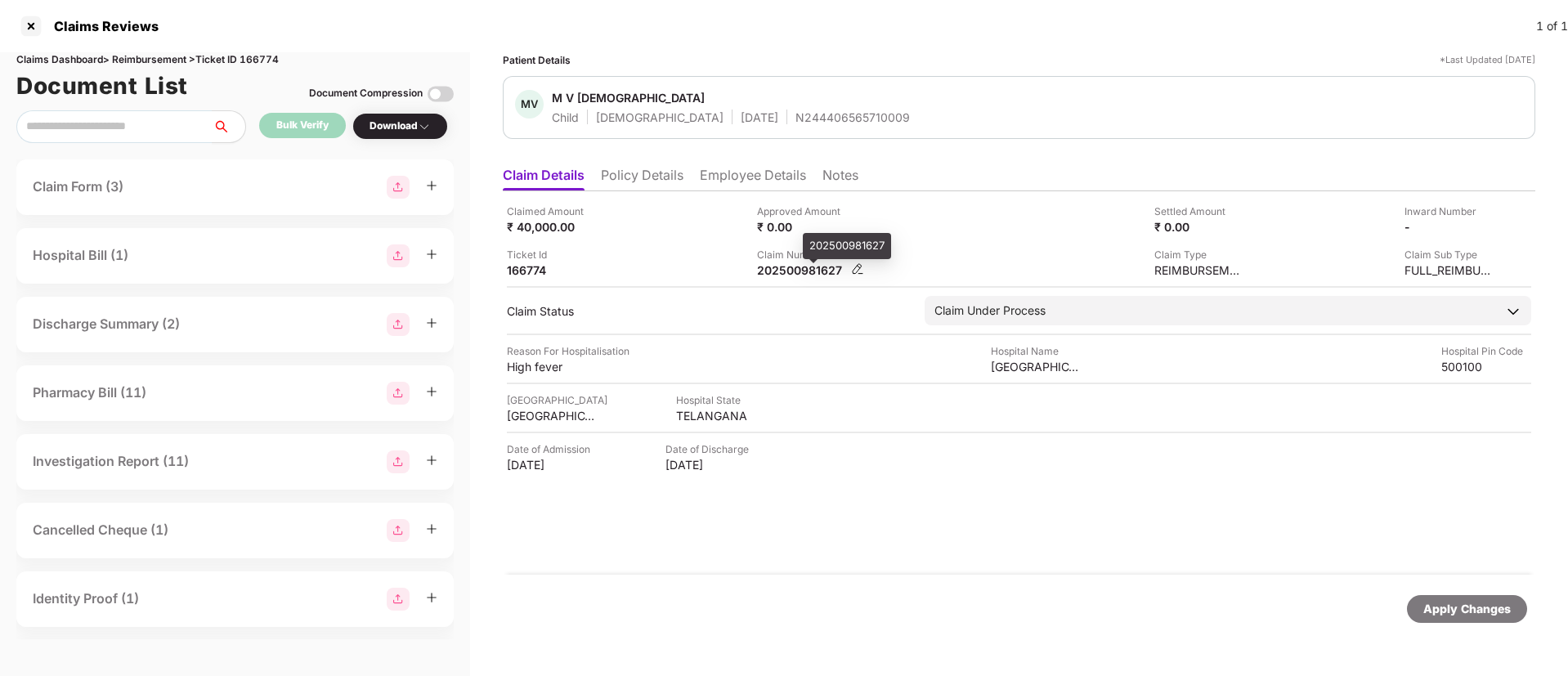
click at [808, 265] on div "202500981627" at bounding box center [801, 271] width 90 height 16
click at [36, 22] on div at bounding box center [30, 26] width 26 height 26
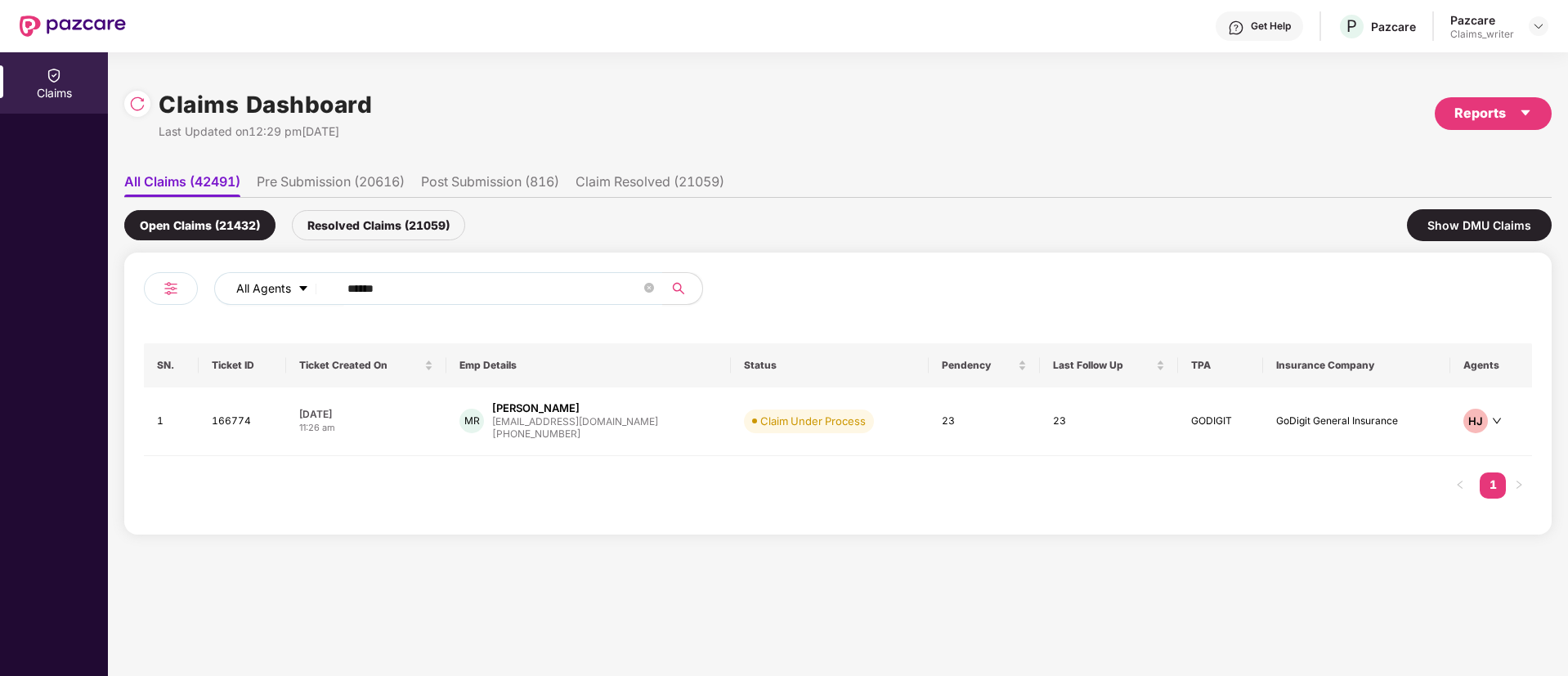
drag, startPoint x: 435, startPoint y: 303, endPoint x: 303, endPoint y: 296, distance: 132.2
click at [303, 296] on div "All Agents ******" at bounding box center [630, 288] width 833 height 33
drag, startPoint x: 417, startPoint y: 281, endPoint x: 315, endPoint y: 280, distance: 102.0
click at [315, 280] on div "All Agents ******" at bounding box center [630, 288] width 833 height 33
paste input "text"
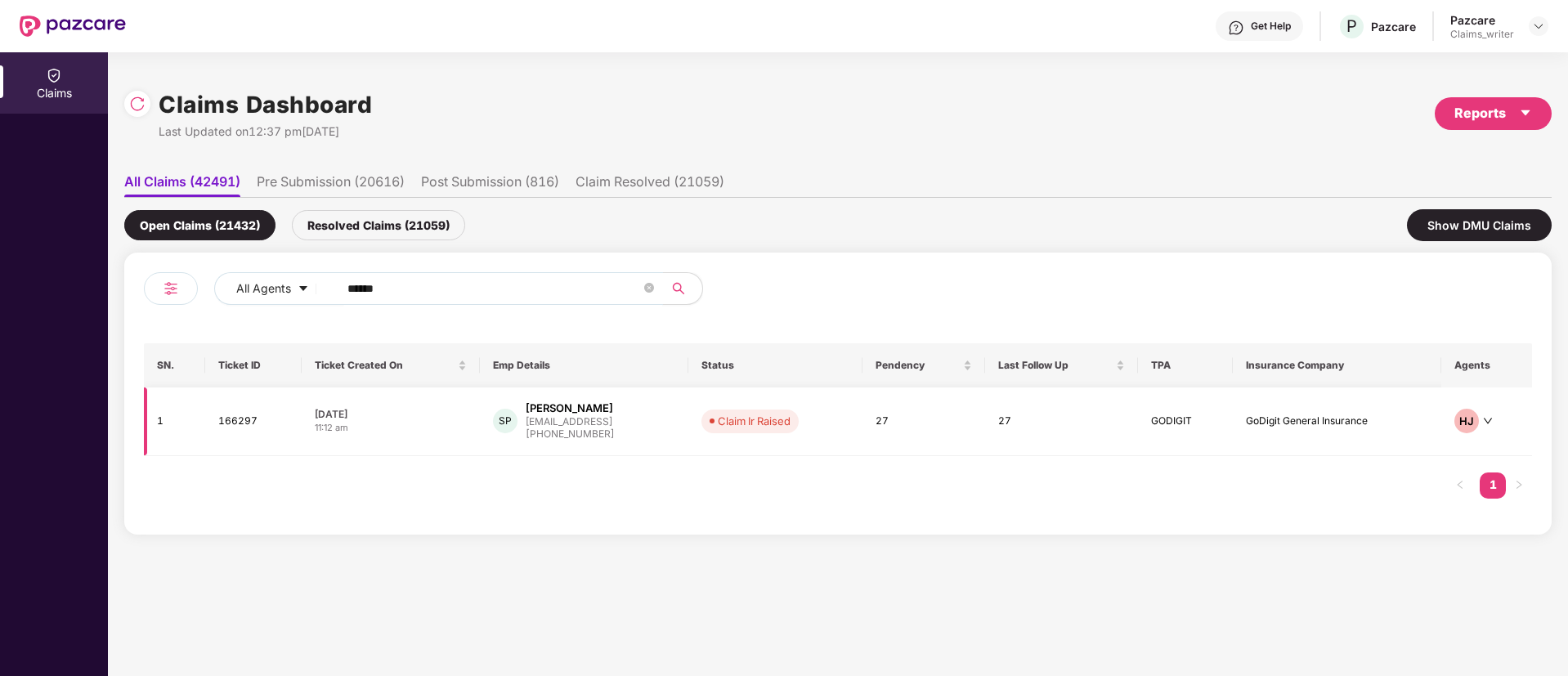
type input "******"
click at [240, 428] on td "166297" at bounding box center [253, 421] width 97 height 68
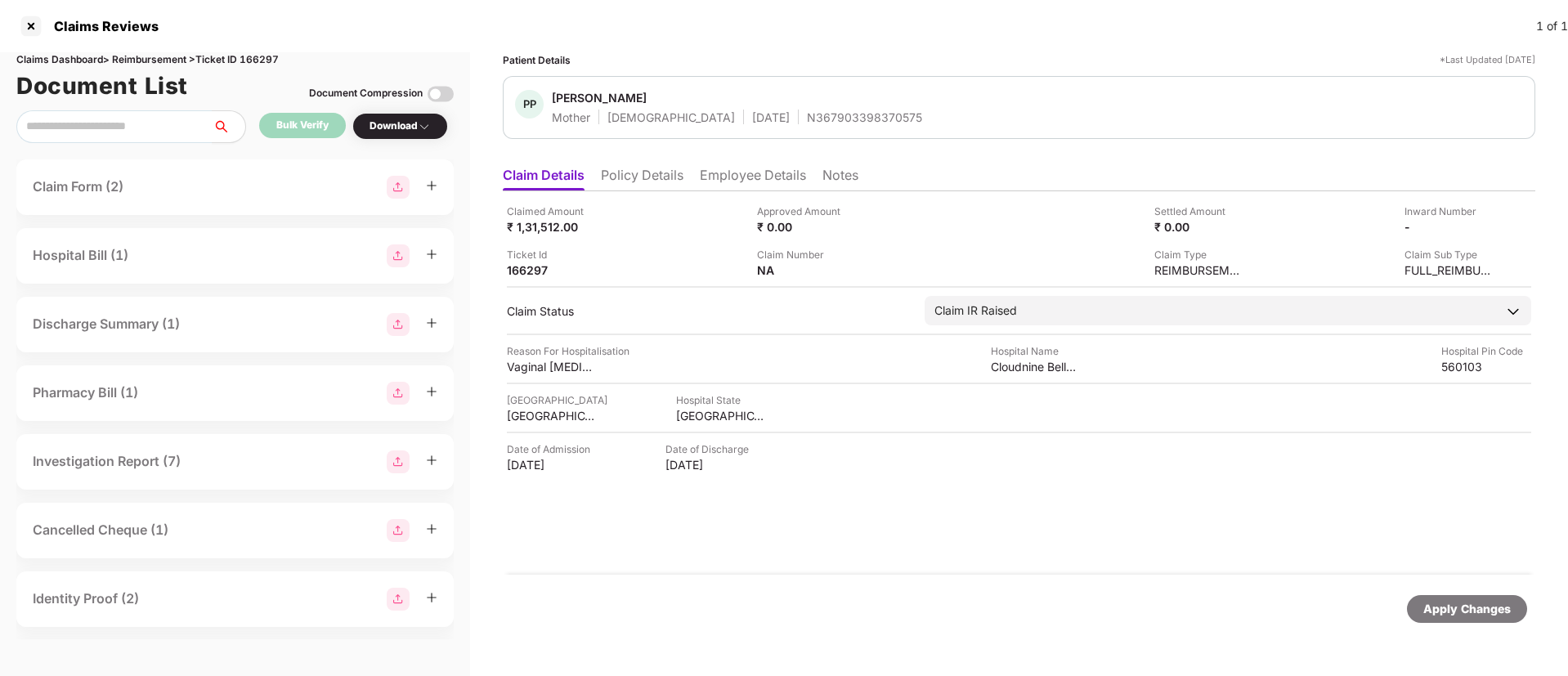
click at [837, 183] on li "Notes" at bounding box center [840, 178] width 36 height 24
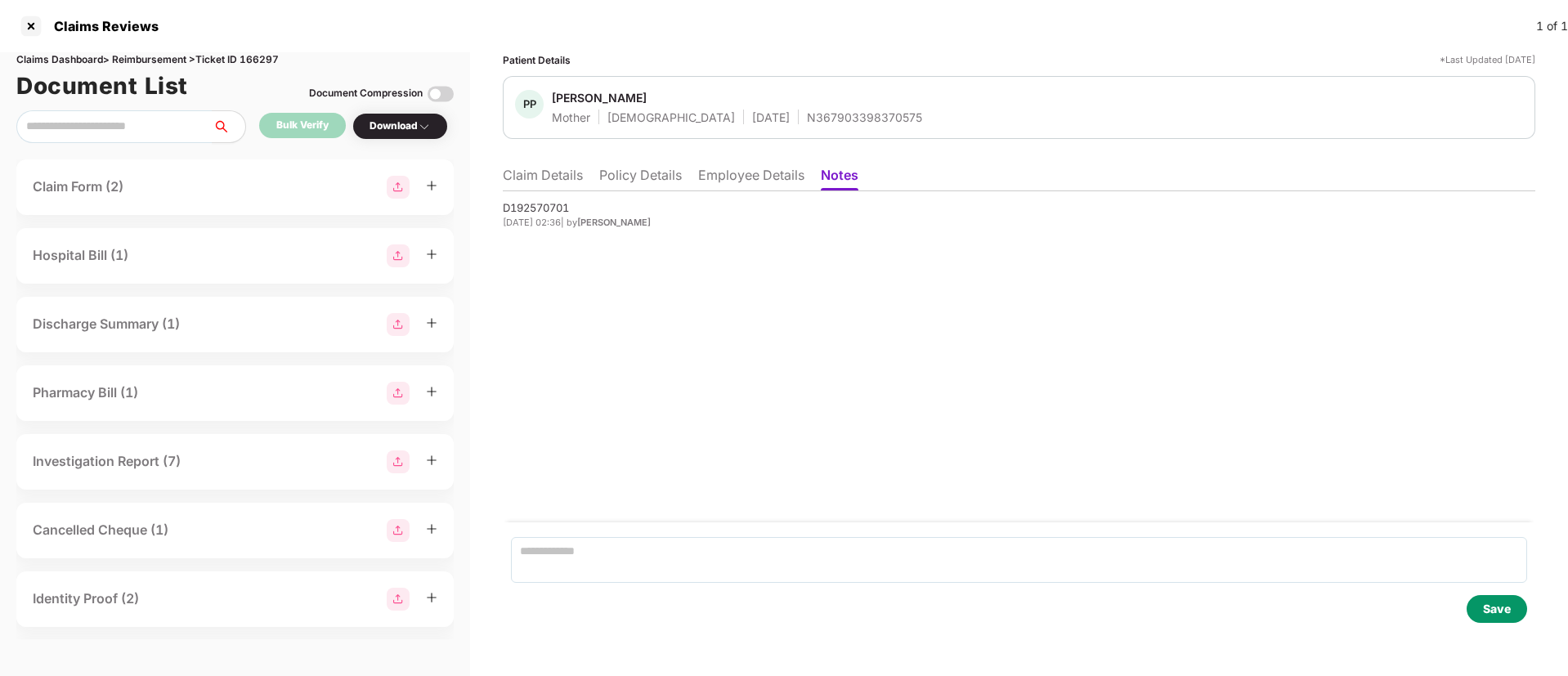
click at [555, 182] on li "Claim Details" at bounding box center [543, 178] width 80 height 24
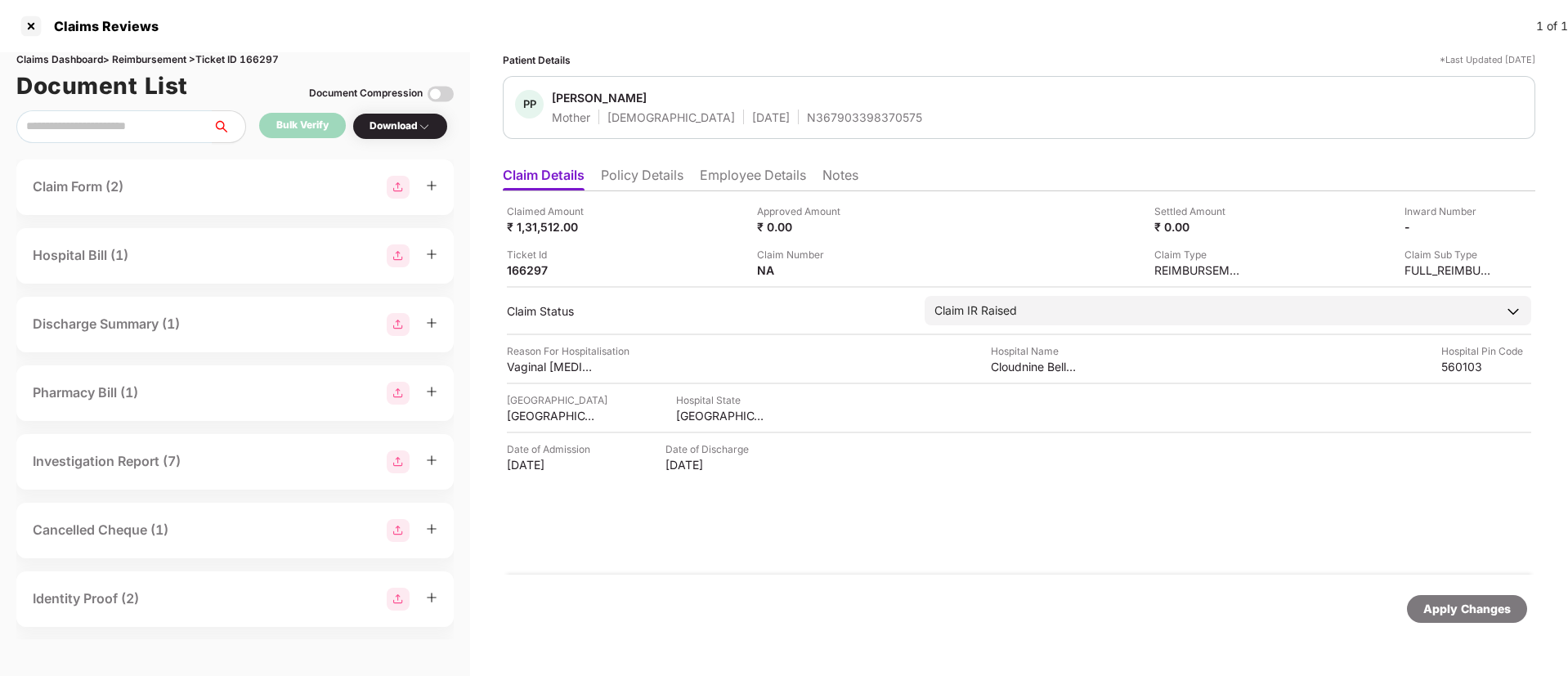
click at [733, 187] on li "Employee Details" at bounding box center [753, 178] width 106 height 24
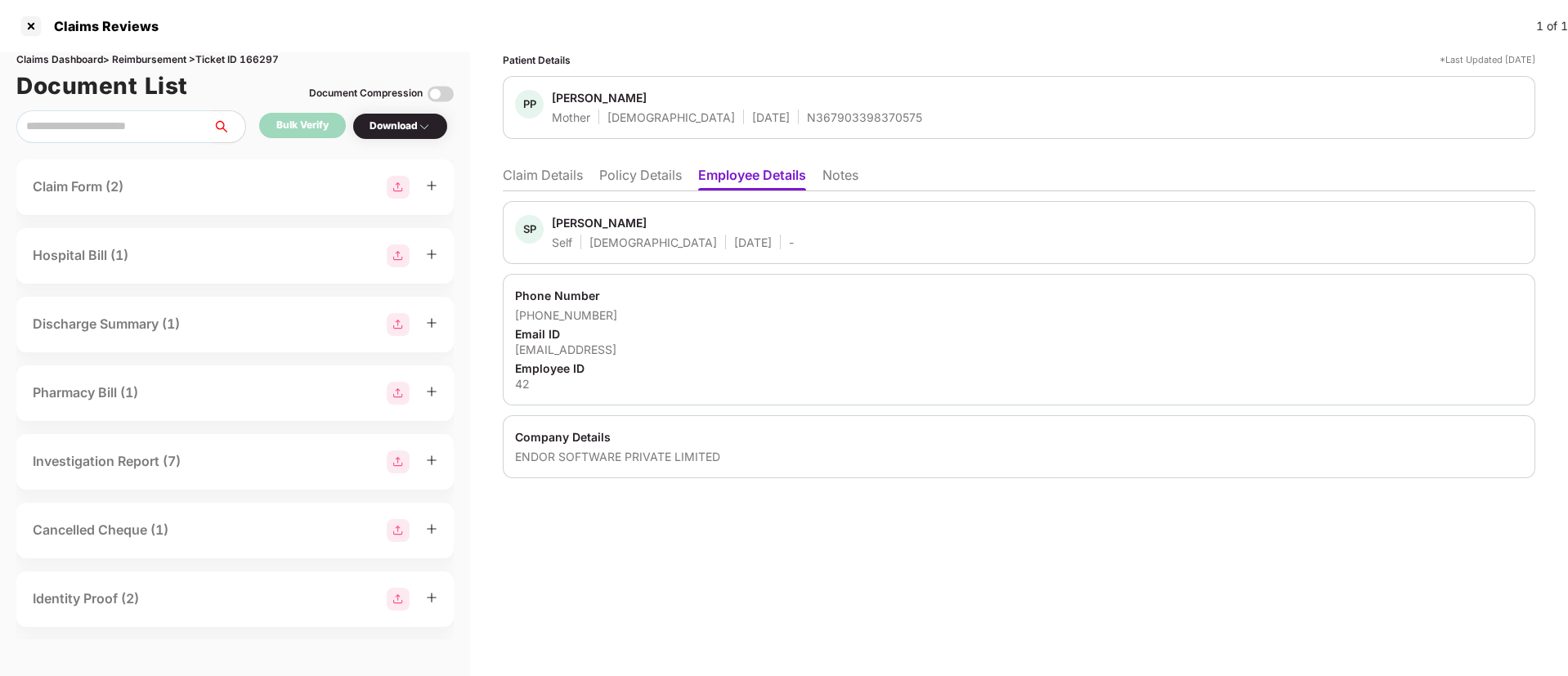
click at [561, 177] on li "Claim Details" at bounding box center [543, 178] width 80 height 24
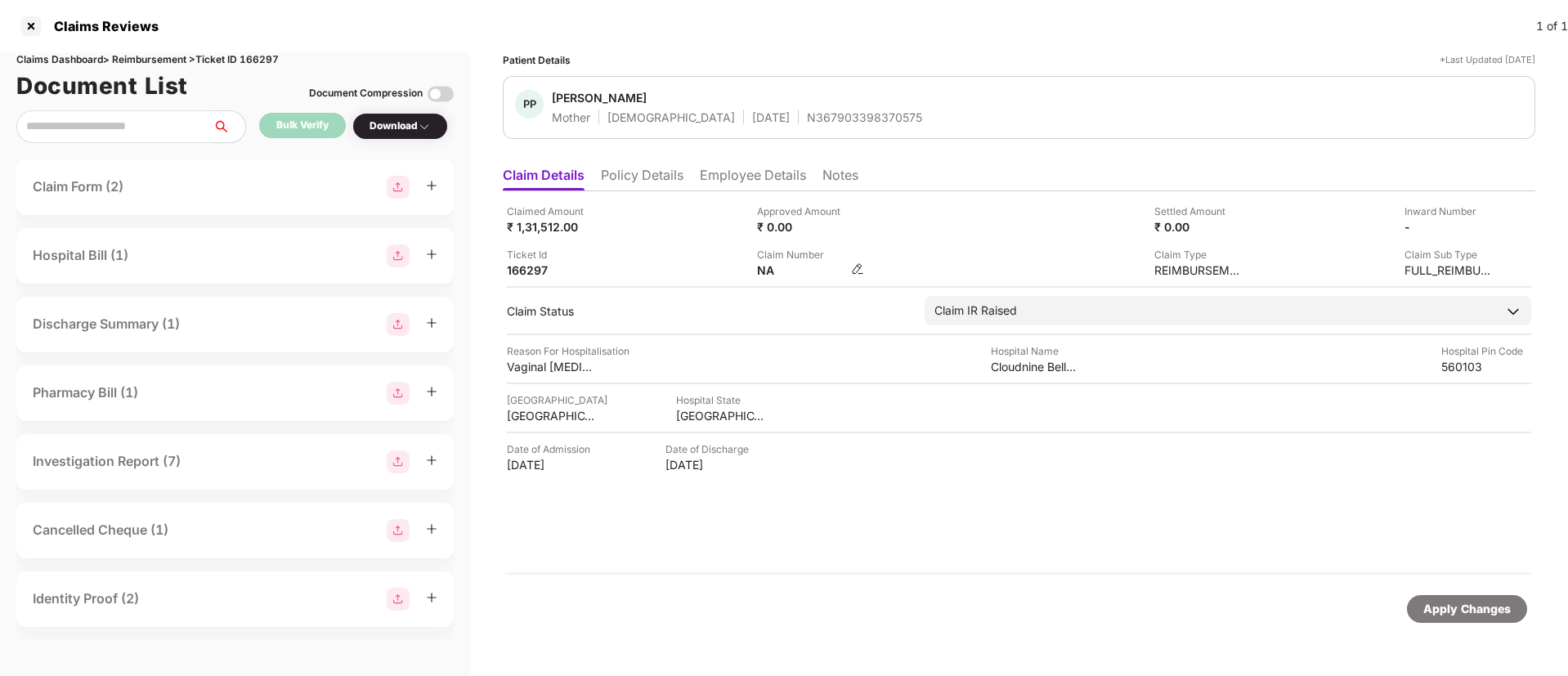
click at [862, 270] on img at bounding box center [857, 269] width 13 height 13
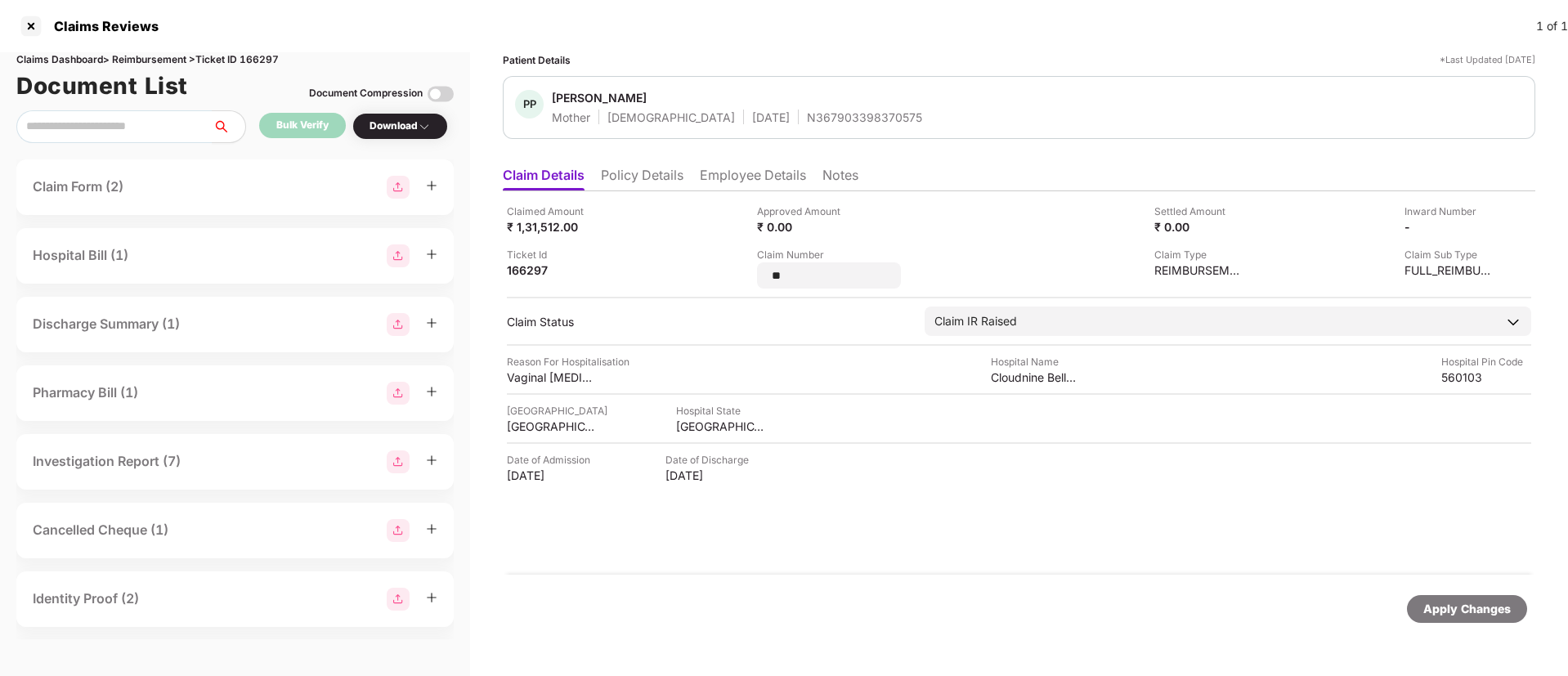
drag, startPoint x: 828, startPoint y: 281, endPoint x: 752, endPoint y: 277, distance: 76.1
click at [752, 277] on div "Claimed Amount ₹ 1,31,512.00 Approved Amount ₹ 0.00 Settled Amount ₹ 0.00 Inwar…" at bounding box center [1019, 246] width 1024 height 85
type input "**********"
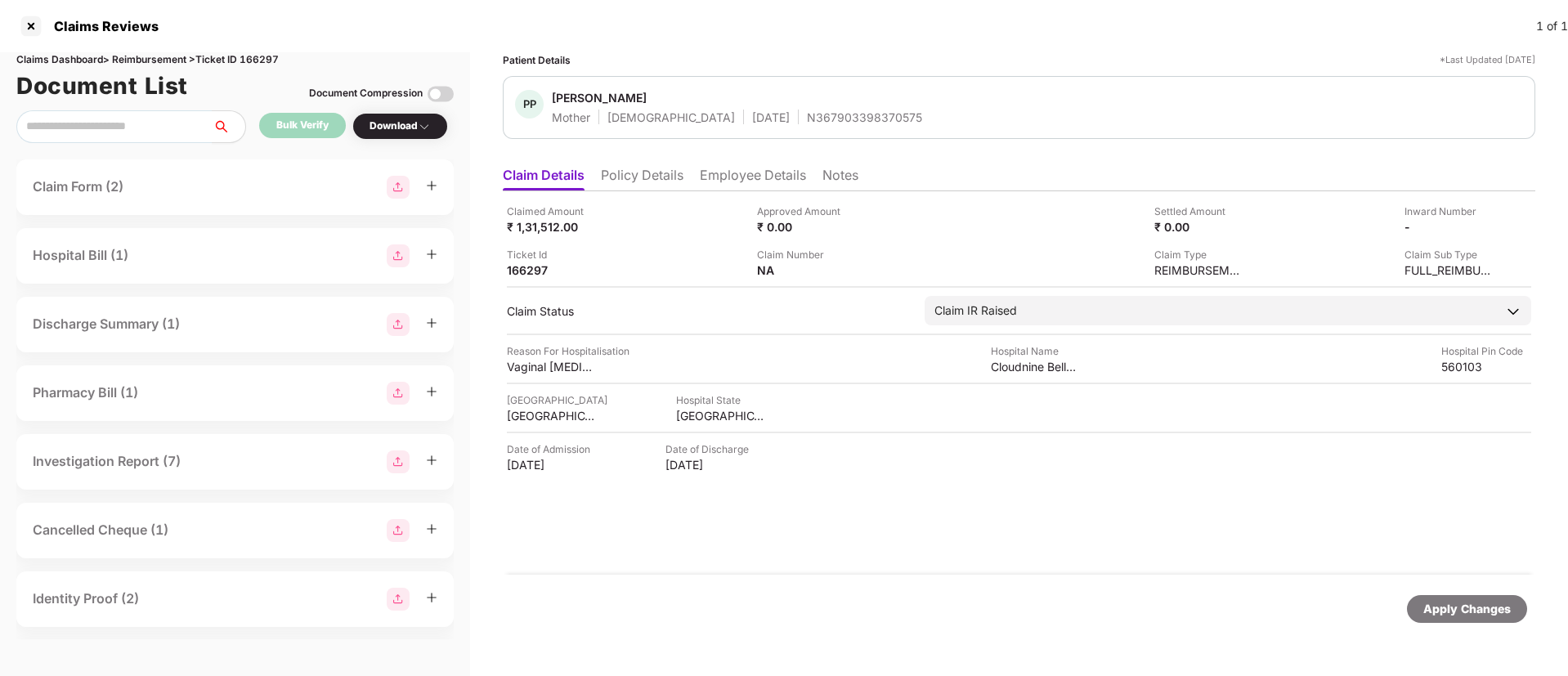
click at [747, 118] on div "Mother Female 01 July 1964 N367903398370575" at bounding box center [737, 117] width 370 height 16
click at [825, 181] on li "Notes" at bounding box center [840, 178] width 36 height 24
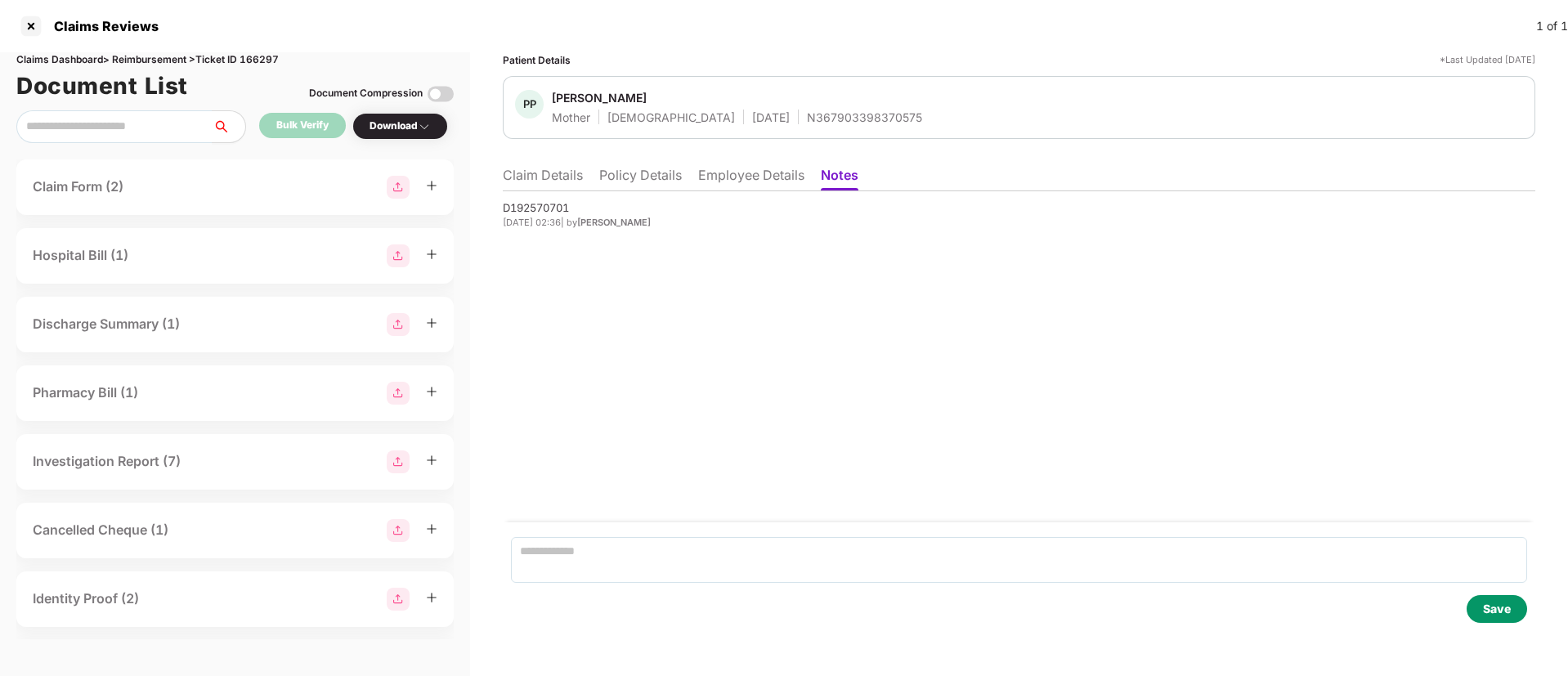
click at [535, 202] on div "D192570701" at bounding box center [1020, 208] width 1033 height 16
copy div "D192570701"
click at [35, 20] on div at bounding box center [30, 26] width 26 height 26
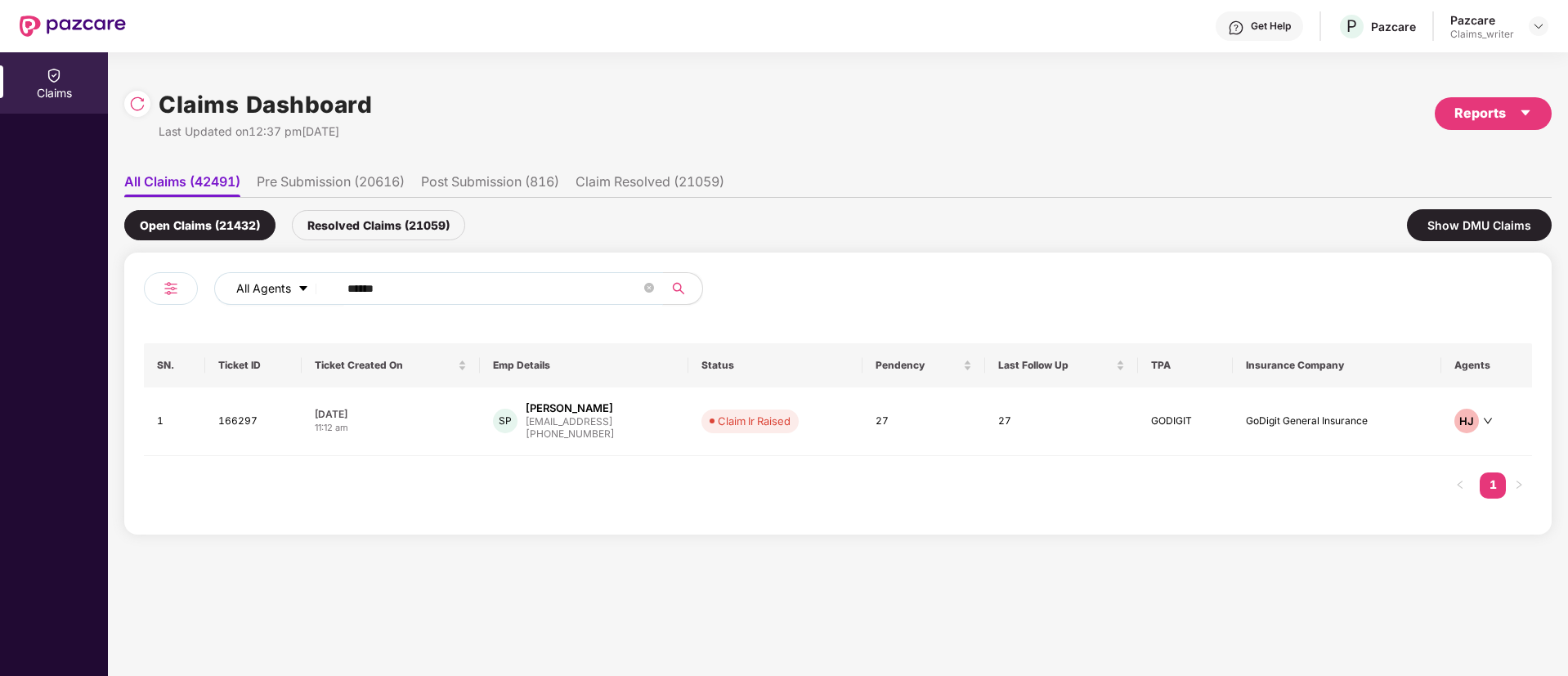
drag, startPoint x: 413, startPoint y: 292, endPoint x: 296, endPoint y: 291, distance: 117.0
click at [296, 291] on div "All Agents ******" at bounding box center [630, 288] width 833 height 33
paste input "text"
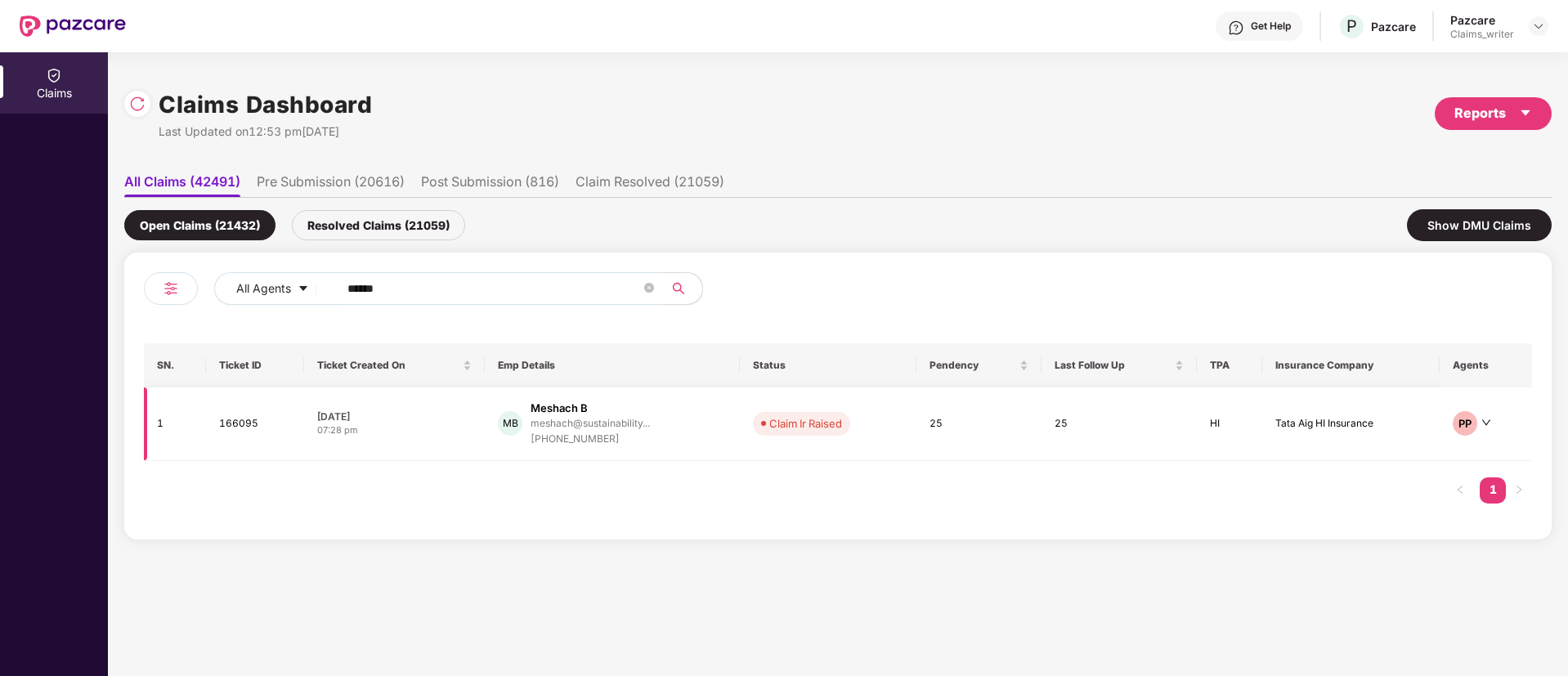
type input "******"
click at [243, 419] on td "166095" at bounding box center [255, 424] width 98 height 74
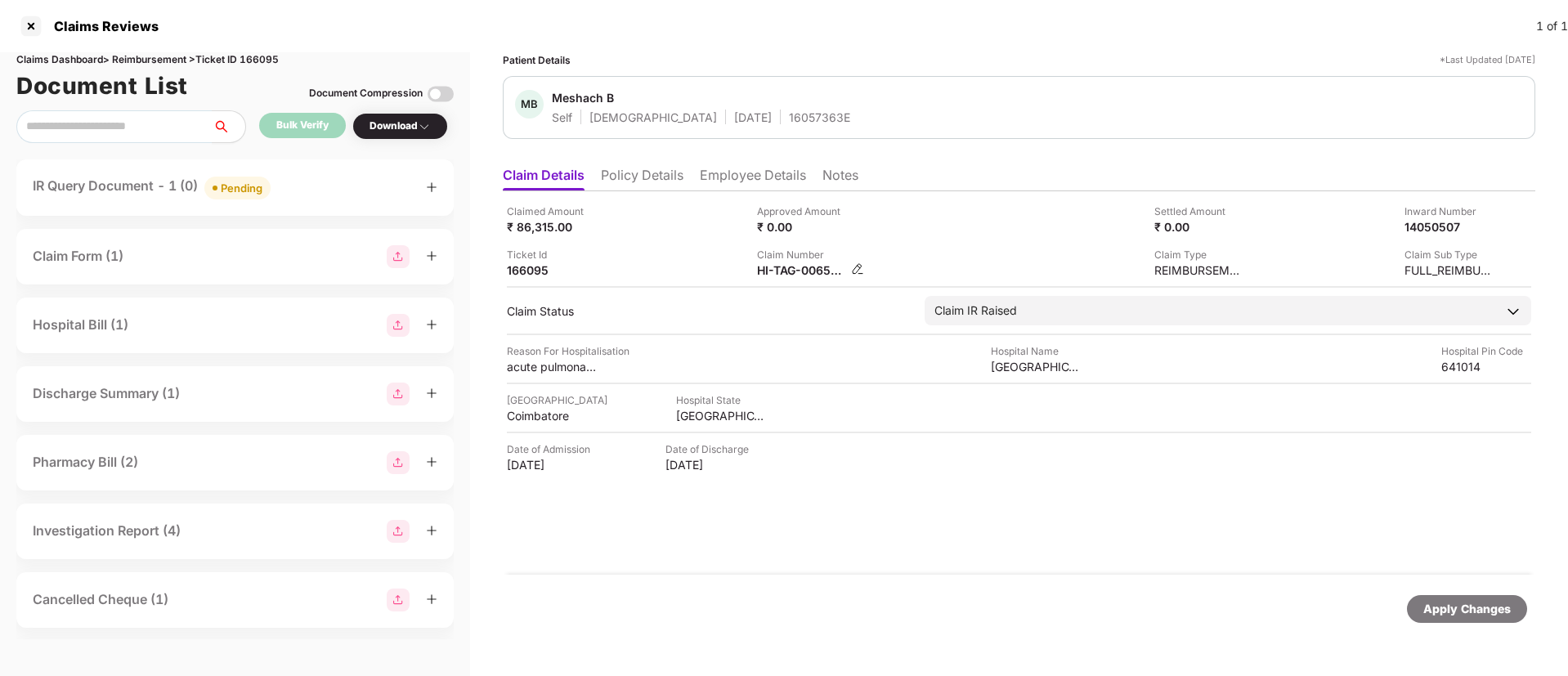
click at [854, 265] on img at bounding box center [857, 269] width 13 height 13
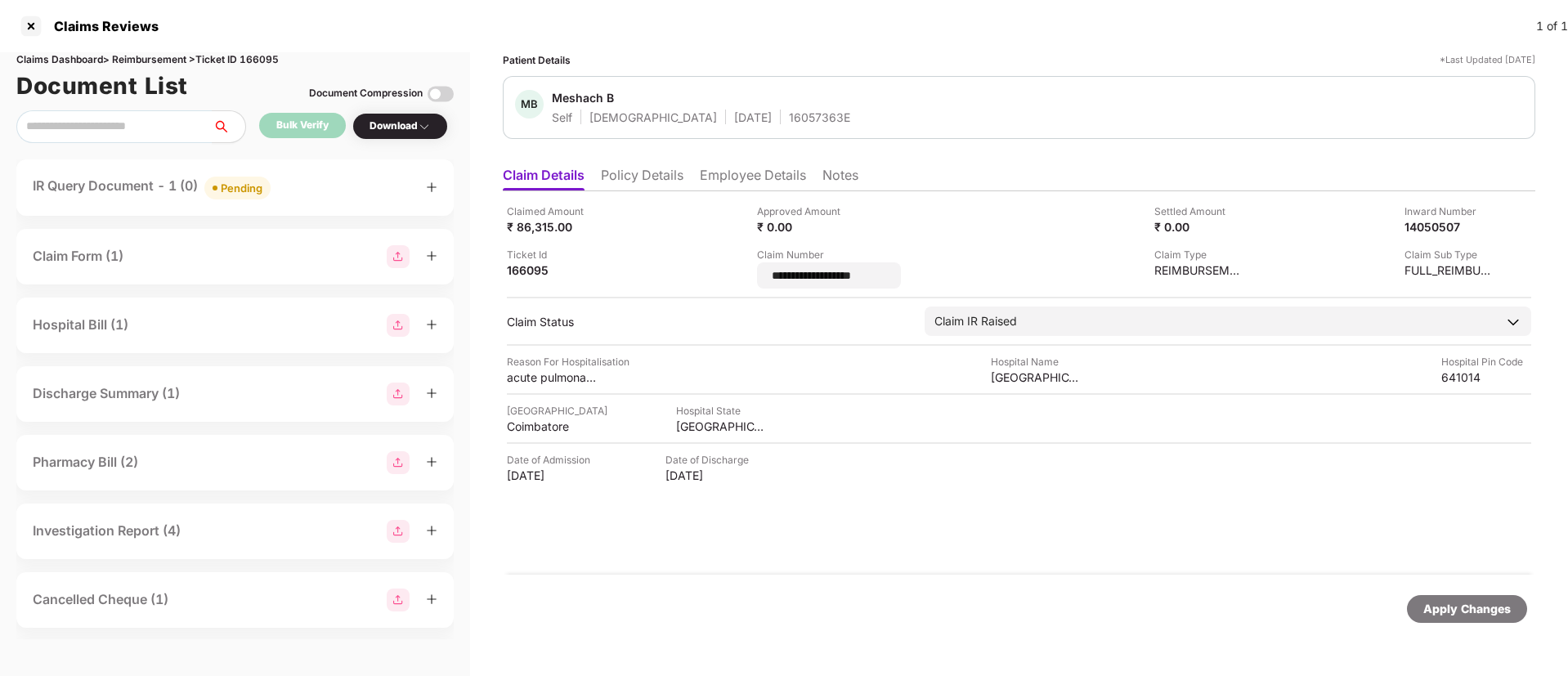
drag, startPoint x: 879, startPoint y: 277, endPoint x: 755, endPoint y: 279, distance: 124.0
click at [755, 279] on div "**********" at bounding box center [1019, 246] width 1024 height 85
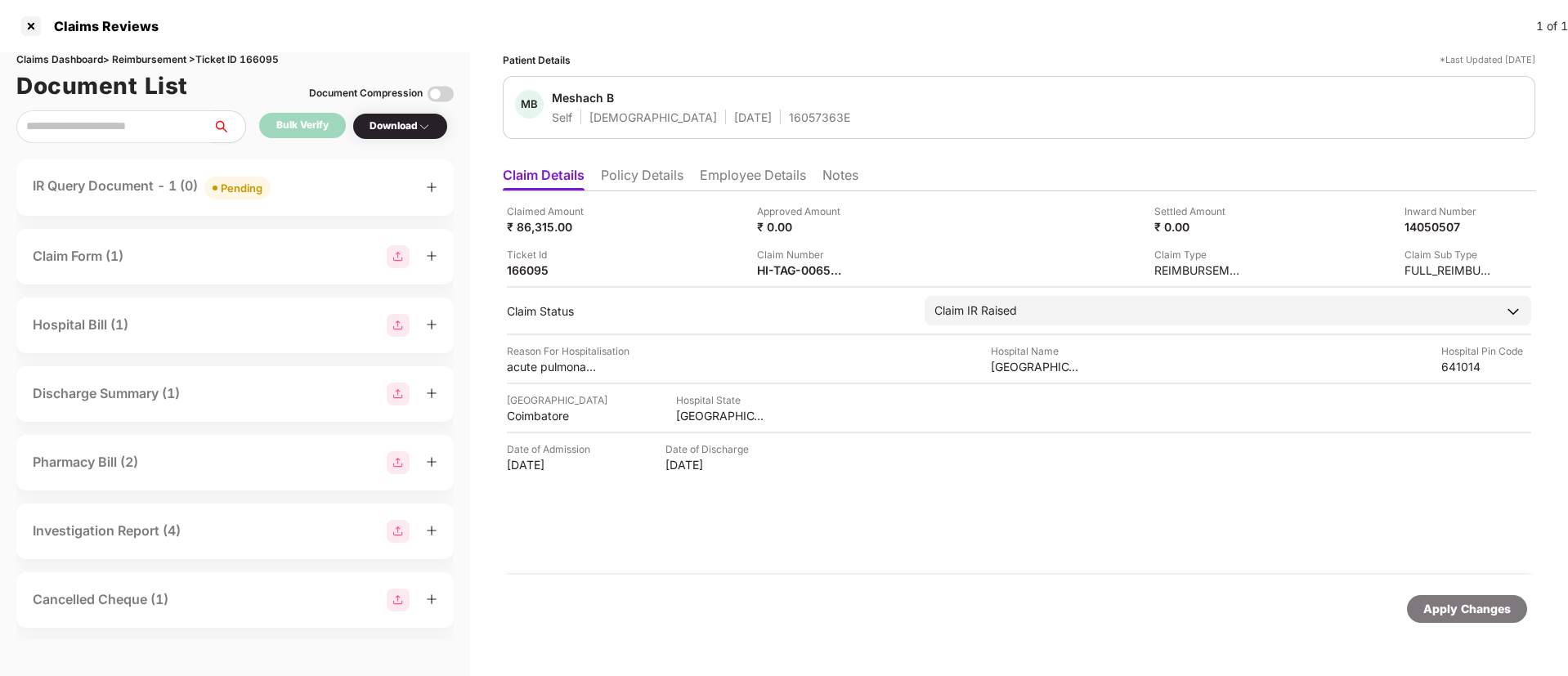
click at [728, 182] on li "Employee Details" at bounding box center [753, 178] width 106 height 24
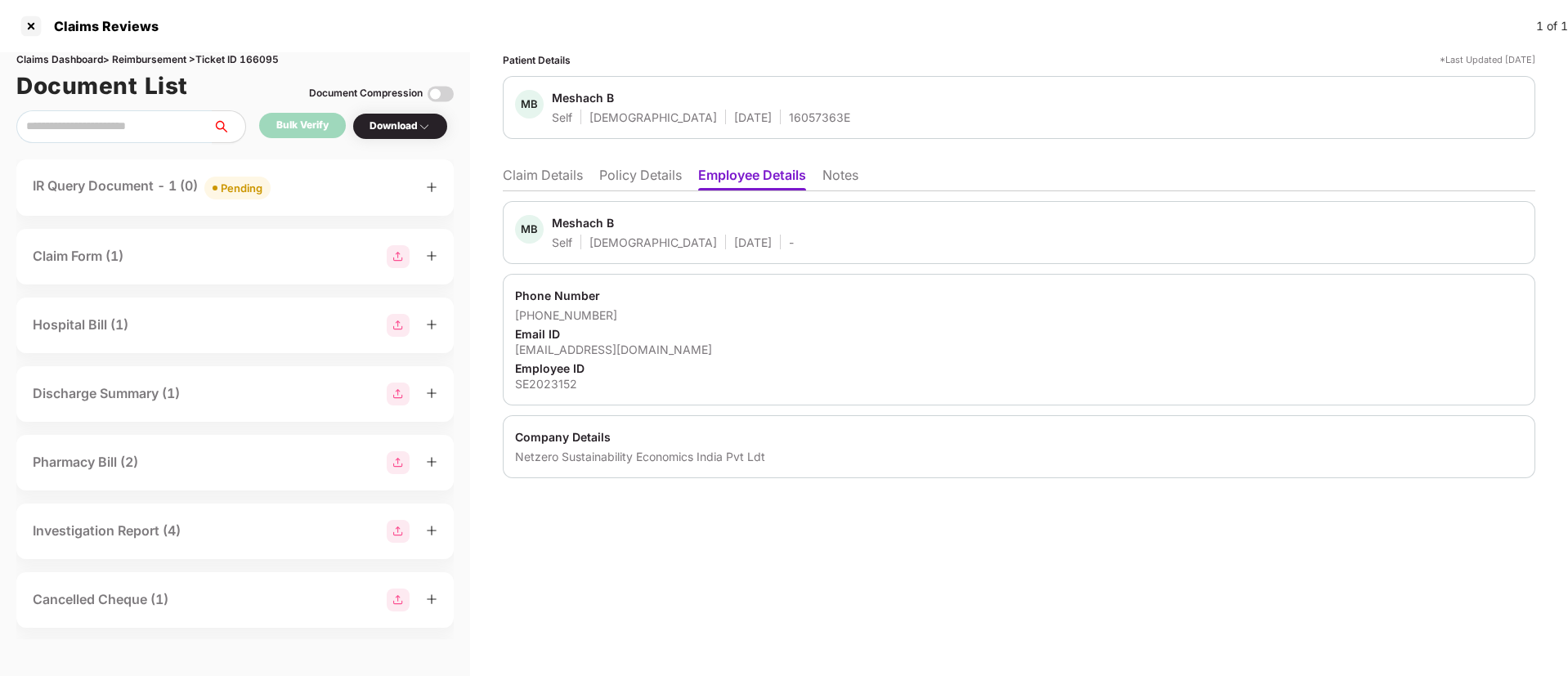
click at [628, 182] on li "Policy Details" at bounding box center [640, 178] width 83 height 24
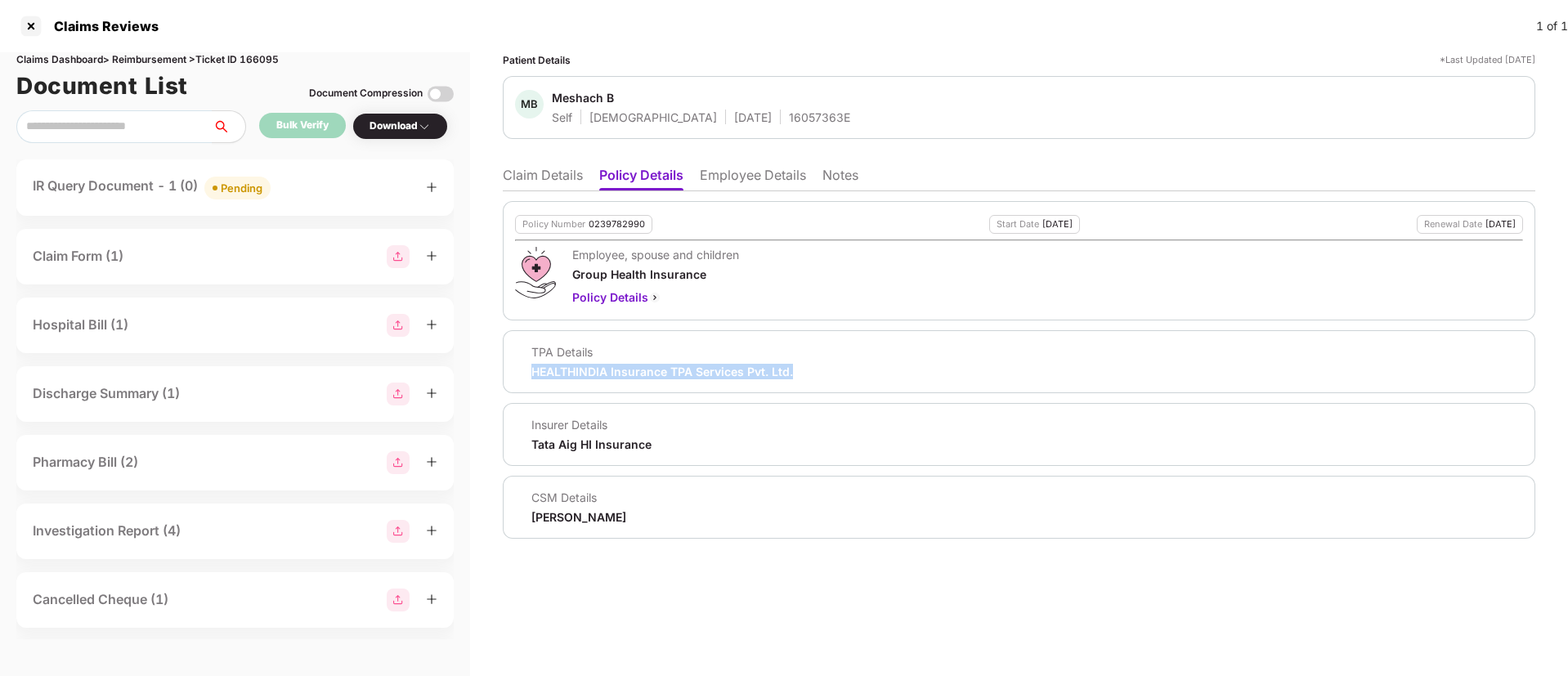
drag, startPoint x: 533, startPoint y: 368, endPoint x: 816, endPoint y: 379, distance: 283.2
click at [816, 379] on div "TPA Details HEALTHINDIA Insurance TPA Services Pvt. Ltd." at bounding box center [1019, 362] width 1008 height 35
copy div "HEALTHINDIA Insurance TPA Services Pvt. Ltd."
click at [557, 178] on li "Claim Details" at bounding box center [543, 178] width 80 height 24
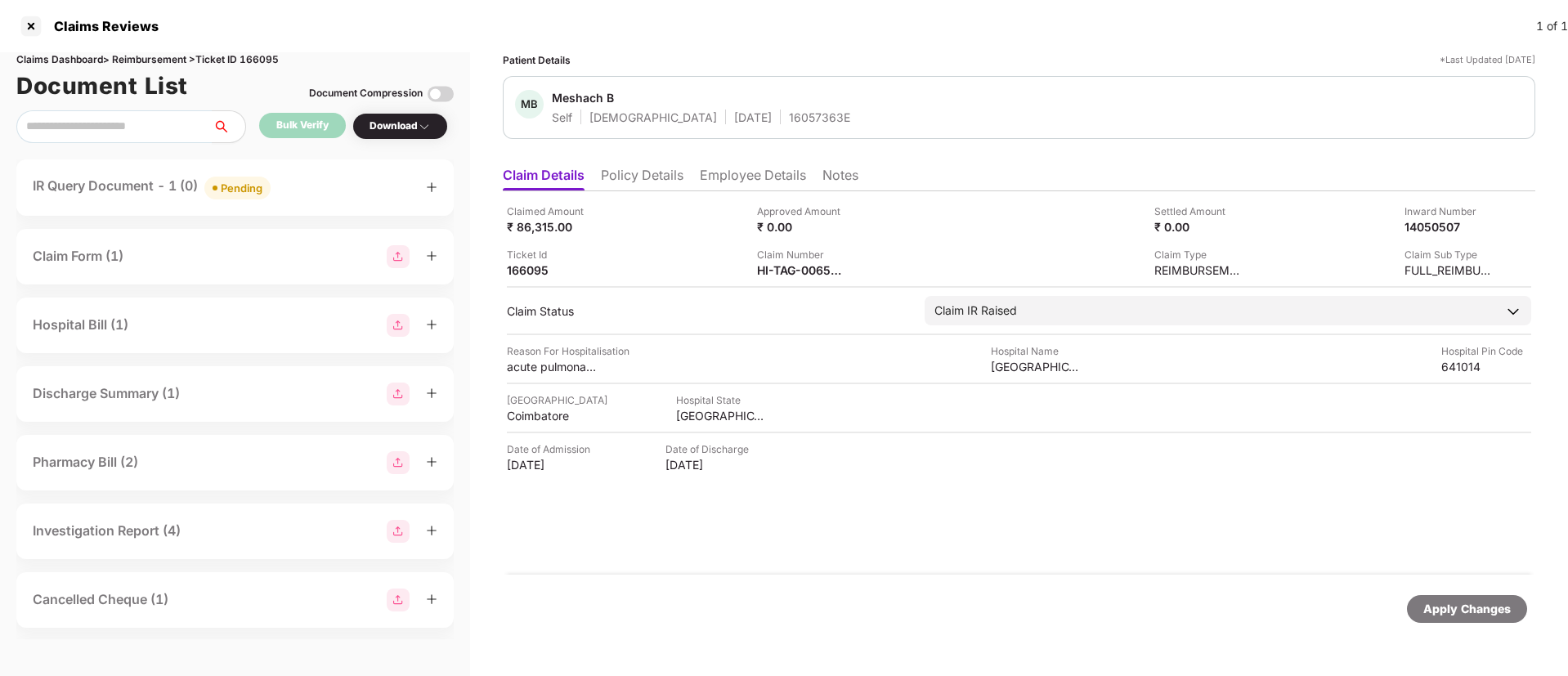
click at [251, 192] on div "Pending" at bounding box center [241, 188] width 42 height 16
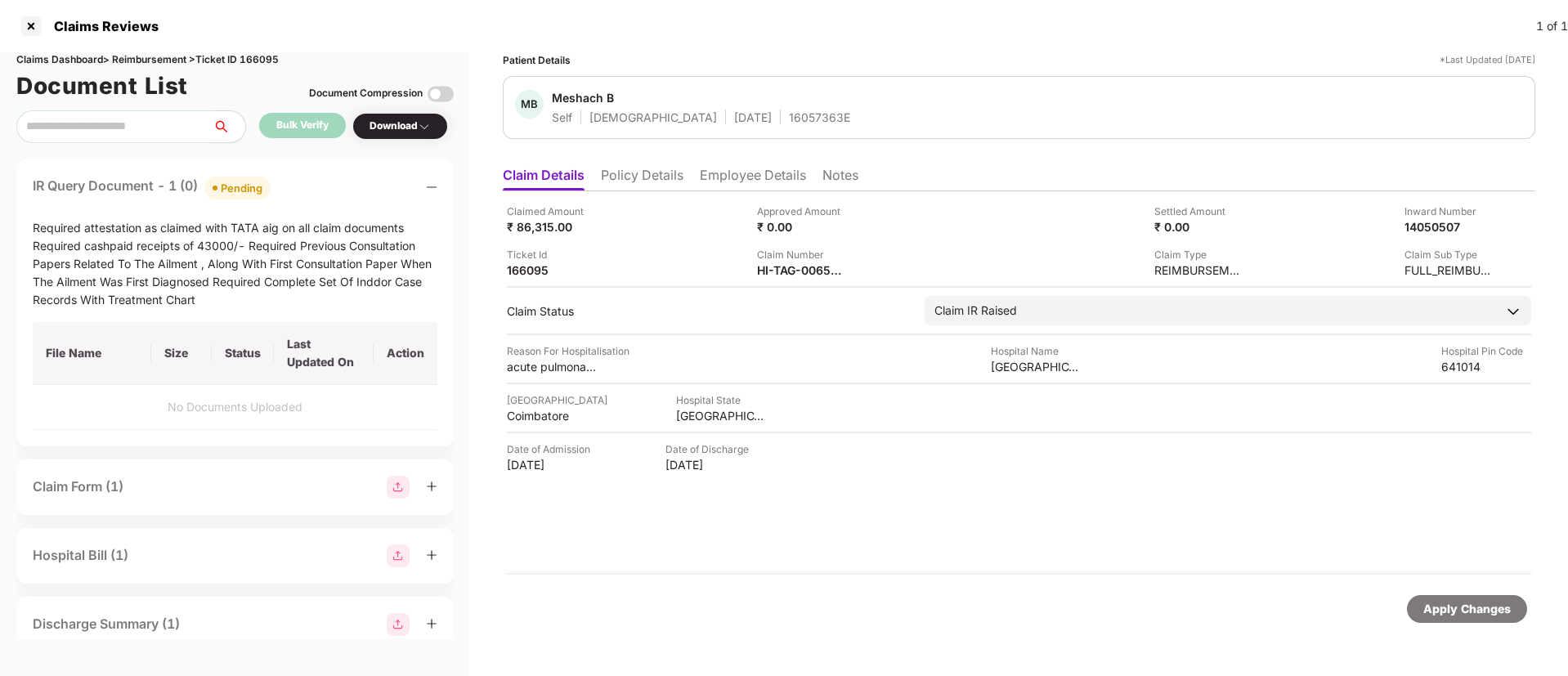
click at [738, 190] on li "Employee Details" at bounding box center [753, 178] width 106 height 24
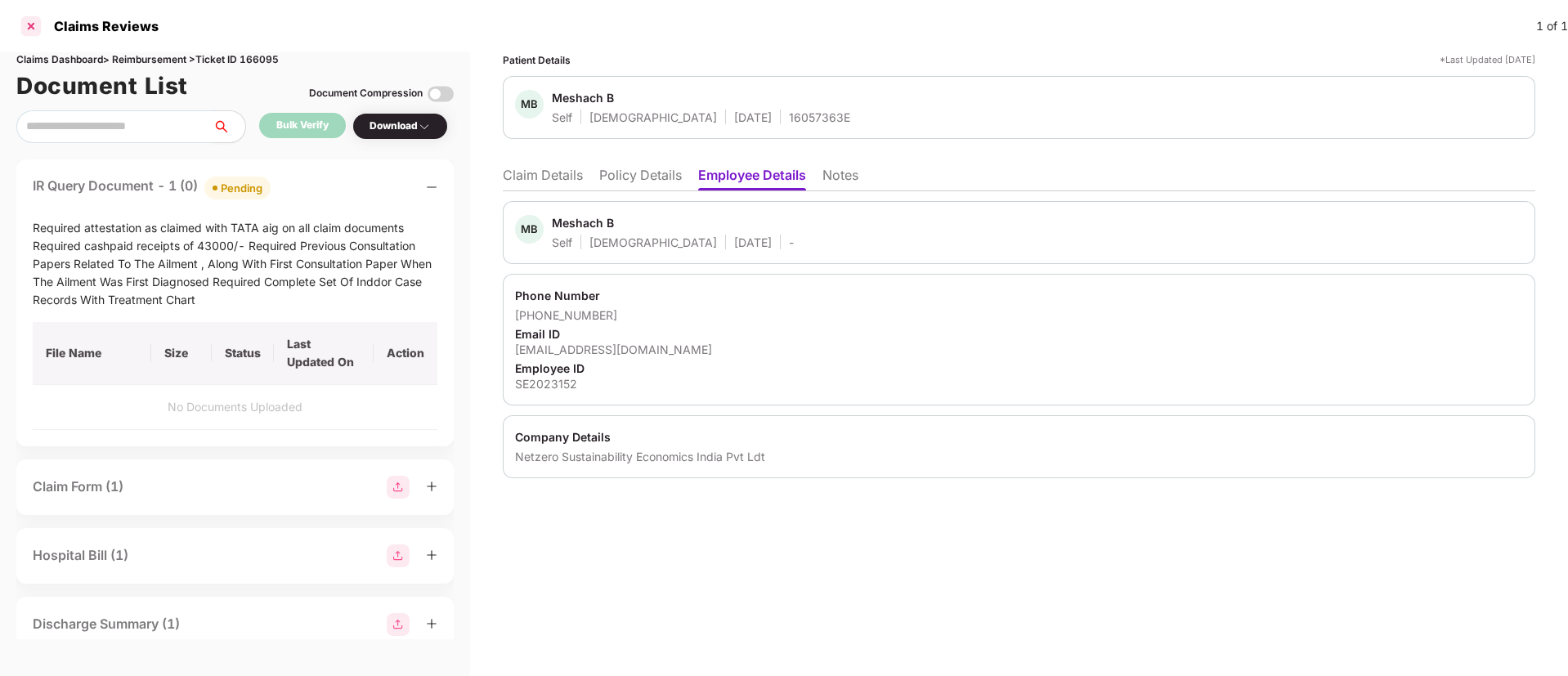
click at [26, 36] on div at bounding box center [30, 26] width 26 height 26
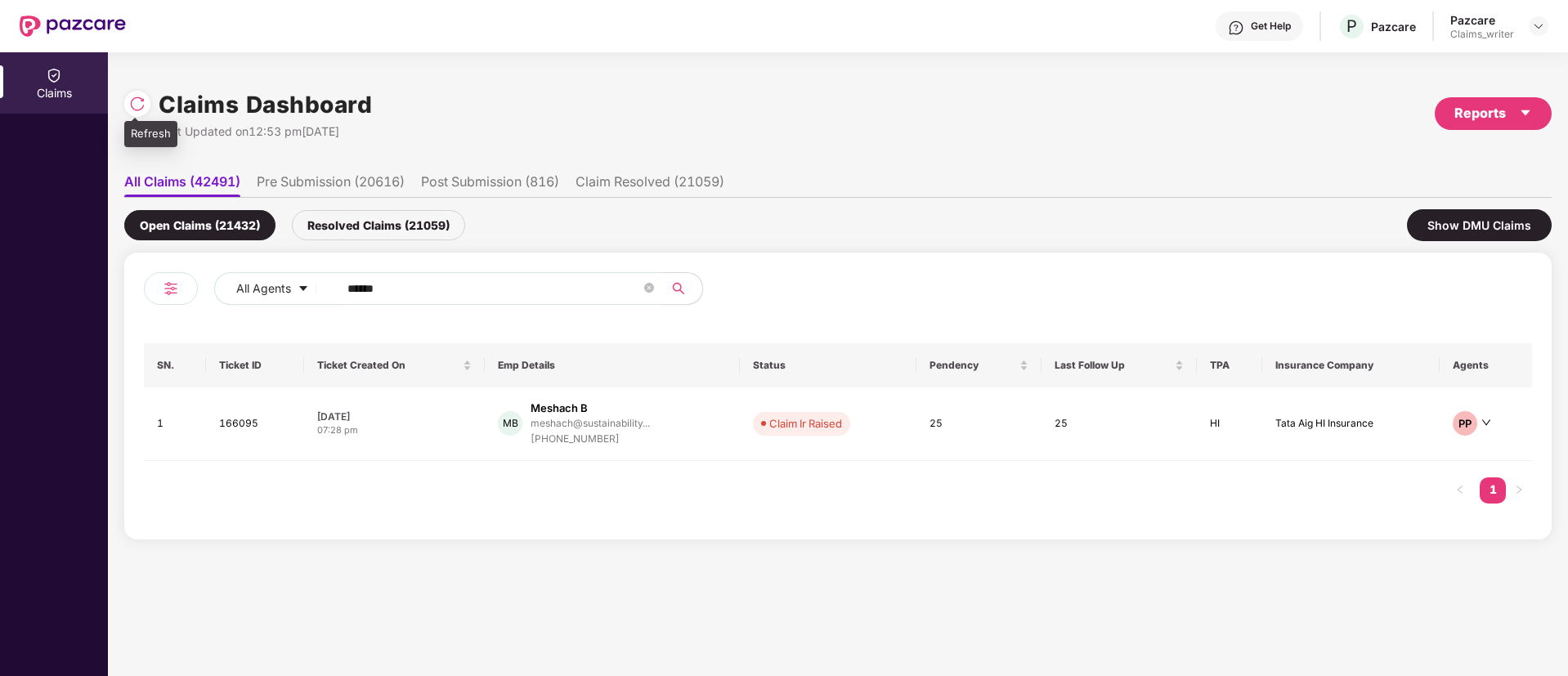
click at [140, 98] on img at bounding box center [138, 104] width 16 height 16
click at [121, 104] on div "Claims Dashboard Last Updated on 12:56 pm, 11 Sep 2025 Reports All Claims (4249…" at bounding box center [839, 364] width 1461 height 624
click at [153, 104] on div at bounding box center [141, 102] width 35 height 30
click at [137, 102] on img at bounding box center [138, 104] width 16 height 16
drag, startPoint x: 432, startPoint y: 287, endPoint x: 305, endPoint y: 288, distance: 127.0
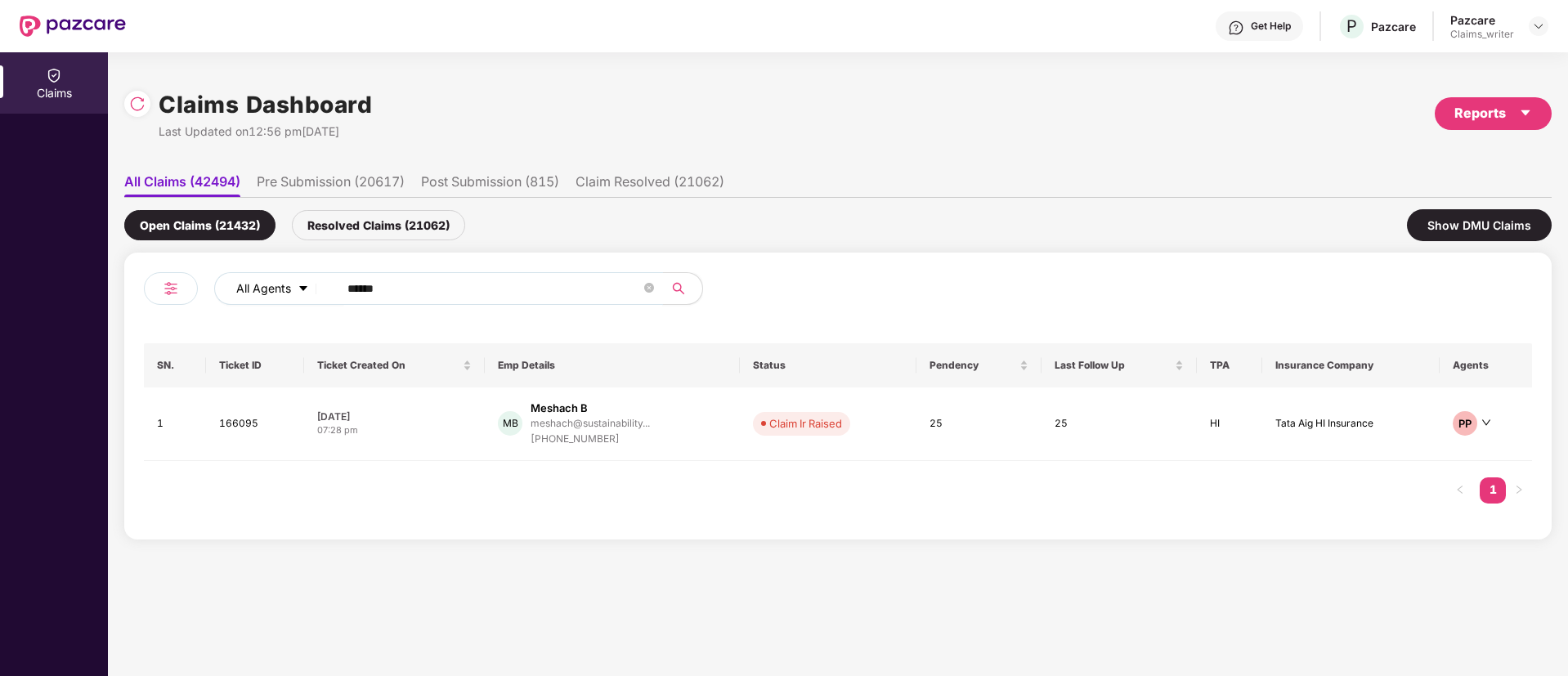
click at [305, 288] on div "All Agents ******" at bounding box center [630, 288] width 833 height 33
paste input "text"
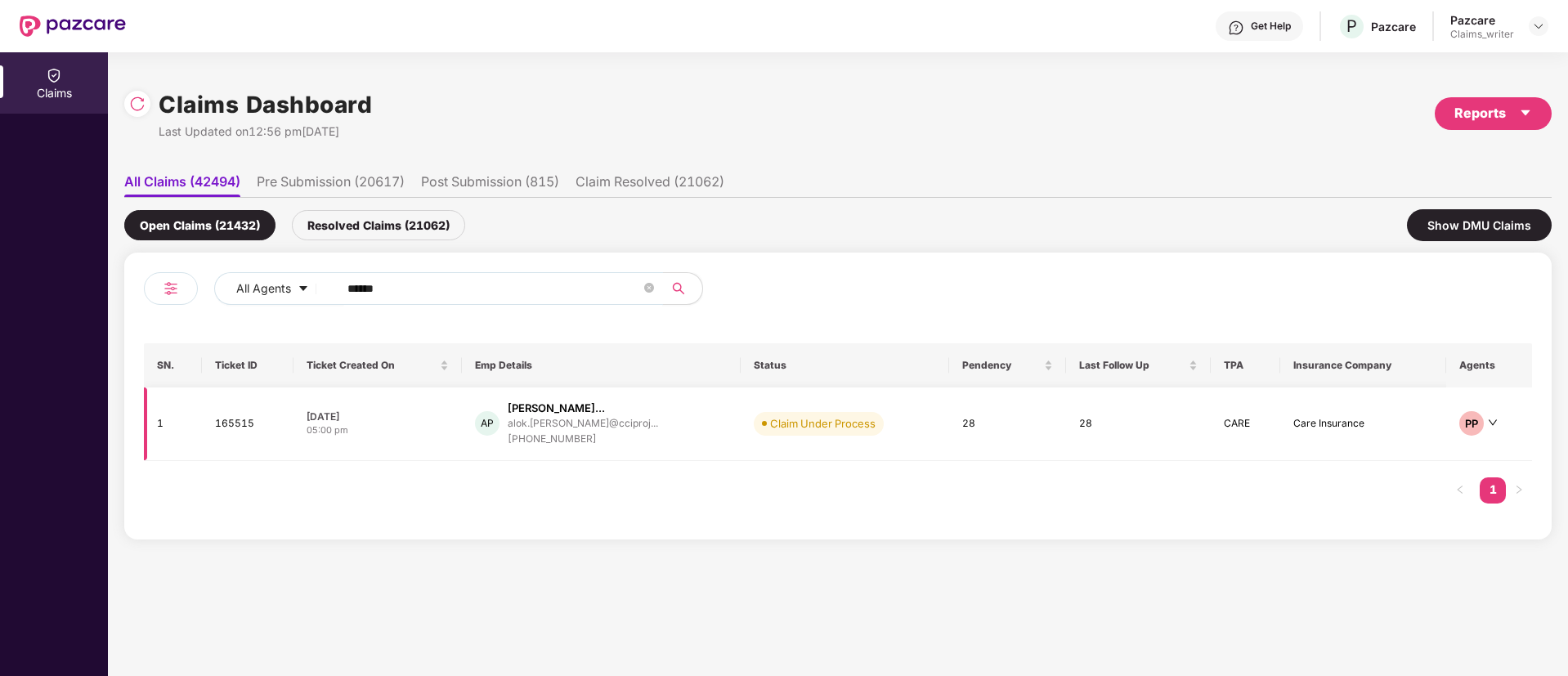
type input "******"
click at [242, 428] on td "165515" at bounding box center [248, 424] width 91 height 74
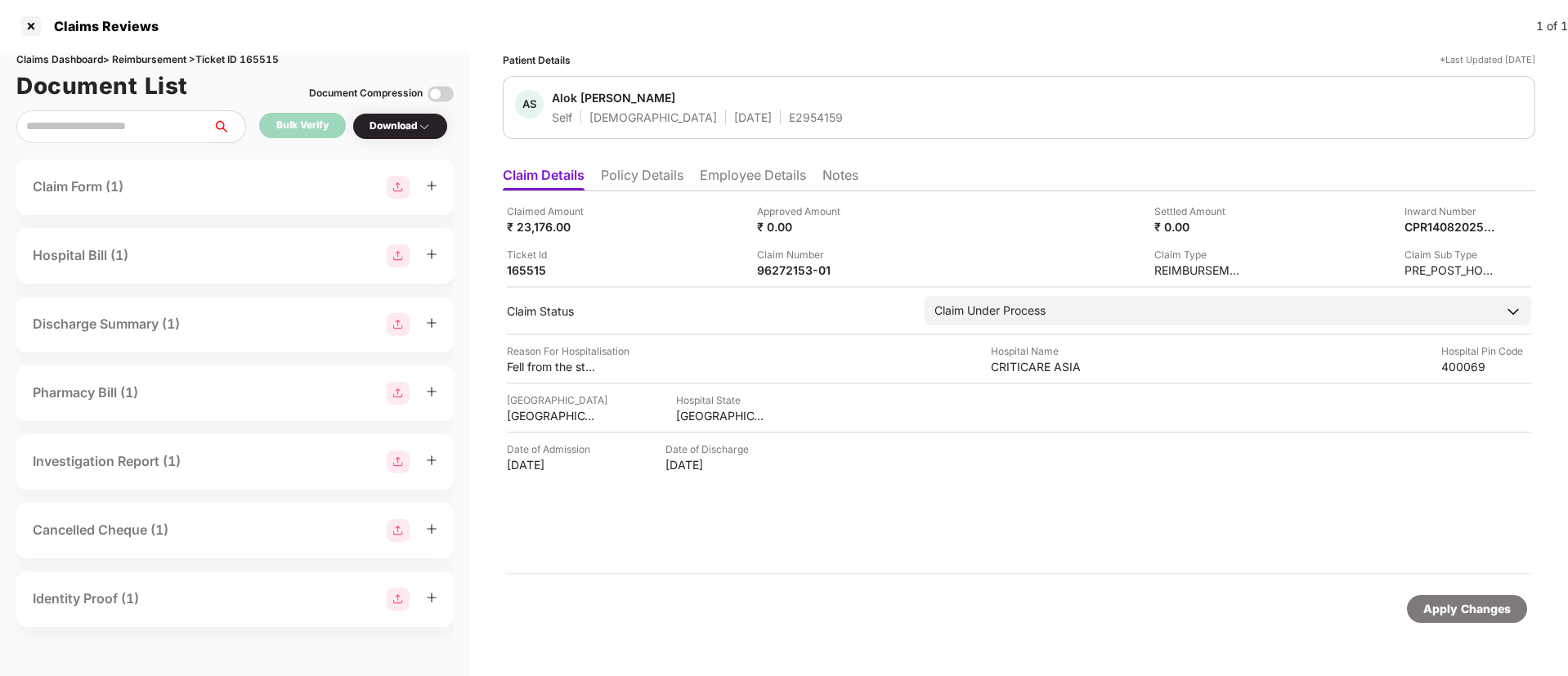
click at [673, 182] on li "Policy Details" at bounding box center [642, 178] width 83 height 24
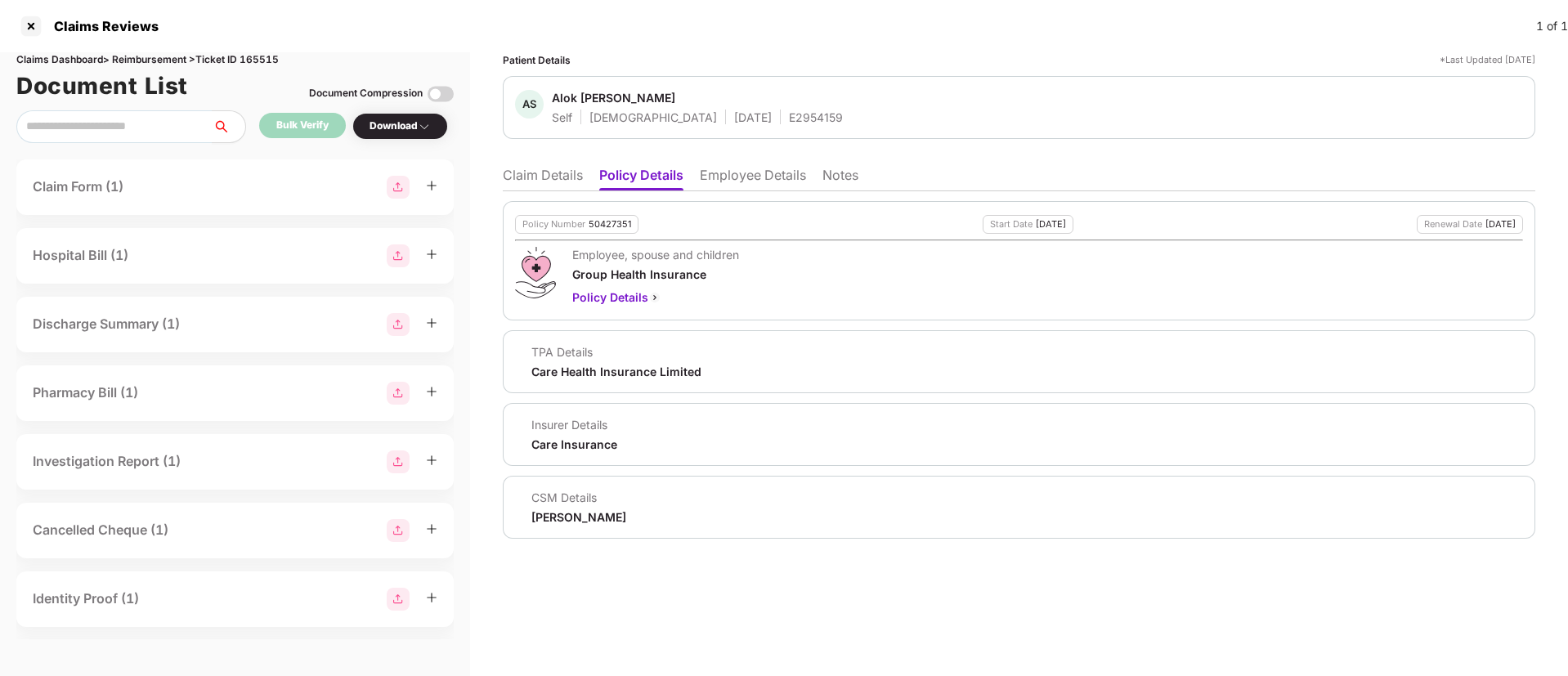
click at [617, 226] on div "50427351" at bounding box center [610, 224] width 43 height 11
copy div "50427351"
click at [572, 186] on li "Claim Details" at bounding box center [543, 178] width 80 height 24
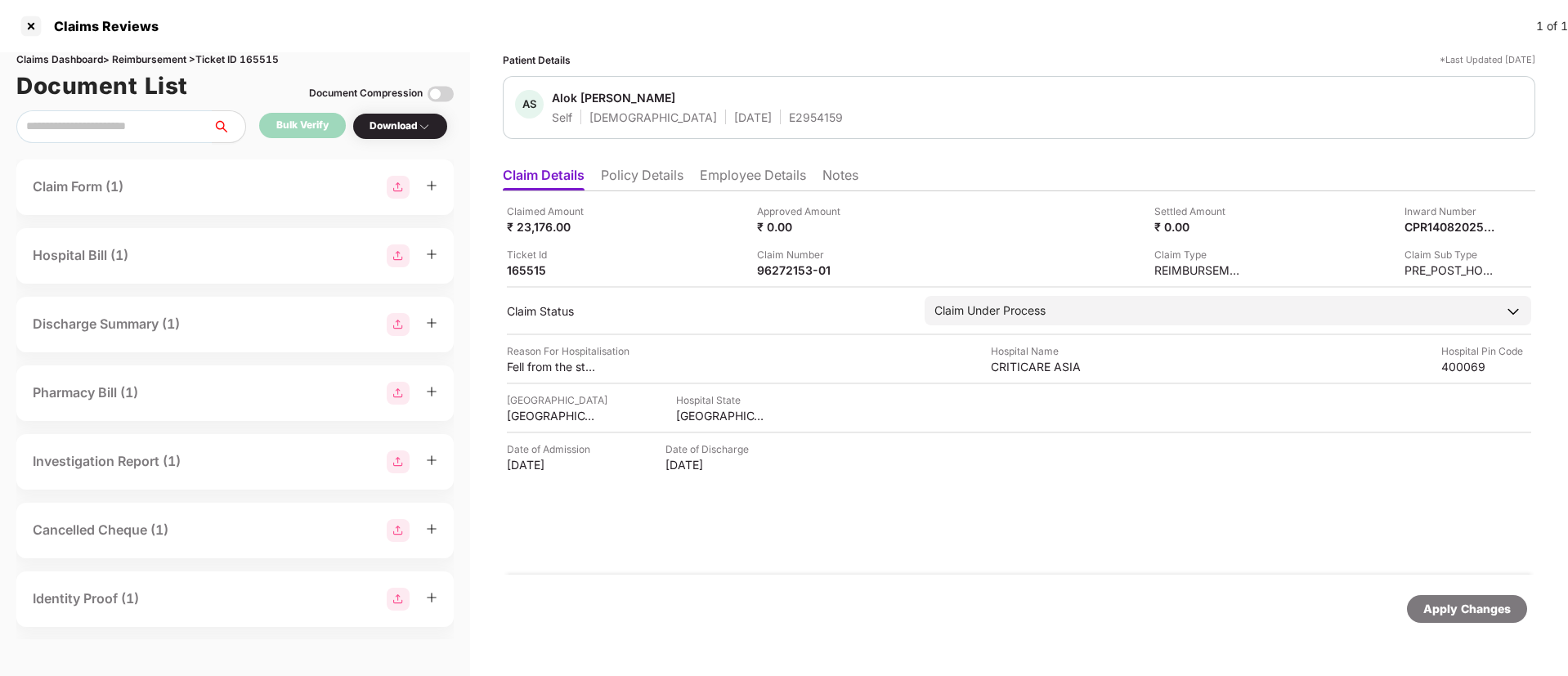
click at [789, 114] on div "E2954159" at bounding box center [816, 117] width 54 height 16
copy div "E2954159"
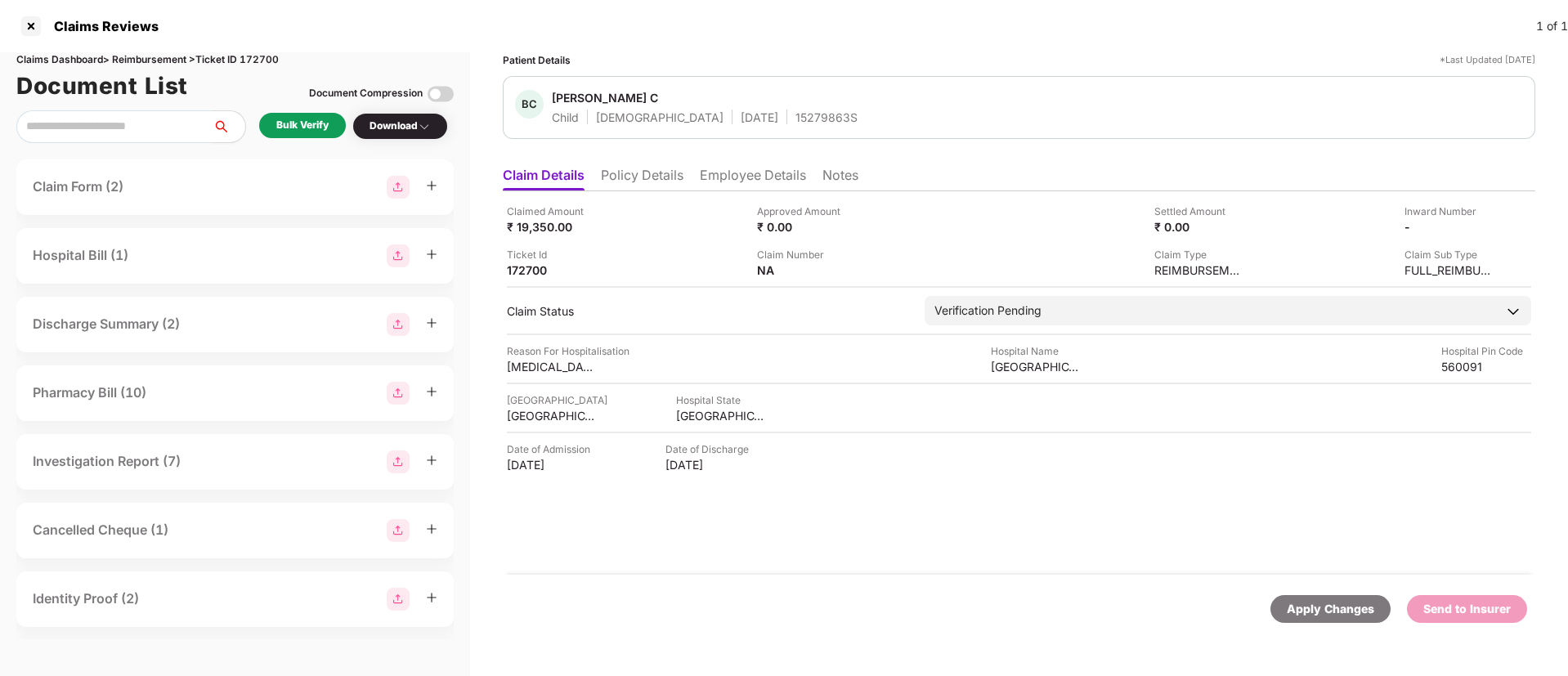
click at [309, 129] on div "Bulk Verify" at bounding box center [302, 126] width 52 height 16
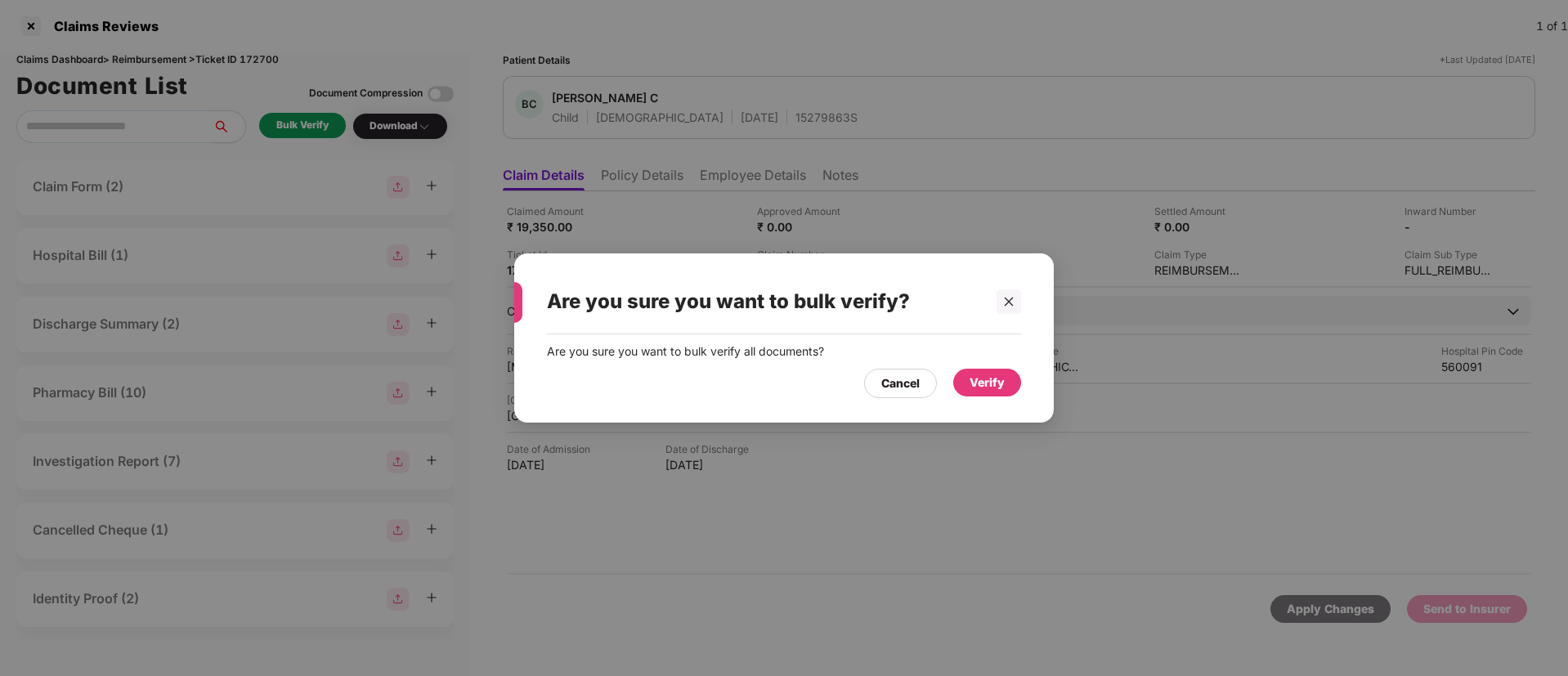
click at [989, 379] on div "Verify" at bounding box center [988, 382] width 35 height 18
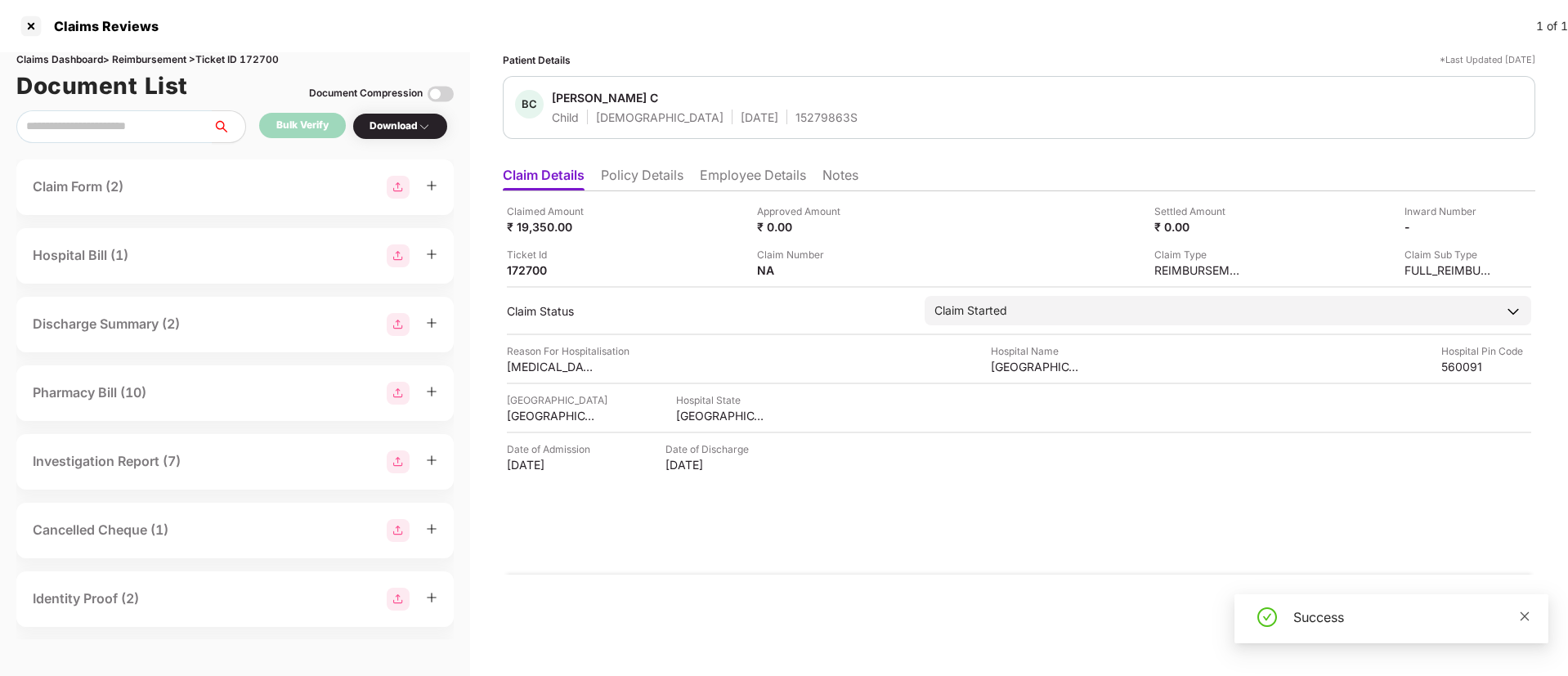
click at [1525, 618] on icon "close" at bounding box center [1525, 616] width 12 height 12
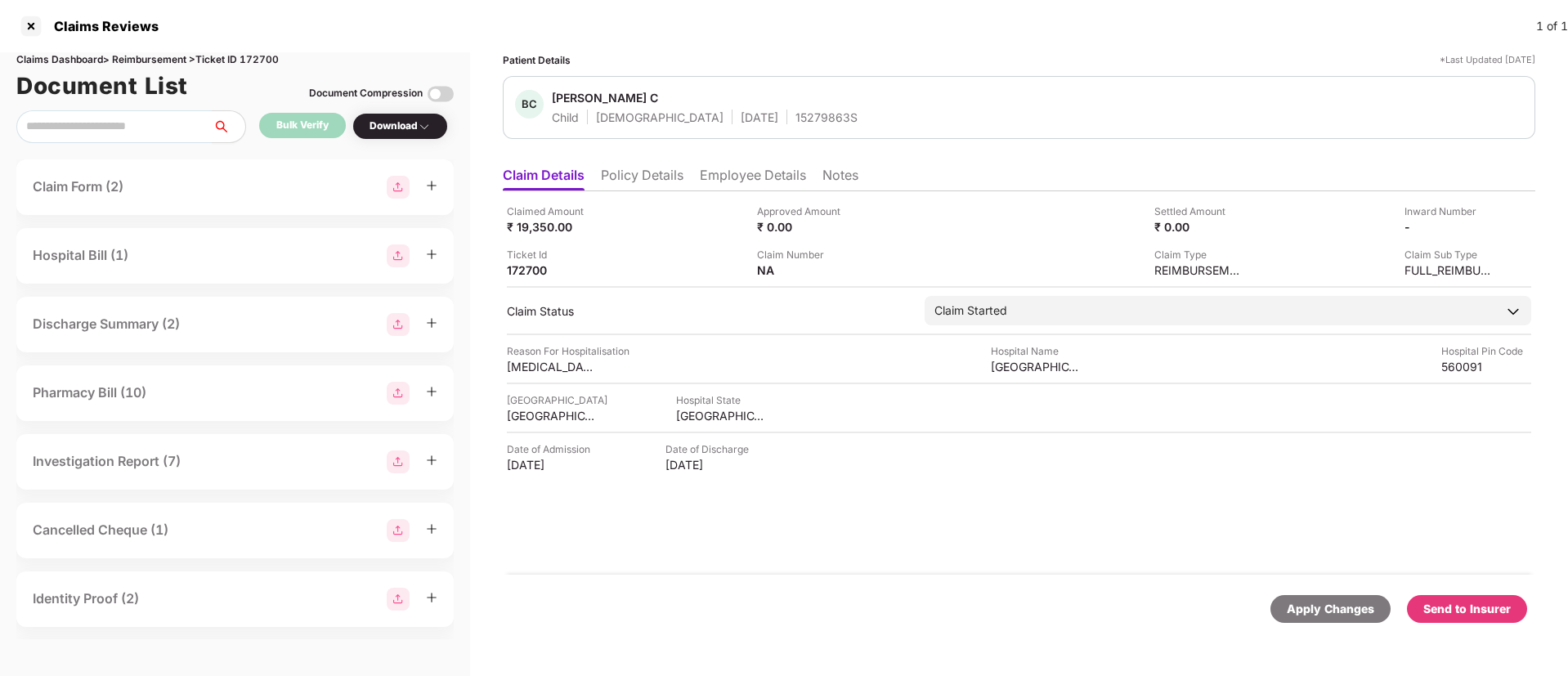
click at [1470, 609] on div "Send to Insurer" at bounding box center [1467, 609] width 88 height 18
click at [628, 179] on li "Policy Details" at bounding box center [642, 178] width 83 height 24
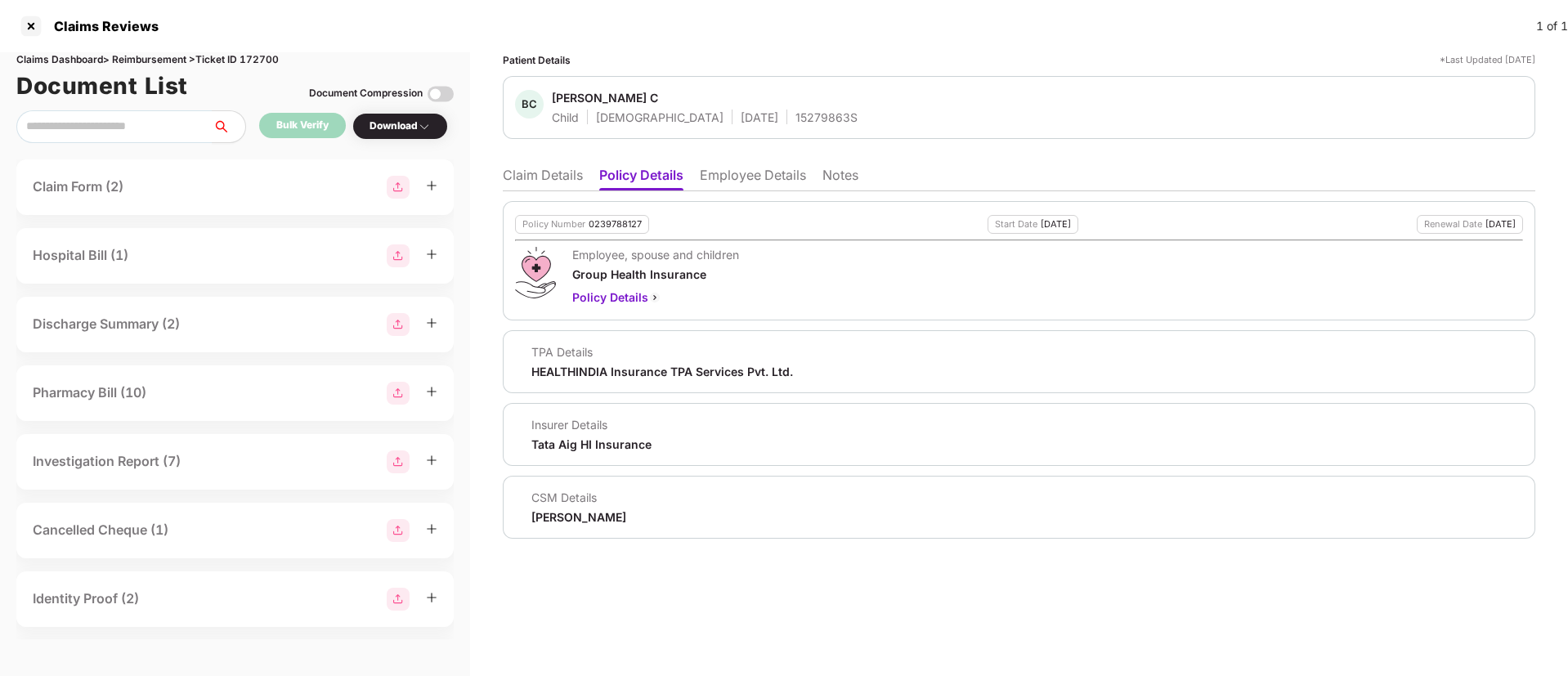
click at [737, 180] on li "Employee Details" at bounding box center [753, 178] width 106 height 24
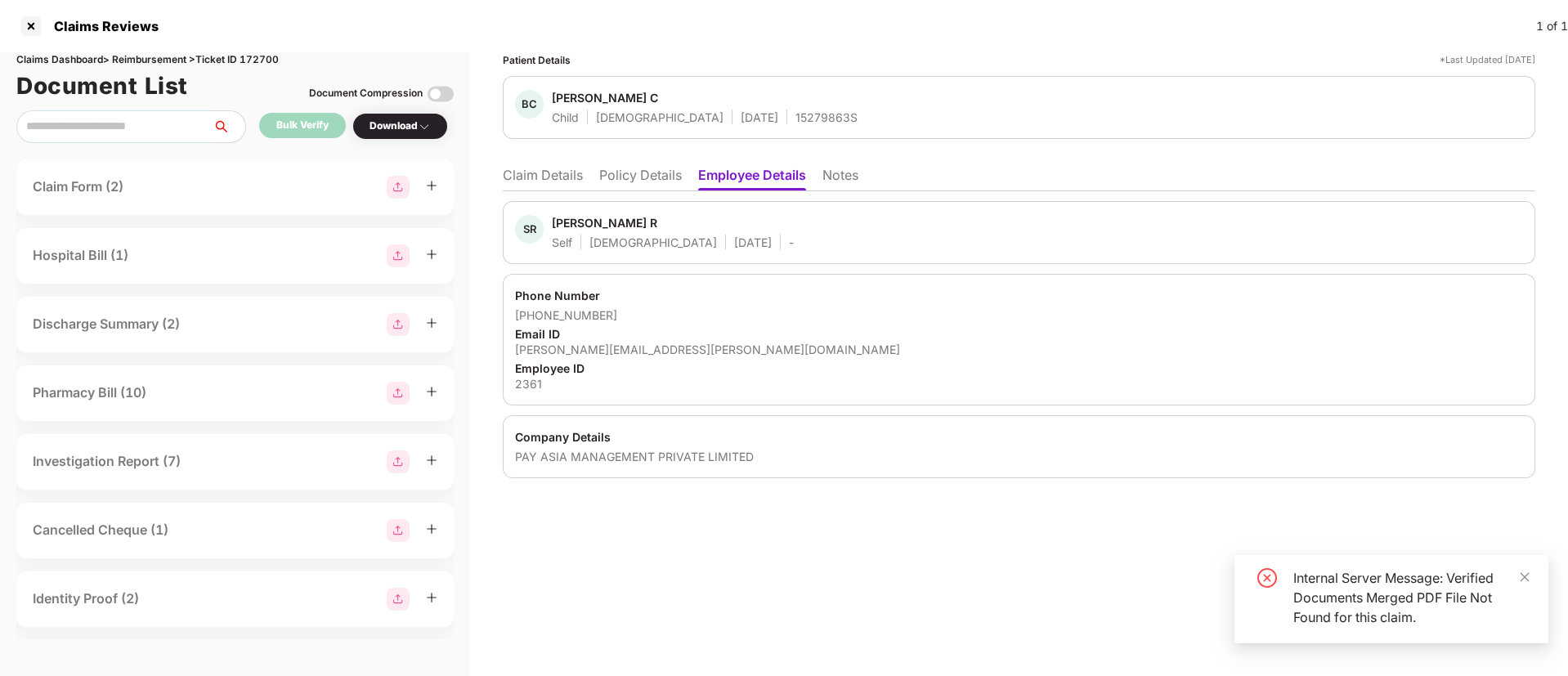
click at [505, 172] on li "Claim Details" at bounding box center [543, 178] width 80 height 24
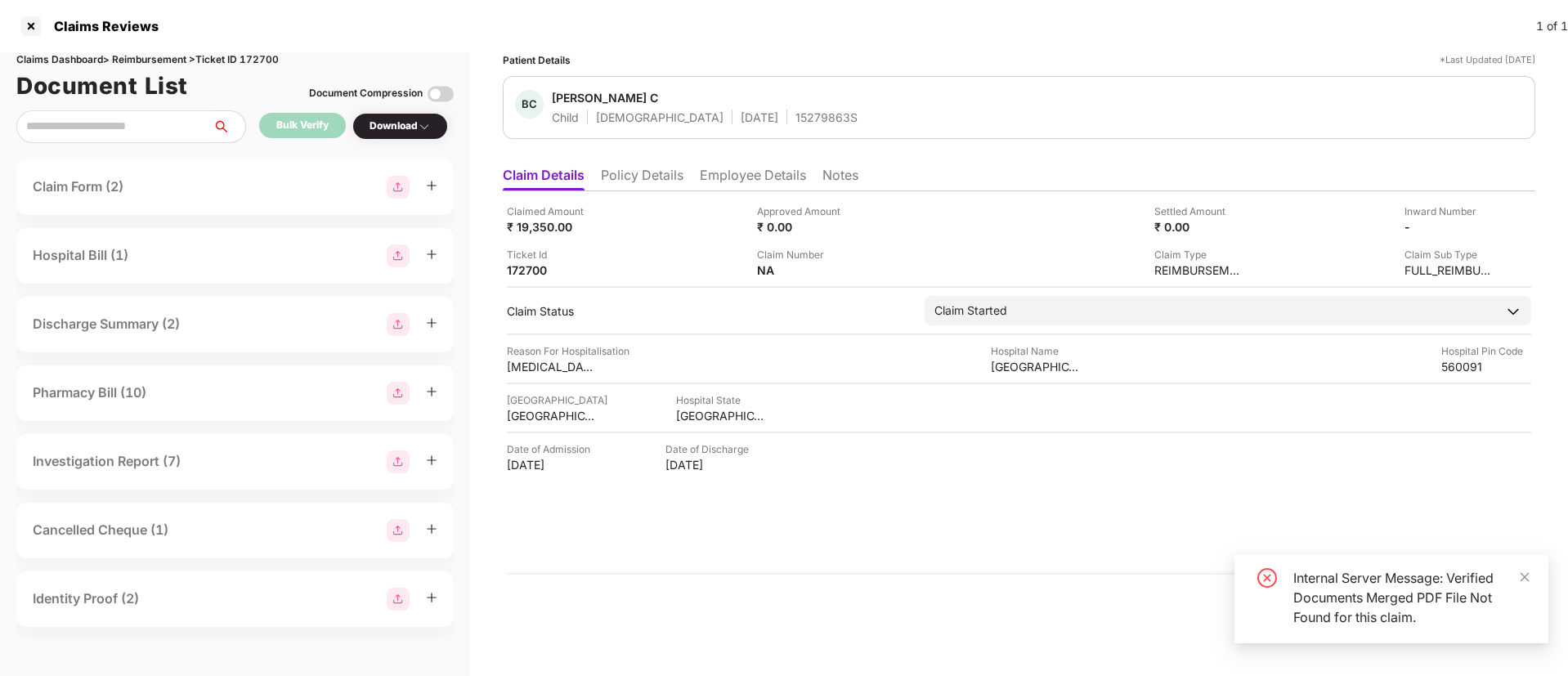
click at [387, 126] on div "Download" at bounding box center [399, 127] width 61 height 16
click at [409, 128] on div "Download" at bounding box center [399, 127] width 61 height 16
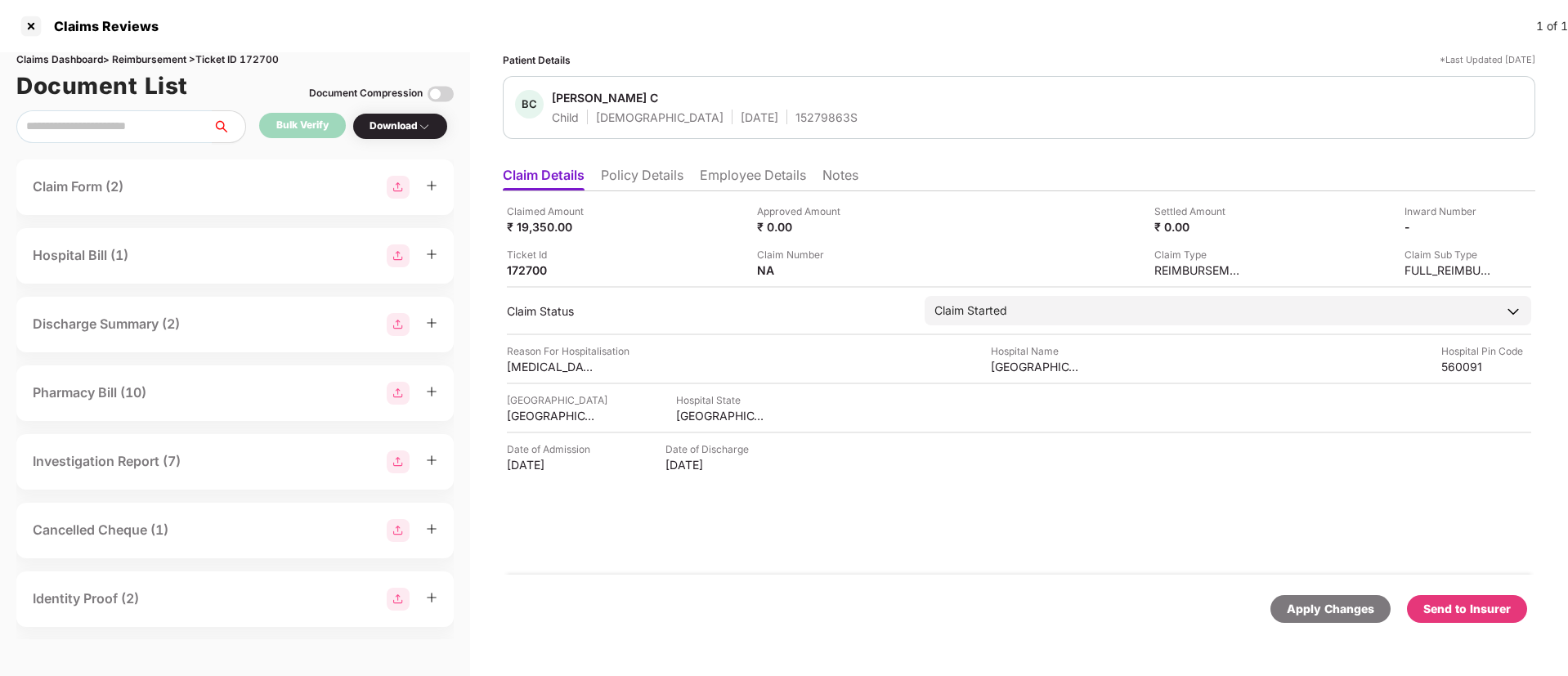
click at [409, 128] on div "Download" at bounding box center [399, 127] width 61 height 16
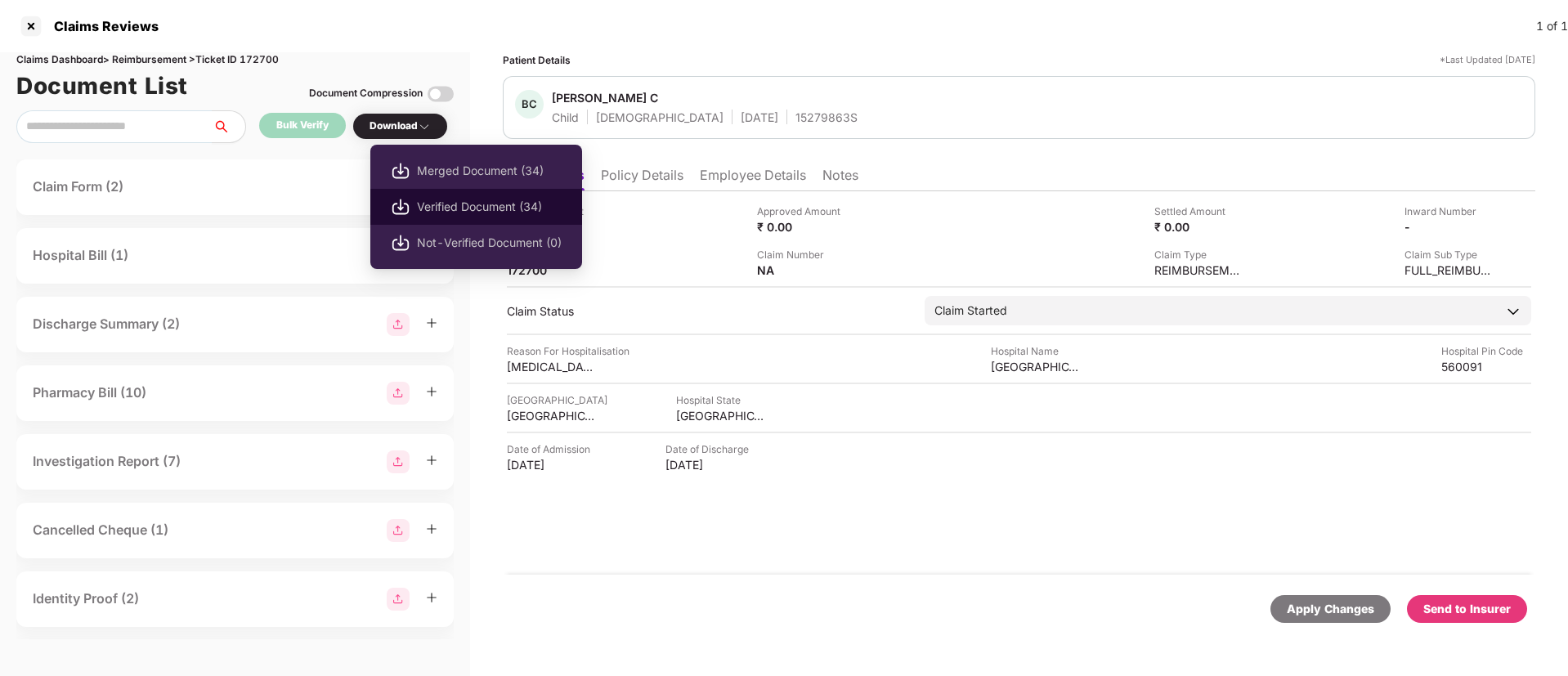
click at [465, 209] on span "Verified Document (34)" at bounding box center [489, 207] width 145 height 18
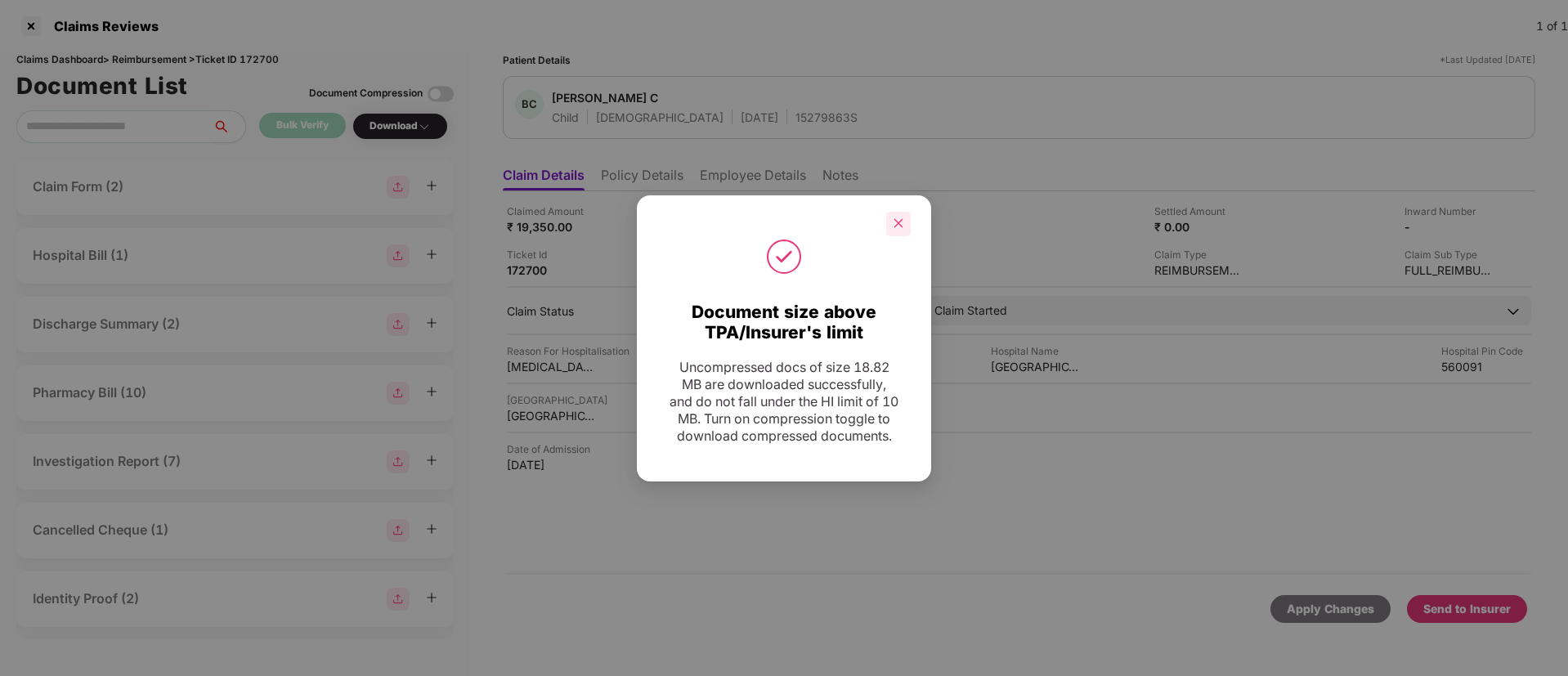
click at [901, 219] on icon "close" at bounding box center [898, 223] width 12 height 12
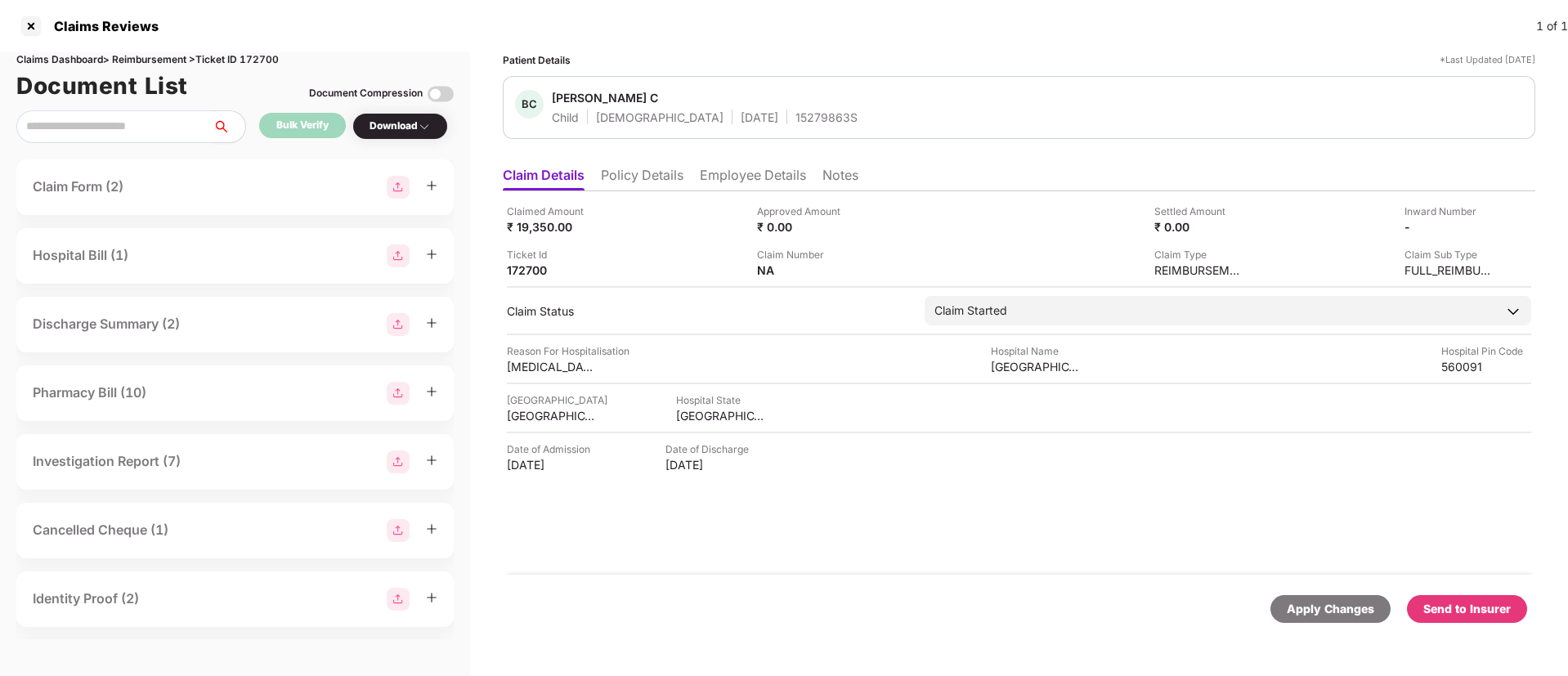
click at [1456, 598] on div "Send to Insurer" at bounding box center [1467, 609] width 120 height 28
click at [633, 181] on li "Policy Details" at bounding box center [642, 178] width 83 height 24
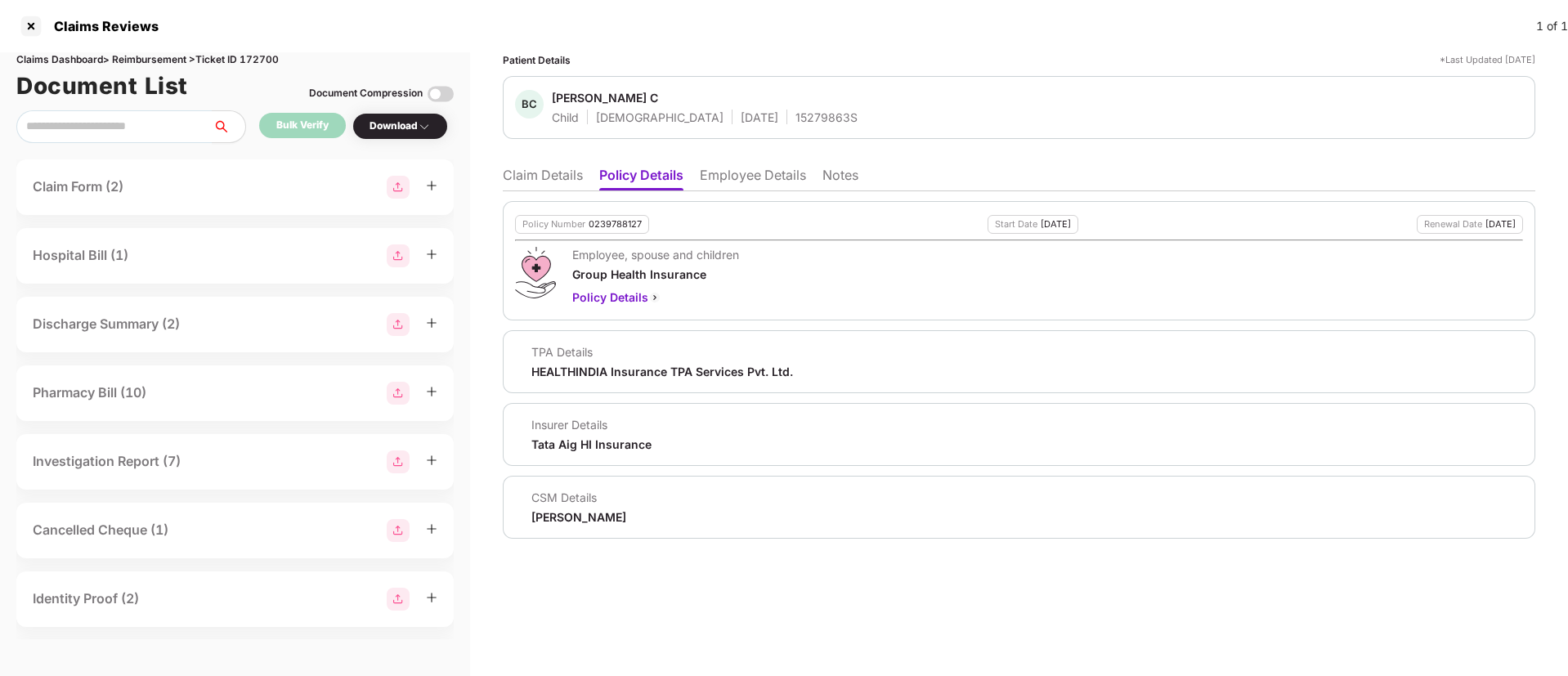
click at [561, 187] on li "Claim Details" at bounding box center [543, 178] width 80 height 24
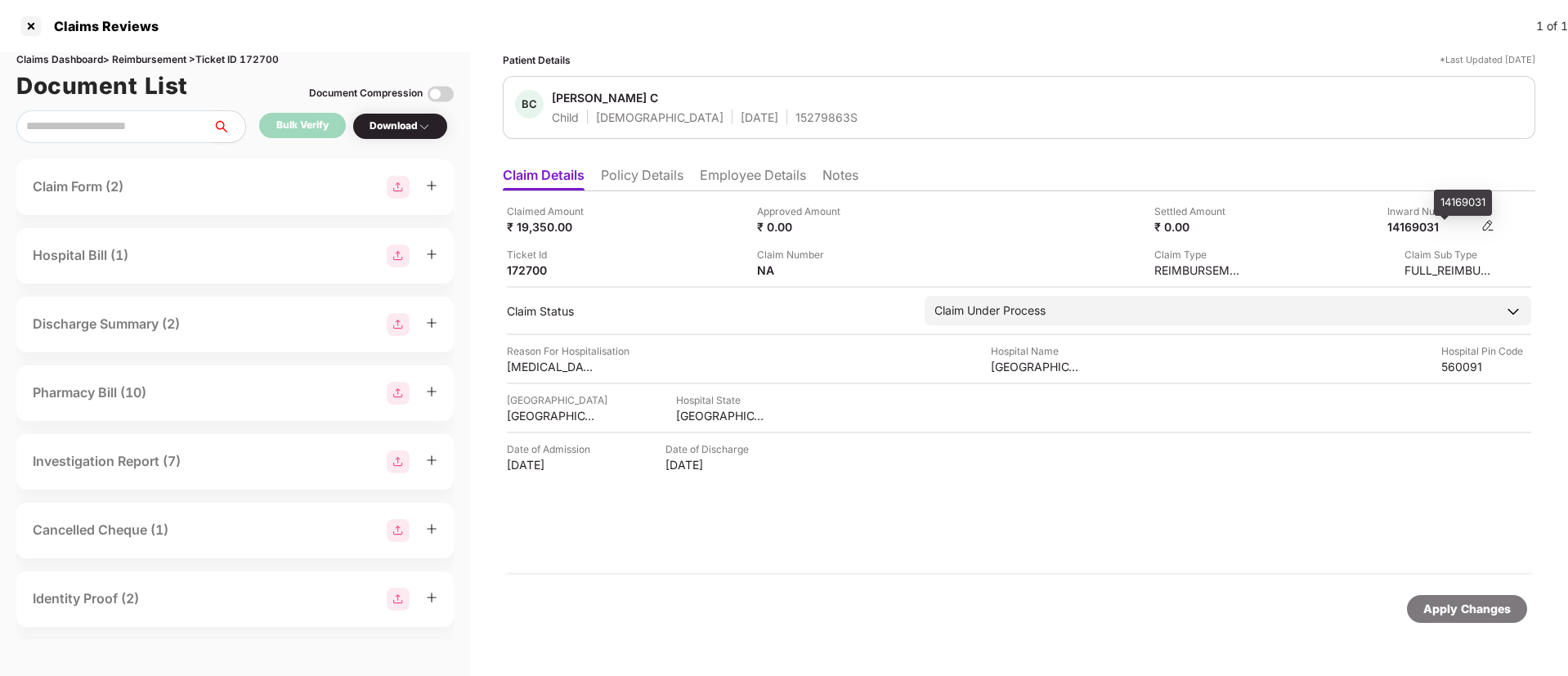
click at [1406, 224] on div "14169031" at bounding box center [1432, 227] width 90 height 16
copy div
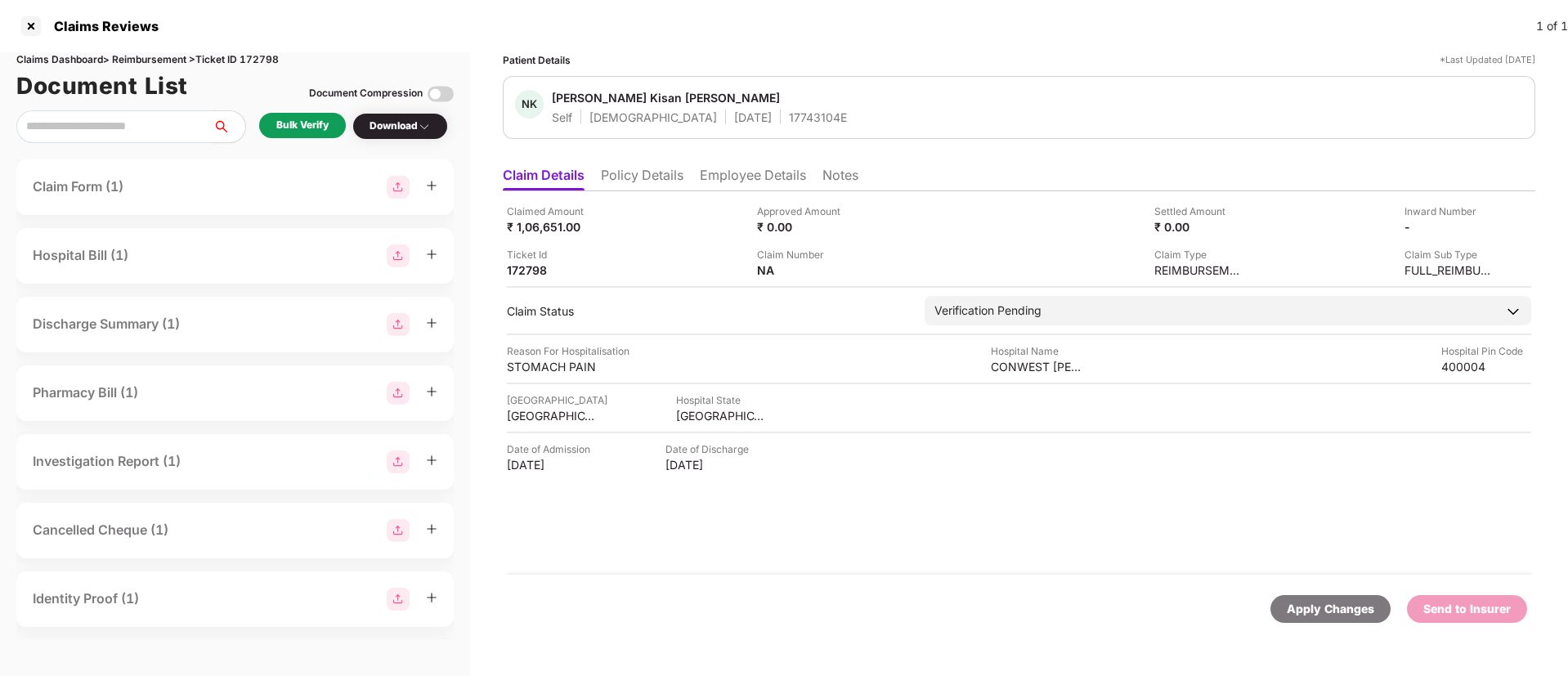
click at [313, 130] on div "Bulk Verify" at bounding box center [302, 126] width 52 height 16
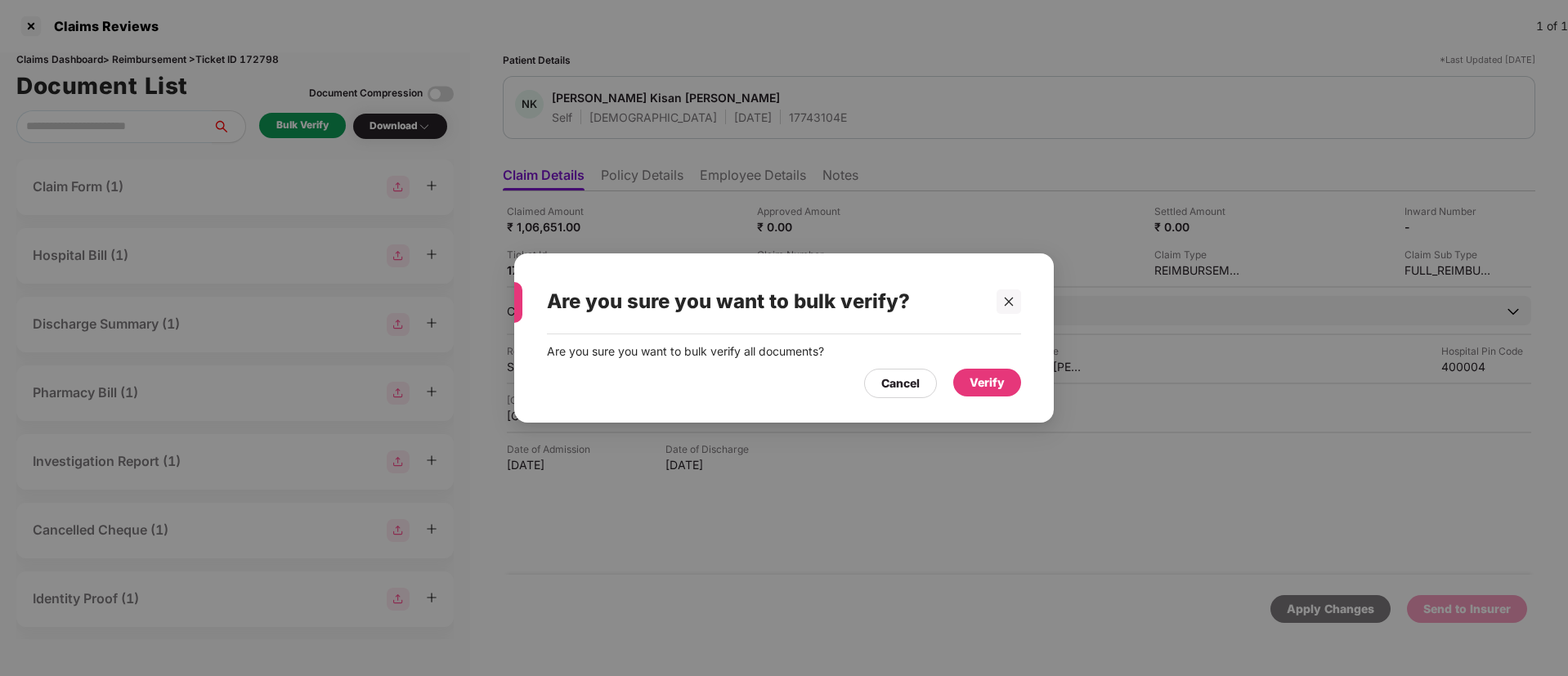
click at [976, 384] on div "Verify" at bounding box center [988, 382] width 35 height 18
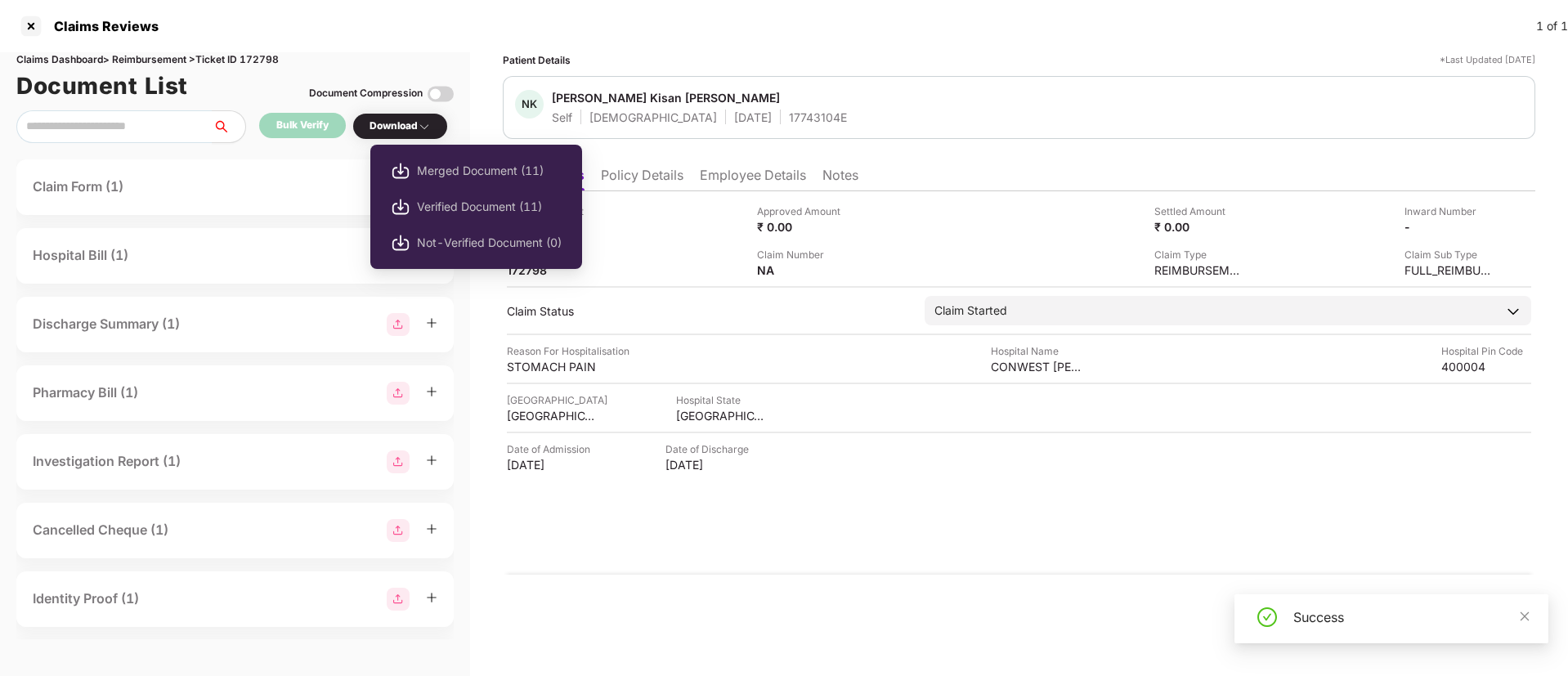
click at [390, 124] on div "Download" at bounding box center [399, 127] width 61 height 16
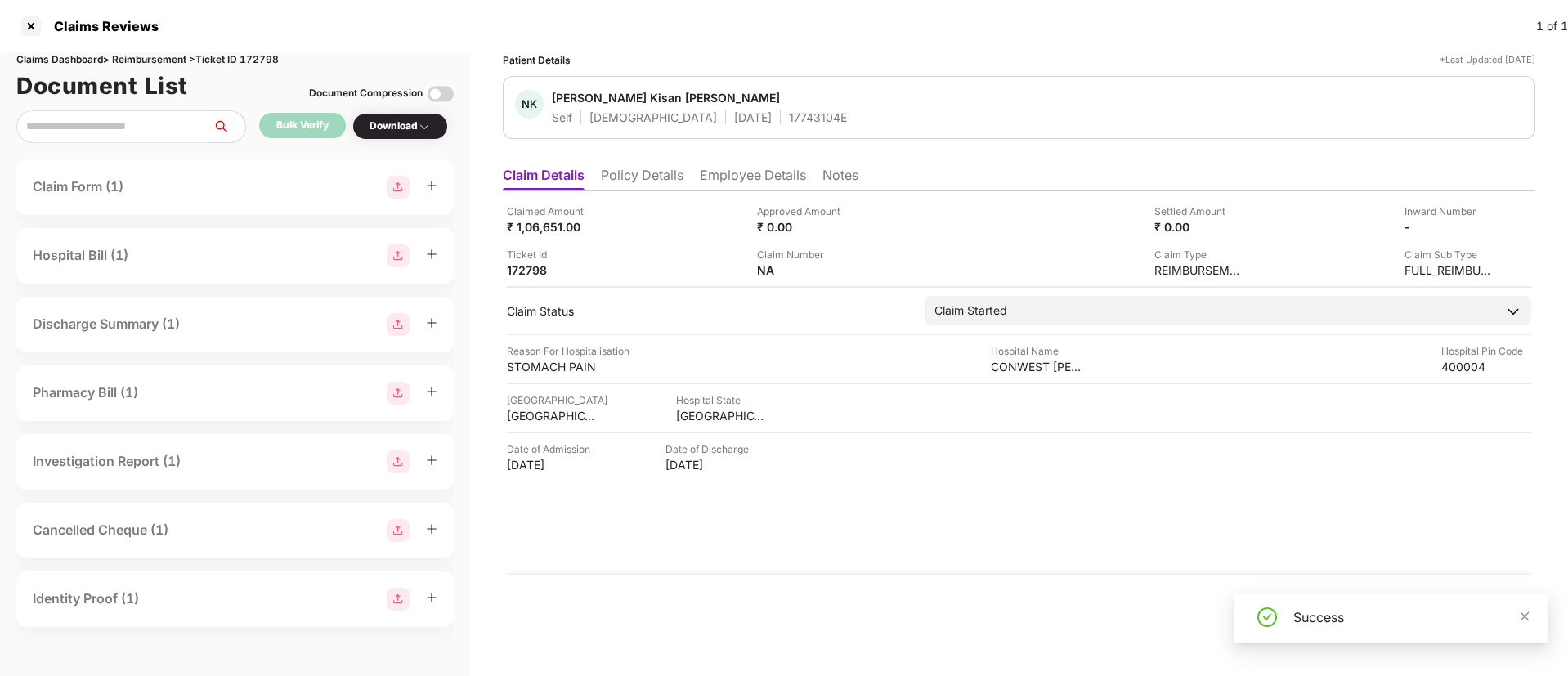
click at [390, 124] on div "Download" at bounding box center [399, 127] width 61 height 16
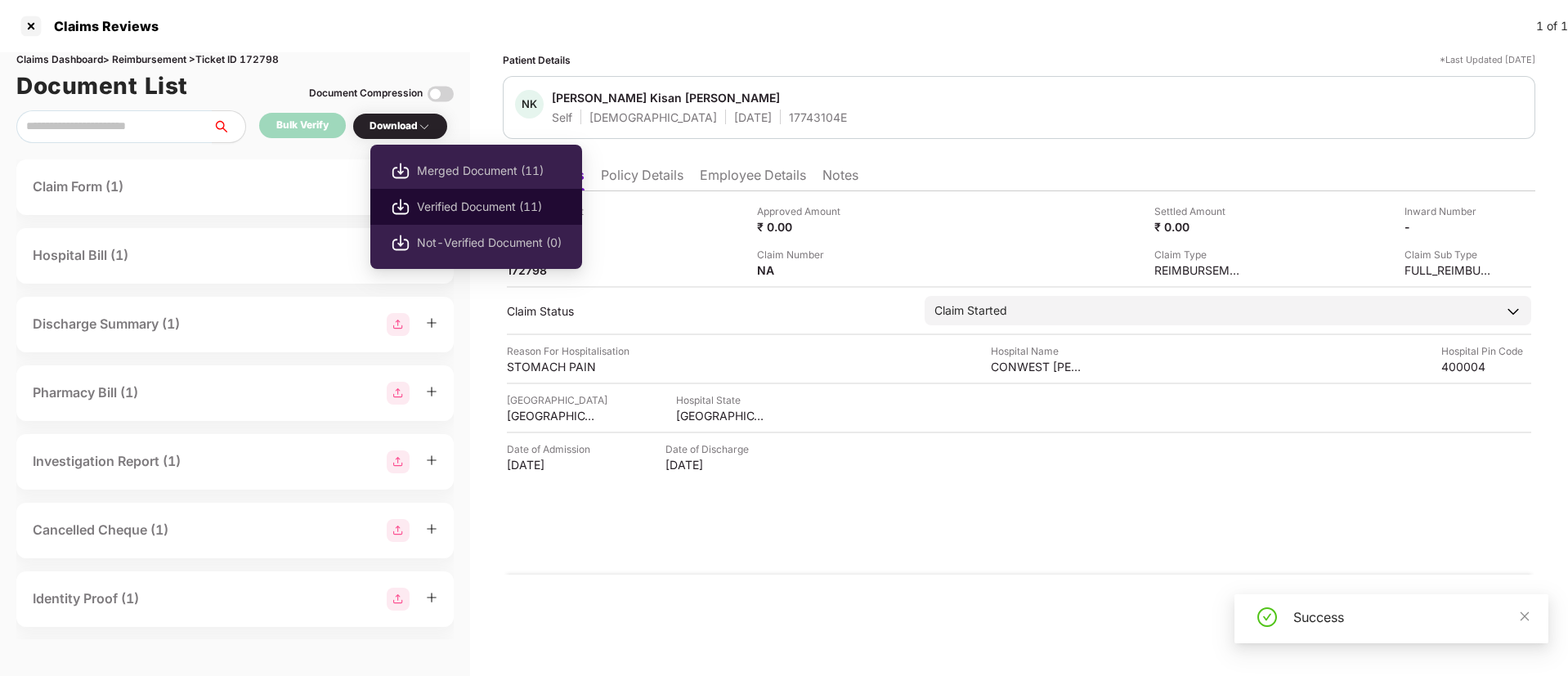
click at [430, 208] on span "Verified Document (11)" at bounding box center [489, 207] width 145 height 18
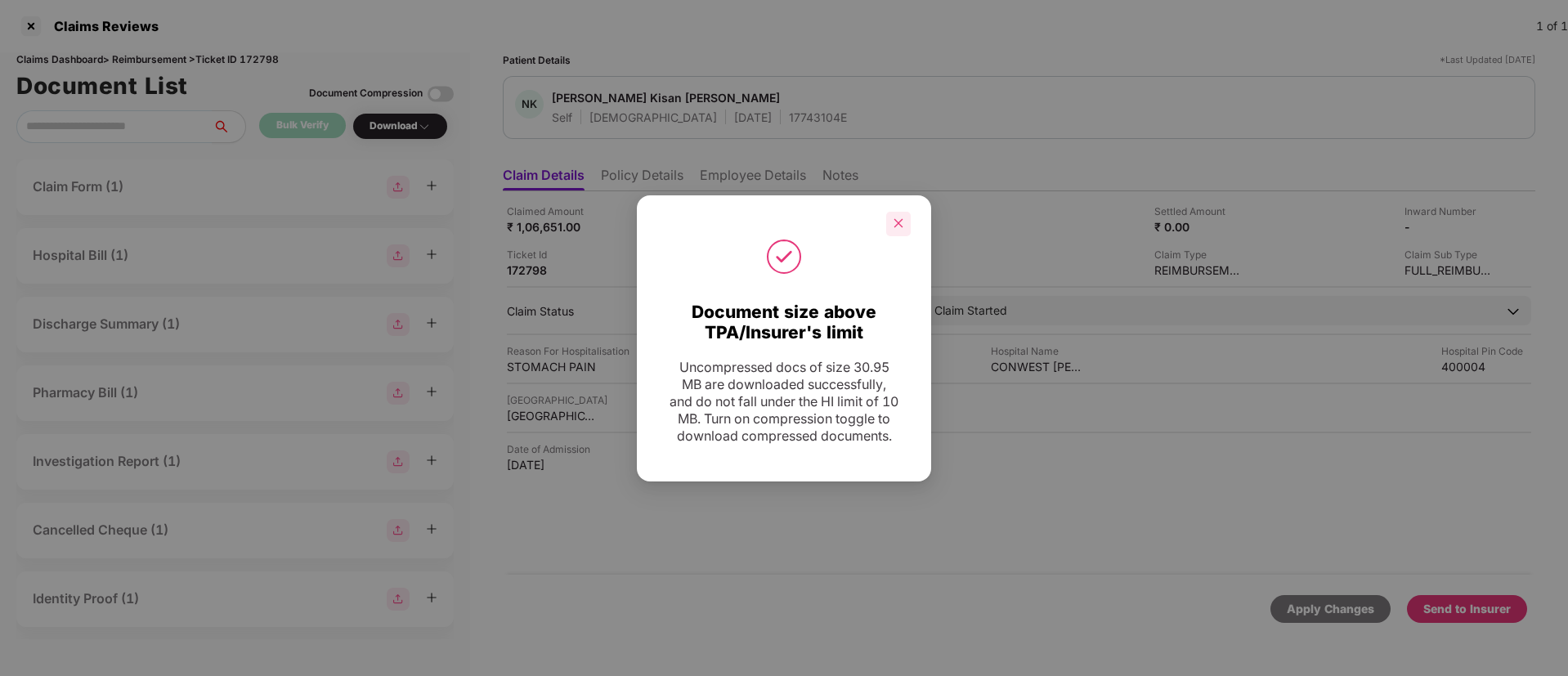
click at [896, 217] on icon "close" at bounding box center [898, 223] width 12 height 12
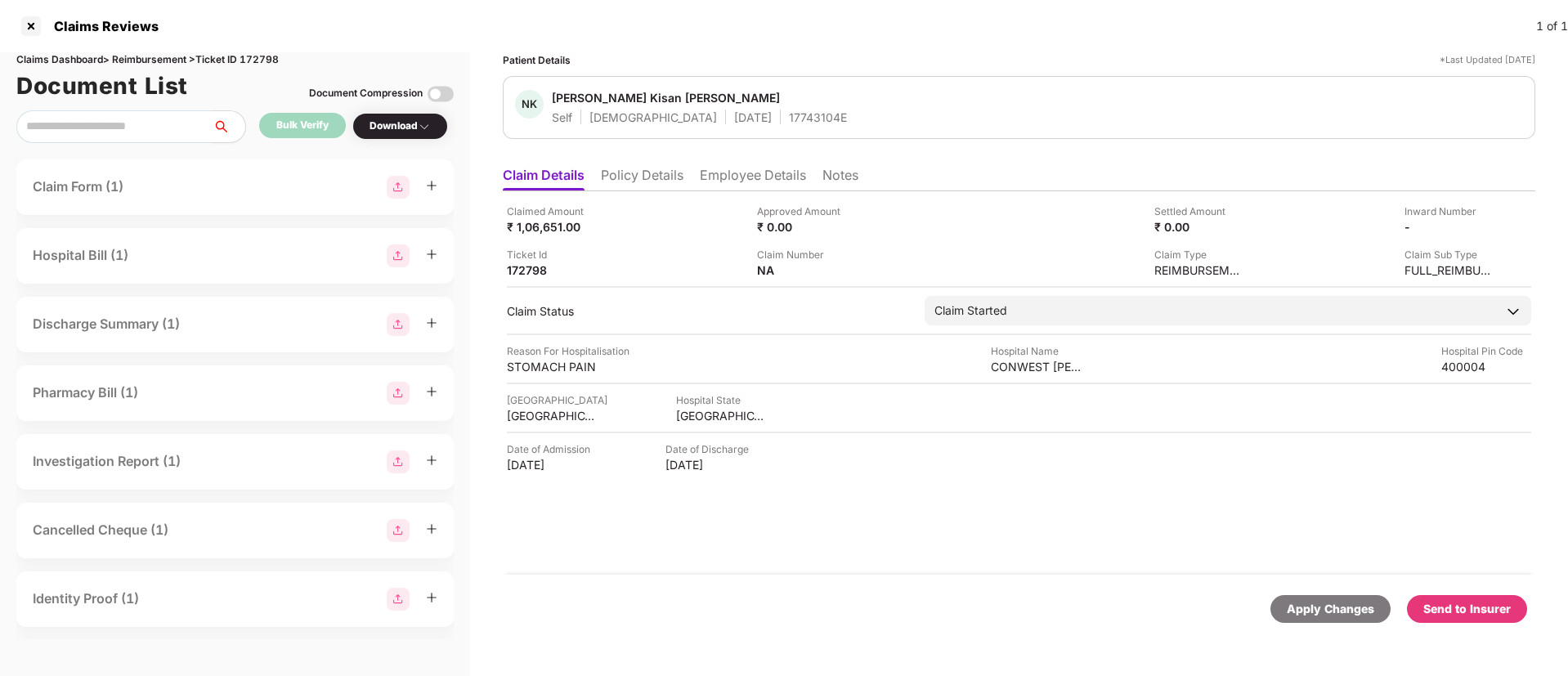
click at [1455, 602] on div "Send to Insurer" at bounding box center [1467, 609] width 88 height 18
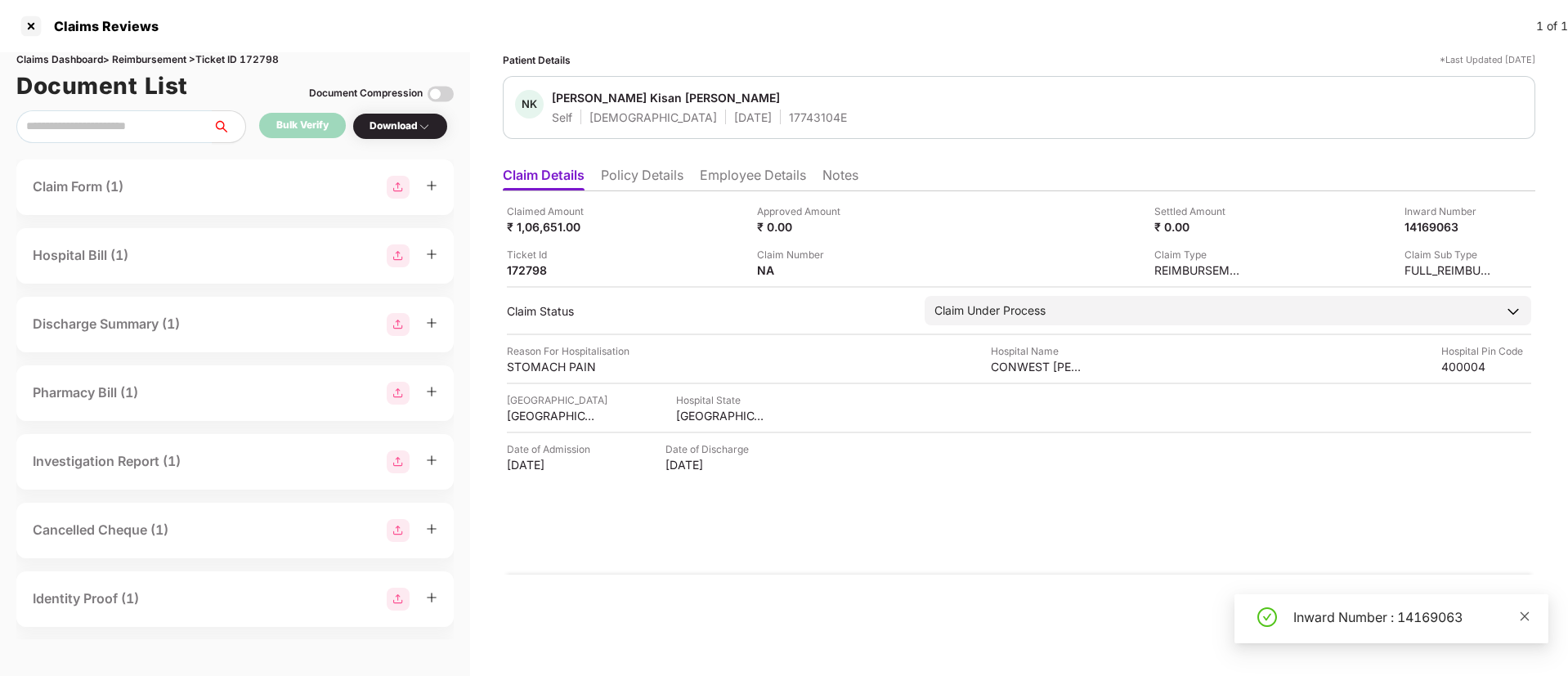
click at [1527, 616] on icon "close" at bounding box center [1525, 616] width 12 height 12
click at [637, 175] on li "Policy Details" at bounding box center [642, 178] width 83 height 24
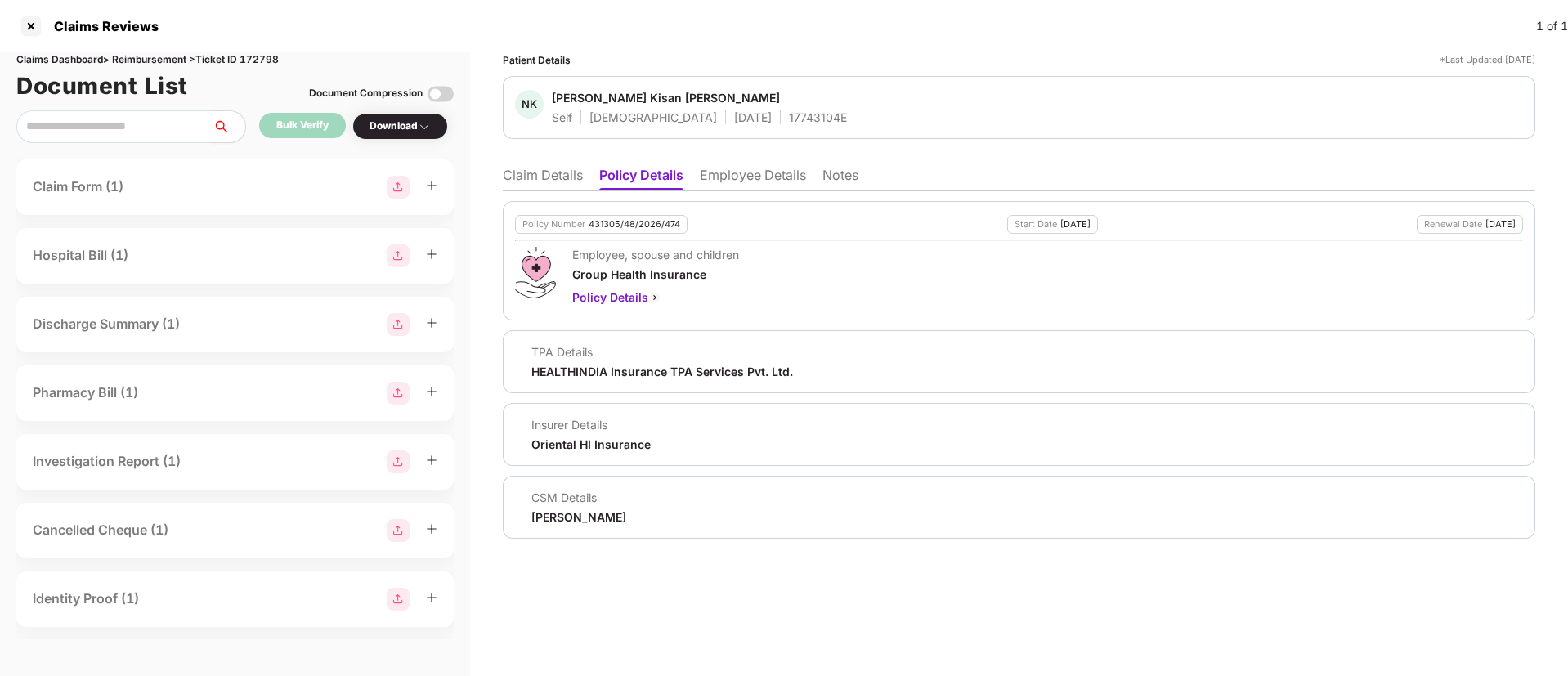
click at [732, 179] on li "Employee Details" at bounding box center [753, 178] width 106 height 24
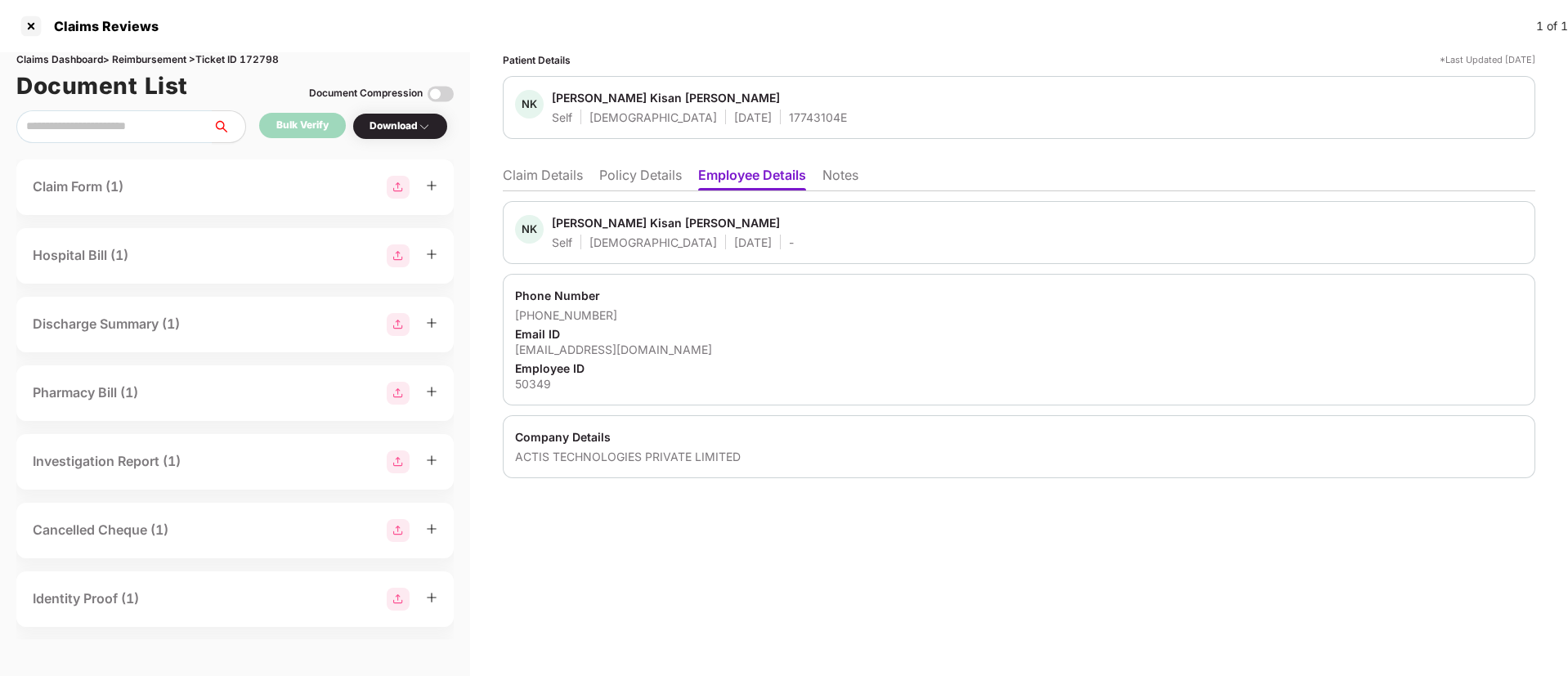
click at [664, 186] on li "Policy Details" at bounding box center [640, 178] width 83 height 24
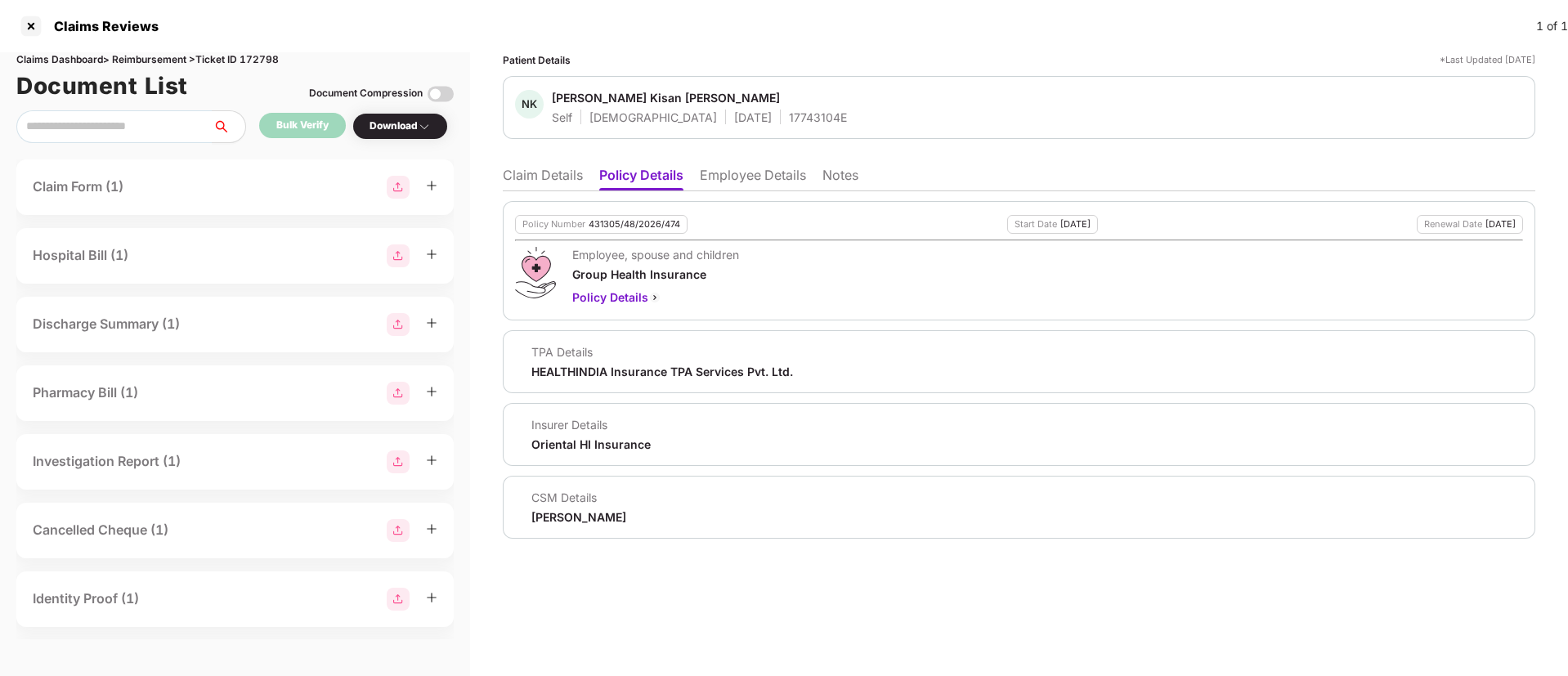
click at [515, 169] on li "Claim Details" at bounding box center [543, 178] width 80 height 24
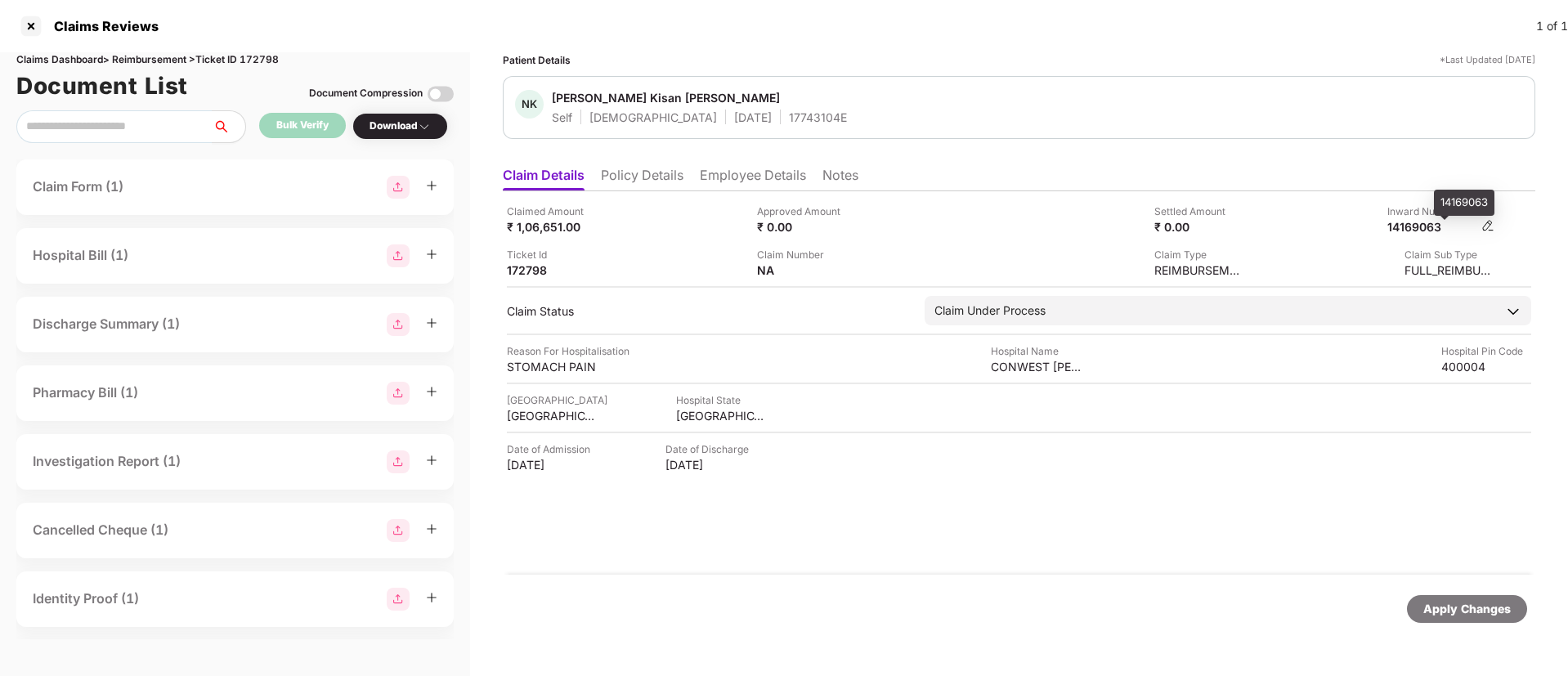
click at [1429, 220] on div "14169063" at bounding box center [1432, 227] width 90 height 16
click at [653, 181] on li "Policy Details" at bounding box center [642, 178] width 83 height 24
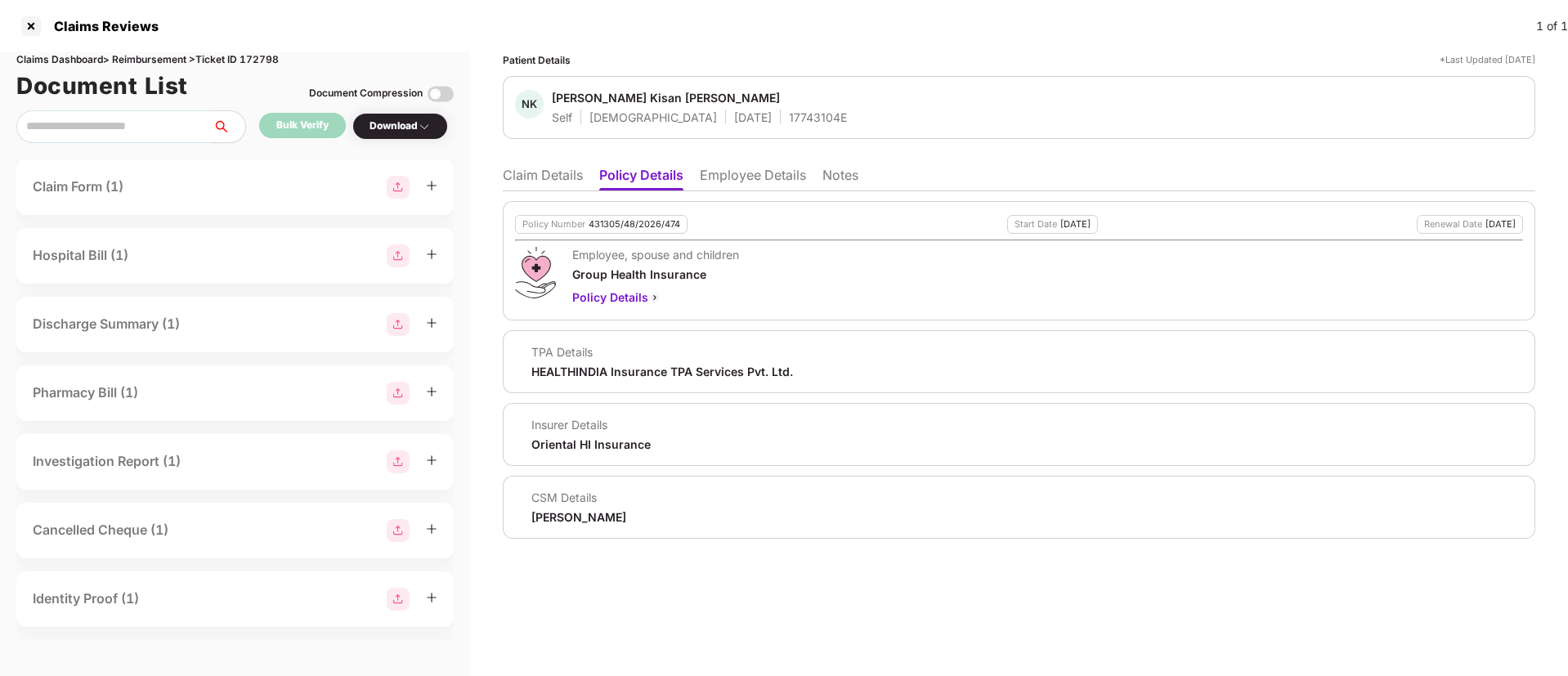
click at [560, 177] on li "Claim Details" at bounding box center [543, 178] width 80 height 24
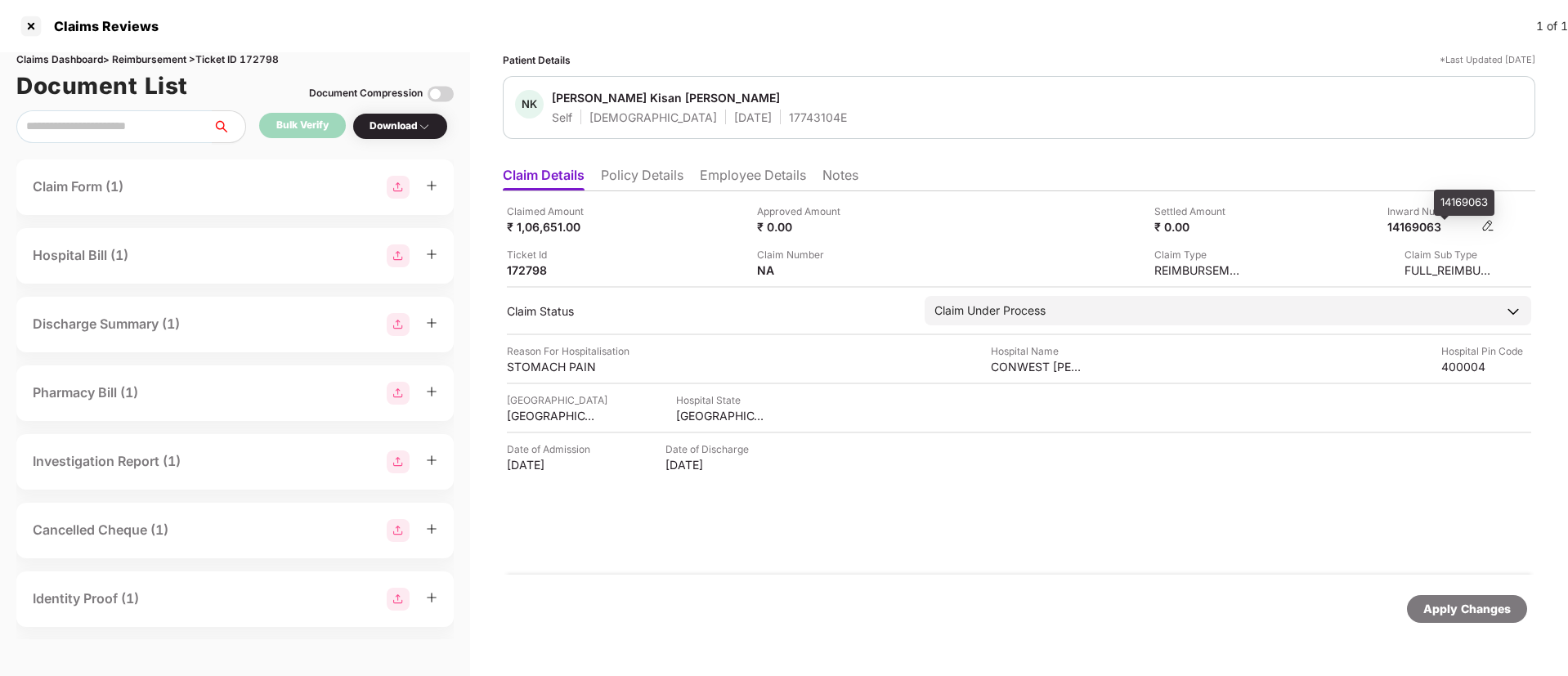
click at [1415, 227] on div "14169063" at bounding box center [1432, 227] width 90 height 16
copy div "14169063"
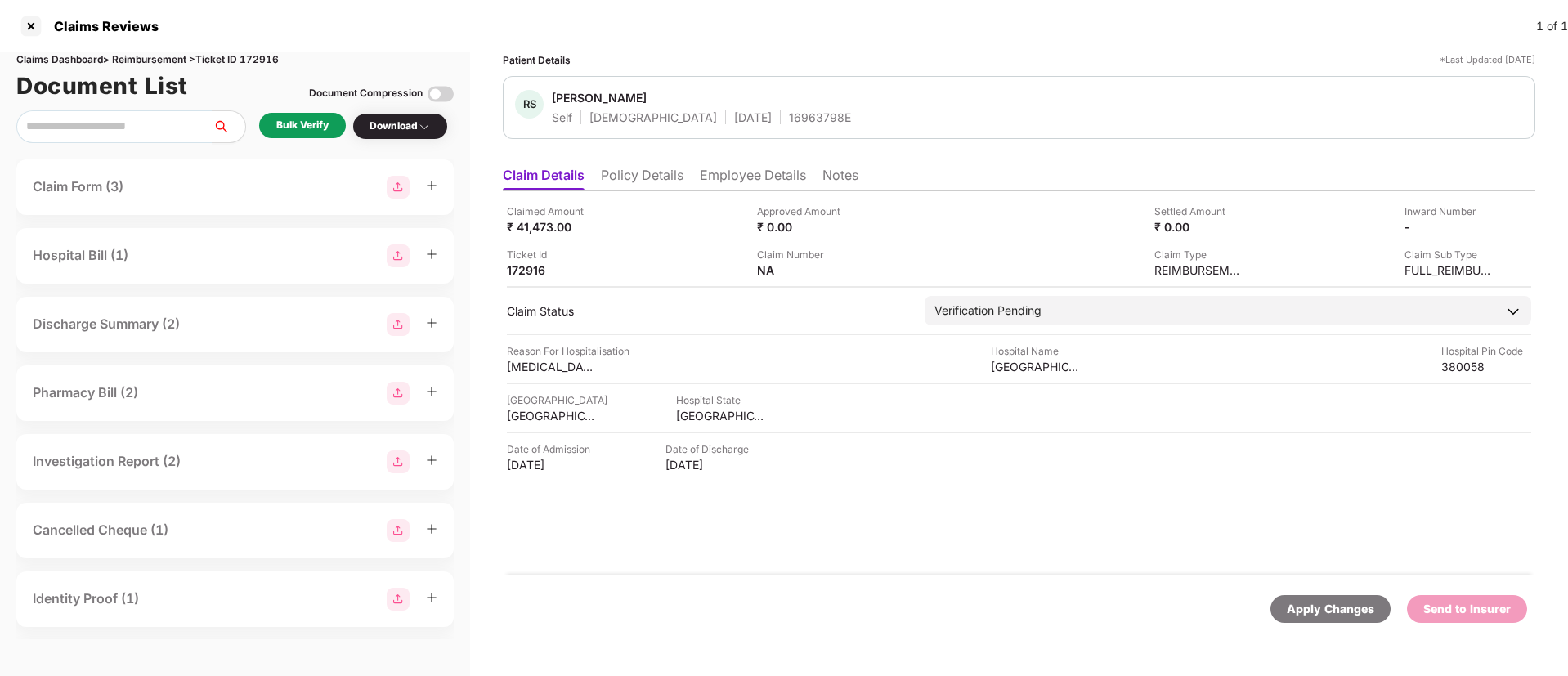
click at [287, 123] on div "Bulk Verify" at bounding box center [302, 126] width 52 height 16
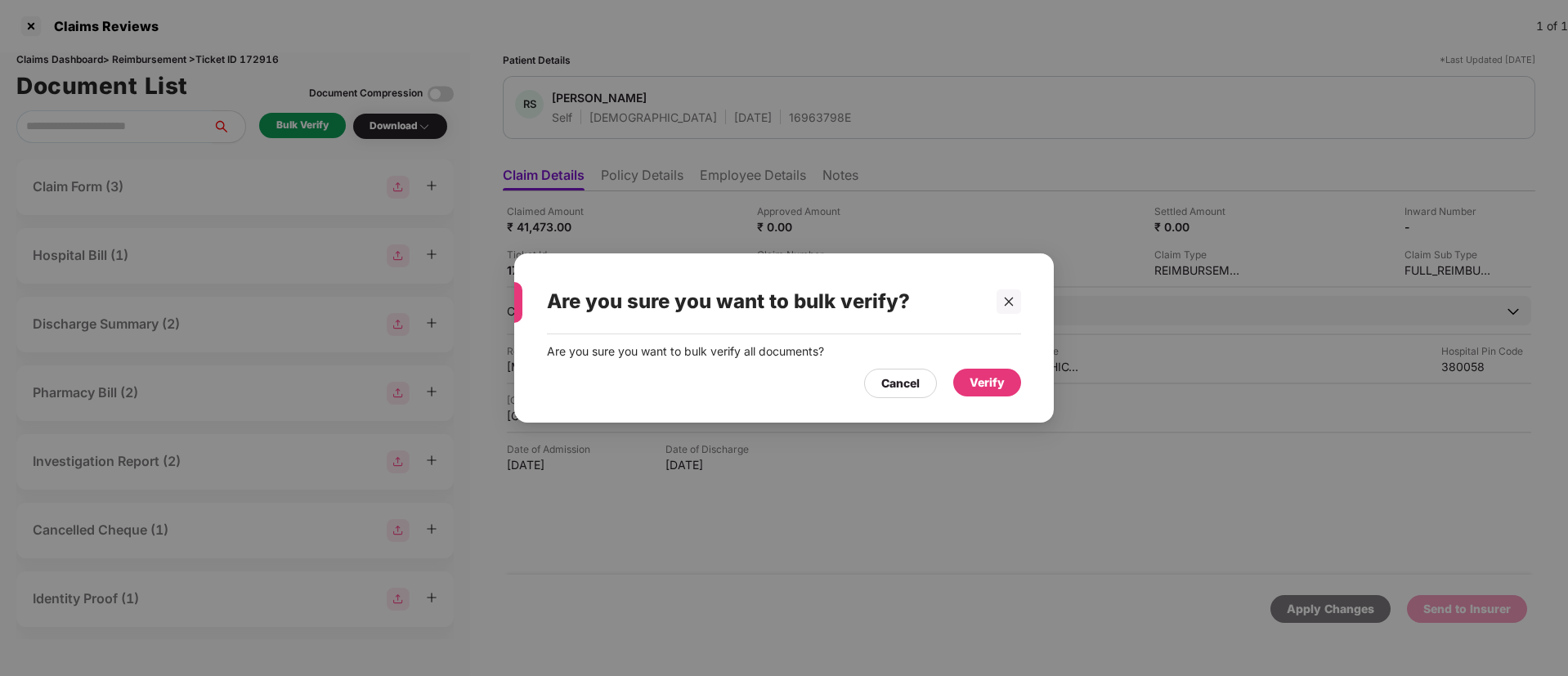
click at [989, 378] on div "Verify" at bounding box center [988, 382] width 35 height 18
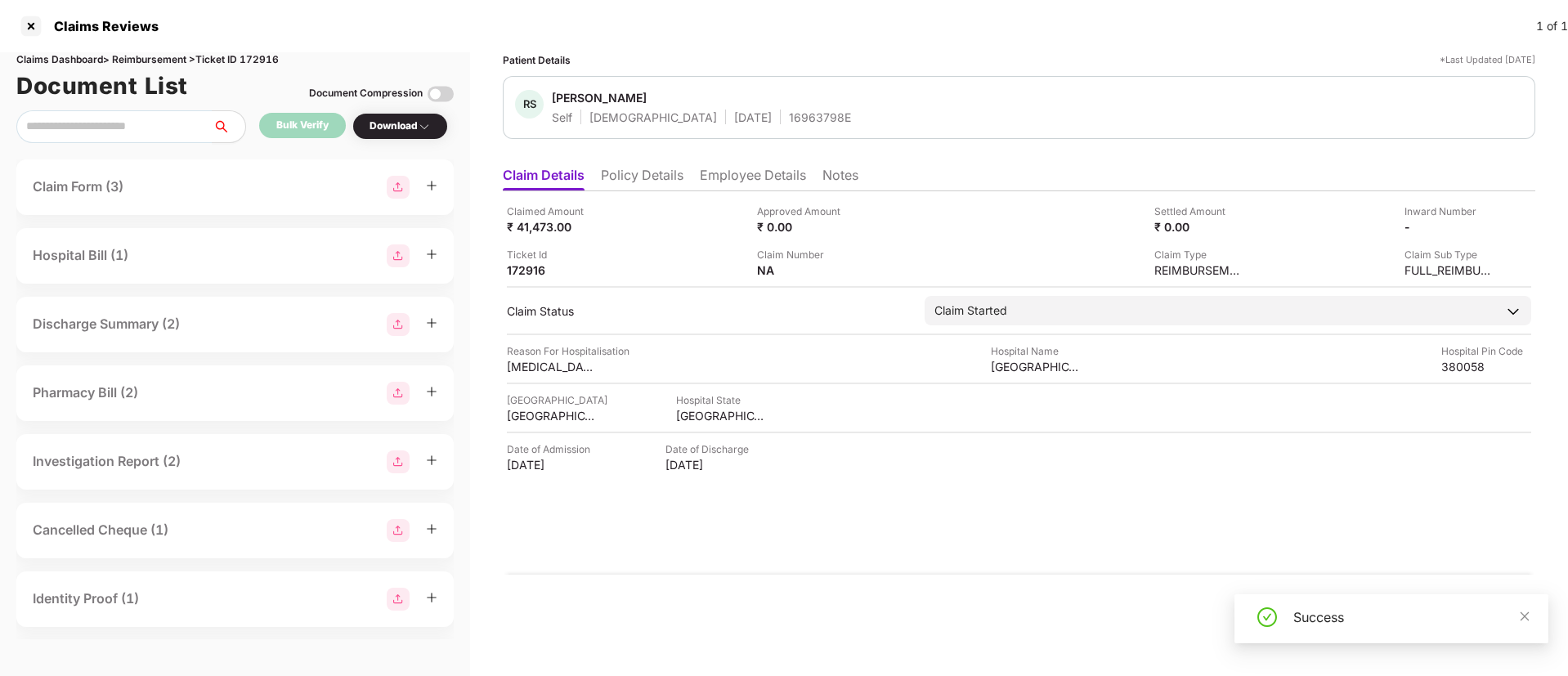
click at [390, 133] on div "Download" at bounding box center [399, 127] width 61 height 16
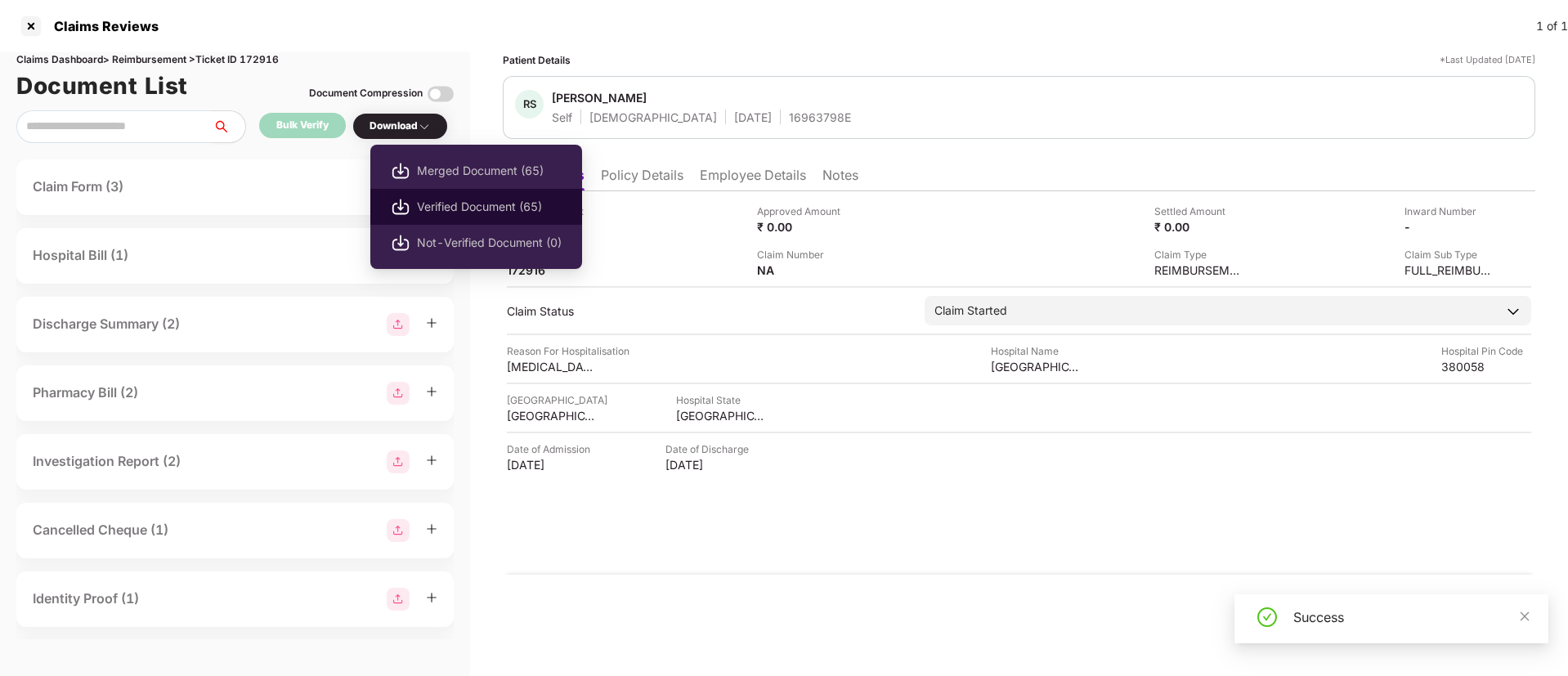
click at [454, 201] on span "Verified Document (65)" at bounding box center [489, 207] width 145 height 18
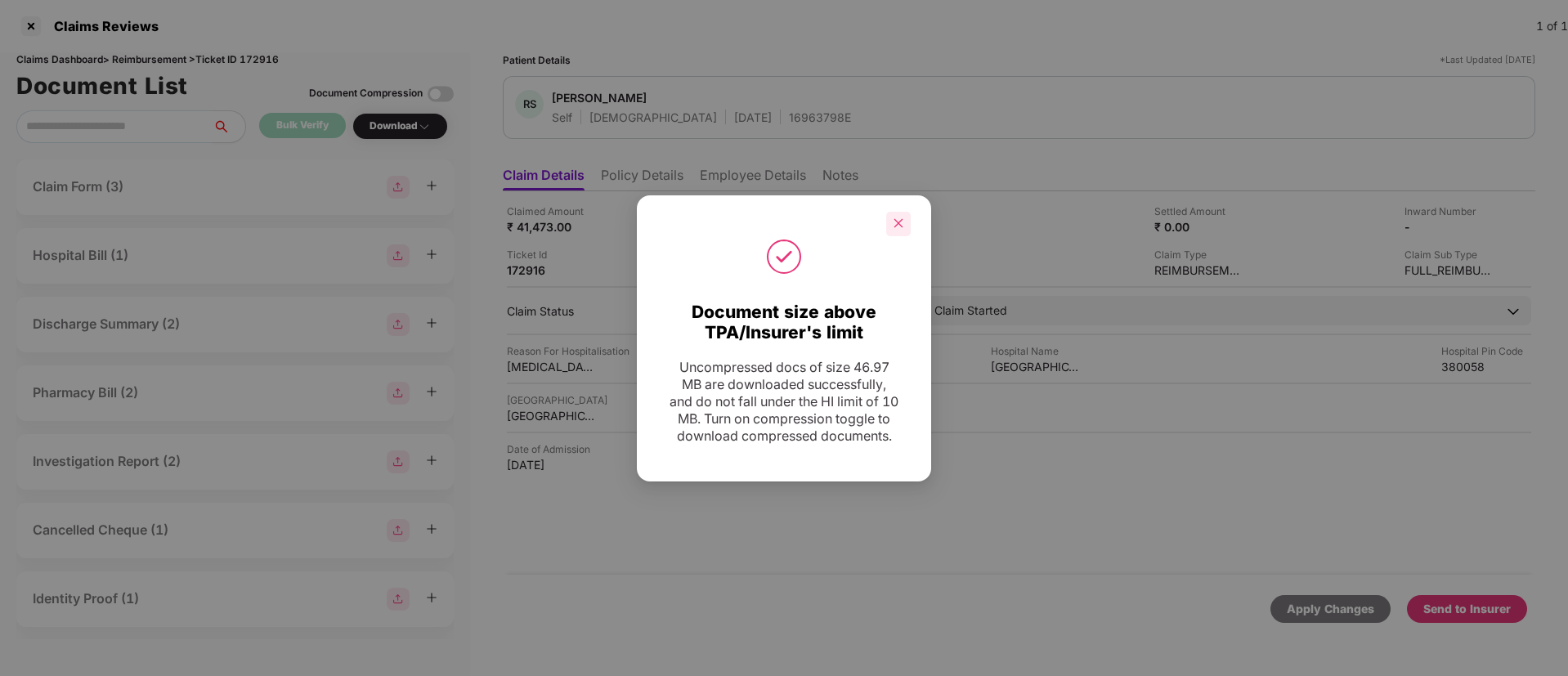
click at [891, 224] on div at bounding box center [899, 224] width 25 height 25
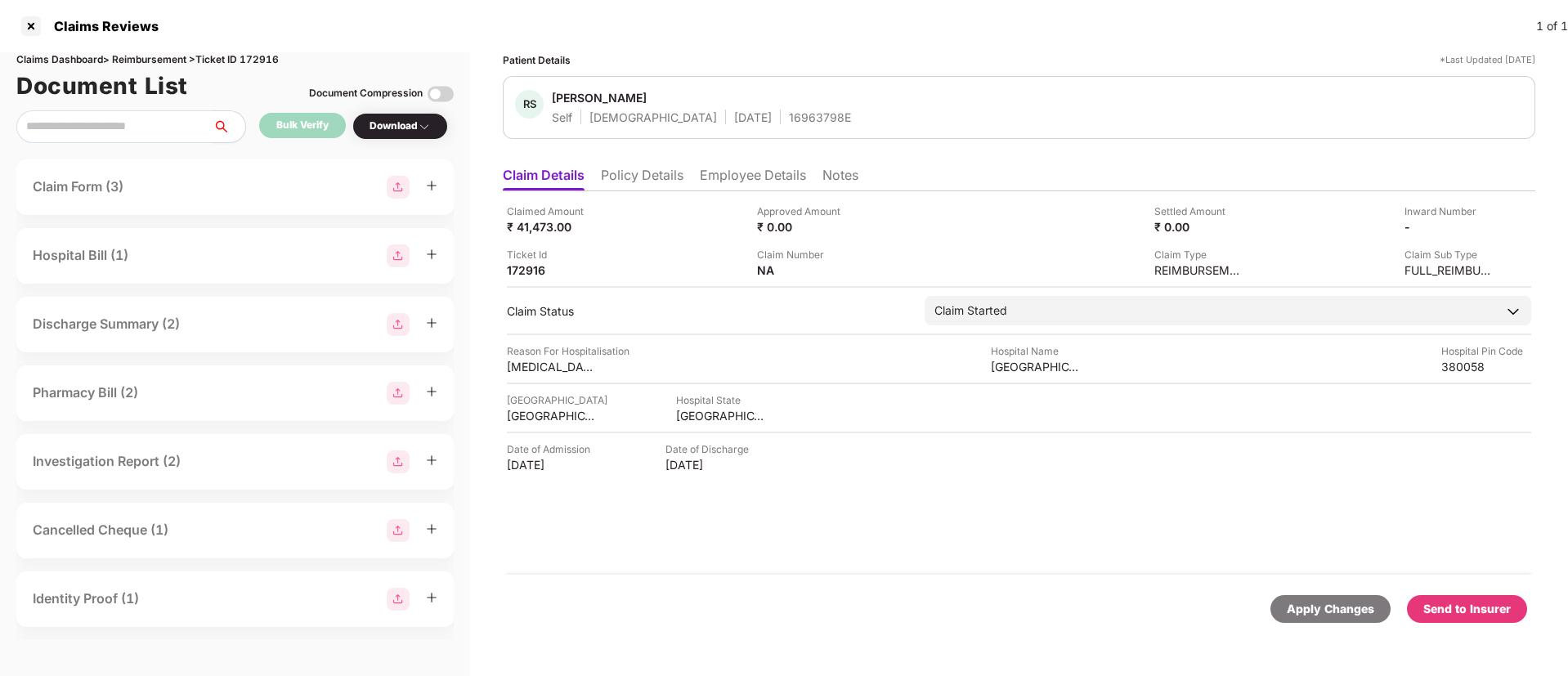
click at [1447, 600] on div "Send to Insurer" at bounding box center [1467, 609] width 88 height 18
click at [640, 181] on li "Policy Details" at bounding box center [642, 178] width 83 height 24
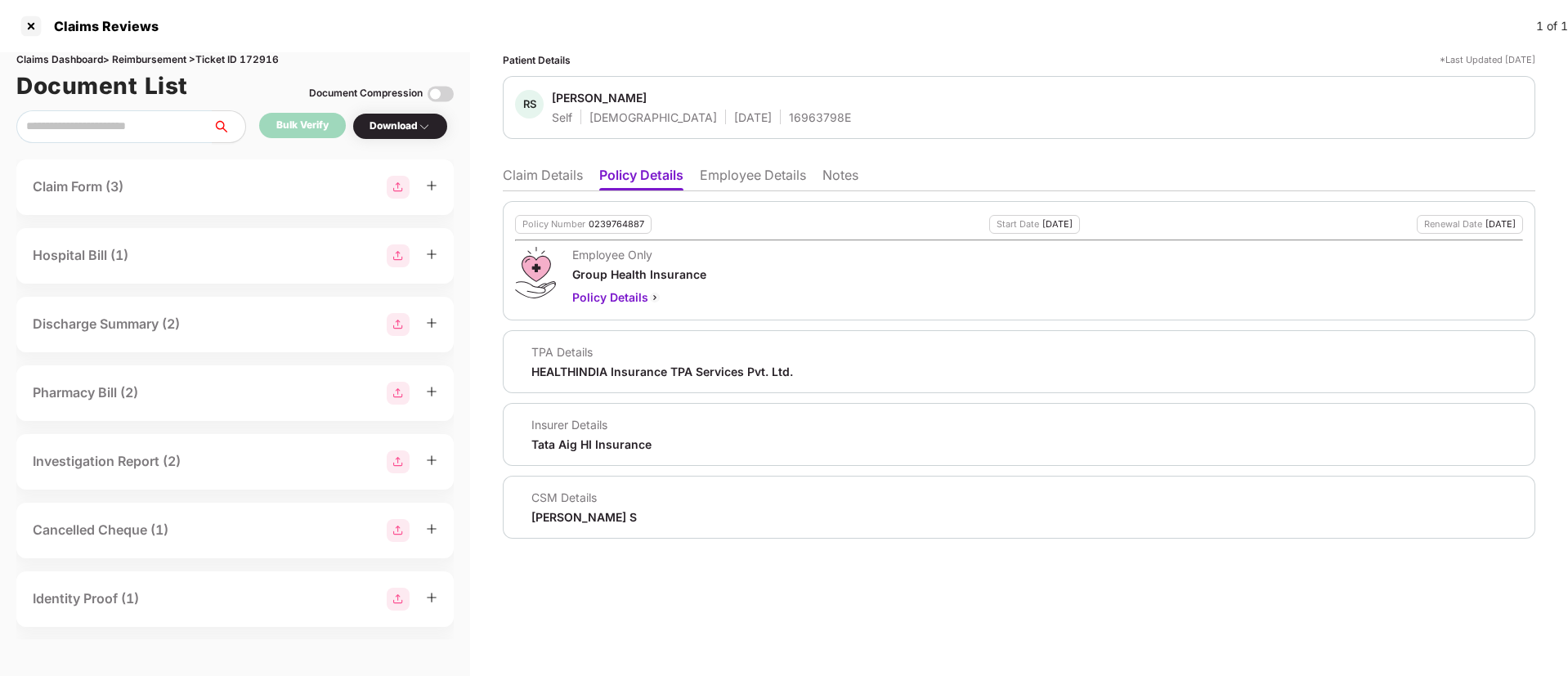
click at [567, 180] on li "Claim Details" at bounding box center [543, 178] width 80 height 24
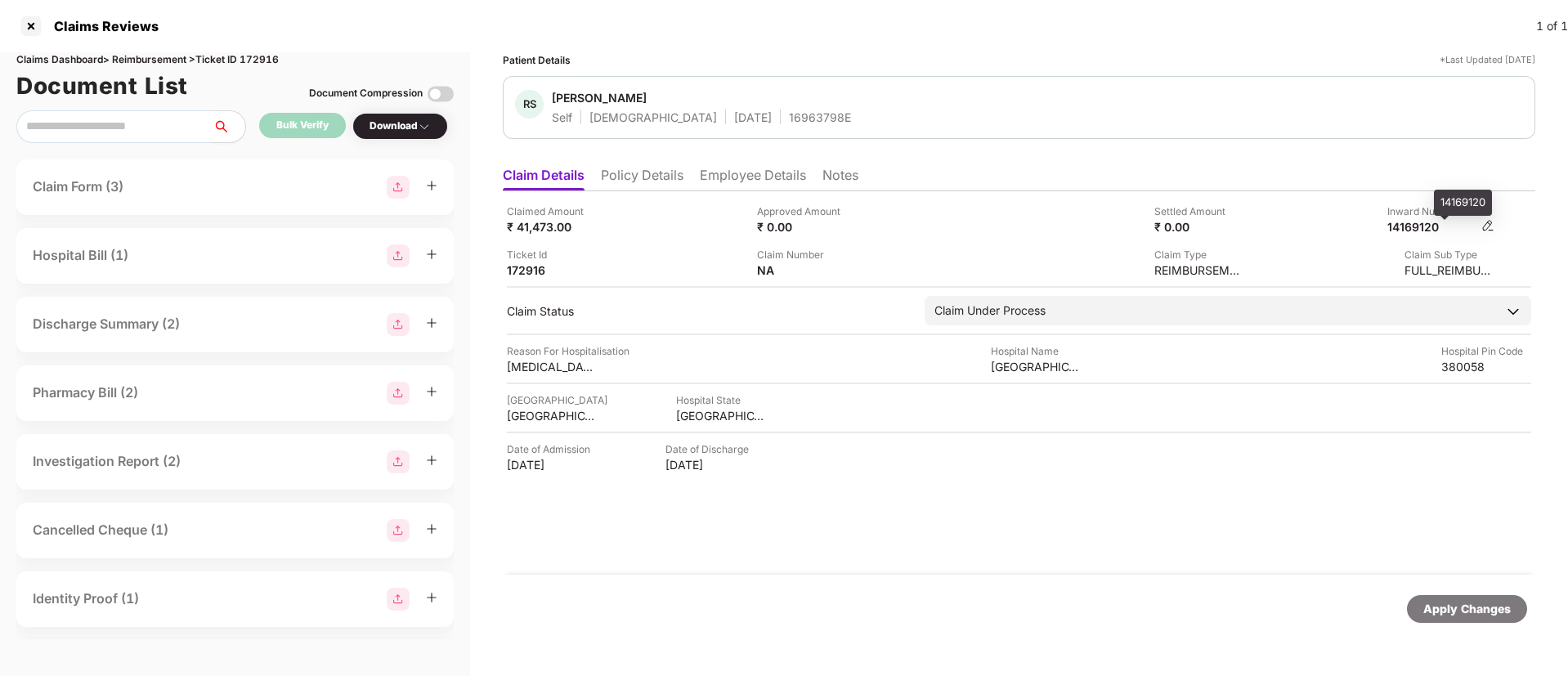
click at [1422, 228] on div "14169120" at bounding box center [1432, 227] width 90 height 16
copy div "14169120"
click at [663, 182] on li "Policy Details" at bounding box center [642, 178] width 83 height 24
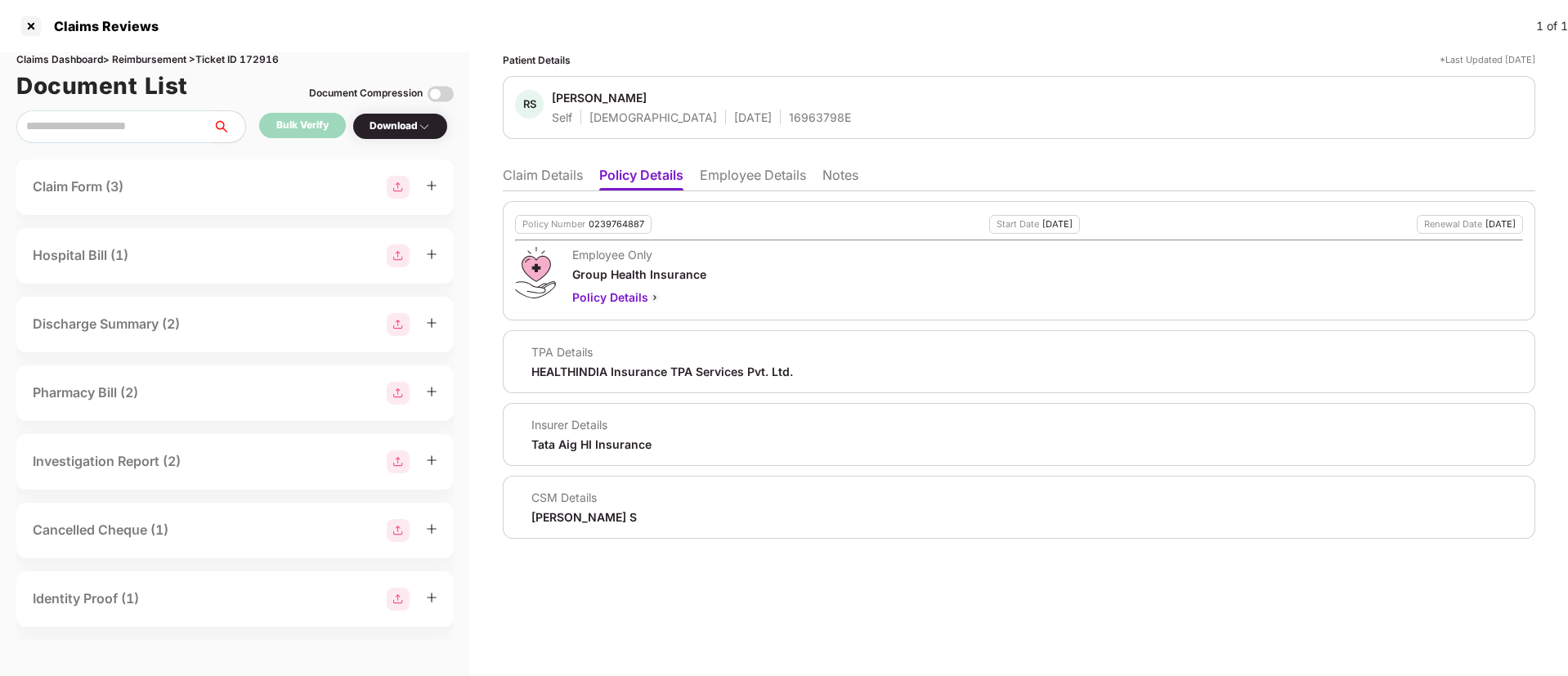
click at [724, 180] on li "Employee Details" at bounding box center [753, 178] width 106 height 24
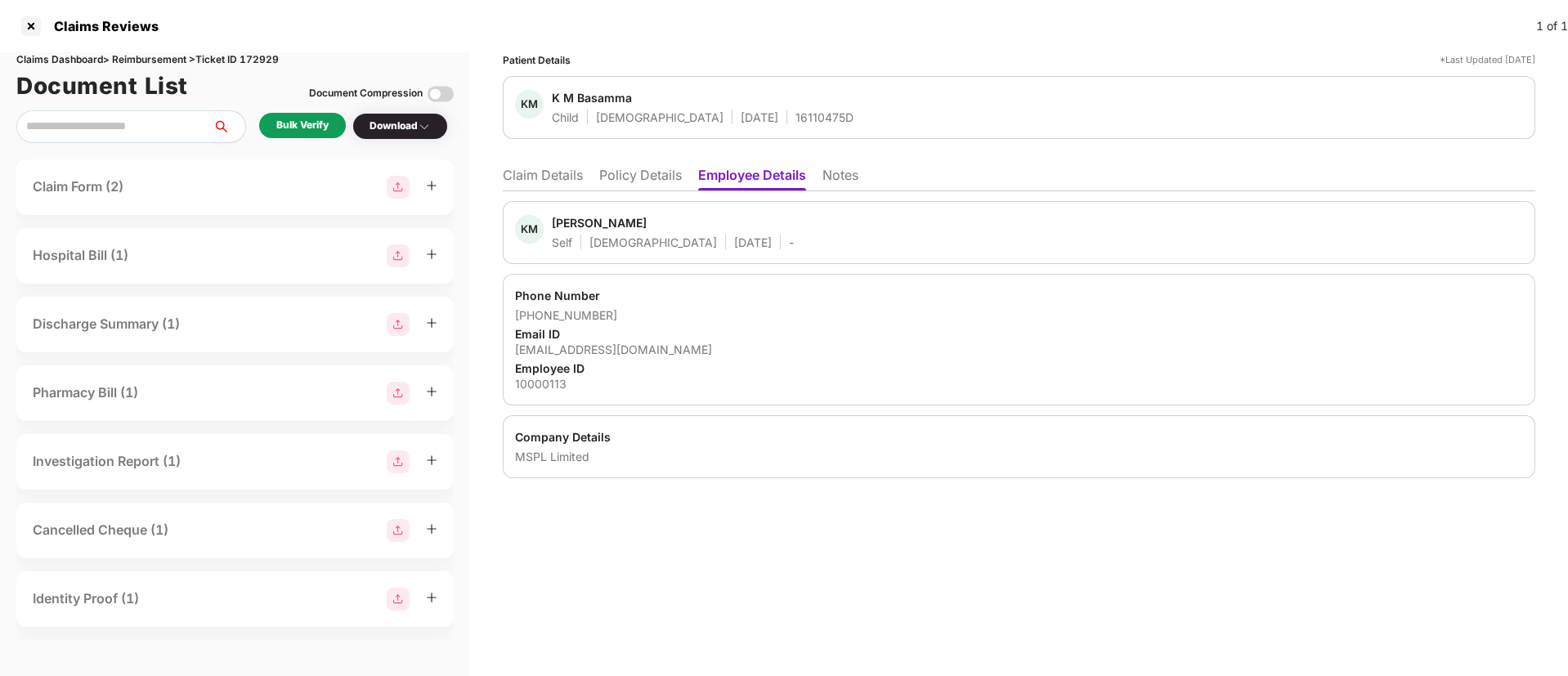
click at [532, 178] on li "Claim Details" at bounding box center [543, 178] width 80 height 24
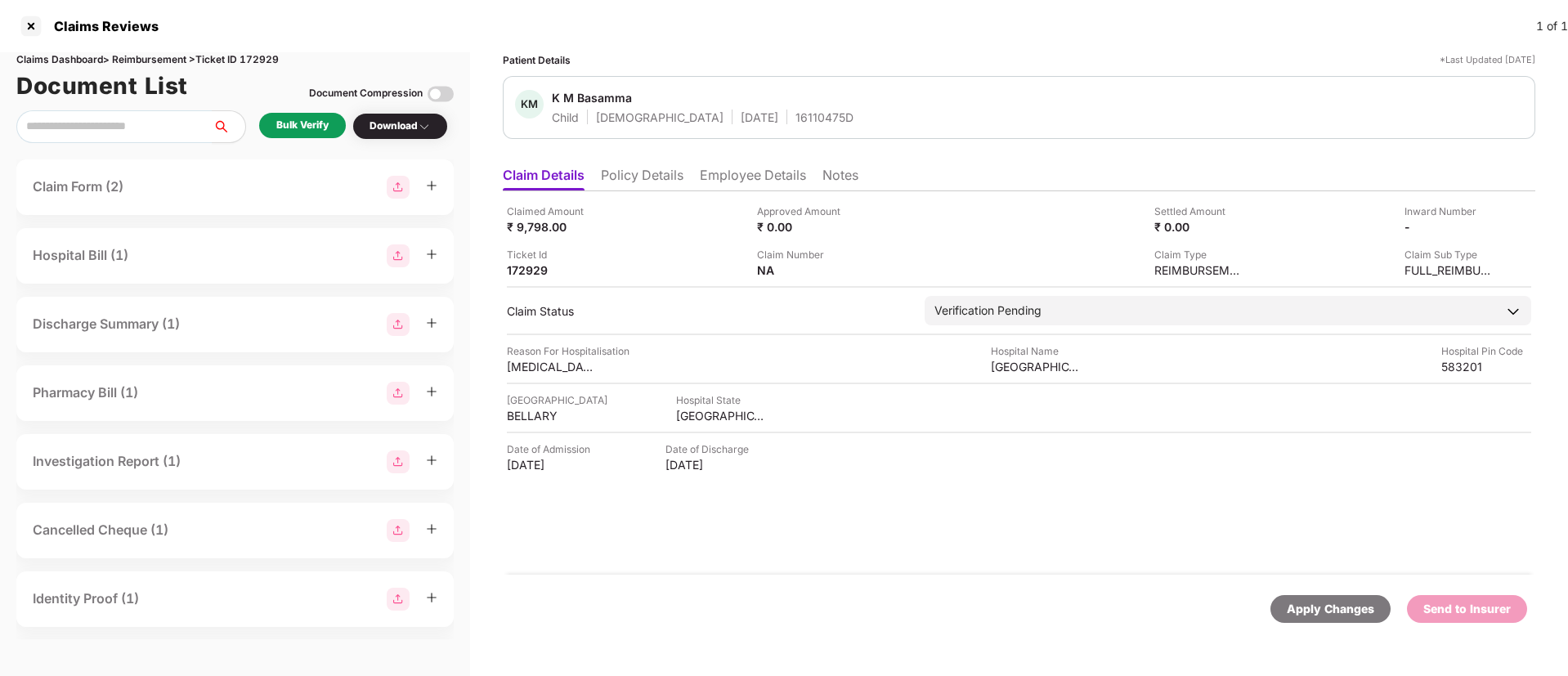
click at [296, 130] on div "Bulk Verify" at bounding box center [302, 126] width 52 height 16
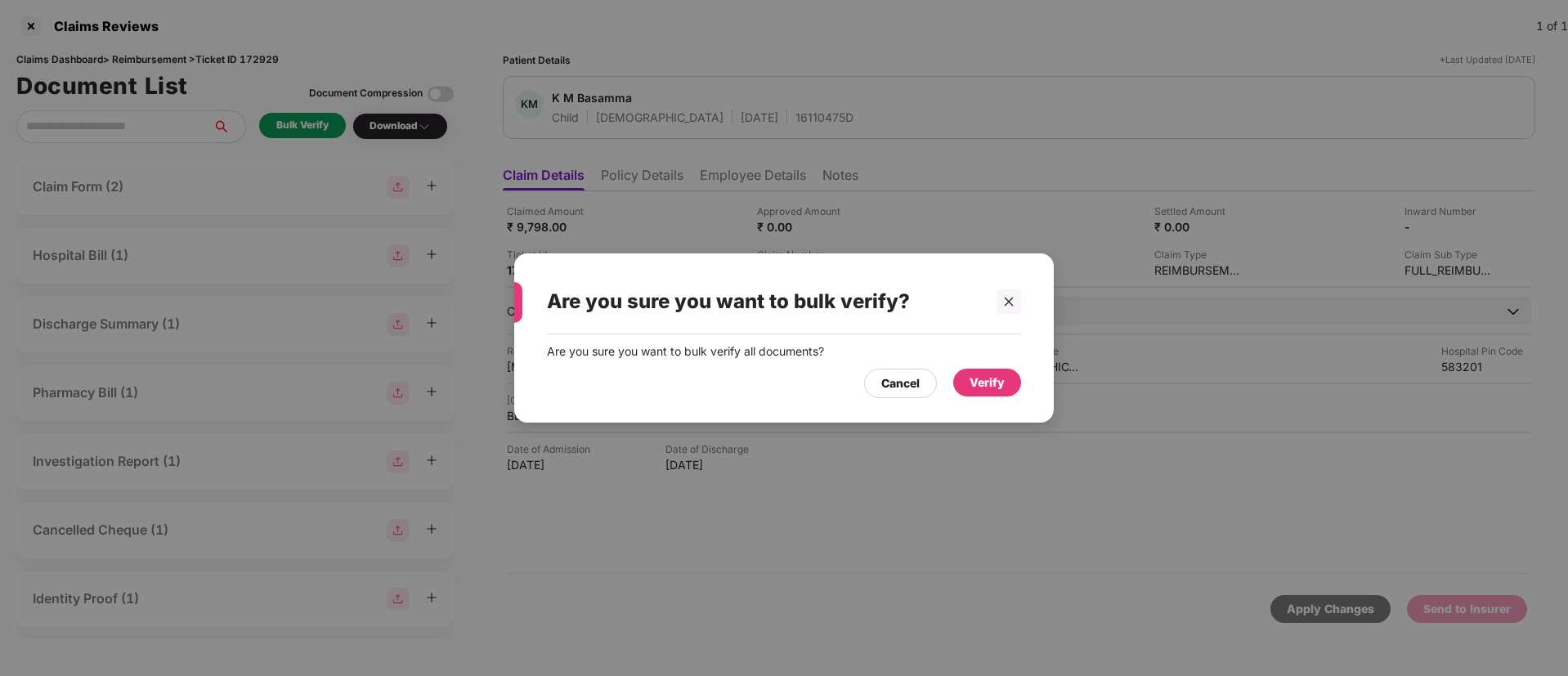
click at [990, 384] on div "Verify" at bounding box center [988, 382] width 35 height 18
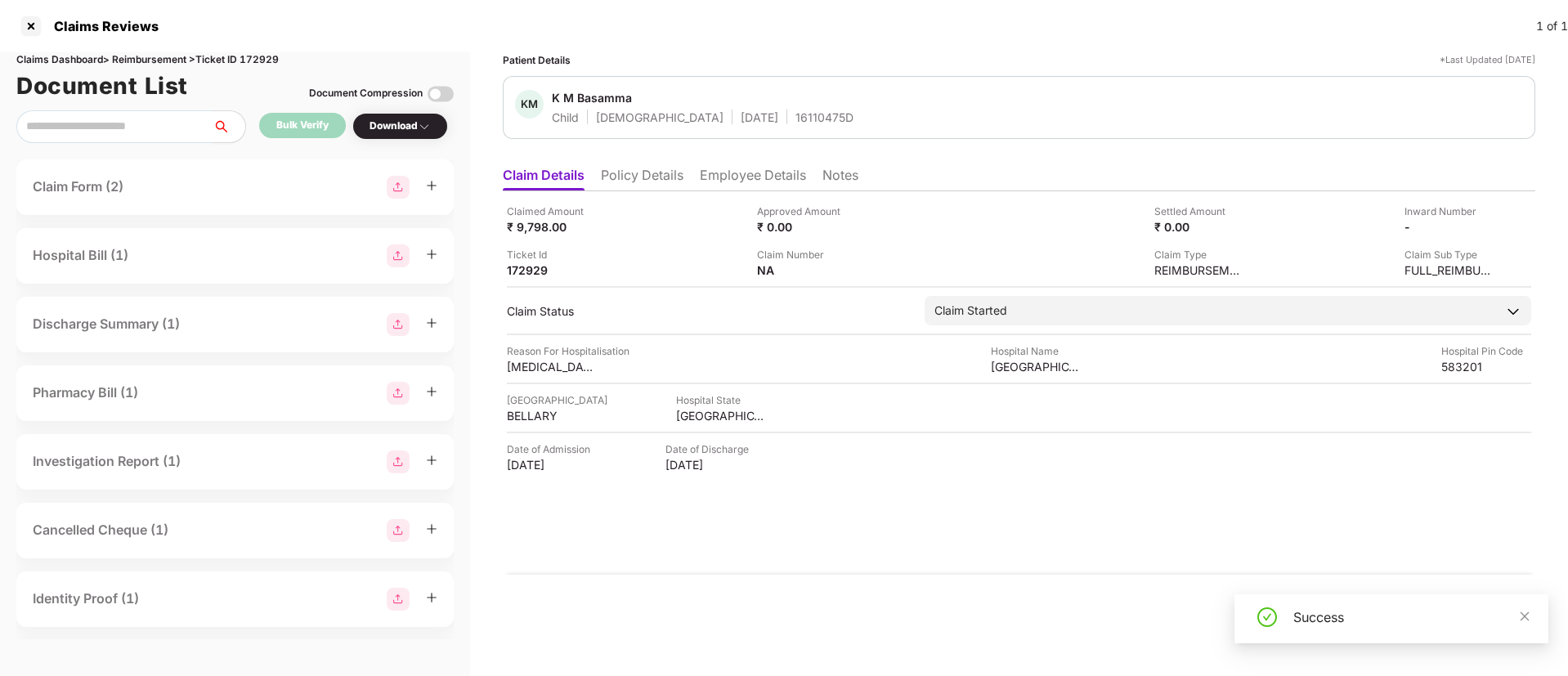
click at [399, 138] on div "Download" at bounding box center [400, 126] width 96 height 27
click at [399, 126] on div "Download" at bounding box center [399, 127] width 61 height 16
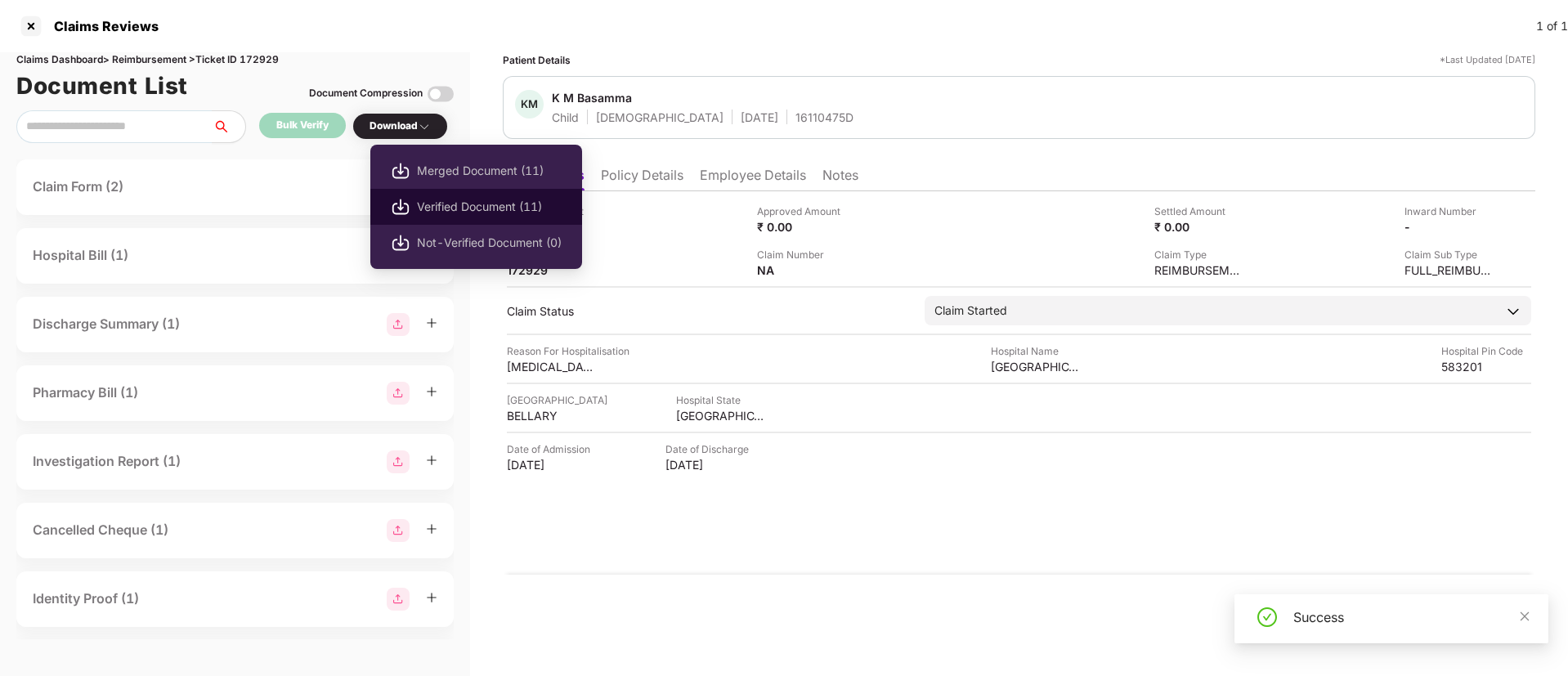
click at [424, 203] on span "Verified Document (11)" at bounding box center [489, 207] width 145 height 18
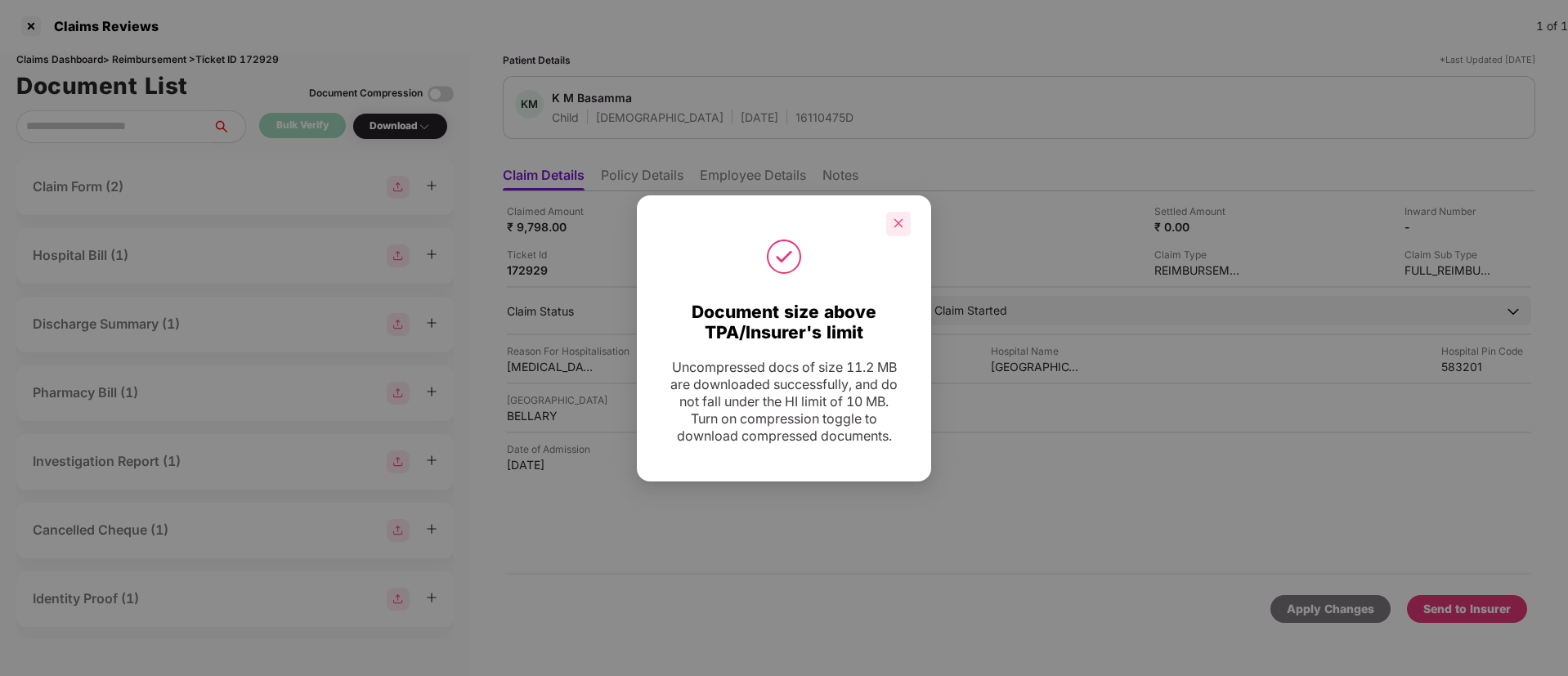
click at [892, 223] on div at bounding box center [899, 224] width 25 height 25
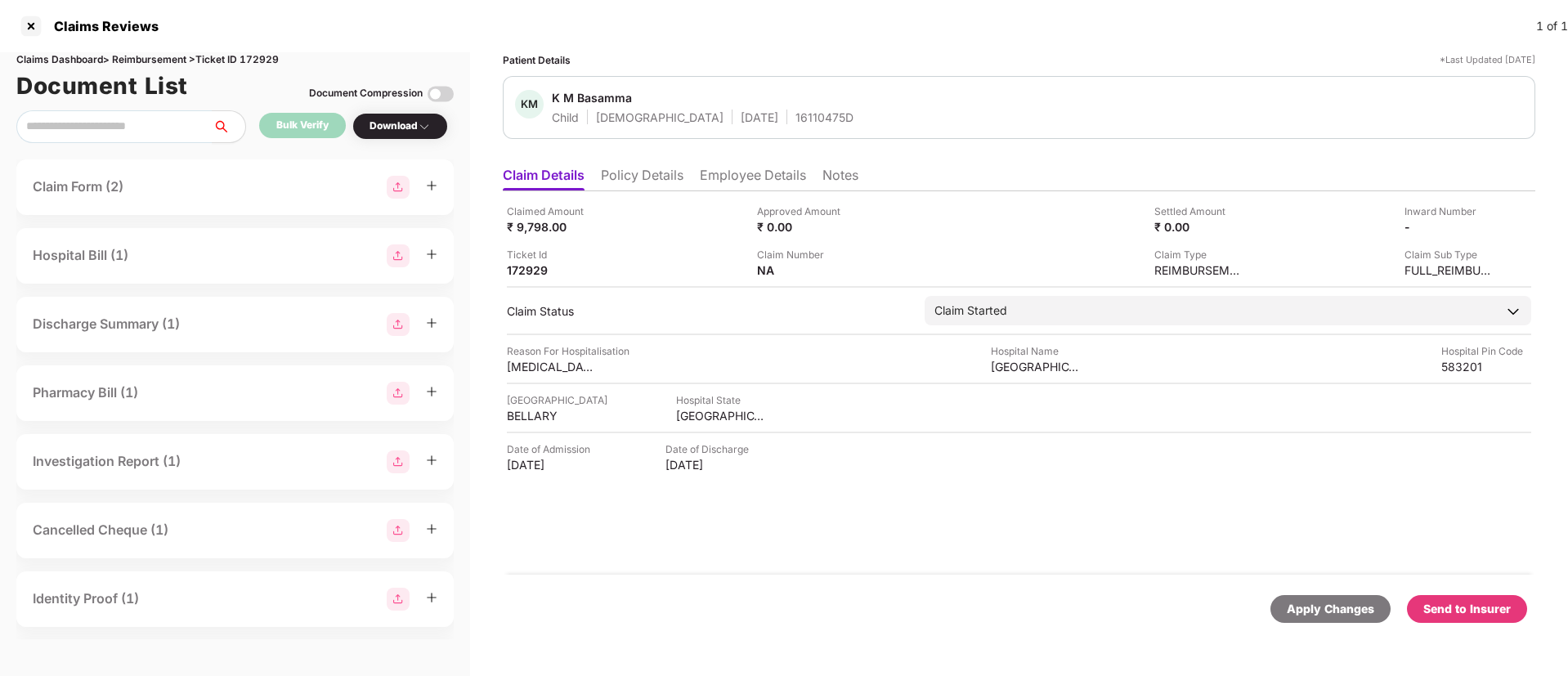
click at [1446, 605] on div "Send to Insurer" at bounding box center [1467, 609] width 88 height 18
click at [646, 173] on li "Policy Details" at bounding box center [642, 178] width 83 height 24
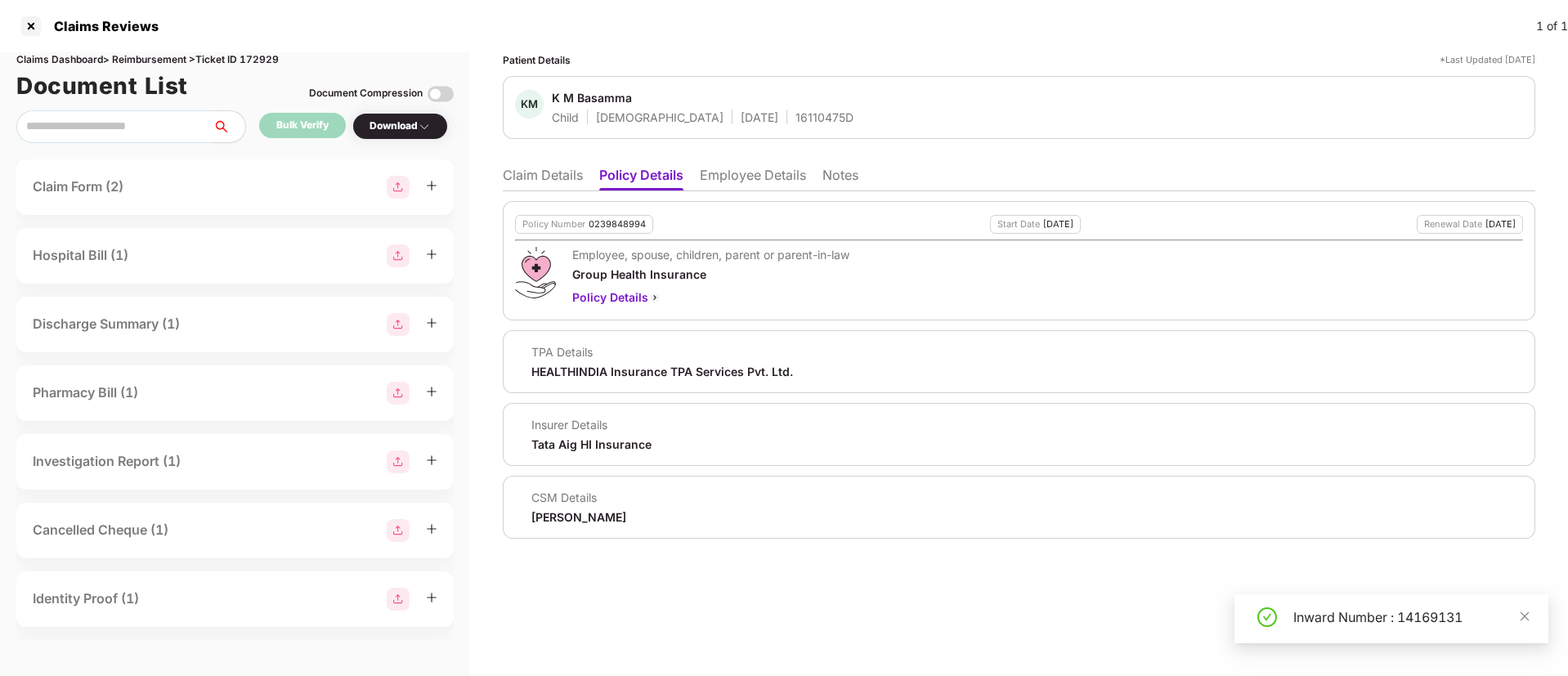
click at [712, 178] on li "Employee Details" at bounding box center [753, 178] width 106 height 24
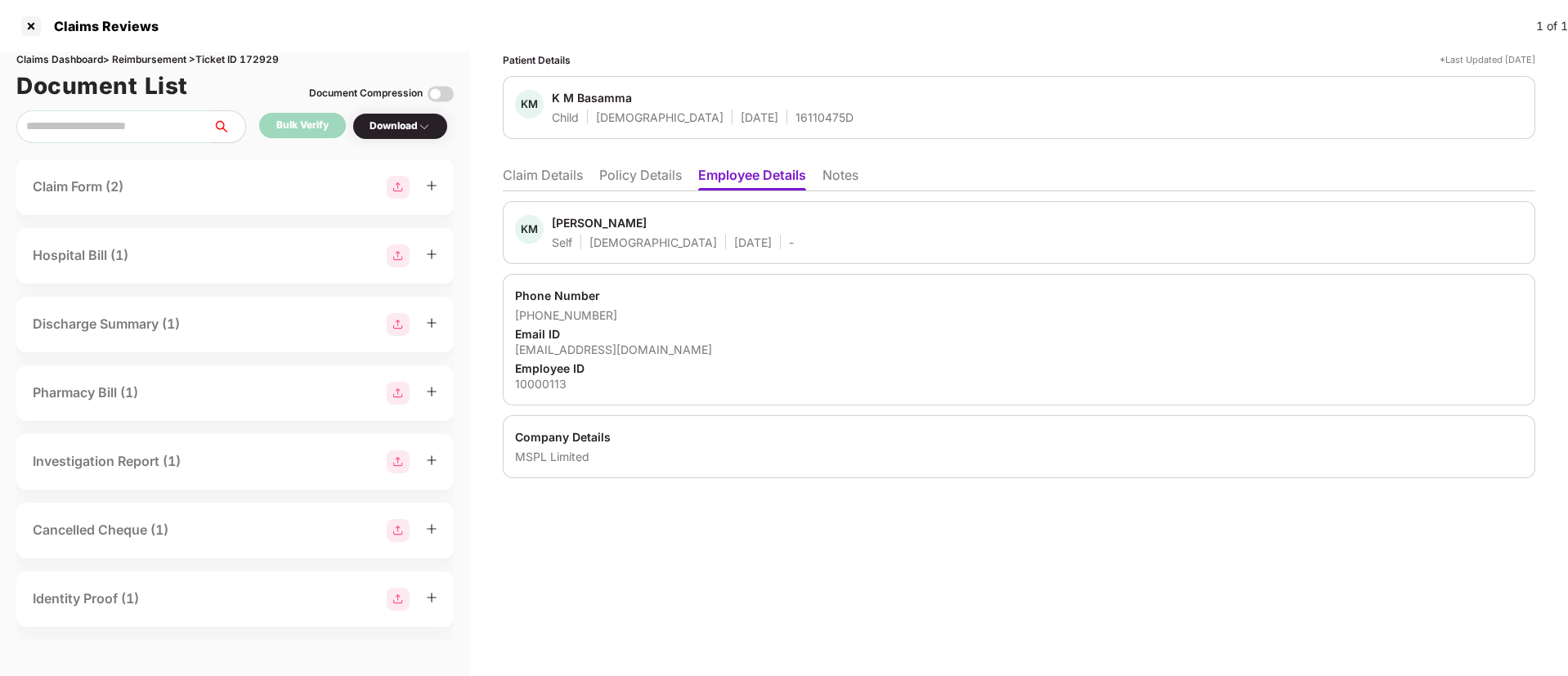
click at [542, 177] on li "Claim Details" at bounding box center [543, 178] width 80 height 24
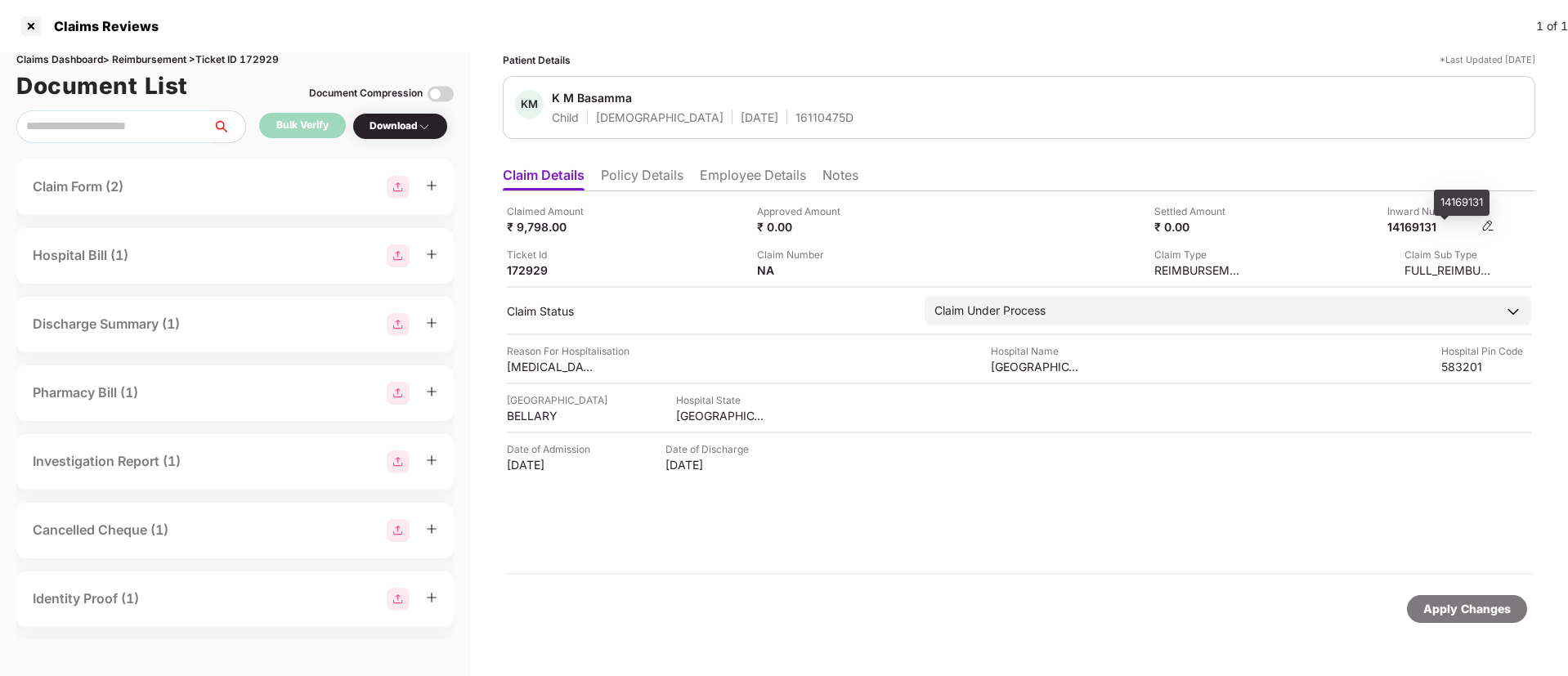
click at [1411, 224] on div "14169131" at bounding box center [1432, 227] width 90 height 16
copy div "14169131"
drag, startPoint x: 1411, startPoint y: 224, endPoint x: 934, endPoint y: 157, distance: 481.7
click at [934, 157] on div "Patient Details *Last Updated [DATE] KM K M Basamma Child [DEMOGRAPHIC_DATA] [D…" at bounding box center [1020, 348] width 1033 height 591
click at [996, 215] on div "Claimed Amount ₹ 9,798.00 Approved Amount ₹ 0.00 Settled Amount ₹ 0.00 Inward N…" at bounding box center [1019, 240] width 1024 height 75
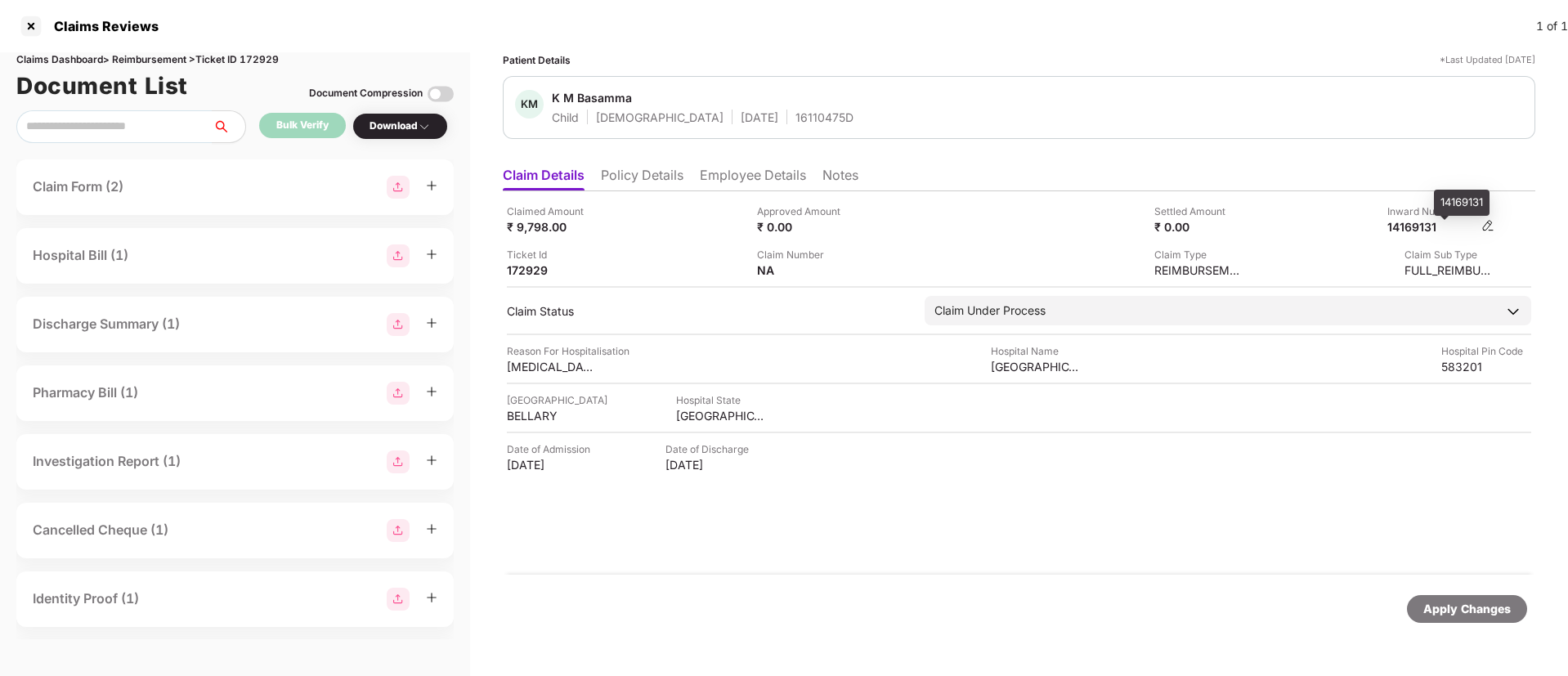
click at [1430, 224] on div "14169131" at bounding box center [1432, 227] width 90 height 16
copy div "14169131"
click at [658, 177] on li "Policy Details" at bounding box center [642, 178] width 83 height 24
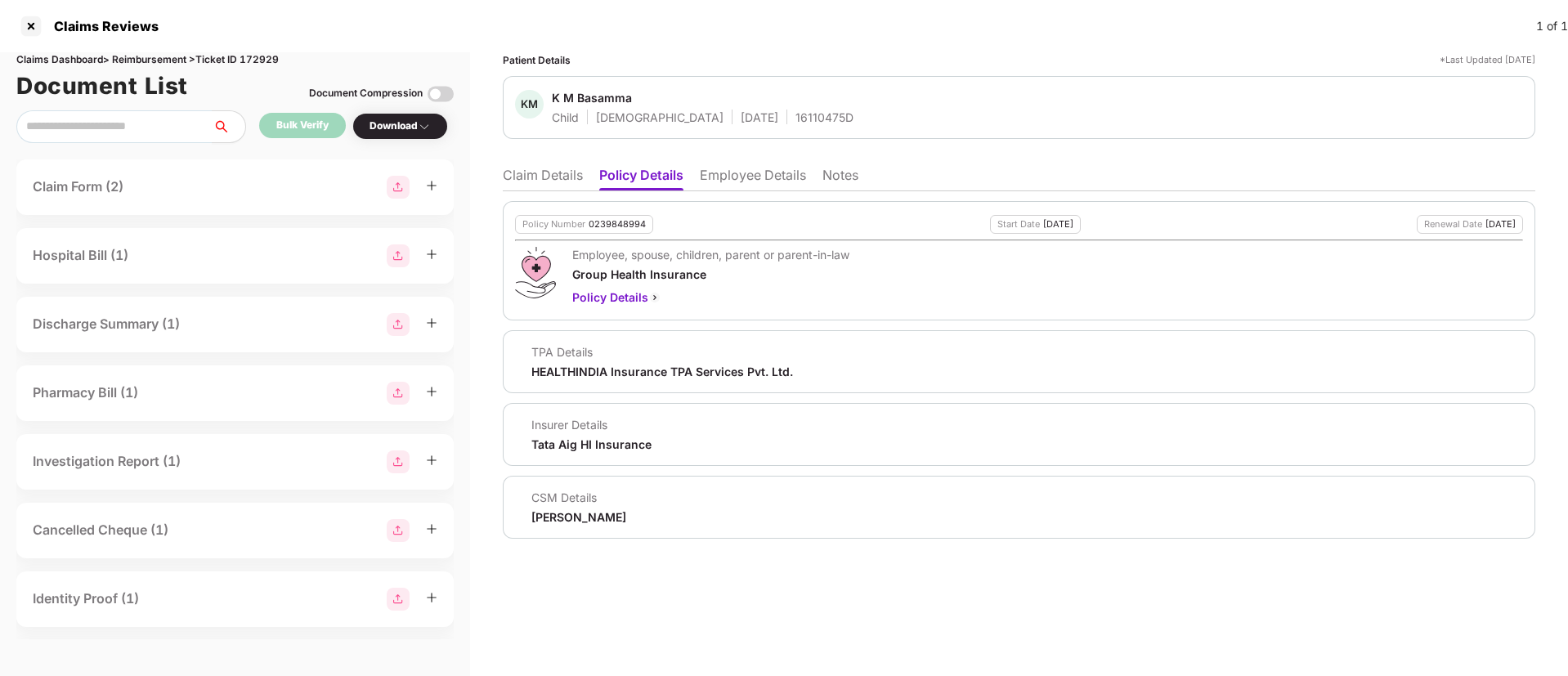
click at [724, 177] on li "Employee Details" at bounding box center [753, 178] width 106 height 24
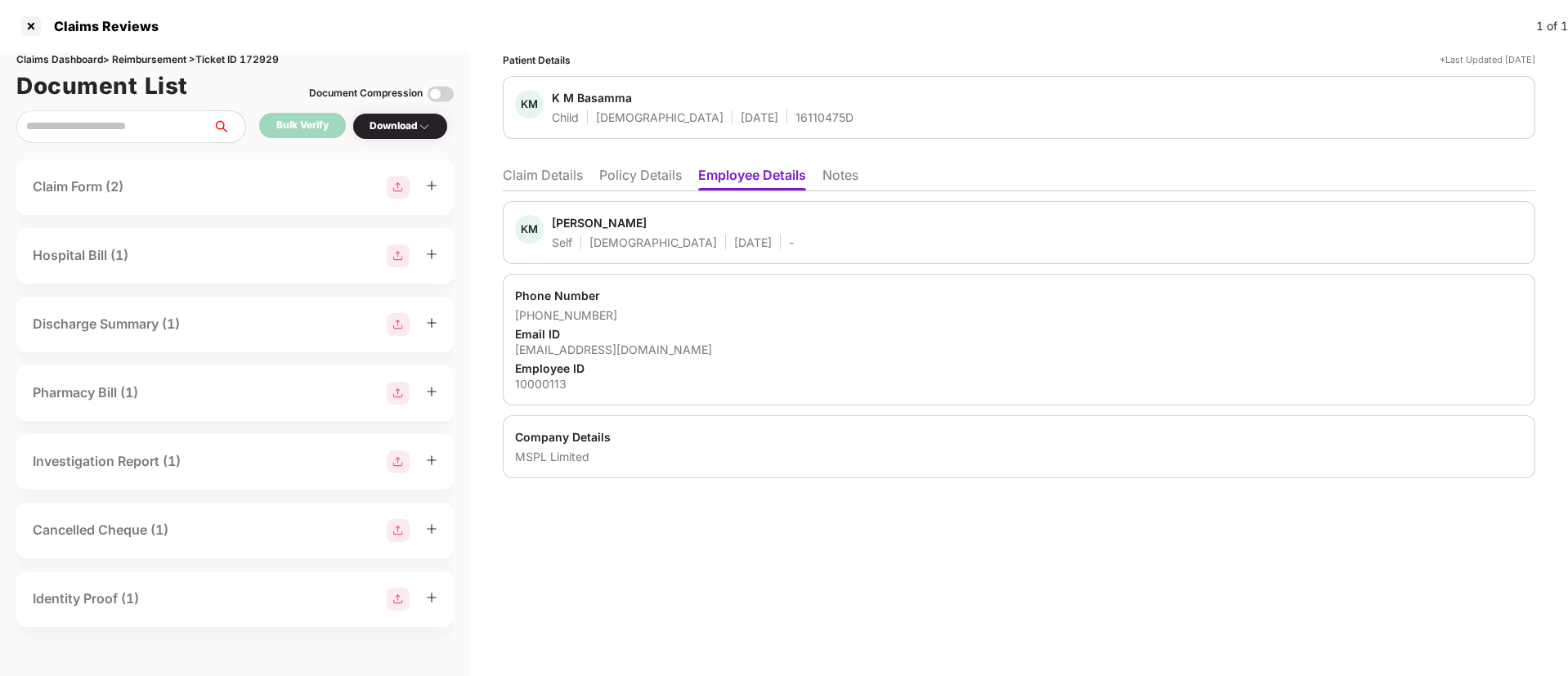
click at [557, 173] on li "Claim Details" at bounding box center [543, 178] width 80 height 24
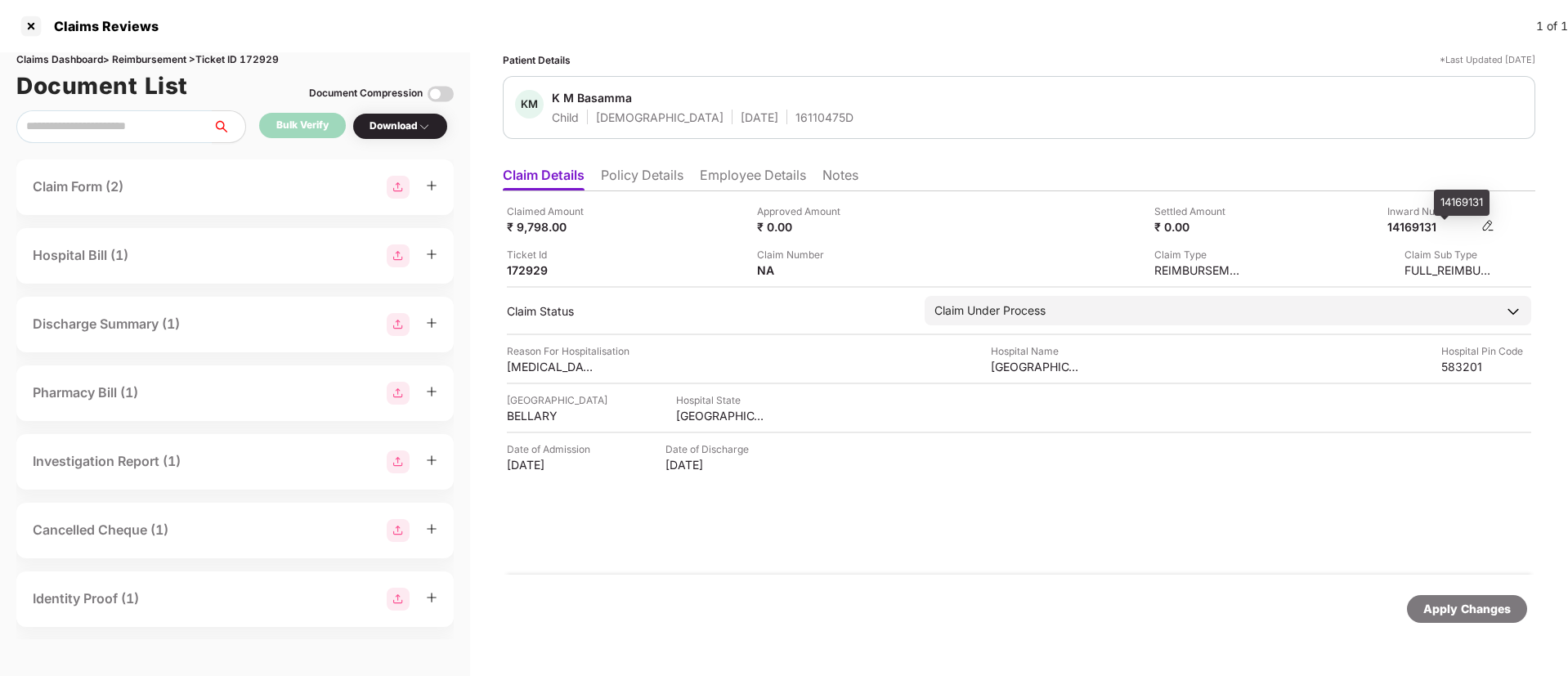
click at [1406, 226] on div "14169131" at bounding box center [1432, 227] width 90 height 16
copy div "14169131"
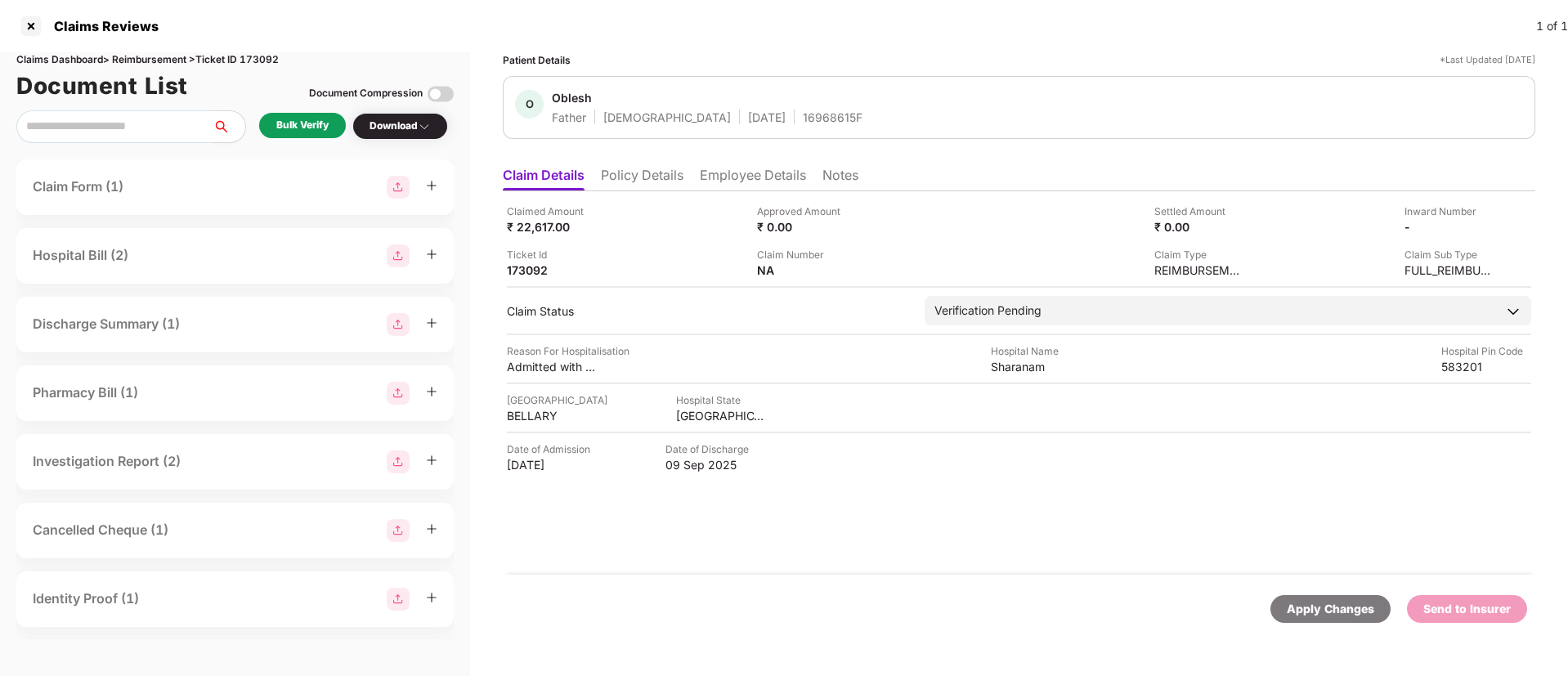
click at [324, 122] on div "Bulk Verify" at bounding box center [302, 126] width 52 height 16
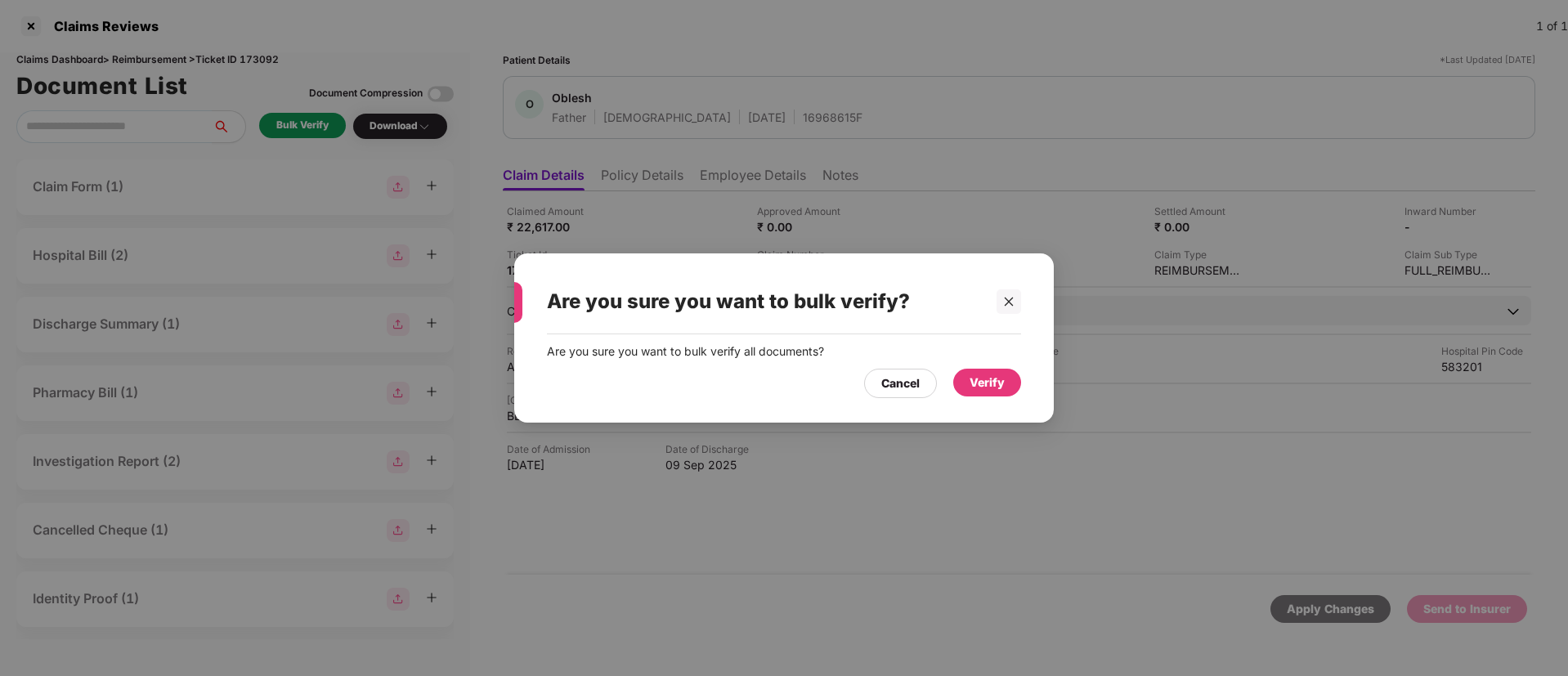
click at [994, 380] on div "Verify" at bounding box center [988, 382] width 35 height 18
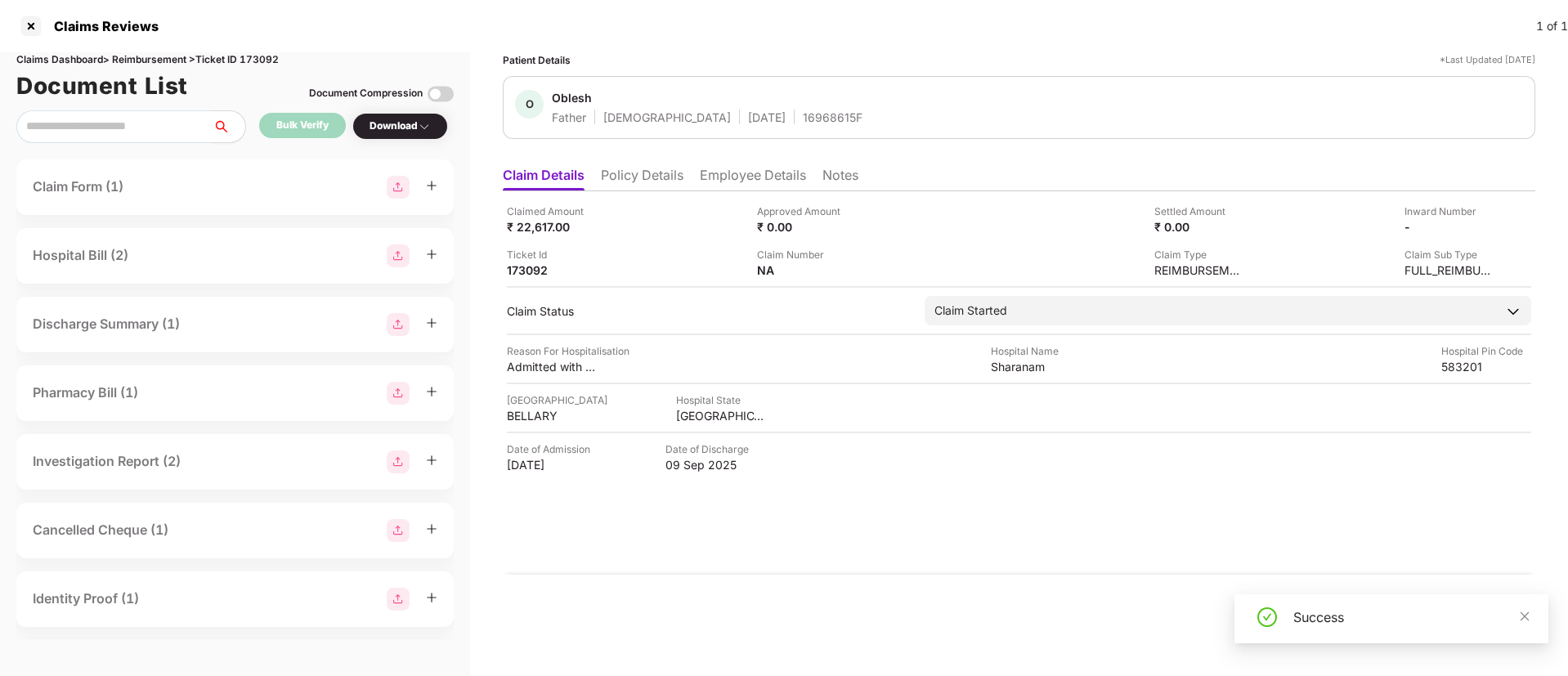
click at [397, 121] on div "Download" at bounding box center [399, 127] width 61 height 16
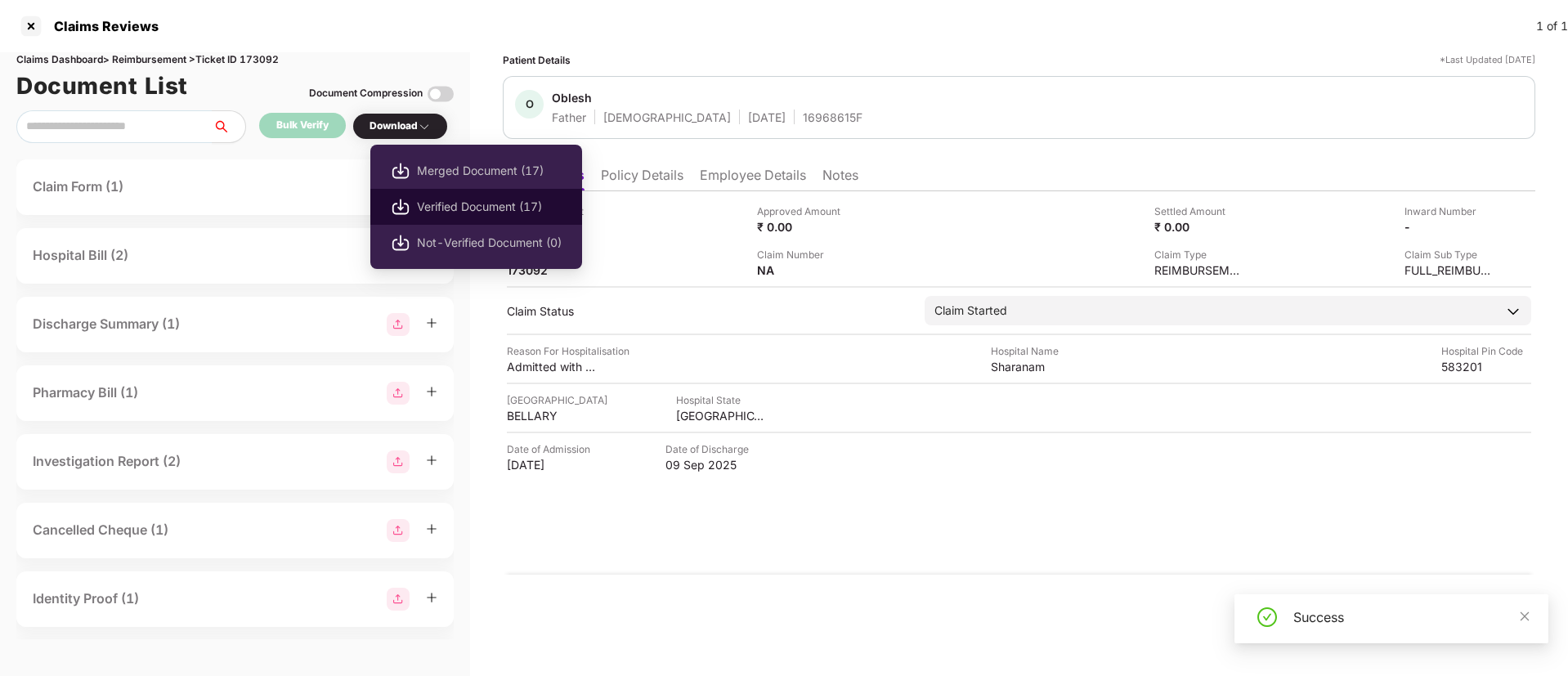
click at [429, 198] on span "Verified Document (17)" at bounding box center [489, 207] width 145 height 18
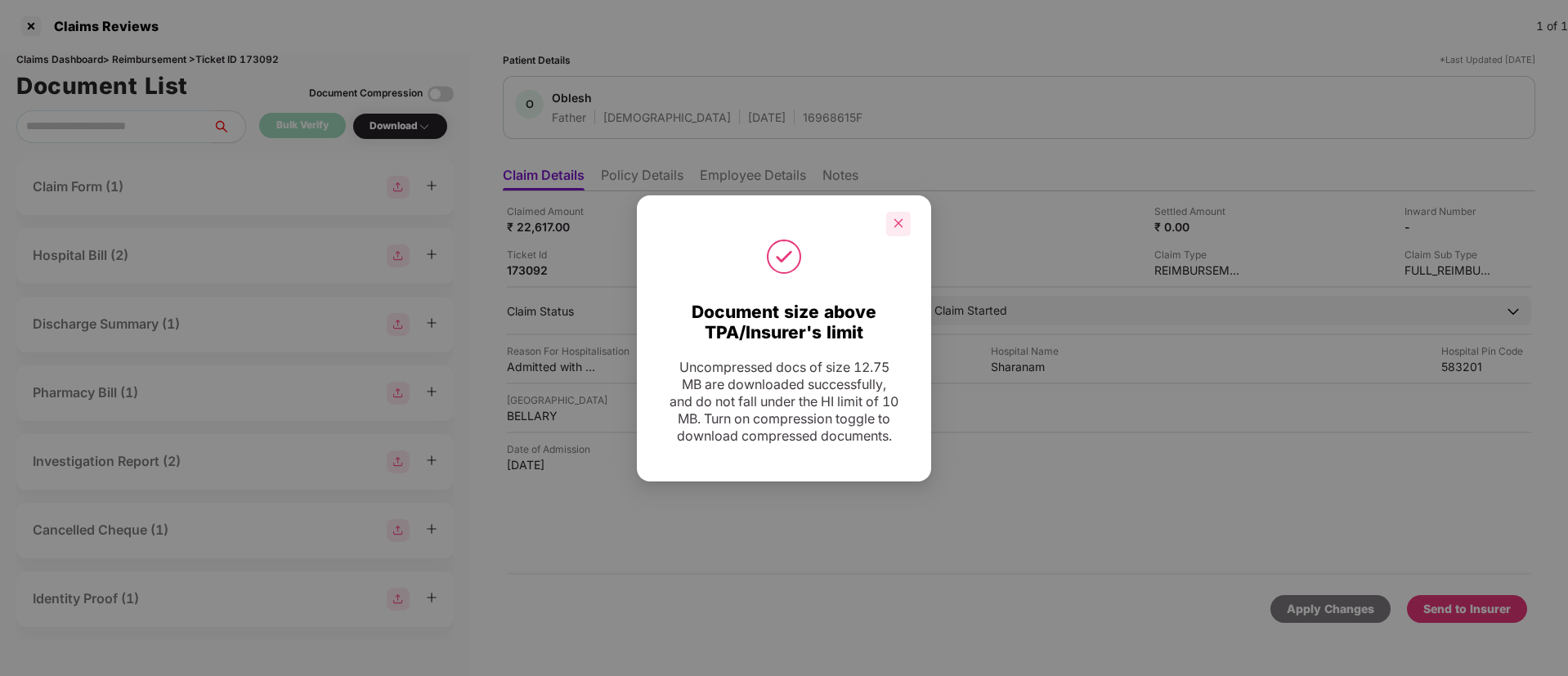
click at [900, 217] on icon "close" at bounding box center [898, 223] width 12 height 12
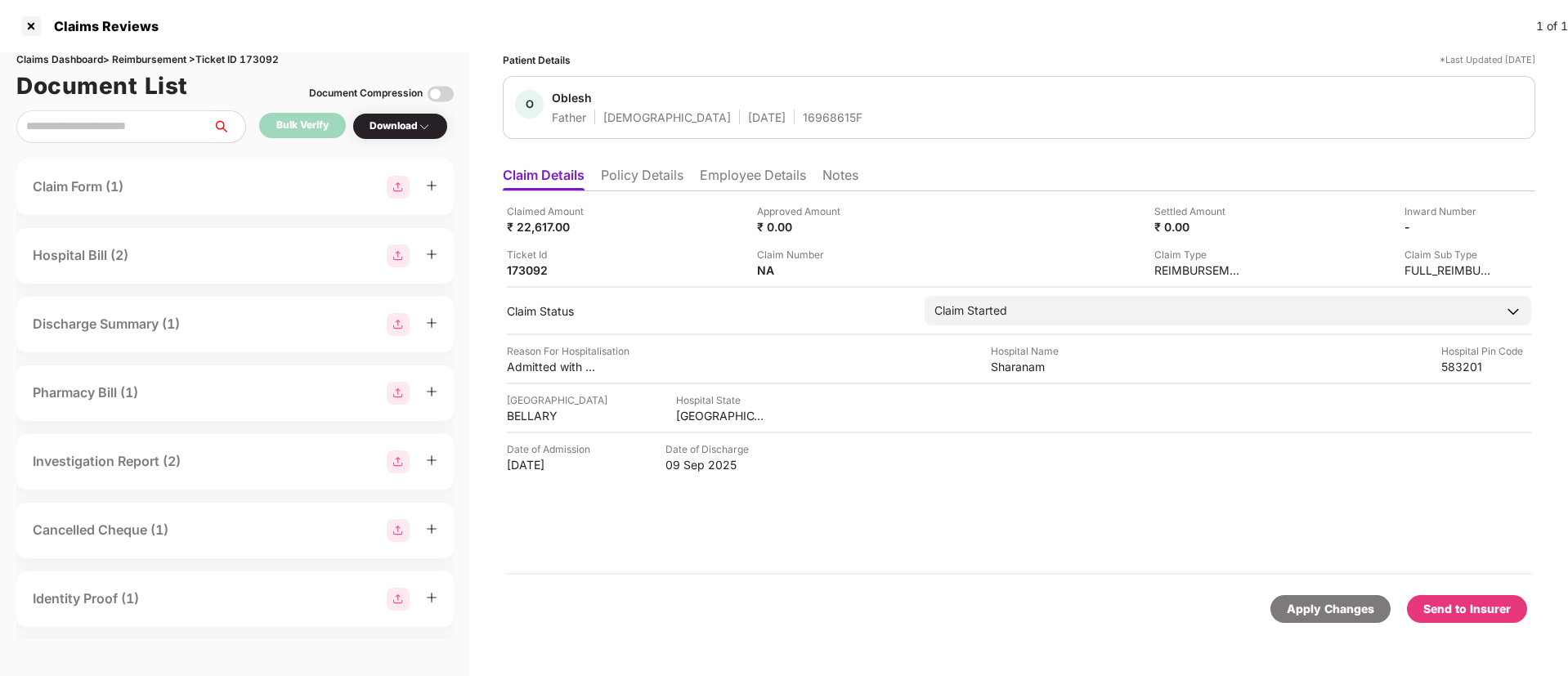
click at [1466, 608] on div "Send to Insurer" at bounding box center [1467, 609] width 88 height 18
click at [628, 182] on li "Policy Details" at bounding box center [642, 178] width 83 height 24
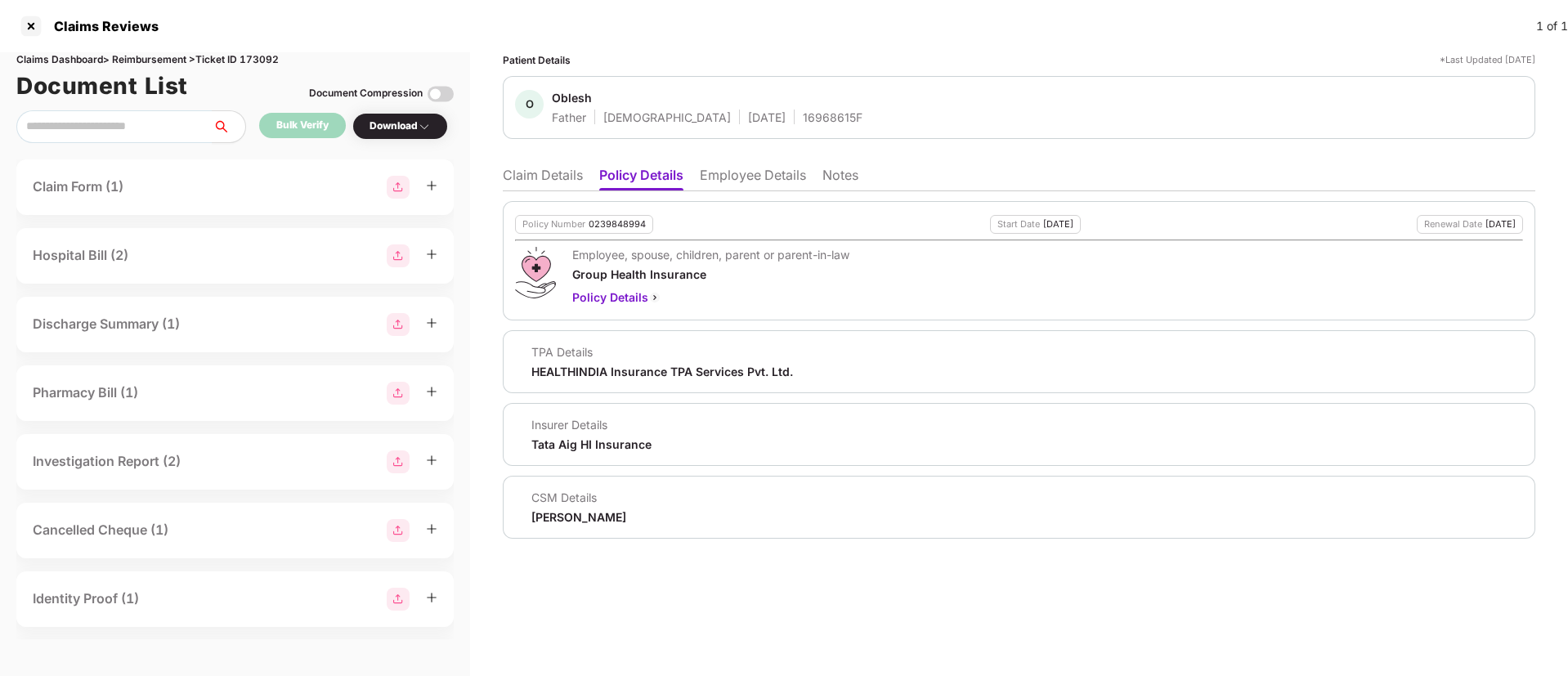
click at [723, 179] on li "Employee Details" at bounding box center [753, 178] width 106 height 24
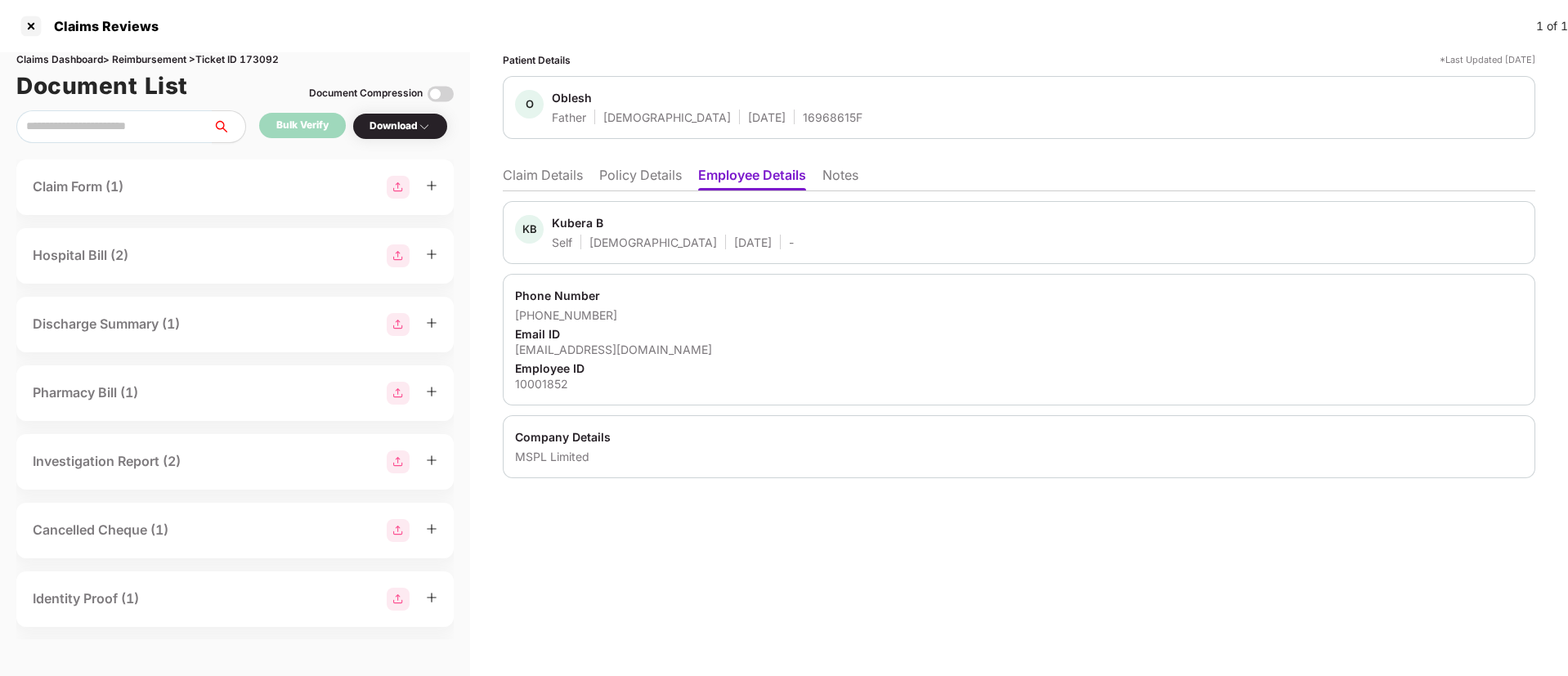
click at [539, 184] on li "Claim Details" at bounding box center [543, 178] width 80 height 24
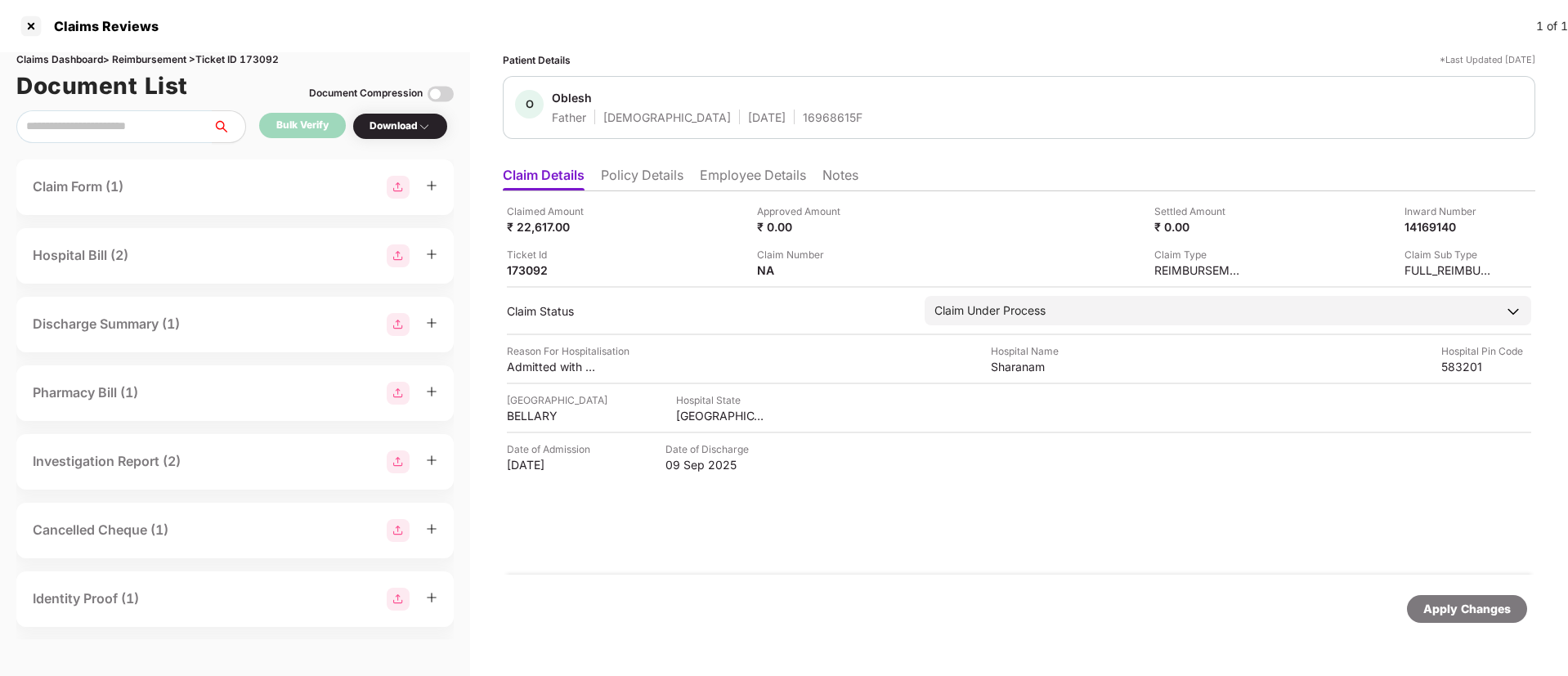
click at [1416, 234] on div "Claimed Amount ₹ 22,617.00 Approved Amount ₹ 0.00 Settled Amount ₹ 0.00 Inward …" at bounding box center [1019, 240] width 1024 height 75
copy div "14169140"
